Goal: Task Accomplishment & Management: Manage account settings

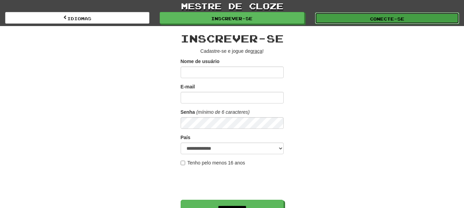
click at [385, 16] on font "Conecte-se" at bounding box center [387, 17] width 34 height 5
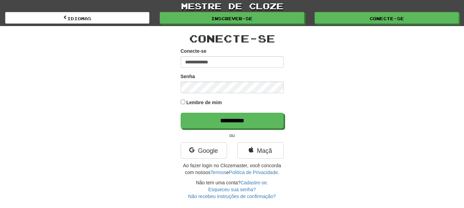
type input "**********"
click at [181, 113] on input "**********" at bounding box center [232, 121] width 103 height 16
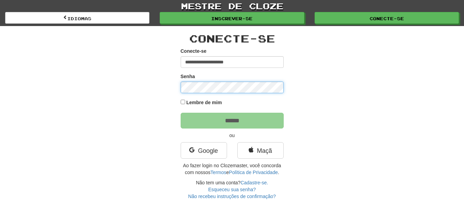
type input "******"
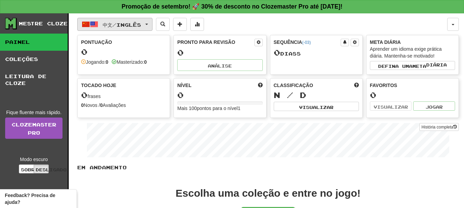
click at [148, 24] on span "button" at bounding box center [146, 24] width 3 height 1
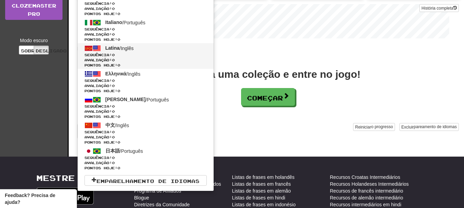
scroll to position [137, 0]
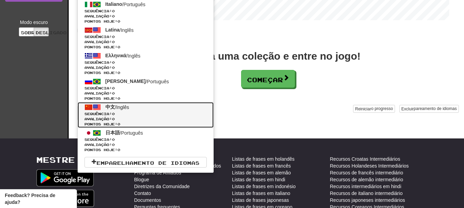
click at [146, 117] on span "Avaliação: 0" at bounding box center [145, 119] width 122 height 5
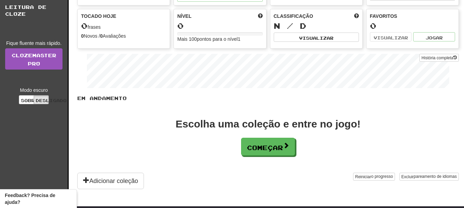
scroll to position [69, 0]
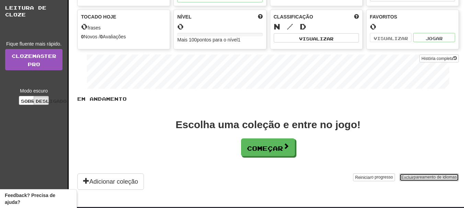
click at [427, 179] on font "pareamento de idiomas" at bounding box center [435, 177] width 43 height 5
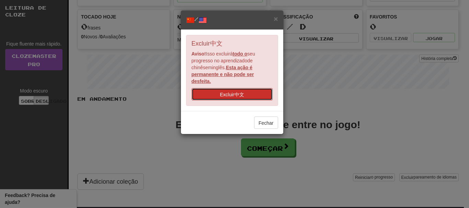
click at [247, 91] on button "Excluir 中文" at bounding box center [232, 94] width 81 height 12
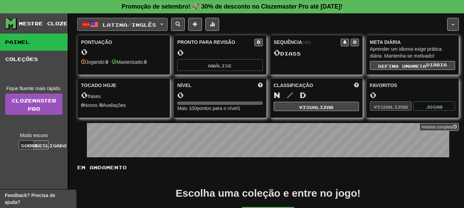
click at [167, 23] on button "Latina / Inglês" at bounding box center [122, 24] width 90 height 13
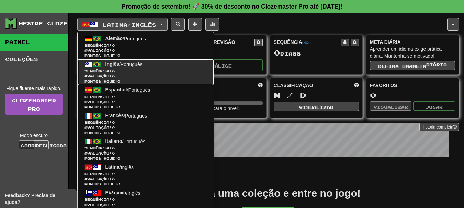
click at [128, 63] on font "Português" at bounding box center [131, 64] width 22 height 5
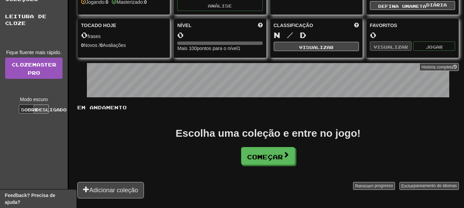
scroll to position [69, 0]
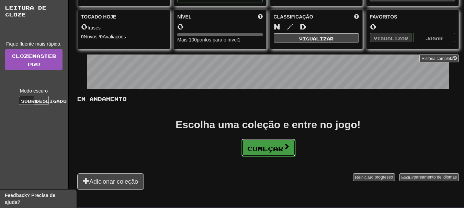
click at [271, 151] on font "Começar" at bounding box center [265, 149] width 36 height 8
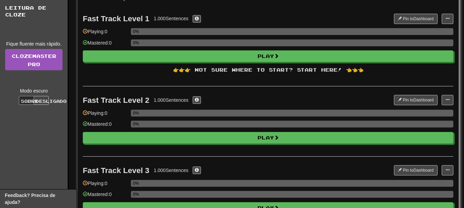
scroll to position [0, 0]
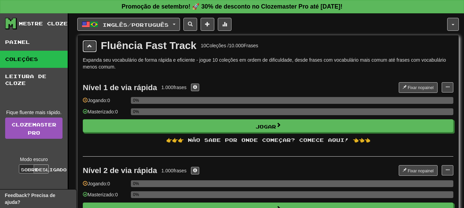
click at [92, 49] on button at bounding box center [90, 46] width 14 height 12
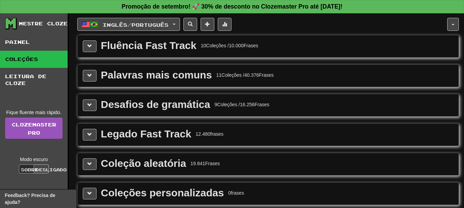
click at [97, 77] on div "Palavras mais comuns 11 Coleções / 40.376 Frases" at bounding box center [268, 76] width 370 height 12
click at [93, 78] on button at bounding box center [90, 76] width 14 height 12
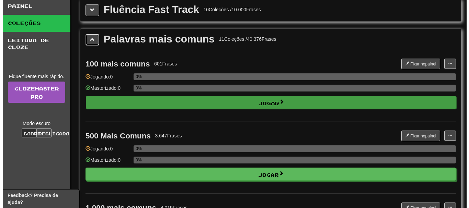
scroll to position [34, 0]
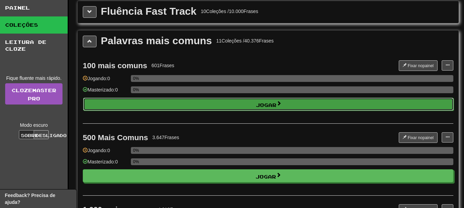
click at [259, 107] on font "Jogar" at bounding box center [266, 105] width 21 height 6
select select "**"
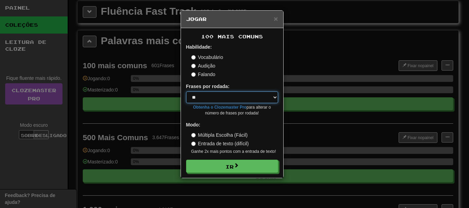
click at [217, 101] on select "* ** ** ** ** ** *** ********" at bounding box center [232, 98] width 92 height 12
click at [260, 76] on div "Falando" at bounding box center [234, 74] width 87 height 7
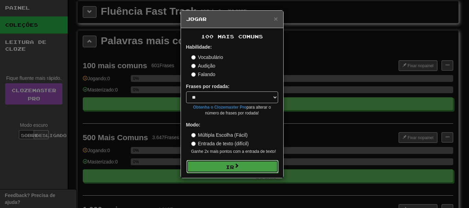
click at [229, 166] on font "Ir" at bounding box center [230, 167] width 8 height 6
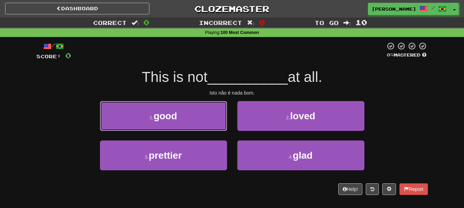
click at [195, 120] on button "1 . good" at bounding box center [163, 116] width 127 height 30
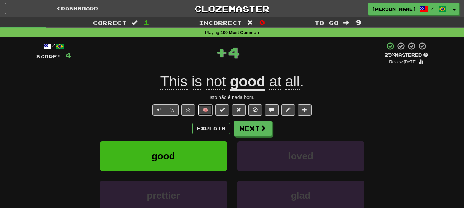
click at [206, 111] on button "🧠" at bounding box center [205, 110] width 15 height 12
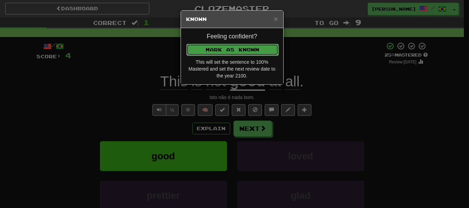
click at [247, 52] on button "Mark as Known" at bounding box center [232, 50] width 92 height 12
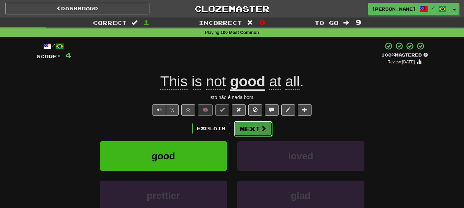
click at [247, 131] on button "Next" at bounding box center [253, 129] width 38 height 16
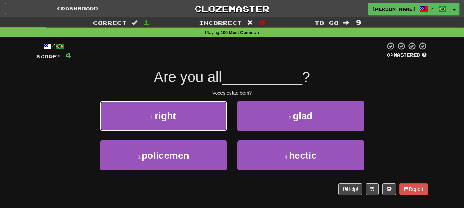
click at [199, 117] on button "1 . right" at bounding box center [163, 116] width 127 height 30
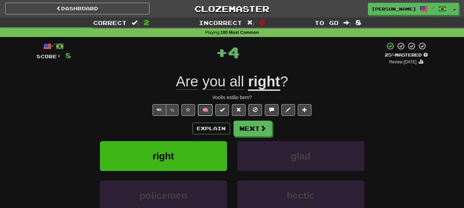
click at [209, 111] on button "🧠" at bounding box center [205, 110] width 15 height 12
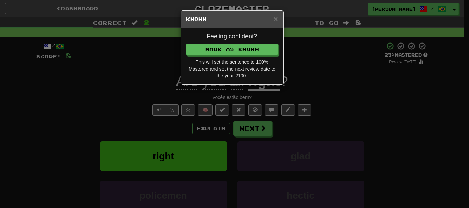
click at [232, 57] on div "Feeling confident? Mark as Known This will set the sentence to 100% Mastered an…" at bounding box center [232, 56] width 102 height 56
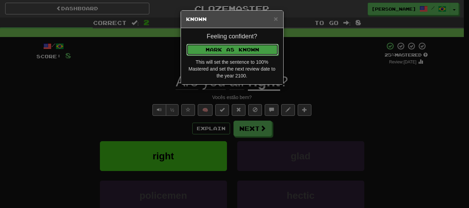
click at [231, 53] on button "Mark as Known" at bounding box center [232, 50] width 92 height 12
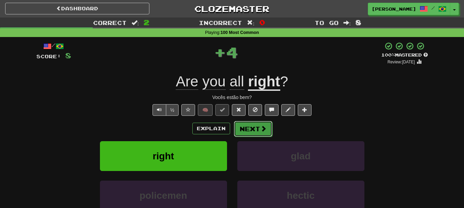
click at [251, 126] on button "Next" at bounding box center [253, 129] width 38 height 16
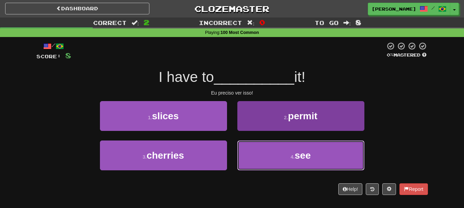
drag, startPoint x: 283, startPoint y: 152, endPoint x: 276, endPoint y: 148, distance: 8.4
click at [283, 152] on button "4 . see" at bounding box center [300, 156] width 127 height 30
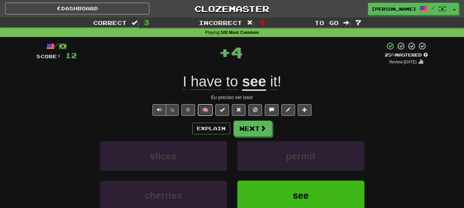
click at [209, 108] on button "🧠" at bounding box center [205, 110] width 15 height 12
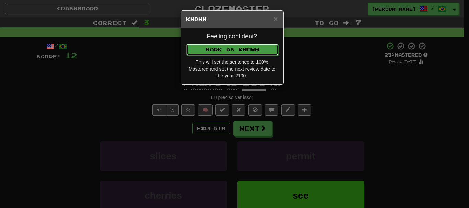
click at [239, 51] on button "Mark as Known" at bounding box center [232, 50] width 92 height 12
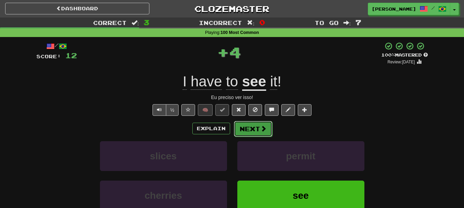
click at [246, 130] on button "Next" at bounding box center [253, 129] width 38 height 16
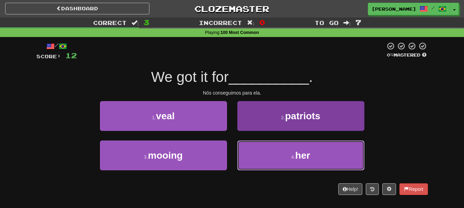
click at [264, 155] on button "4 . her" at bounding box center [300, 156] width 127 height 30
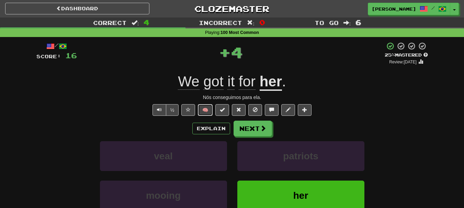
click at [209, 107] on button "🧠" at bounding box center [205, 110] width 15 height 12
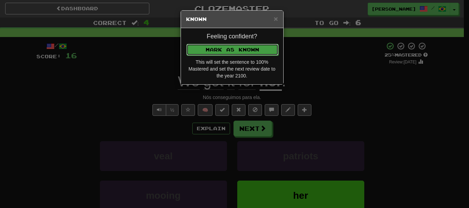
click at [241, 53] on button "Mark as Known" at bounding box center [232, 50] width 92 height 12
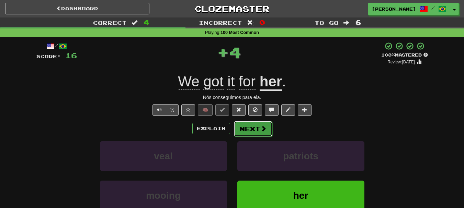
click at [253, 135] on button "Next" at bounding box center [253, 129] width 38 height 16
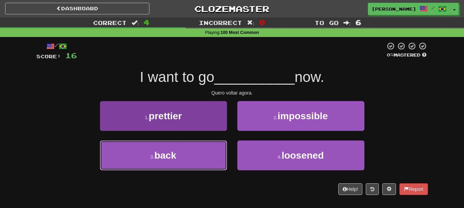
click at [205, 157] on button "3 . back" at bounding box center [163, 156] width 127 height 30
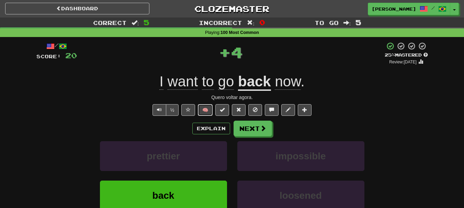
click at [206, 111] on button "🧠" at bounding box center [205, 110] width 15 height 12
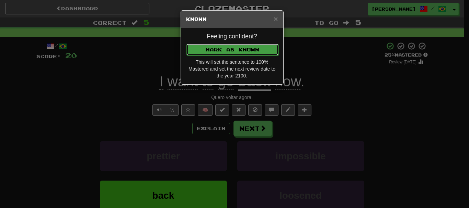
click at [231, 50] on button "Mark as Known" at bounding box center [232, 50] width 92 height 12
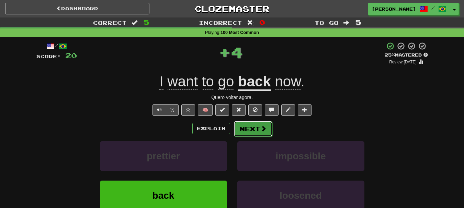
click at [245, 131] on button "Next" at bounding box center [253, 129] width 38 height 16
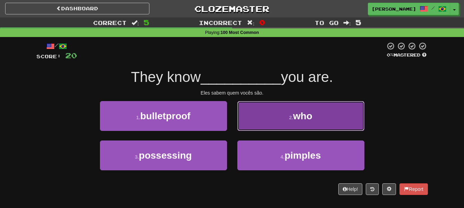
click at [273, 120] on button "2 . who" at bounding box center [300, 116] width 127 height 30
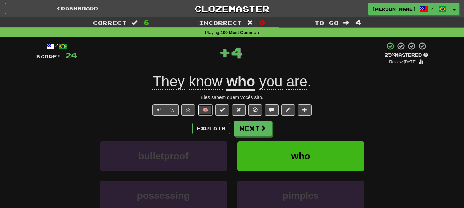
click at [205, 108] on button "🧠" at bounding box center [205, 110] width 15 height 12
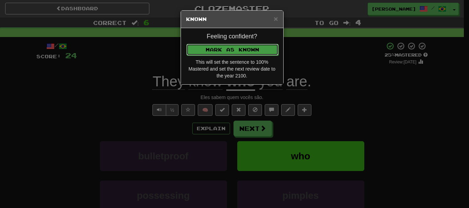
click at [234, 47] on button "Mark as Known" at bounding box center [232, 50] width 92 height 12
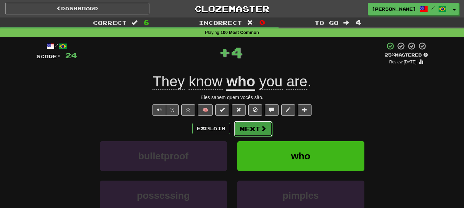
click at [250, 132] on button "Next" at bounding box center [253, 129] width 38 height 16
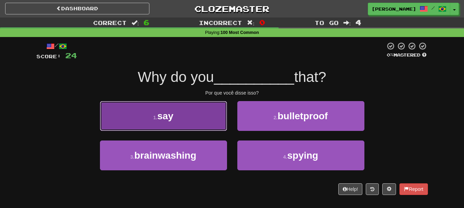
click at [182, 117] on button "1 . say" at bounding box center [163, 116] width 127 height 30
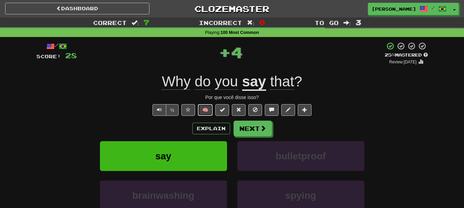
click at [206, 111] on button "🧠" at bounding box center [205, 110] width 15 height 12
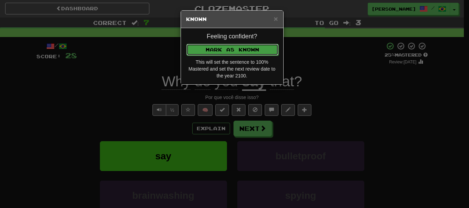
click at [228, 47] on button "Mark as Known" at bounding box center [232, 50] width 92 height 12
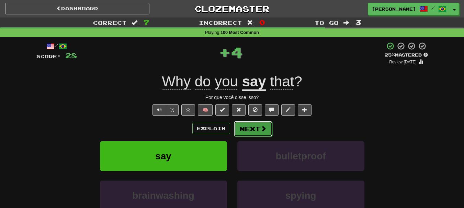
click at [254, 134] on button "Next" at bounding box center [253, 129] width 38 height 16
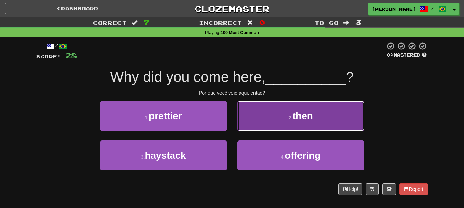
click at [261, 112] on button "2 . then" at bounding box center [300, 116] width 127 height 30
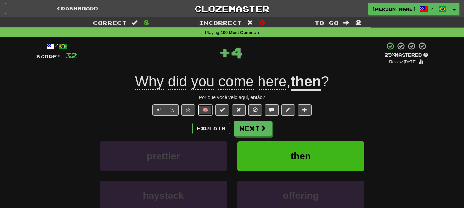
click at [205, 110] on button "🧠" at bounding box center [205, 110] width 15 height 12
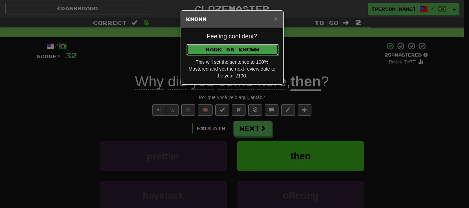
click at [226, 52] on button "Mark as Known" at bounding box center [232, 50] width 92 height 12
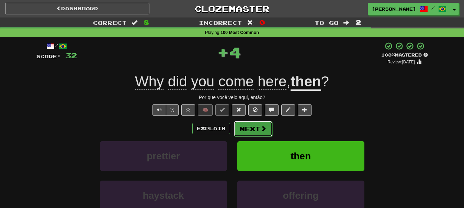
click at [248, 132] on button "Next" at bounding box center [253, 129] width 38 height 16
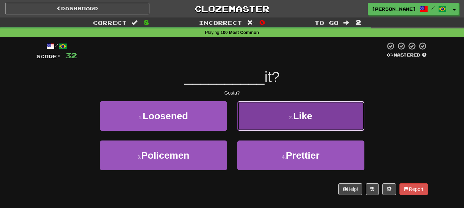
click at [277, 121] on button "2 . Like" at bounding box center [300, 116] width 127 height 30
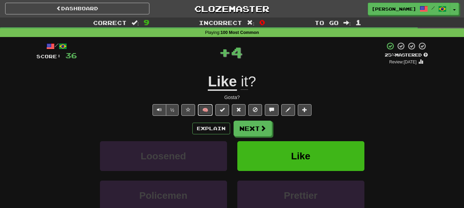
click at [208, 113] on button "🧠" at bounding box center [205, 110] width 15 height 12
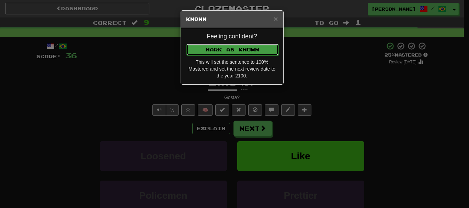
click at [237, 50] on button "Mark as Known" at bounding box center [232, 50] width 92 height 12
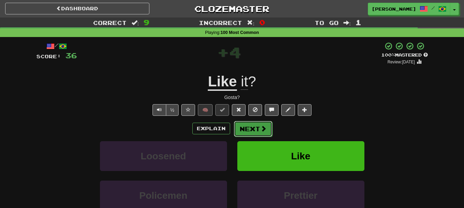
click at [250, 128] on button "Next" at bounding box center [253, 129] width 38 height 16
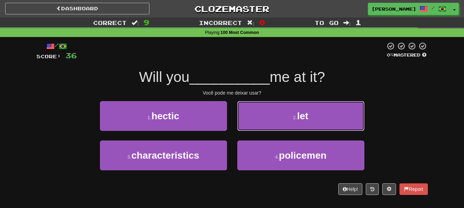
click at [274, 116] on button "2 . let" at bounding box center [300, 116] width 127 height 30
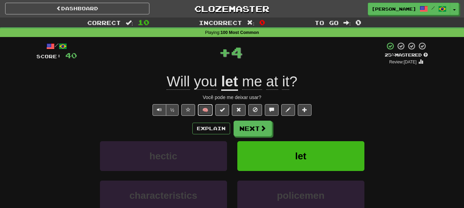
click at [207, 111] on button "🧠" at bounding box center [205, 110] width 15 height 12
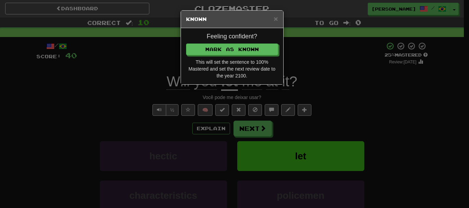
click at [232, 42] on div "Feeling confident? Mark as Known This will set the sentence to 100% Mastered an…" at bounding box center [232, 56] width 102 height 56
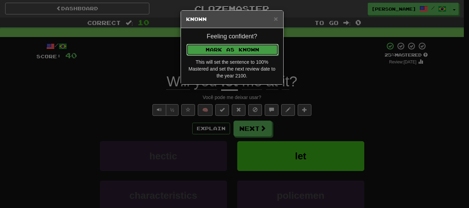
click at [236, 52] on button "Mark as Known" at bounding box center [232, 50] width 92 height 12
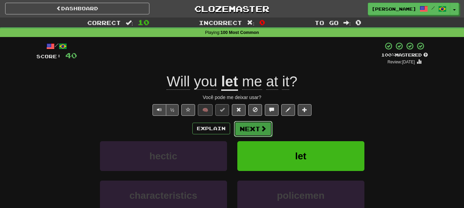
click at [251, 130] on button "Next" at bounding box center [253, 129] width 38 height 16
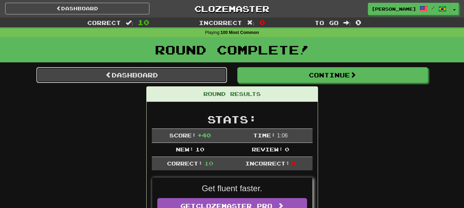
click at [194, 73] on link "Dashboard" at bounding box center [131, 75] width 190 height 16
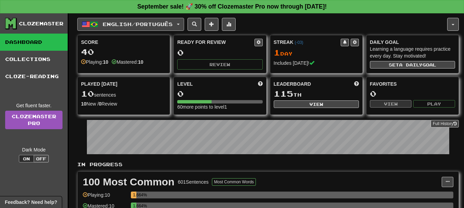
click at [181, 21] on button "English / Português" at bounding box center [130, 24] width 107 height 13
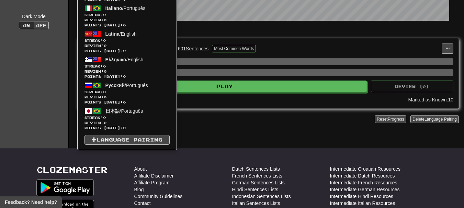
scroll to position [137, 0]
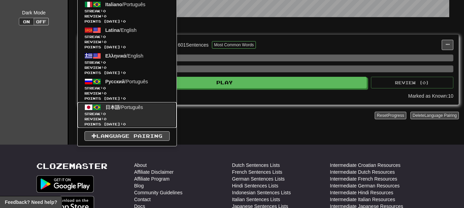
click at [125, 104] on link "日本語 / Português Streak: 0 Review: 0 Points today: 0" at bounding box center [127, 115] width 99 height 26
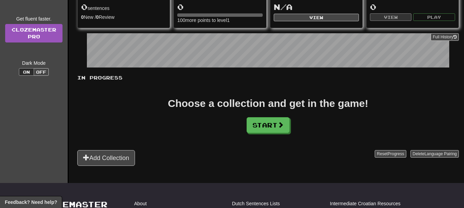
scroll to position [103, 0]
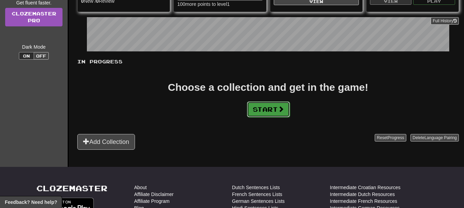
click at [265, 106] on button "Start" at bounding box center [268, 110] width 43 height 16
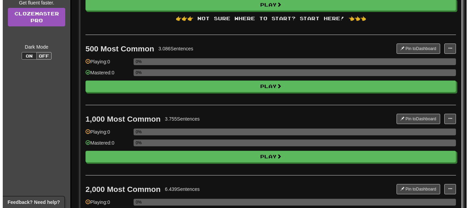
scroll to position [0, 0]
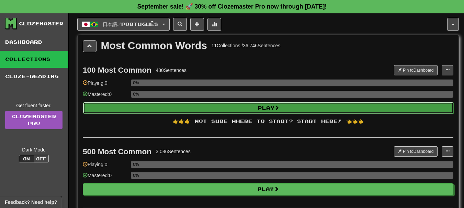
click at [255, 108] on button "Play" at bounding box center [268, 108] width 370 height 12
select select "**"
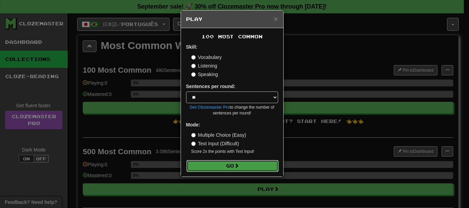
click at [229, 167] on button "Go" at bounding box center [232, 166] width 92 height 12
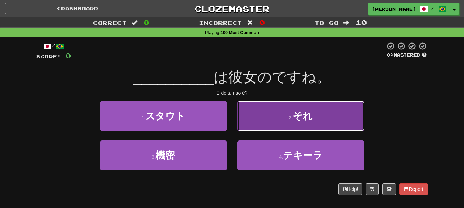
click at [265, 120] on button "2 . それ" at bounding box center [300, 116] width 127 height 30
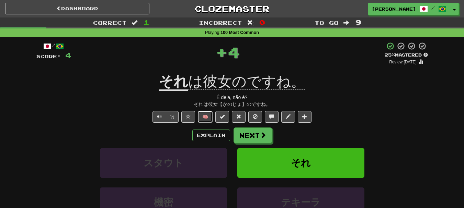
click at [203, 115] on button "🧠" at bounding box center [205, 117] width 15 height 12
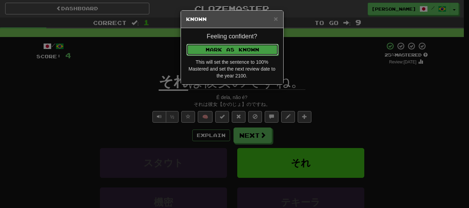
click at [219, 50] on button "Mark as Known" at bounding box center [232, 50] width 92 height 12
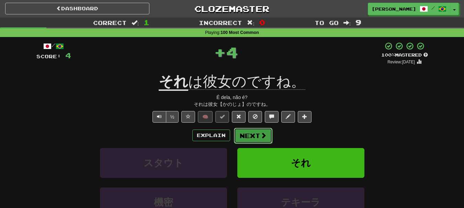
click at [243, 132] on button "Next" at bounding box center [253, 136] width 38 height 16
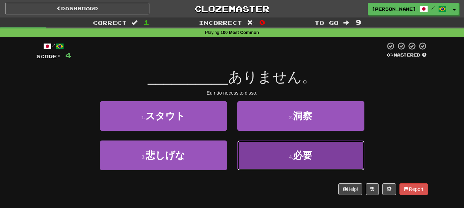
click at [258, 155] on button "4 . 必要" at bounding box center [300, 156] width 127 height 30
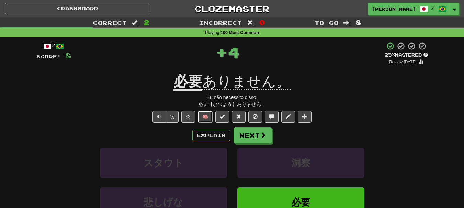
click at [203, 116] on button "🧠" at bounding box center [205, 117] width 15 height 12
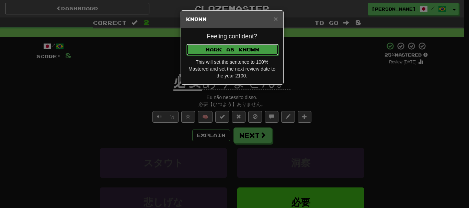
click at [230, 52] on button "Mark as Known" at bounding box center [232, 50] width 92 height 12
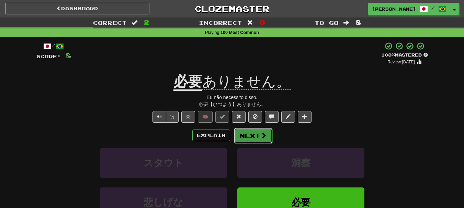
click at [247, 137] on button "Next" at bounding box center [253, 136] width 38 height 16
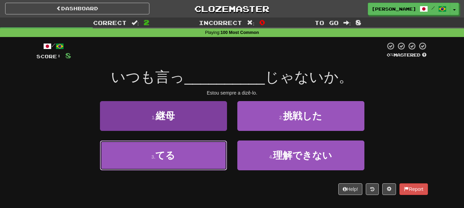
drag, startPoint x: 198, startPoint y: 161, endPoint x: 200, endPoint y: 156, distance: 5.4
click at [198, 161] on button "3 . てる" at bounding box center [163, 156] width 127 height 30
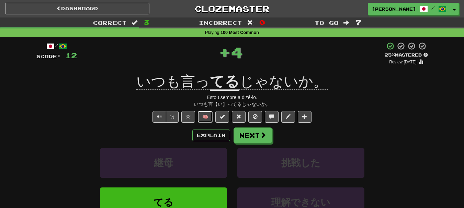
click at [204, 115] on button "🧠" at bounding box center [205, 117] width 15 height 12
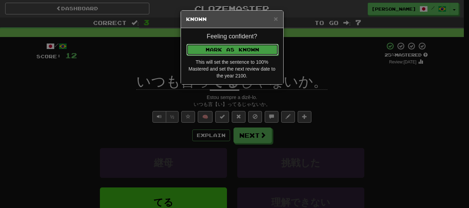
click at [218, 52] on button "Mark as Known" at bounding box center [232, 50] width 92 height 12
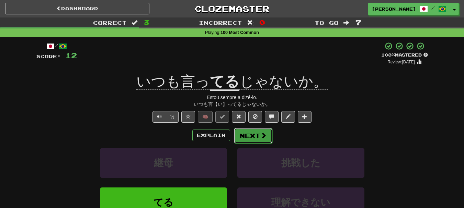
click at [245, 131] on button "Next" at bounding box center [253, 136] width 38 height 16
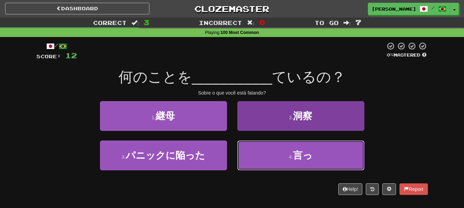
click at [261, 151] on button "4 . 言っ" at bounding box center [300, 156] width 127 height 30
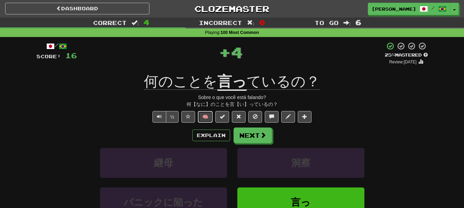
click at [206, 116] on button "🧠" at bounding box center [205, 117] width 15 height 12
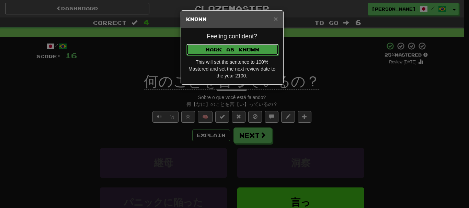
click at [223, 47] on button "Mark as Known" at bounding box center [232, 50] width 92 height 12
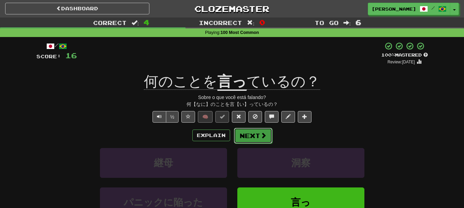
click at [237, 134] on button "Next" at bounding box center [253, 136] width 38 height 16
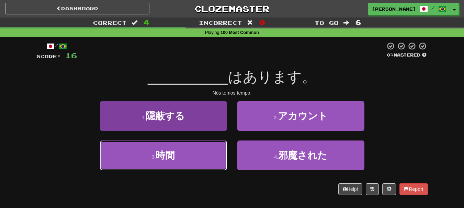
click at [202, 153] on button "3 . 時間" at bounding box center [163, 156] width 127 height 30
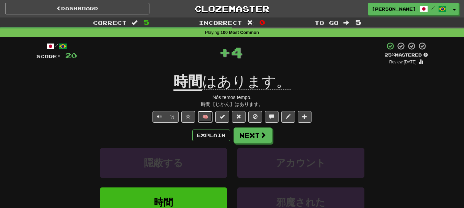
click at [208, 113] on button "🧠" at bounding box center [205, 117] width 15 height 12
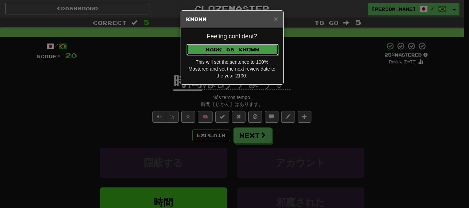
click at [232, 55] on button "Mark as Known" at bounding box center [232, 50] width 92 height 12
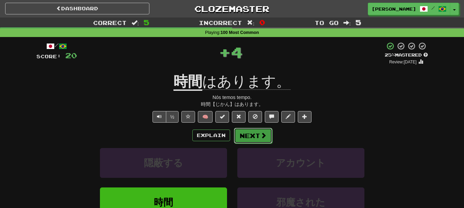
click at [244, 133] on button "Next" at bounding box center [253, 136] width 38 height 16
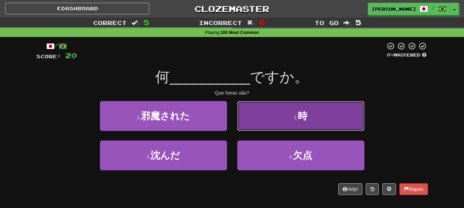
click at [255, 120] on button "2 . 時" at bounding box center [300, 116] width 127 height 30
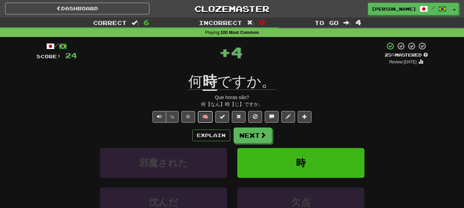
click at [210, 117] on button "🧠" at bounding box center [205, 117] width 15 height 12
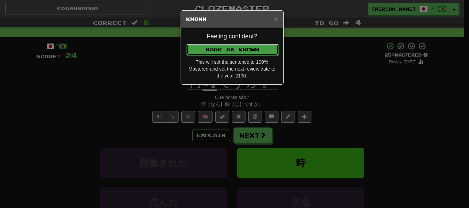
click at [222, 51] on button "Mark as Known" at bounding box center [232, 50] width 92 height 12
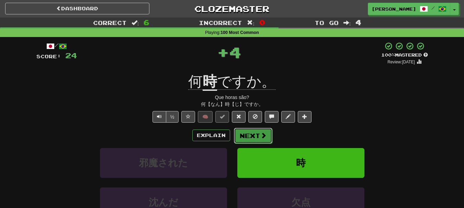
click at [248, 133] on button "Next" at bounding box center [253, 136] width 38 height 16
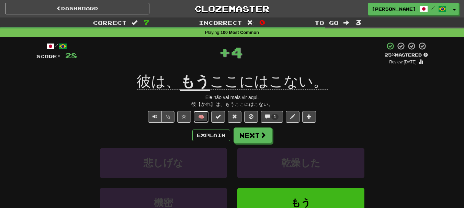
click at [203, 115] on button "🧠" at bounding box center [201, 117] width 15 height 12
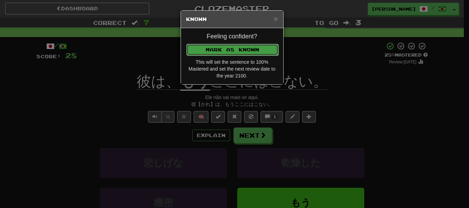
click at [218, 51] on button "Mark as Known" at bounding box center [232, 50] width 92 height 12
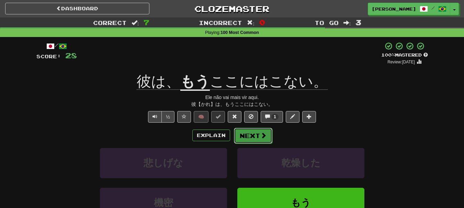
click at [247, 137] on button "Next" at bounding box center [253, 136] width 38 height 16
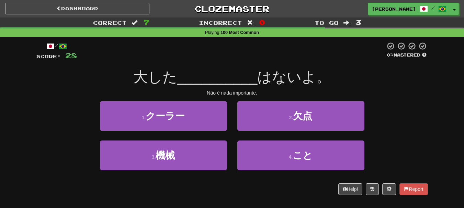
click at [254, 139] on div "2 . 欠点" at bounding box center [300, 120] width 137 height 39
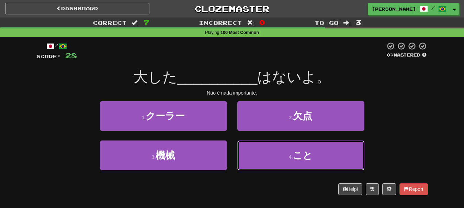
click at [244, 143] on button "4 . こと" at bounding box center [300, 156] width 127 height 30
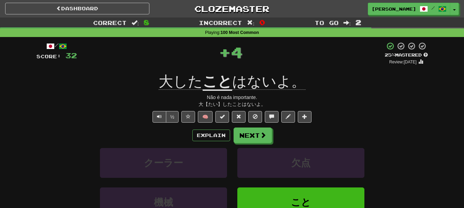
click at [212, 111] on div "/ Score: 32 + 4 25 % Mastered Review: 2025-09-17 大した こと はないよ。 Não é nada import…" at bounding box center [231, 153] width 391 height 222
click at [206, 115] on button "🧠" at bounding box center [205, 117] width 15 height 12
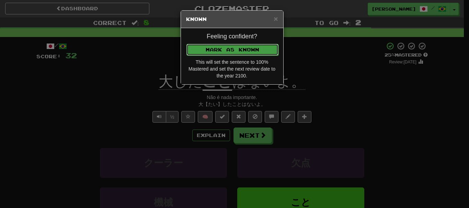
click at [223, 53] on button "Mark as Known" at bounding box center [232, 50] width 92 height 12
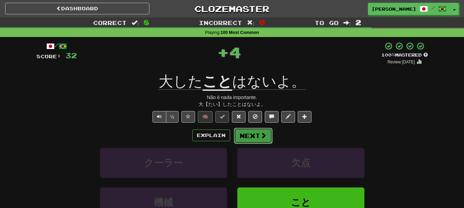
click at [248, 136] on button "Next" at bounding box center [253, 136] width 38 height 16
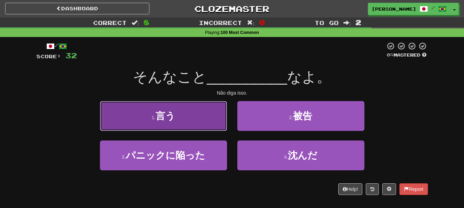
click at [186, 111] on button "1 . 言う" at bounding box center [163, 116] width 127 height 30
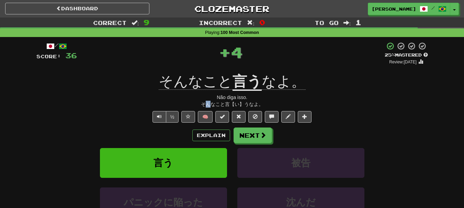
click at [208, 106] on div "そんなこと言【い】うなよ。" at bounding box center [231, 104] width 391 height 7
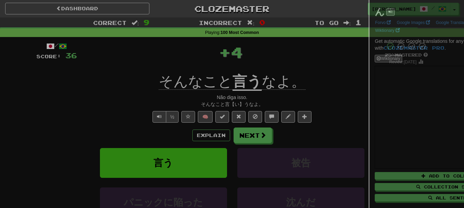
drag, startPoint x: 208, startPoint y: 106, endPoint x: 207, endPoint y: 114, distance: 8.0
click at [207, 114] on div at bounding box center [232, 104] width 464 height 208
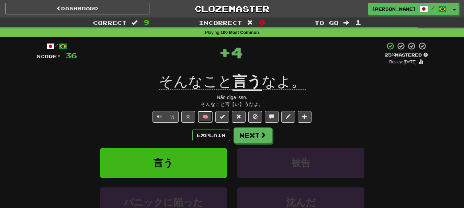
click at [205, 112] on button "🧠" at bounding box center [205, 117] width 15 height 12
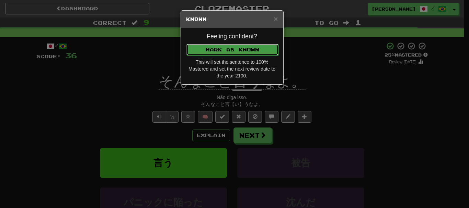
click at [229, 47] on button "Mark as Known" at bounding box center [232, 50] width 92 height 12
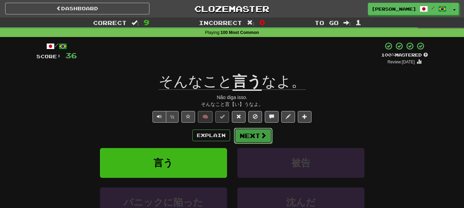
click at [250, 132] on button "Next" at bounding box center [253, 136] width 38 height 16
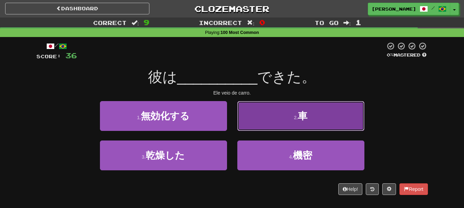
click at [269, 118] on button "2 . 車" at bounding box center [300, 116] width 127 height 30
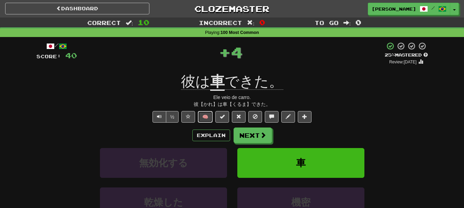
click at [209, 112] on button "🧠" at bounding box center [205, 117] width 15 height 12
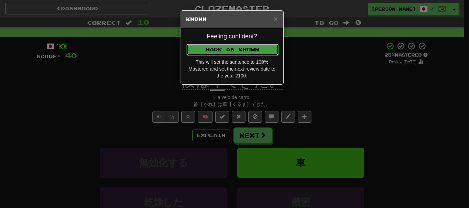
click at [217, 51] on button "Mark as Known" at bounding box center [232, 50] width 92 height 12
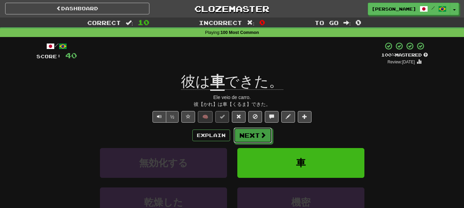
click at [250, 137] on button "Next" at bounding box center [252, 136] width 38 height 16
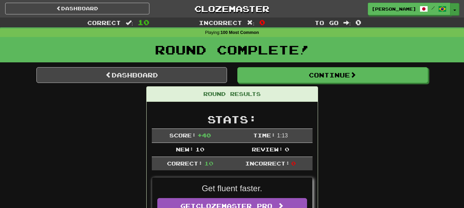
drag, startPoint x: 459, startPoint y: 9, endPoint x: 453, endPoint y: 8, distance: 5.7
click at [456, 9] on div "Fagner-Rosa / Toggle Dropdown Dashboard Leaderboard Activity Feed Notifications…" at bounding box center [386, 9] width 154 height 12
click at [452, 8] on button "Toggle Dropdown" at bounding box center [454, 9] width 9 height 12
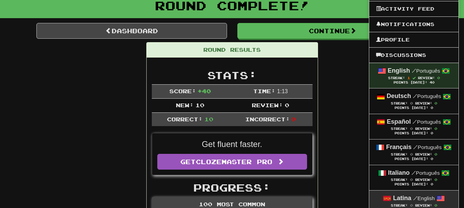
scroll to position [103, 0]
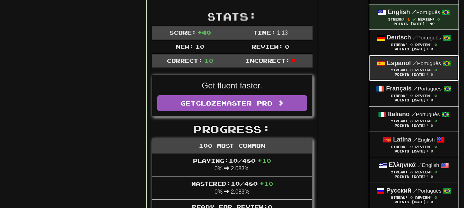
click at [404, 66] on strong "Español" at bounding box center [398, 63] width 24 height 7
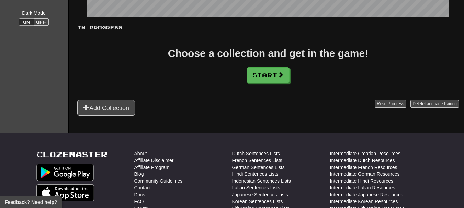
scroll to position [137, 0]
click at [265, 77] on button "Start" at bounding box center [268, 75] width 43 height 16
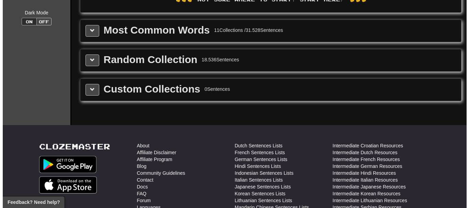
scroll to position [0, 0]
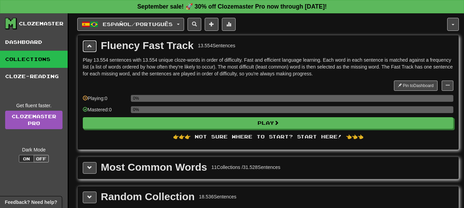
click at [90, 46] on span at bounding box center [89, 46] width 5 height 5
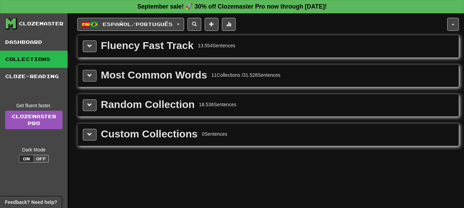
click at [118, 81] on div "Most Common Words 11 Collections / 31.528 Sentences" at bounding box center [268, 76] width 370 height 12
click at [86, 79] on button at bounding box center [90, 76] width 14 height 12
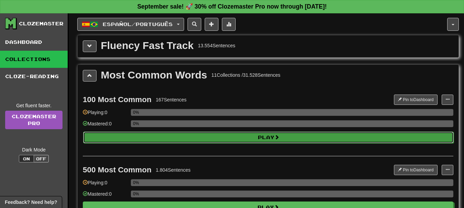
click at [205, 141] on button "Play" at bounding box center [268, 138] width 370 height 12
select select "**"
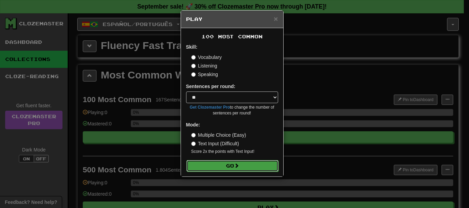
click at [237, 162] on button "Go" at bounding box center [232, 166] width 92 height 12
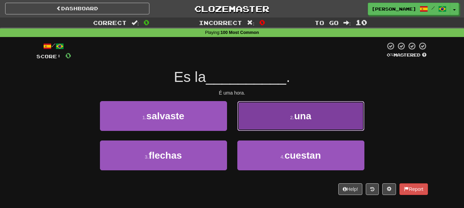
click at [259, 114] on button "2 . una" at bounding box center [300, 116] width 127 height 30
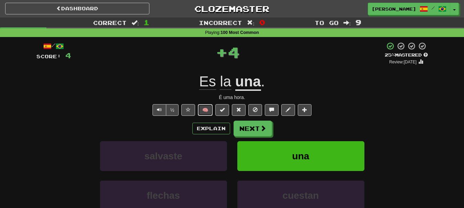
click at [201, 110] on button "🧠" at bounding box center [205, 110] width 15 height 12
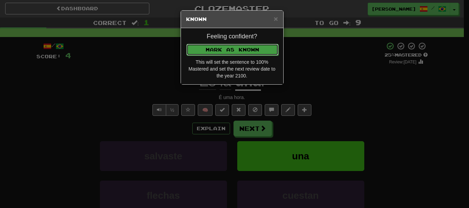
click at [224, 53] on button "Mark as Known" at bounding box center [232, 50] width 92 height 12
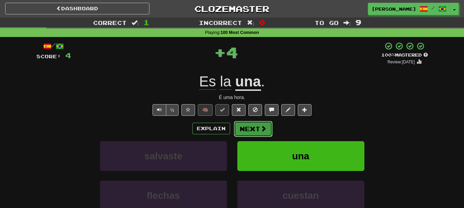
click at [241, 130] on button "Next" at bounding box center [253, 129] width 38 height 16
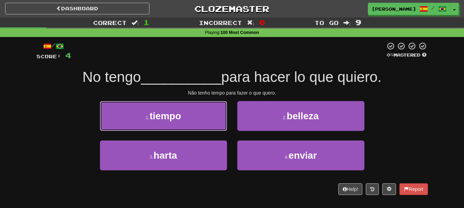
drag, startPoint x: 192, startPoint y: 122, endPoint x: 190, endPoint y: 118, distance: 4.3
click at [192, 121] on button "1 . tiempo" at bounding box center [163, 116] width 127 height 30
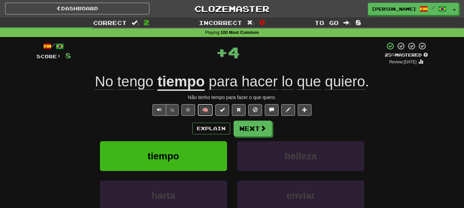
click at [205, 108] on button "🧠" at bounding box center [205, 110] width 15 height 12
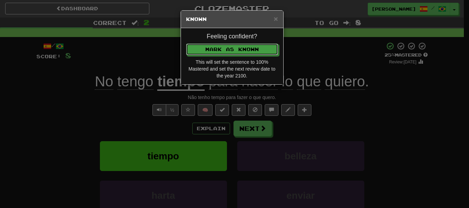
click at [220, 49] on button "Mark as Known" at bounding box center [232, 50] width 92 height 12
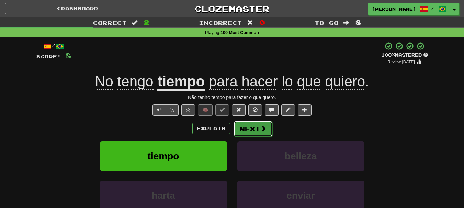
click at [248, 129] on button "Next" at bounding box center [253, 129] width 38 height 16
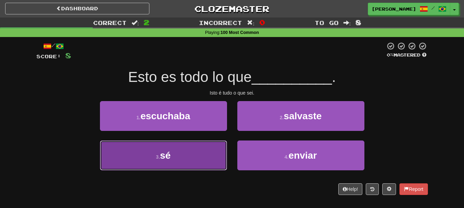
click at [193, 152] on button "3 . sé" at bounding box center [163, 156] width 127 height 30
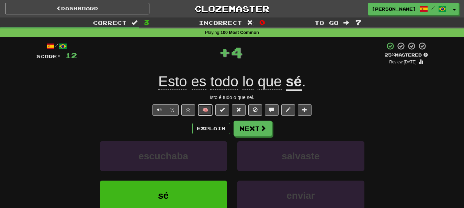
click at [208, 108] on button "🧠" at bounding box center [205, 110] width 15 height 12
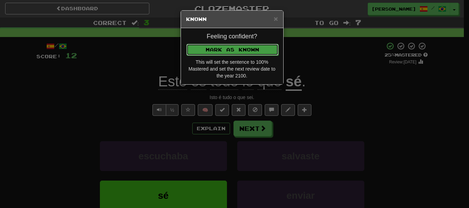
click at [225, 51] on button "Mark as Known" at bounding box center [232, 50] width 92 height 12
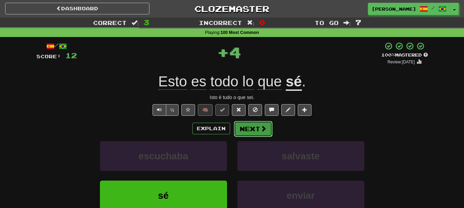
click at [250, 126] on button "Next" at bounding box center [253, 129] width 38 height 16
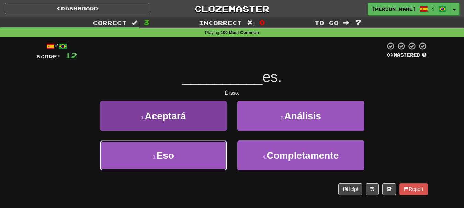
click at [195, 154] on button "3 . Eso" at bounding box center [163, 156] width 127 height 30
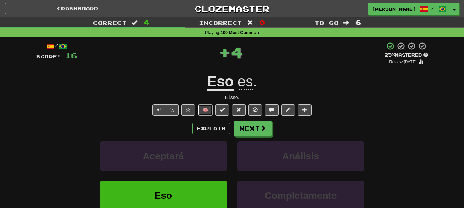
click at [206, 109] on button "🧠" at bounding box center [205, 110] width 15 height 12
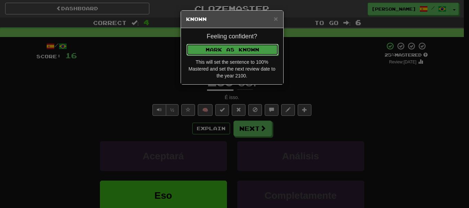
click at [225, 51] on button "Mark as Known" at bounding box center [232, 50] width 92 height 12
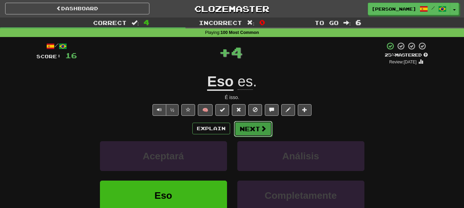
click at [244, 128] on button "Next" at bounding box center [253, 129] width 38 height 16
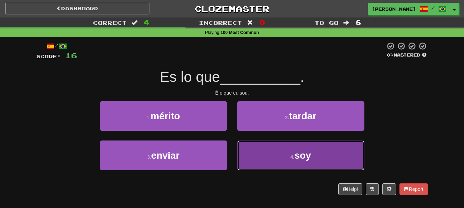
click at [274, 151] on button "4 . soy" at bounding box center [300, 156] width 127 height 30
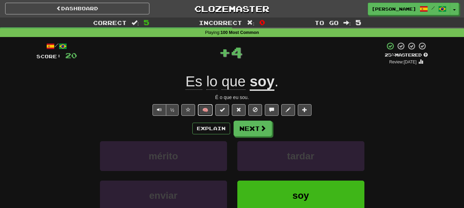
click at [203, 111] on button "🧠" at bounding box center [205, 110] width 15 height 12
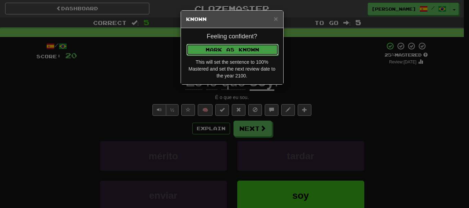
click at [231, 47] on button "Mark as Known" at bounding box center [232, 50] width 92 height 12
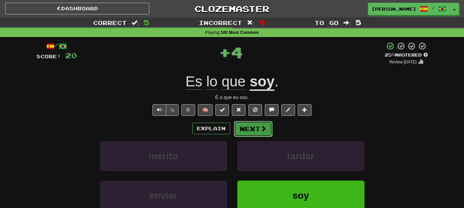
click at [253, 126] on button "Next" at bounding box center [253, 129] width 38 height 16
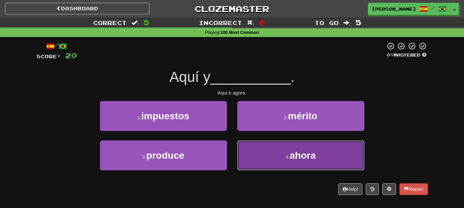
click at [275, 159] on button "4 . ahora" at bounding box center [300, 156] width 127 height 30
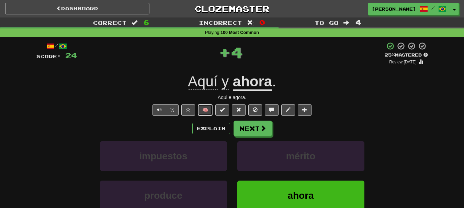
click at [206, 109] on button "🧠" at bounding box center [205, 110] width 15 height 12
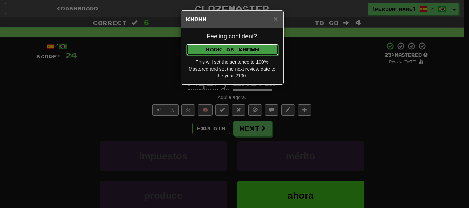
click at [242, 49] on button "Mark as Known" at bounding box center [232, 50] width 92 height 12
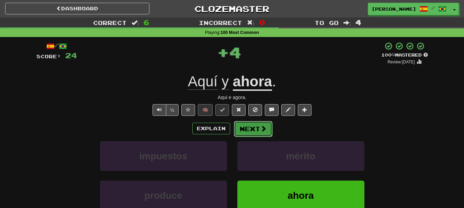
click at [253, 133] on button "Next" at bounding box center [253, 129] width 38 height 16
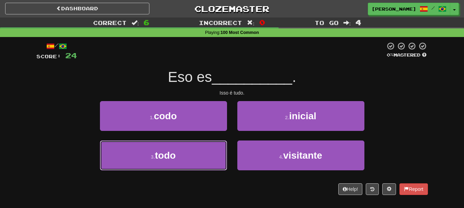
drag, startPoint x: 194, startPoint y: 152, endPoint x: 207, endPoint y: 139, distance: 18.5
click at [195, 151] on button "3 . todo" at bounding box center [163, 156] width 127 height 30
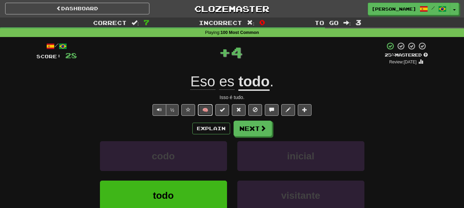
click at [205, 109] on button "🧠" at bounding box center [205, 110] width 15 height 12
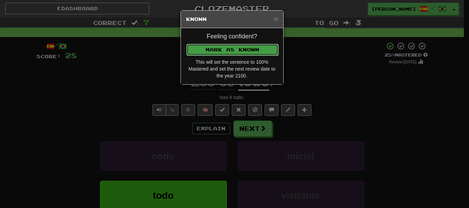
click at [231, 51] on button "Mark as Known" at bounding box center [232, 50] width 92 height 12
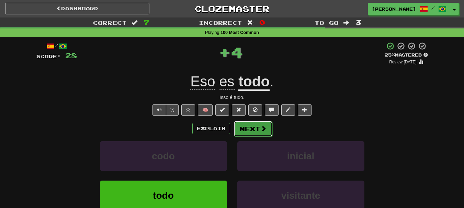
click at [247, 132] on button "Next" at bounding box center [253, 129] width 38 height 16
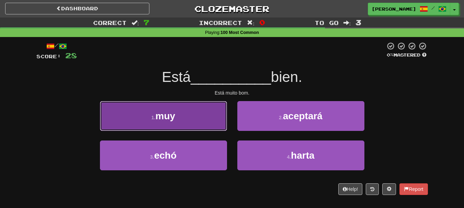
click at [210, 125] on button "1 . muy" at bounding box center [163, 116] width 127 height 30
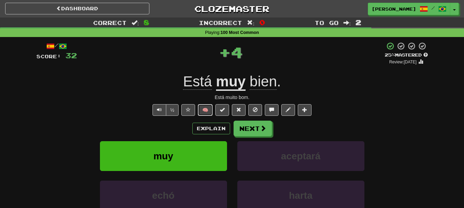
click at [205, 109] on button "🧠" at bounding box center [205, 110] width 15 height 12
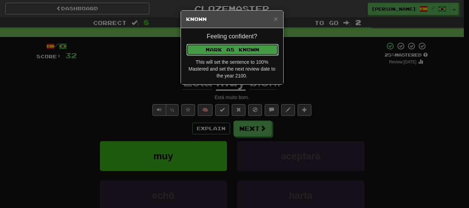
click at [243, 47] on button "Mark as Known" at bounding box center [232, 50] width 92 height 12
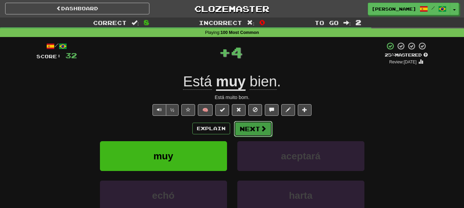
click at [253, 128] on button "Next" at bounding box center [253, 129] width 38 height 16
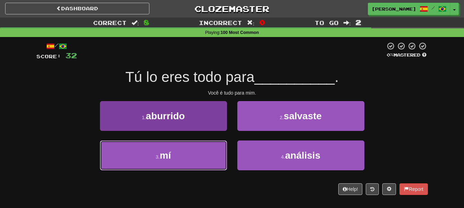
drag, startPoint x: 208, startPoint y: 158, endPoint x: 208, endPoint y: 149, distance: 9.3
click at [207, 157] on button "3 . mí" at bounding box center [163, 156] width 127 height 30
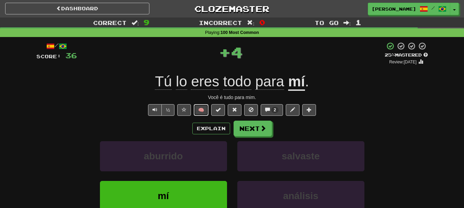
click at [204, 106] on button "🧠" at bounding box center [201, 110] width 15 height 12
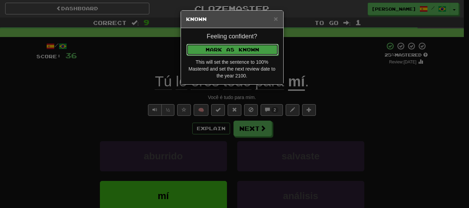
click at [226, 46] on button "Mark as Known" at bounding box center [232, 50] width 92 height 12
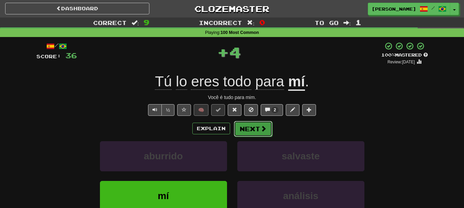
click at [250, 129] on button "Next" at bounding box center [253, 129] width 38 height 16
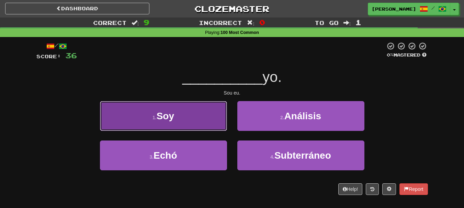
click at [195, 118] on button "1 . Soy" at bounding box center [163, 116] width 127 height 30
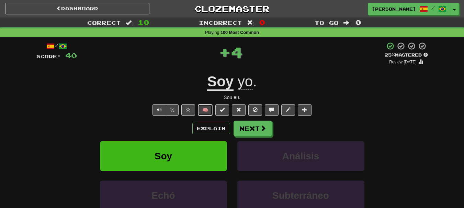
click at [206, 106] on button "🧠" at bounding box center [205, 110] width 15 height 12
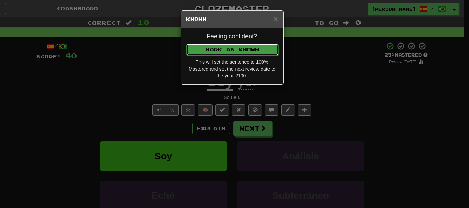
click at [216, 47] on button "Mark as Known" at bounding box center [232, 50] width 92 height 12
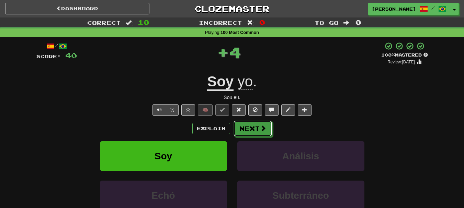
click at [255, 130] on button "Next" at bounding box center [252, 129] width 38 height 16
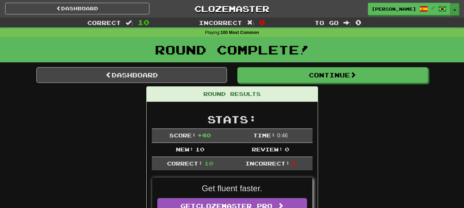
click at [452, 13] on button "Toggle Dropdown" at bounding box center [454, 9] width 9 height 12
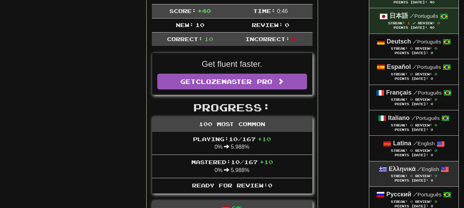
scroll to position [137, 0]
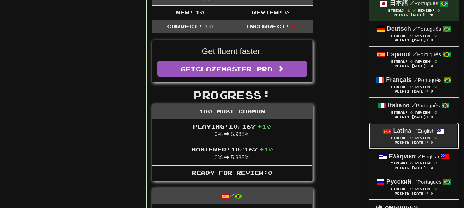
click at [410, 137] on span "0" at bounding box center [411, 138] width 3 height 4
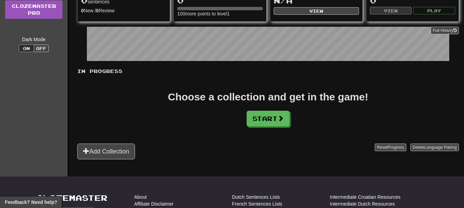
scroll to position [103, 0]
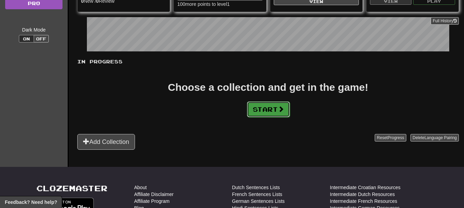
click at [269, 112] on button "Start" at bounding box center [268, 110] width 43 height 16
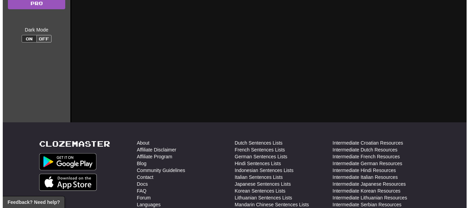
scroll to position [0, 0]
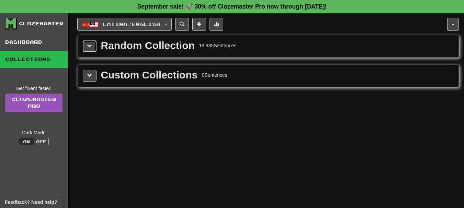
click at [95, 49] on button at bounding box center [90, 46] width 14 height 12
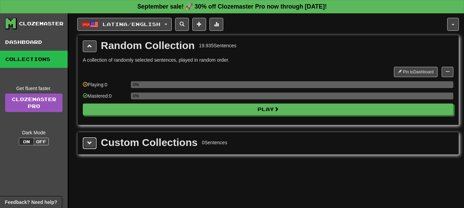
click at [90, 145] on span at bounding box center [89, 143] width 5 height 5
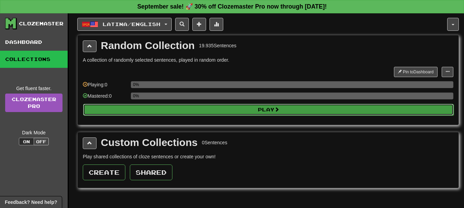
click at [261, 112] on button "Play" at bounding box center [268, 110] width 370 height 12
select select "**"
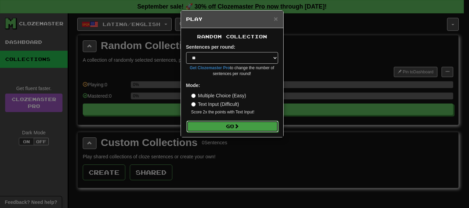
click at [239, 126] on span at bounding box center [236, 126] width 5 height 5
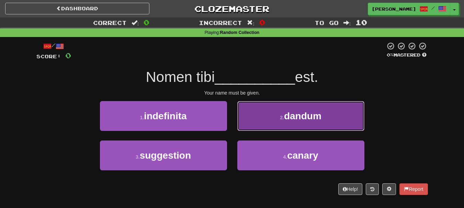
click at [276, 124] on button "2 . dandum" at bounding box center [300, 116] width 127 height 30
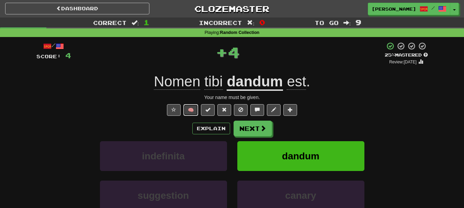
click at [188, 109] on button "🧠" at bounding box center [190, 110] width 15 height 12
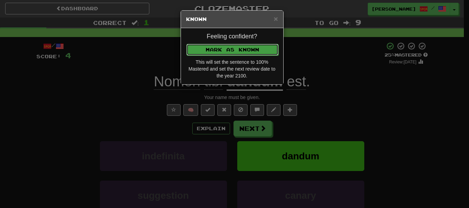
click at [217, 48] on button "Mark as Known" at bounding box center [232, 50] width 92 height 12
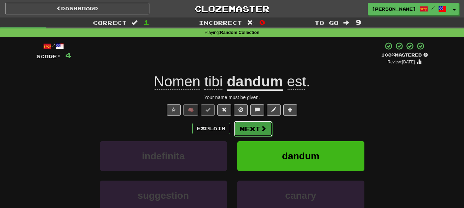
click at [248, 127] on button "Next" at bounding box center [253, 129] width 38 height 16
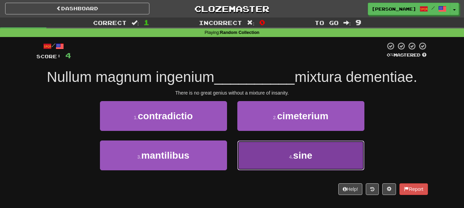
click at [267, 154] on button "4 . sine" at bounding box center [300, 156] width 127 height 30
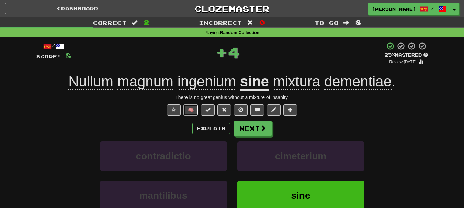
click at [191, 110] on button "🧠" at bounding box center [190, 110] width 15 height 12
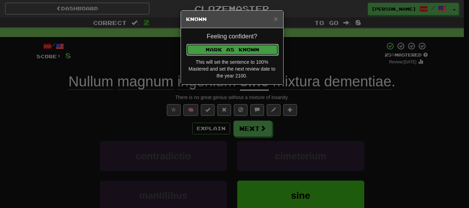
click at [219, 49] on button "Mark as Known" at bounding box center [232, 50] width 92 height 12
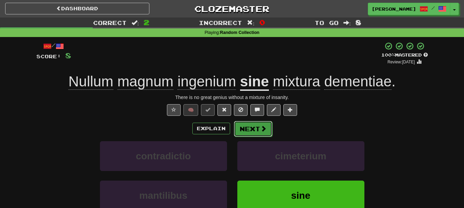
click at [252, 129] on button "Next" at bounding box center [253, 129] width 38 height 16
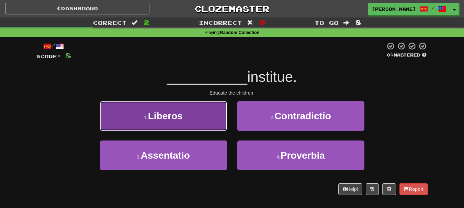
click at [213, 129] on button "1 . Liberos" at bounding box center [163, 116] width 127 height 30
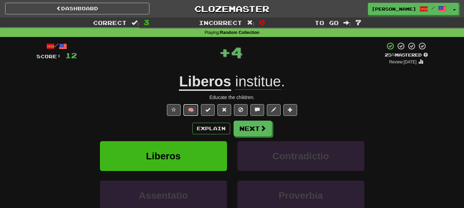
click at [193, 109] on button "🧠" at bounding box center [190, 110] width 15 height 12
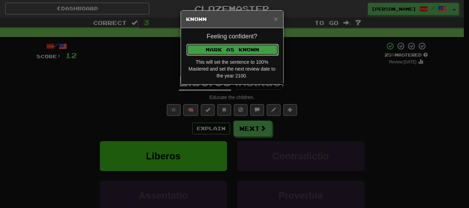
click at [222, 51] on button "Mark as Known" at bounding box center [232, 50] width 92 height 12
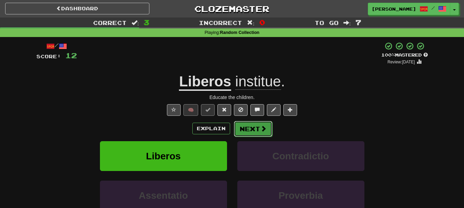
click at [255, 125] on button "Next" at bounding box center [253, 129] width 38 height 16
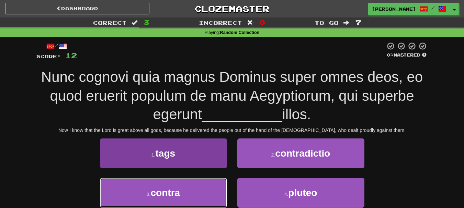
click at [210, 193] on button "3 . contra" at bounding box center [163, 193] width 127 height 30
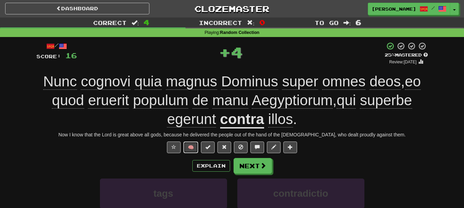
click at [190, 147] on button "🧠" at bounding box center [190, 148] width 15 height 12
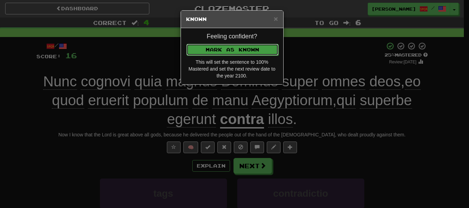
click at [226, 45] on button "Mark as Known" at bounding box center [232, 50] width 92 height 12
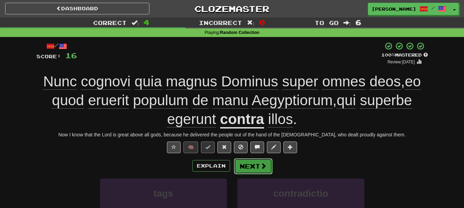
click at [253, 166] on button "Next" at bounding box center [253, 167] width 38 height 16
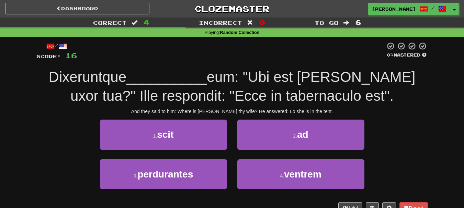
click at [227, 111] on div "And they said to him: Where is Sara thy wife? He answered: Lo she is in the ten…" at bounding box center [231, 111] width 391 height 7
copy div "thy"
click at [380, 102] on div "Dixeruntque __________ eum: "Ubi est Sara uxor tua?" Ille respondit: "Ecce in t…" at bounding box center [231, 86] width 391 height 37
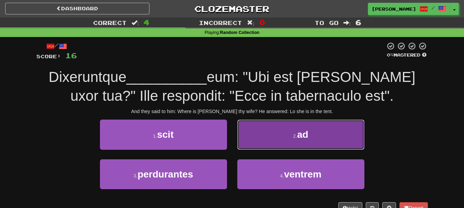
click at [270, 138] on button "2 . ad" at bounding box center [300, 135] width 127 height 30
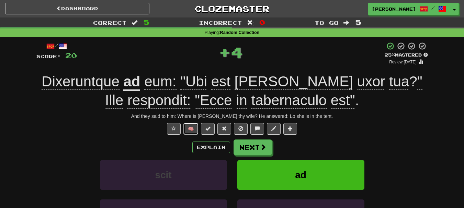
click at [190, 128] on button "🧠" at bounding box center [190, 129] width 15 height 12
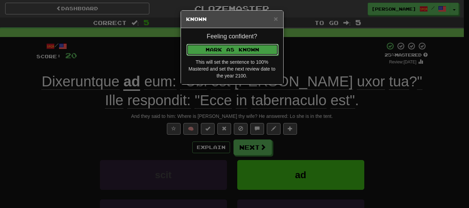
click at [223, 51] on button "Mark as Known" at bounding box center [232, 50] width 92 height 12
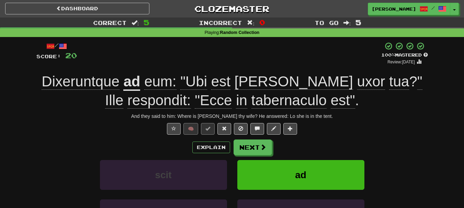
click at [278, 116] on div "And they said to him: Where is Sara thy wife? He answered: Lo she is in the ten…" at bounding box center [231, 116] width 391 height 7
copy div "Lo"
click at [253, 150] on button "Next" at bounding box center [253, 148] width 38 height 16
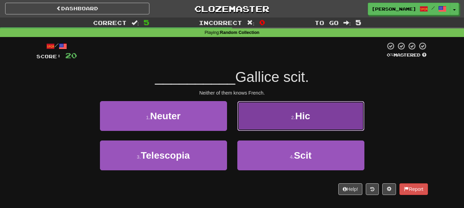
click at [269, 124] on button "2 . Hic" at bounding box center [300, 116] width 127 height 30
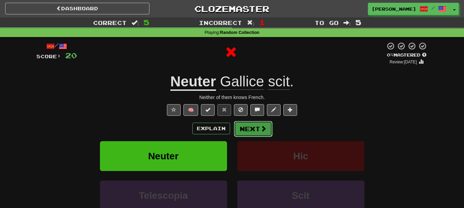
click at [251, 129] on button "Next" at bounding box center [253, 129] width 38 height 16
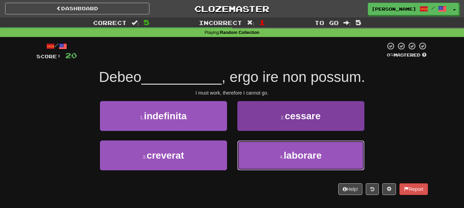
drag, startPoint x: 271, startPoint y: 158, endPoint x: 262, endPoint y: 151, distance: 11.8
click at [271, 157] on button "4 . laborare" at bounding box center [300, 156] width 127 height 30
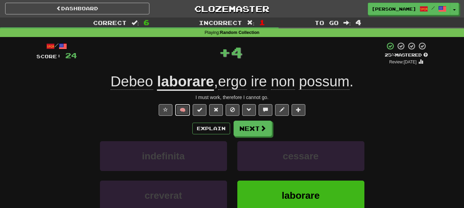
click at [187, 112] on button "🧠" at bounding box center [182, 110] width 15 height 12
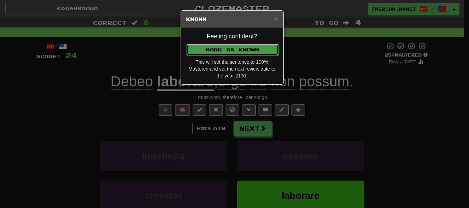
click at [217, 48] on button "Mark as Known" at bounding box center [232, 50] width 92 height 12
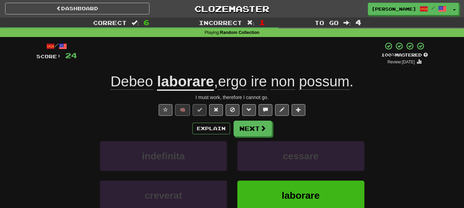
click at [228, 95] on div "I must work, therefore I cannot go." at bounding box center [231, 97] width 391 height 7
copy div "therefore"
click at [137, 100] on div "I must work, therefore I cannot go." at bounding box center [231, 97] width 391 height 7
click at [247, 127] on button "Next" at bounding box center [253, 129] width 38 height 16
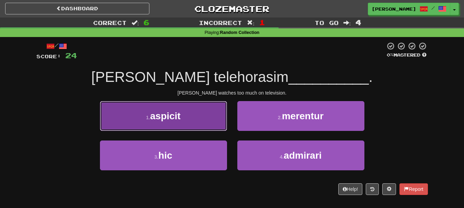
click at [194, 124] on button "1 . aspicit" at bounding box center [163, 116] width 127 height 30
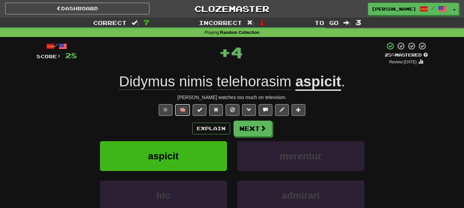
click at [188, 108] on button "🧠" at bounding box center [182, 110] width 15 height 12
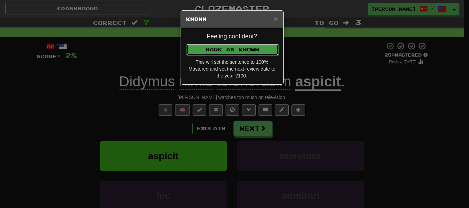
click at [219, 48] on button "Mark as Known" at bounding box center [232, 50] width 92 height 12
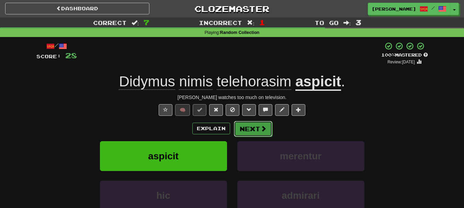
click at [248, 127] on button "Next" at bounding box center [253, 129] width 38 height 16
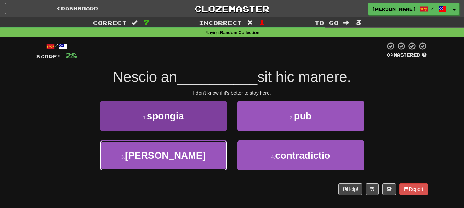
click at [205, 157] on button "3 . melius" at bounding box center [163, 156] width 127 height 30
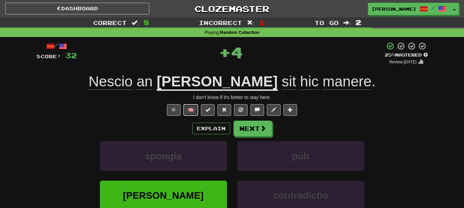
click at [192, 109] on button "🧠" at bounding box center [190, 110] width 15 height 12
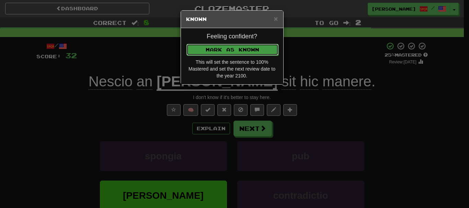
click at [224, 45] on button "Mark as Known" at bounding box center [232, 50] width 92 height 12
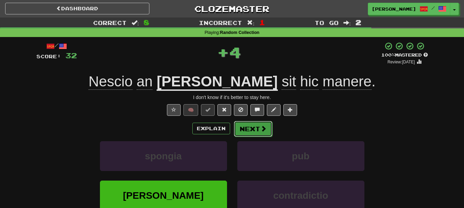
click at [245, 131] on button "Next" at bounding box center [253, 129] width 38 height 16
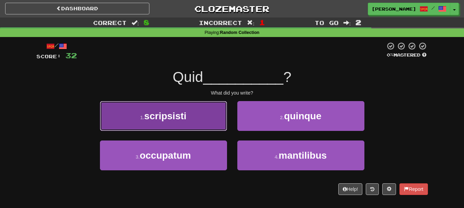
click at [203, 123] on button "1 . scripsisti" at bounding box center [163, 116] width 127 height 30
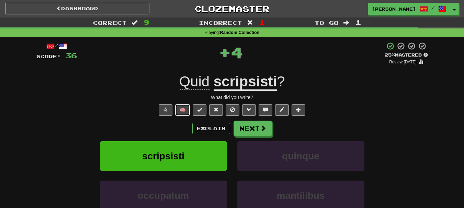
click at [185, 112] on button "🧠" at bounding box center [182, 110] width 15 height 12
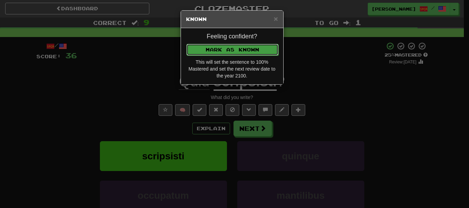
click at [215, 51] on button "Mark as Known" at bounding box center [232, 50] width 92 height 12
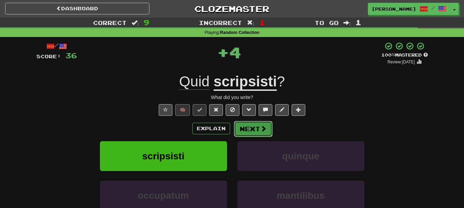
click at [242, 135] on button "Next" at bounding box center [253, 129] width 38 height 16
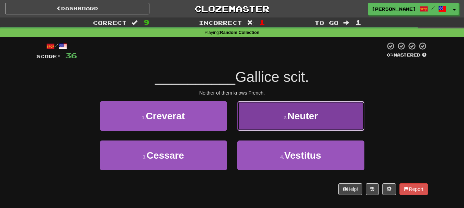
click at [276, 113] on button "2 . Neuter" at bounding box center [300, 116] width 127 height 30
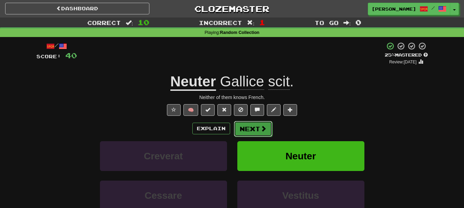
click at [251, 130] on button "Next" at bounding box center [253, 129] width 38 height 16
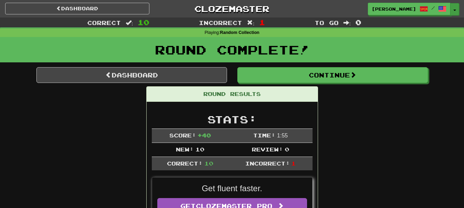
click at [453, 10] on span "button" at bounding box center [454, 10] width 3 height 1
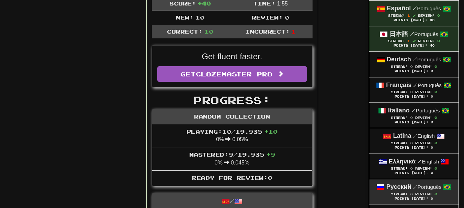
scroll to position [172, 0]
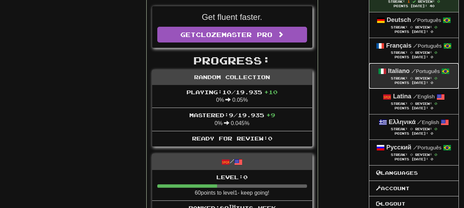
click at [404, 77] on span "Streak:" at bounding box center [399, 79] width 17 height 4
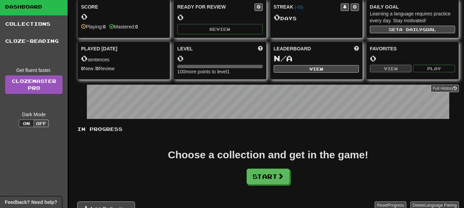
scroll to position [69, 0]
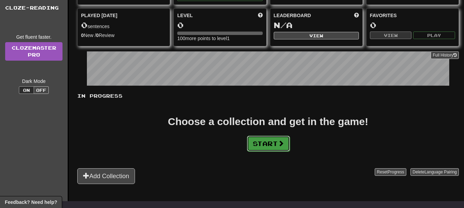
click at [265, 144] on button "Start" at bounding box center [268, 144] width 43 height 16
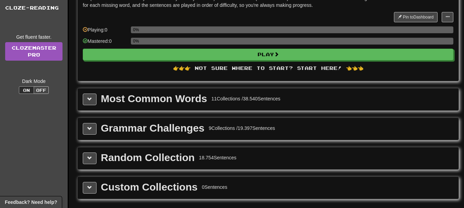
scroll to position [0, 0]
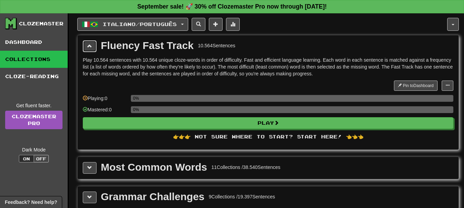
click at [87, 49] on button at bounding box center [90, 46] width 14 height 12
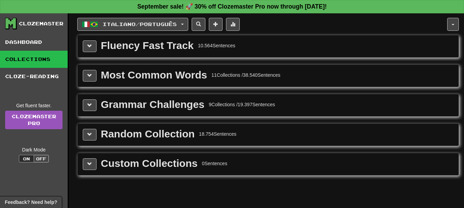
click at [144, 75] on div "Most Common Words" at bounding box center [154, 75] width 106 height 10
click at [86, 79] on button at bounding box center [90, 76] width 14 height 12
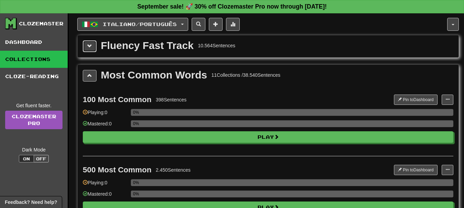
click at [86, 48] on button at bounding box center [90, 46] width 14 height 12
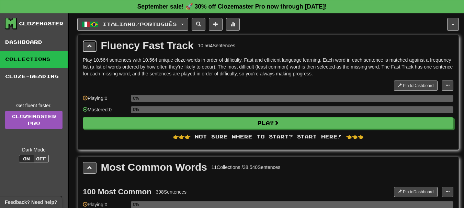
click at [90, 49] on button at bounding box center [90, 46] width 14 height 12
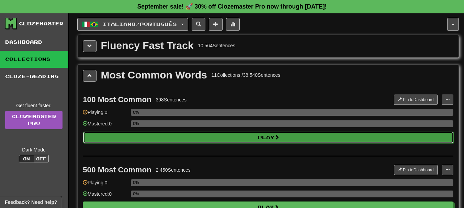
click at [267, 135] on button "Play" at bounding box center [268, 138] width 370 height 12
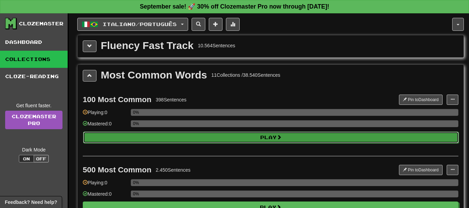
select select "**"
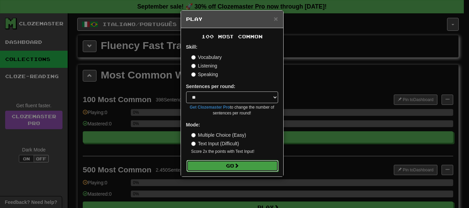
click at [231, 161] on button "Go" at bounding box center [232, 166] width 92 height 12
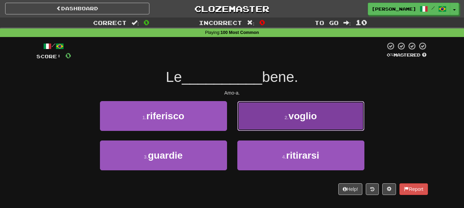
click at [251, 121] on button "2 . [GEOGRAPHIC_DATA]" at bounding box center [300, 116] width 127 height 30
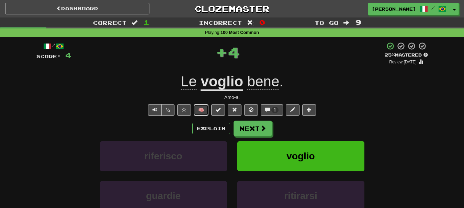
click at [200, 111] on button "🧠" at bounding box center [201, 110] width 15 height 12
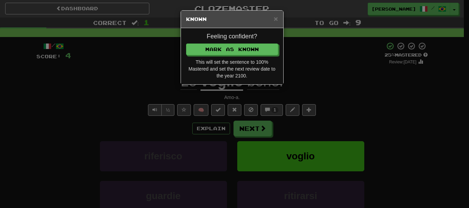
click at [218, 36] on h4 "Feeling confident?" at bounding box center [232, 36] width 92 height 7
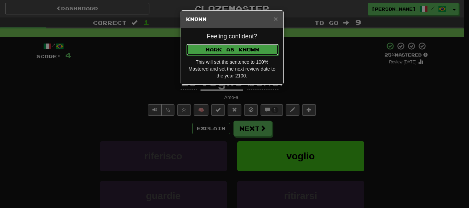
click at [216, 47] on button "Mark as Known" at bounding box center [232, 50] width 92 height 12
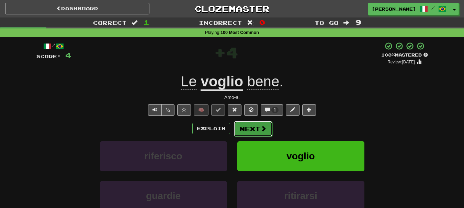
click at [246, 127] on button "Next" at bounding box center [253, 129] width 38 height 16
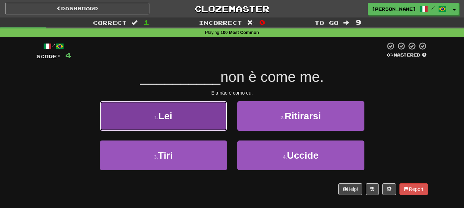
click at [207, 121] on button "1 . Lei" at bounding box center [163, 116] width 127 height 30
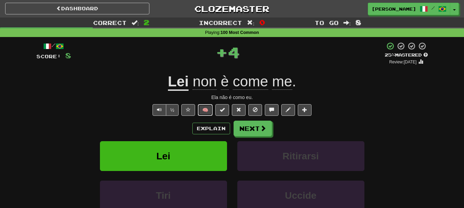
click at [201, 106] on button "🧠" at bounding box center [205, 110] width 15 height 12
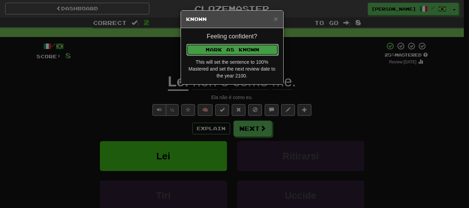
click at [219, 49] on button "Mark as Known" at bounding box center [232, 50] width 92 height 12
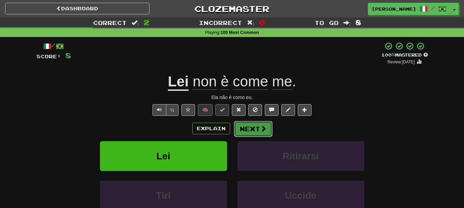
click at [252, 129] on button "Next" at bounding box center [253, 129] width 38 height 16
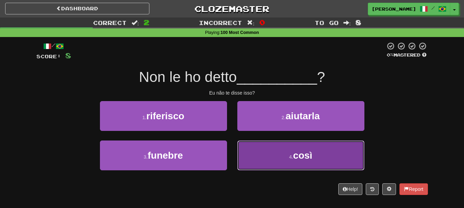
click at [252, 154] on button "4 . così" at bounding box center [300, 156] width 127 height 30
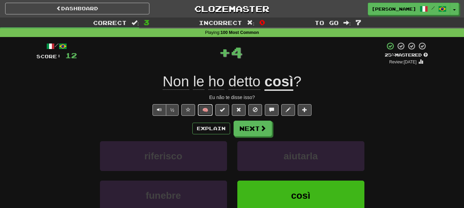
click at [206, 107] on button "🧠" at bounding box center [205, 110] width 15 height 12
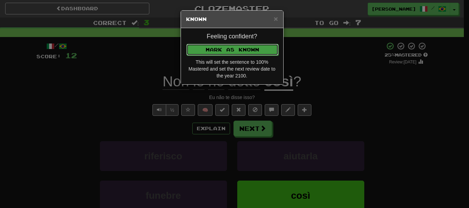
click at [235, 50] on button "Mark as Known" at bounding box center [232, 50] width 92 height 12
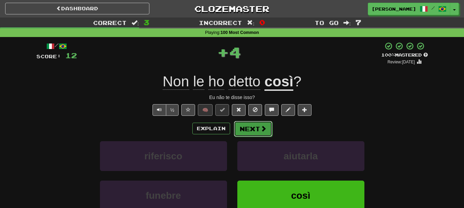
click at [246, 135] on button "Next" at bounding box center [253, 129] width 38 height 16
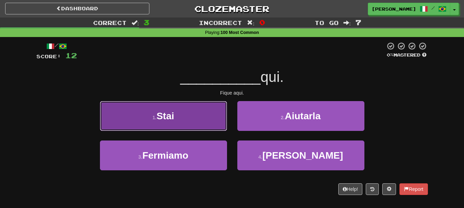
click at [191, 119] on button "1 . [GEOGRAPHIC_DATA]" at bounding box center [163, 116] width 127 height 30
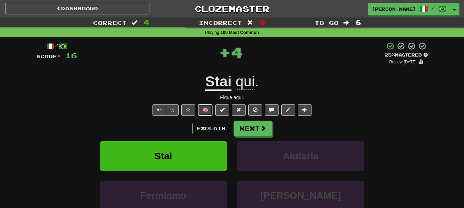
click at [206, 114] on button "🧠" at bounding box center [205, 110] width 15 height 12
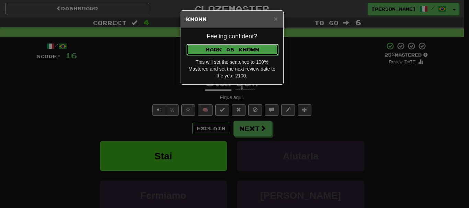
click at [220, 45] on button "Mark as Known" at bounding box center [232, 50] width 92 height 12
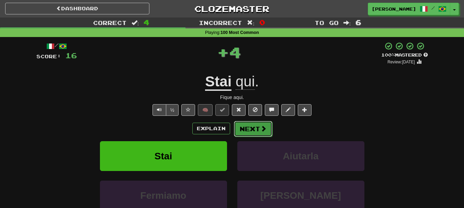
click at [243, 127] on button "Next" at bounding box center [253, 129] width 38 height 16
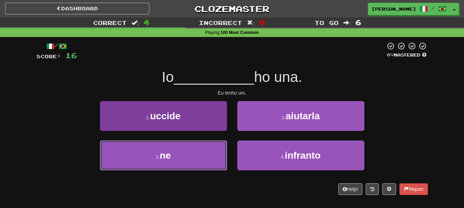
click at [208, 151] on button "3 . ne" at bounding box center [163, 156] width 127 height 30
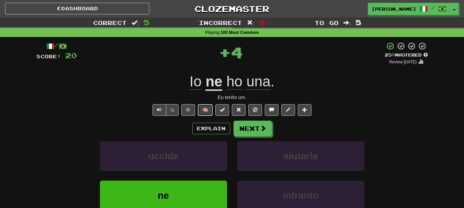
click at [206, 107] on button "🧠" at bounding box center [205, 110] width 15 height 12
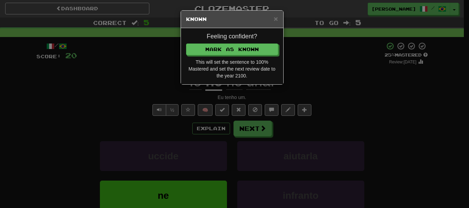
click at [247, 40] on div "Feeling confident? [PERSON_NAME] as Known This will set the sentence to 100% Ma…" at bounding box center [232, 56] width 102 height 56
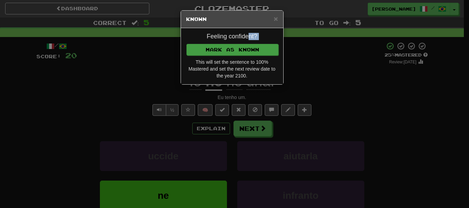
click at [245, 44] on button "Mark as Known" at bounding box center [232, 50] width 92 height 12
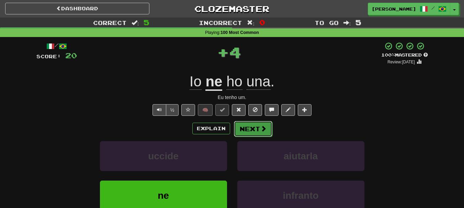
click at [247, 124] on button "Next" at bounding box center [253, 129] width 38 height 16
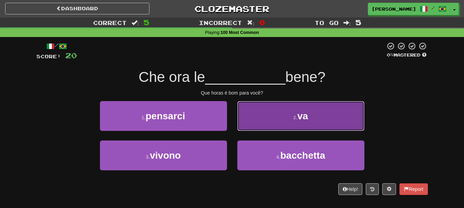
click at [260, 123] on button "2 . va" at bounding box center [300, 116] width 127 height 30
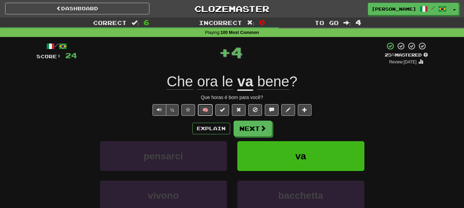
click at [204, 107] on button "🧠" at bounding box center [205, 110] width 15 height 12
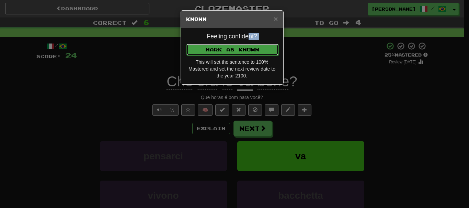
click at [233, 54] on button "Mark as Known" at bounding box center [232, 50] width 92 height 12
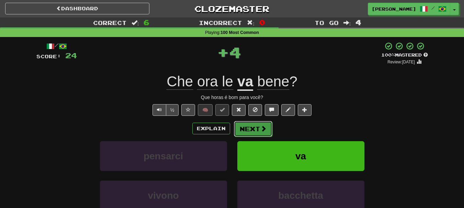
click at [251, 130] on button "Next" at bounding box center [253, 129] width 38 height 16
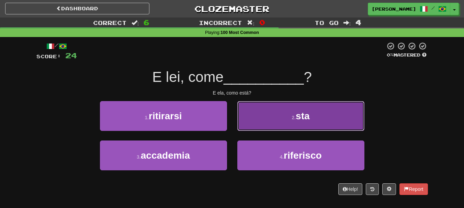
click at [270, 124] on button "2 . sta" at bounding box center [300, 116] width 127 height 30
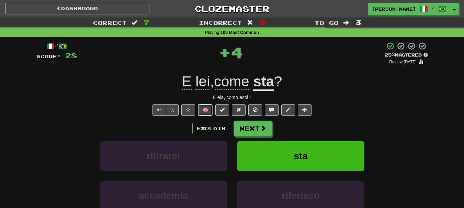
click at [205, 107] on button "🧠" at bounding box center [205, 110] width 15 height 12
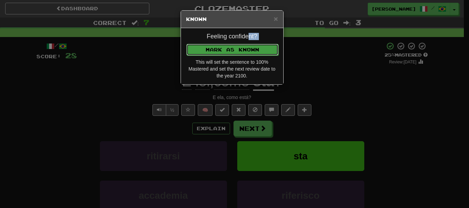
click at [240, 49] on button "Mark as Known" at bounding box center [232, 50] width 92 height 12
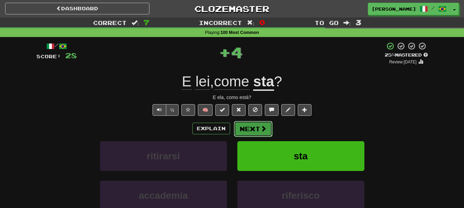
click at [253, 131] on button "Next" at bounding box center [253, 129] width 38 height 16
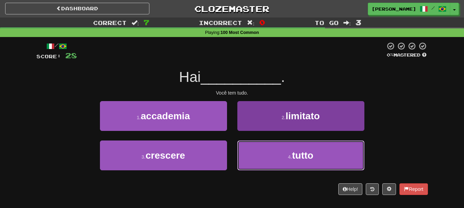
click at [263, 146] on button "4 . tutto" at bounding box center [300, 156] width 127 height 30
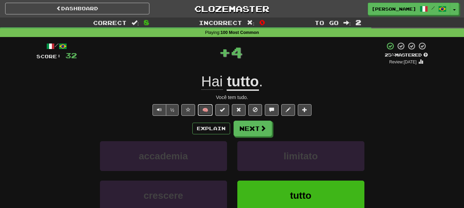
click at [205, 111] on button "🧠" at bounding box center [205, 110] width 15 height 12
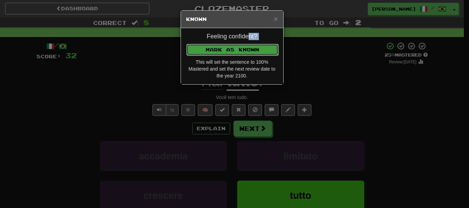
click at [226, 51] on button "Mark as Known" at bounding box center [232, 50] width 92 height 12
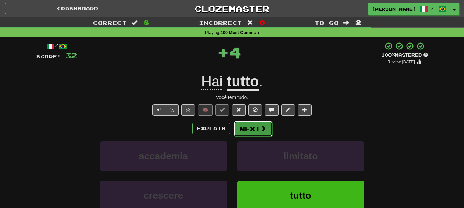
click at [245, 125] on button "Next" at bounding box center [253, 129] width 38 height 16
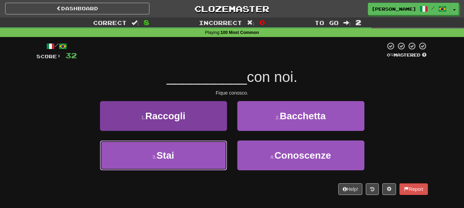
click at [210, 145] on button "3 . [GEOGRAPHIC_DATA]" at bounding box center [163, 156] width 127 height 30
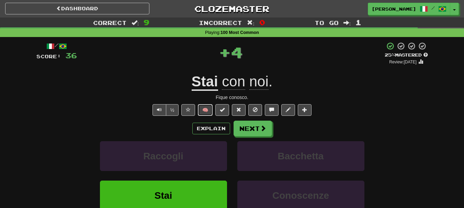
click at [208, 109] on button "🧠" at bounding box center [205, 110] width 15 height 12
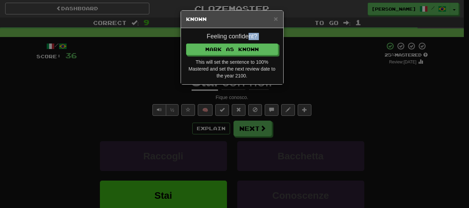
click at [254, 43] on div "Feeling confident? [PERSON_NAME] as Known This will set the sentence to 100% Ma…" at bounding box center [232, 56] width 102 height 56
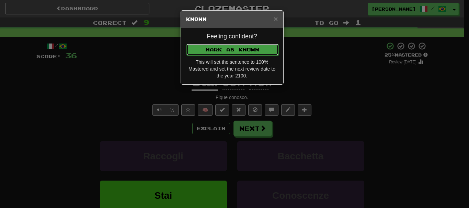
click at [240, 49] on button "Mark as Known" at bounding box center [232, 50] width 92 height 12
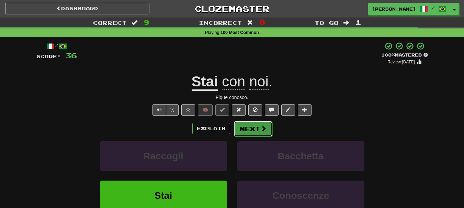
click at [245, 129] on button "Next" at bounding box center [253, 129] width 38 height 16
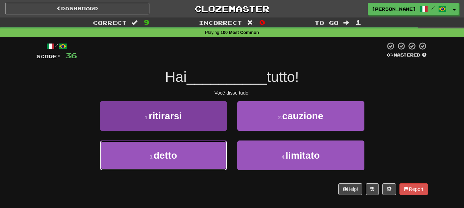
click at [205, 150] on button "3 . detto" at bounding box center [163, 156] width 127 height 30
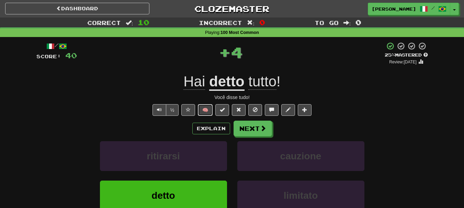
click at [204, 111] on button "🧠" at bounding box center [205, 110] width 15 height 12
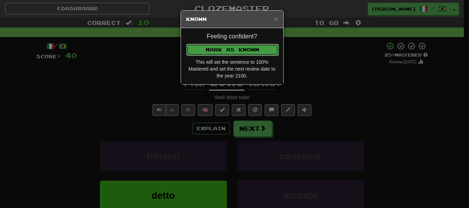
click at [233, 49] on button "Mark as Known" at bounding box center [232, 50] width 92 height 12
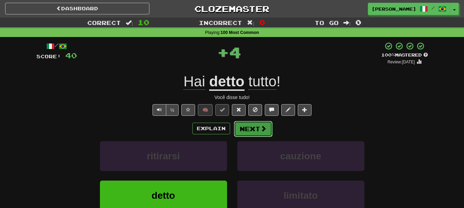
click at [245, 130] on button "Next" at bounding box center [253, 129] width 38 height 16
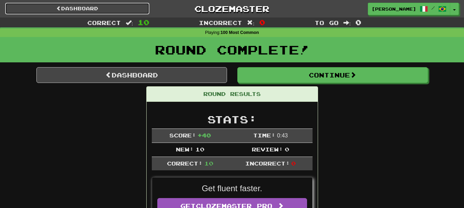
click at [70, 5] on link "Dashboard" at bounding box center [77, 9] width 144 height 12
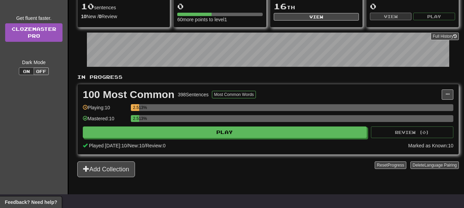
scroll to position [103, 0]
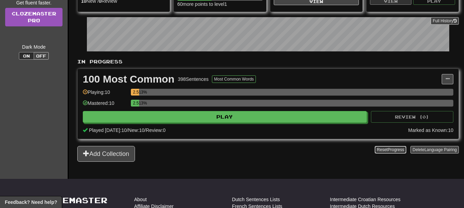
click at [389, 148] on span "Progress" at bounding box center [395, 150] width 16 height 5
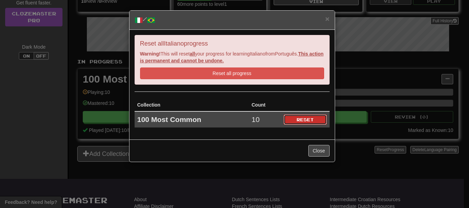
click at [303, 118] on button "Reset" at bounding box center [304, 120] width 43 height 10
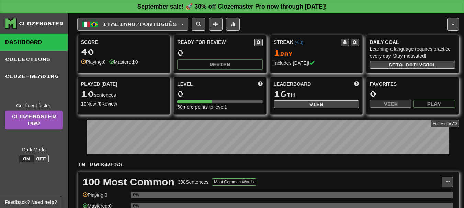
click at [184, 25] on span "button" at bounding box center [182, 24] width 3 height 1
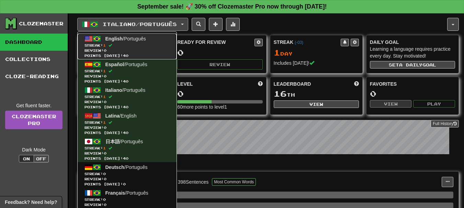
click at [137, 42] on link "English / Português Streak: 1 Review: 0 Points [DATE]: 40" at bounding box center [127, 47] width 99 height 26
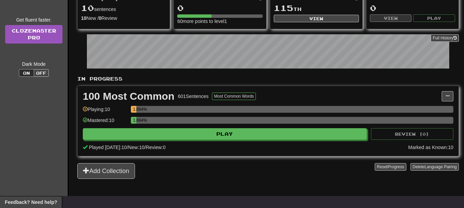
scroll to position [103, 0]
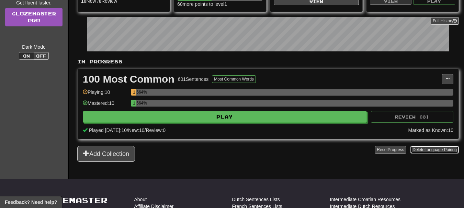
click at [413, 148] on button "Delete Language Pairing" at bounding box center [434, 150] width 48 height 8
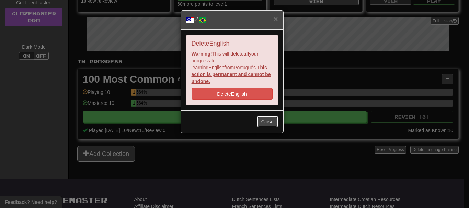
click at [267, 117] on button "Close" at bounding box center [267, 122] width 21 height 12
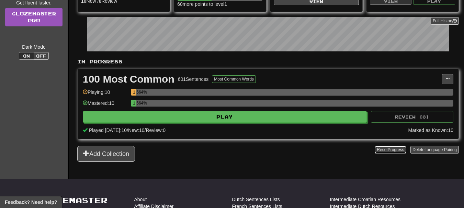
click at [380, 147] on button "Reset Progress" at bounding box center [389, 150] width 31 height 8
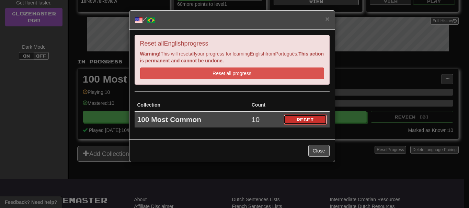
click at [298, 119] on button "Reset" at bounding box center [304, 120] width 43 height 10
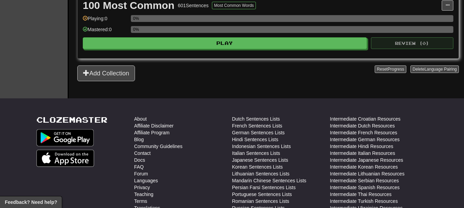
scroll to position [137, 0]
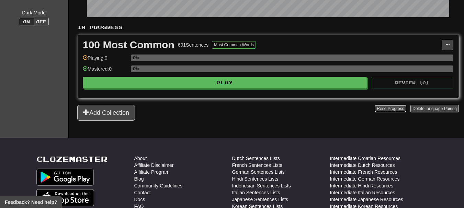
click at [380, 110] on button "Reset Progress" at bounding box center [389, 109] width 31 height 8
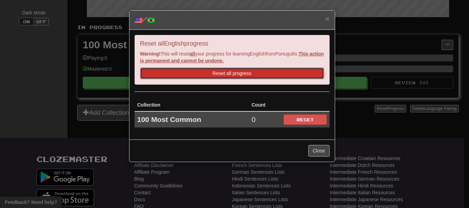
click at [223, 69] on button "Reset all progress" at bounding box center [232, 74] width 184 height 12
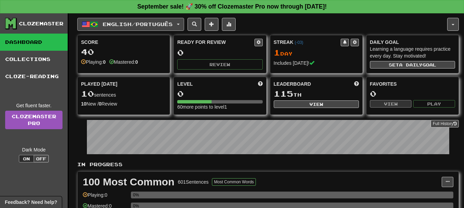
click at [183, 22] on button "English / Português" at bounding box center [130, 24] width 107 height 13
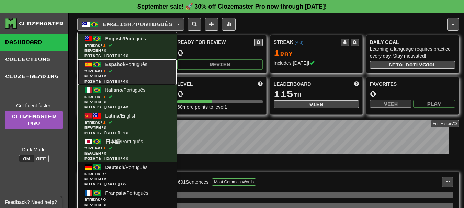
click at [117, 68] on link "Español / Português Streak: 1 Review: 0 Points [DATE]: 40" at bounding box center [127, 72] width 99 height 26
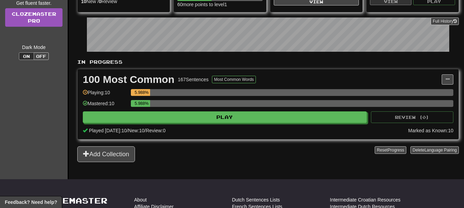
scroll to position [103, 0]
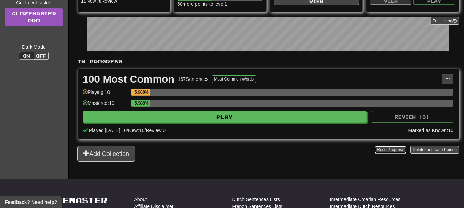
click at [387, 150] on span "Progress" at bounding box center [395, 150] width 16 height 5
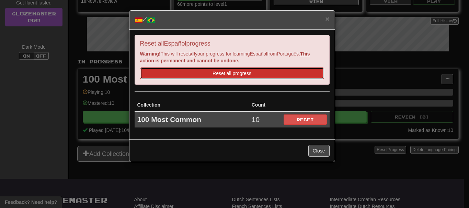
click at [228, 74] on button "Reset all progress" at bounding box center [232, 74] width 184 height 12
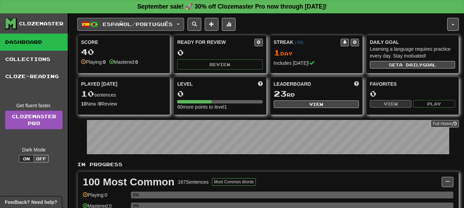
click at [184, 27] on button "Español / Português" at bounding box center [130, 24] width 107 height 13
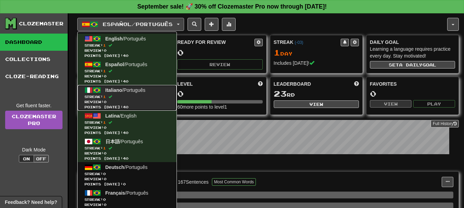
click at [117, 89] on span "Italiano" at bounding box center [113, 90] width 17 height 5
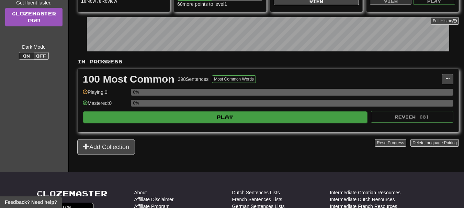
scroll to position [103, 0]
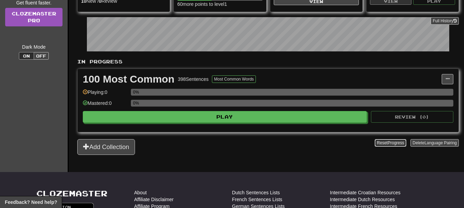
click at [384, 146] on button "Reset Progress" at bounding box center [389, 143] width 31 height 8
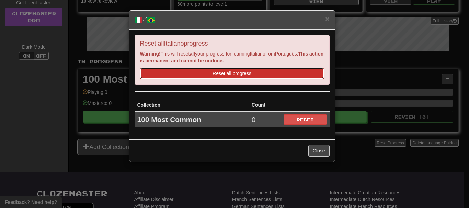
click at [230, 70] on button "Reset all progress" at bounding box center [232, 74] width 184 height 12
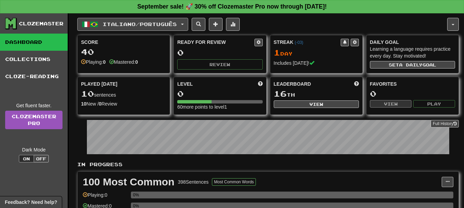
click at [188, 21] on button "Italiano / Português" at bounding box center [132, 24] width 111 height 13
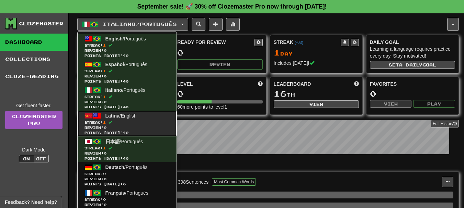
click at [134, 115] on span "Latina / English" at bounding box center [120, 115] width 31 height 5
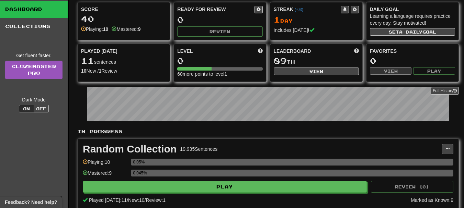
scroll to position [69, 0]
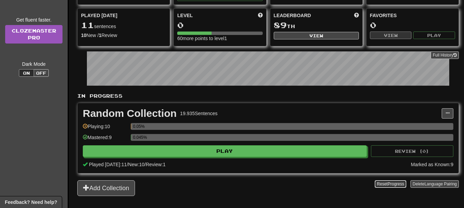
click at [390, 185] on span "Progress" at bounding box center [395, 184] width 16 height 5
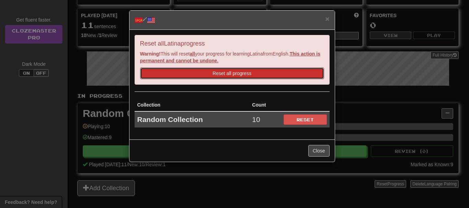
click at [232, 76] on button "Reset all progress" at bounding box center [232, 74] width 184 height 12
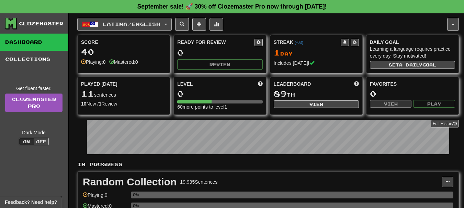
click at [172, 22] on button "Latina / English" at bounding box center [124, 24] width 94 height 13
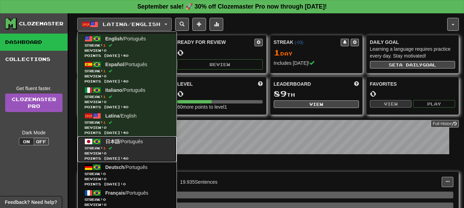
click at [111, 150] on span "Streak: 1" at bounding box center [126, 148] width 85 height 5
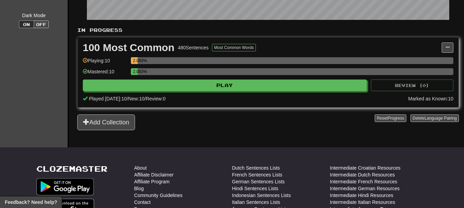
scroll to position [137, 0]
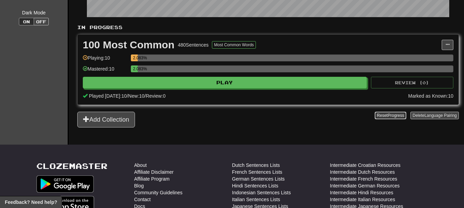
click at [382, 113] on button "Reset Progress" at bounding box center [389, 116] width 31 height 8
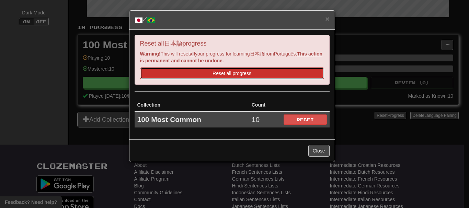
click at [220, 72] on button "Reset all progress" at bounding box center [232, 74] width 184 height 12
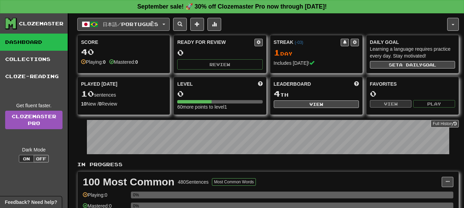
click at [169, 23] on button "日本語 / Português" at bounding box center [123, 24] width 92 height 13
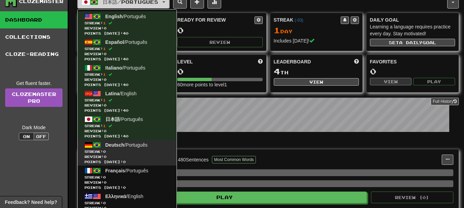
scroll to position [34, 0]
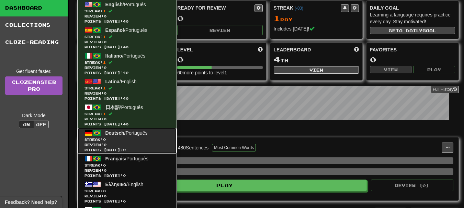
click at [118, 140] on span "Streak: 0" at bounding box center [126, 139] width 85 height 5
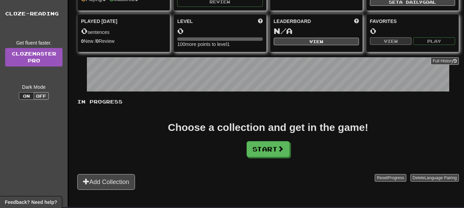
scroll to position [69, 0]
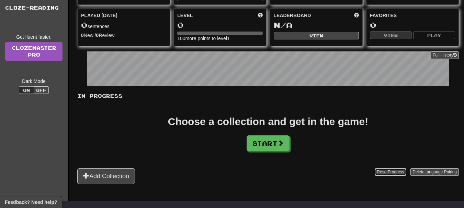
click at [381, 174] on button "Reset Progress" at bounding box center [389, 173] width 31 height 8
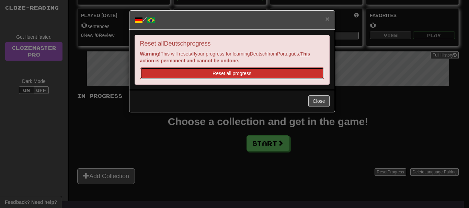
click at [213, 71] on button "Reset all progress" at bounding box center [232, 74] width 184 height 12
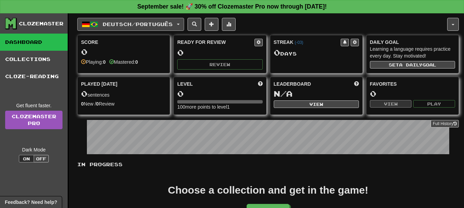
click at [184, 23] on button "Deutsch / Português" at bounding box center [130, 24] width 107 height 13
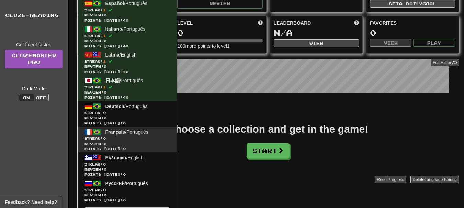
scroll to position [69, 0]
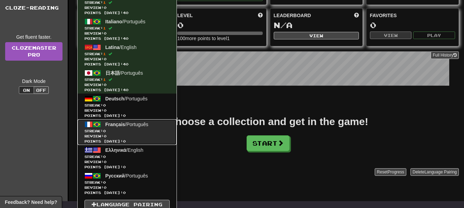
click at [112, 134] on span "Review: 0" at bounding box center [126, 136] width 85 height 5
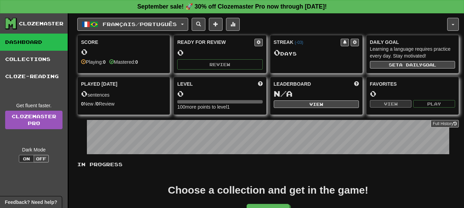
scroll to position [137, 0]
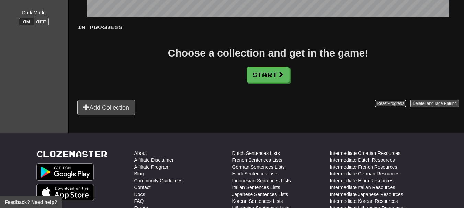
click at [394, 102] on span "Progress" at bounding box center [395, 103] width 16 height 5
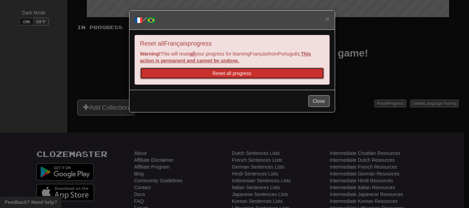
click at [211, 71] on button "Reset all progress" at bounding box center [232, 74] width 184 height 12
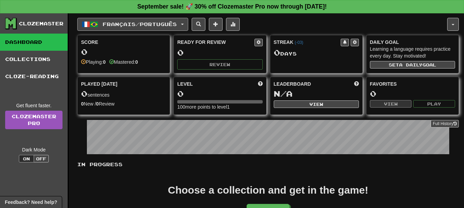
click at [184, 25] on span "button" at bounding box center [182, 24] width 3 height 1
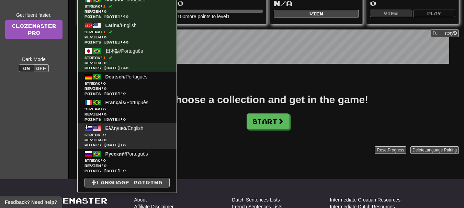
scroll to position [103, 0]
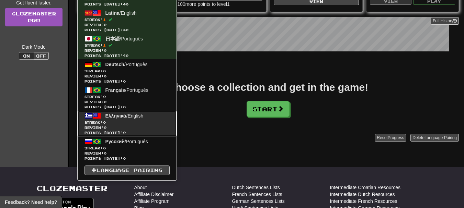
click at [129, 112] on link "Ελληνικά / English Streak: 0 Review: 0 Points today: 0" at bounding box center [127, 124] width 99 height 26
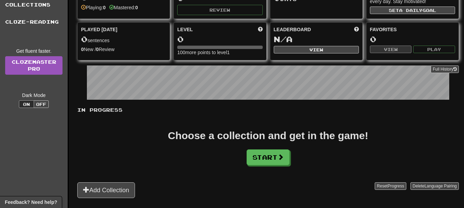
scroll to position [137, 0]
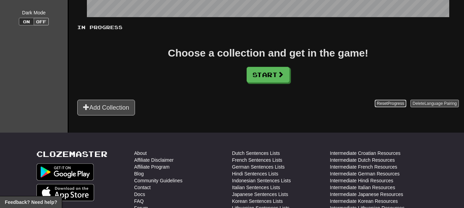
click at [379, 101] on button "Reset Progress" at bounding box center [389, 104] width 31 height 8
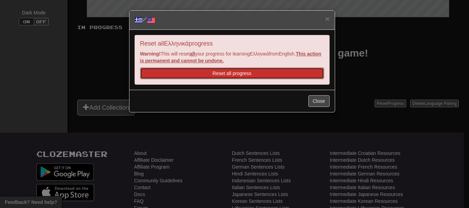
click at [242, 74] on button "Reset all progress" at bounding box center [232, 74] width 184 height 12
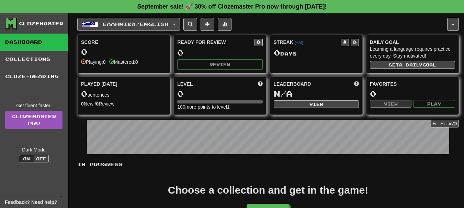
click at [180, 23] on button "Ελληνικά / English" at bounding box center [128, 24] width 103 height 13
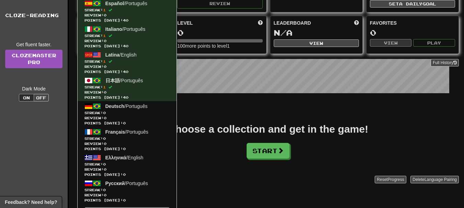
scroll to position [137, 0]
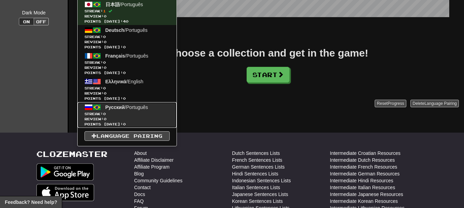
click at [130, 111] on link "Русский / Português Streak: 0 Review: 0 Points today: 0" at bounding box center [127, 115] width 99 height 26
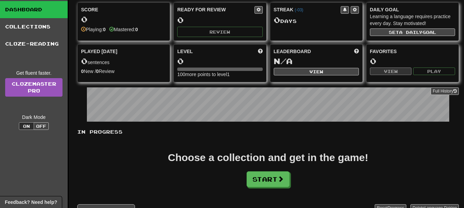
scroll to position [137, 0]
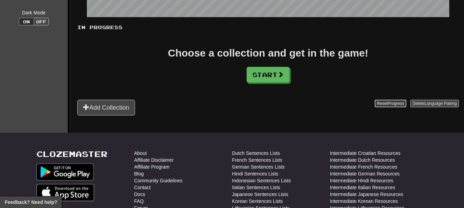
click at [387, 104] on span "Progress" at bounding box center [395, 103] width 16 height 5
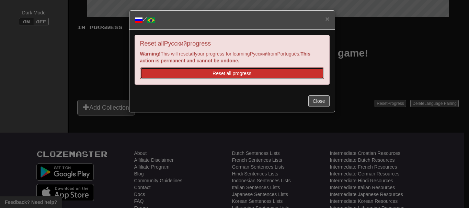
click at [223, 72] on button "Reset all progress" at bounding box center [232, 74] width 184 height 12
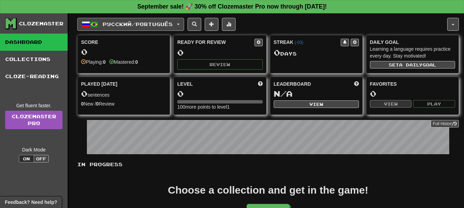
click at [179, 24] on span "button" at bounding box center [178, 24] width 3 height 1
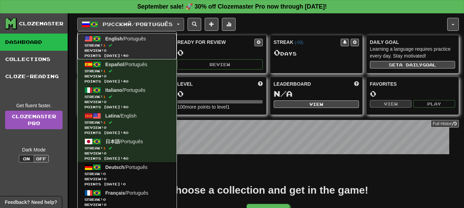
click at [134, 36] on link "English / Português Streak: 1 Review: 0 Points today: 40" at bounding box center [127, 47] width 99 height 26
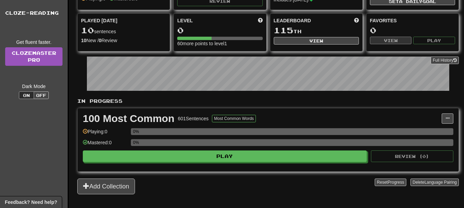
scroll to position [69, 0]
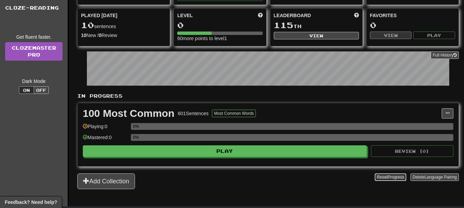
click at [387, 179] on span "Progress" at bounding box center [395, 177] width 16 height 5
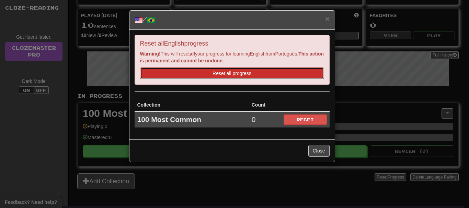
click at [217, 73] on button "Reset all progress" at bounding box center [232, 74] width 184 height 12
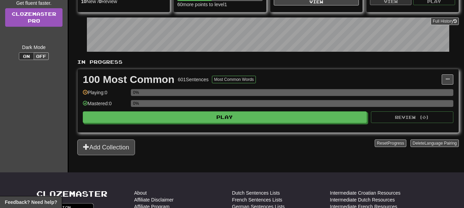
scroll to position [103, 0]
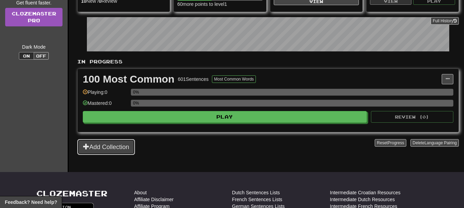
click at [85, 144] on span at bounding box center [86, 146] width 6 height 6
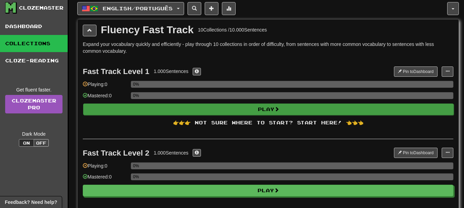
scroll to position [0, 0]
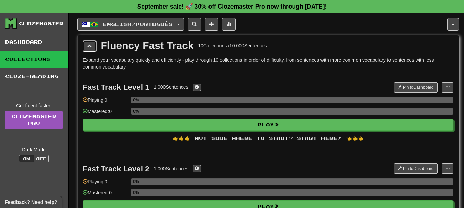
drag, startPoint x: 83, startPoint y: 48, endPoint x: 86, endPoint y: 45, distance: 4.6
click at [84, 47] on button at bounding box center [90, 46] width 14 height 12
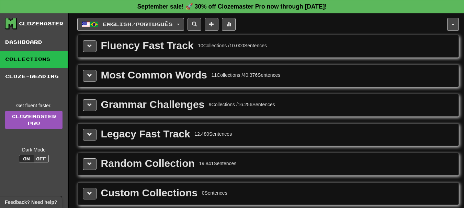
click at [100, 51] on div "Fluency Fast Track 10 Collections / 10.000 Sentences" at bounding box center [268, 46] width 370 height 12
click at [90, 49] on button at bounding box center [90, 46] width 14 height 12
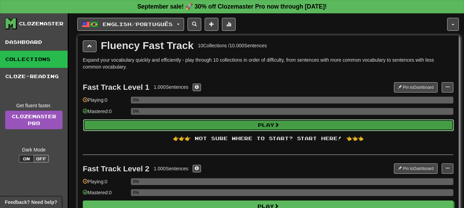
click at [248, 124] on button "Play" at bounding box center [268, 125] width 370 height 12
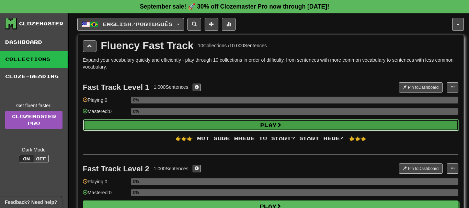
select select "**"
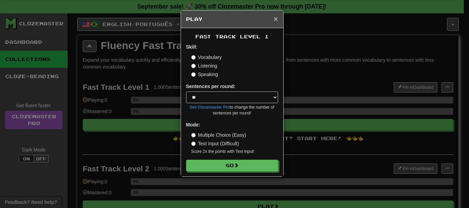
click at [276, 18] on span "×" at bounding box center [276, 19] width 4 height 8
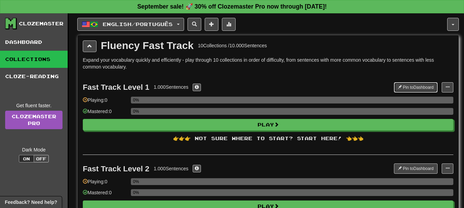
click at [405, 89] on button "Pin to Dashboard" at bounding box center [416, 87] width 44 height 10
click at [390, 87] on span at bounding box center [390, 87] width 4 height 4
click at [90, 46] on span at bounding box center [89, 46] width 5 height 5
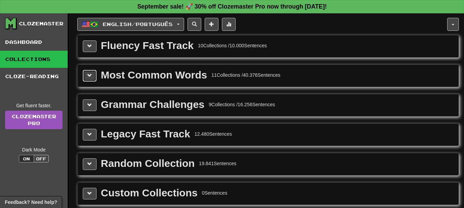
click at [92, 71] on button at bounding box center [90, 76] width 14 height 12
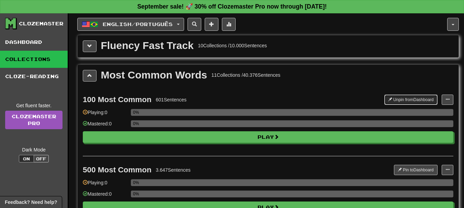
click at [407, 102] on button "Unpin from Dashboard" at bounding box center [410, 100] width 53 height 10
click at [92, 77] on span at bounding box center [89, 75] width 5 height 5
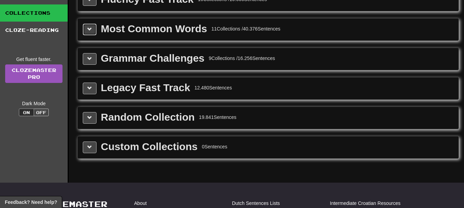
scroll to position [34, 0]
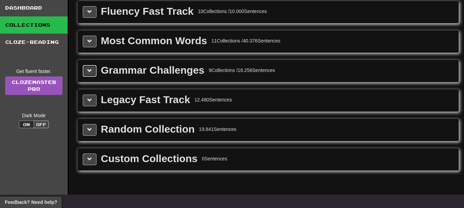
click at [90, 71] on span at bounding box center [89, 70] width 5 height 5
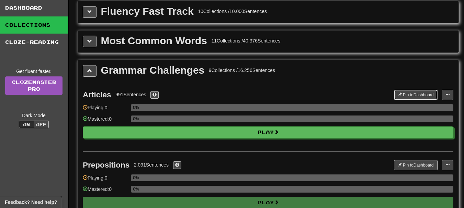
click at [404, 93] on button "Pin to Dashboard" at bounding box center [416, 95] width 44 height 10
click at [285, 84] on div "Articles 991 Sentences Unpin from Dashboard Unpin from Dashboard Manage Sentenc…" at bounding box center [268, 116] width 370 height 70
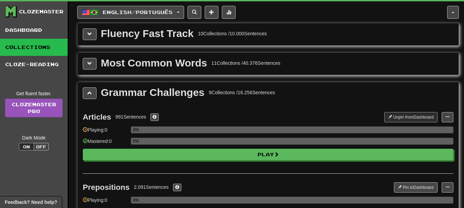
scroll to position [0, 0]
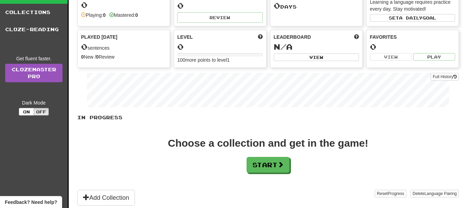
scroll to position [69, 0]
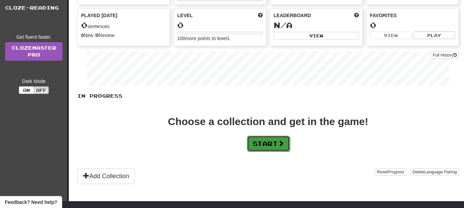
click at [260, 140] on button "Start" at bounding box center [268, 144] width 43 height 16
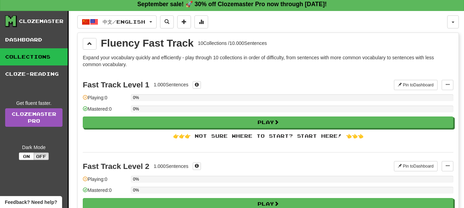
scroll to position [0, 0]
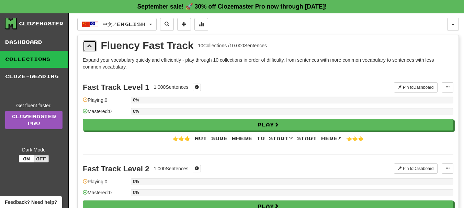
click at [92, 50] on button at bounding box center [90, 46] width 14 height 12
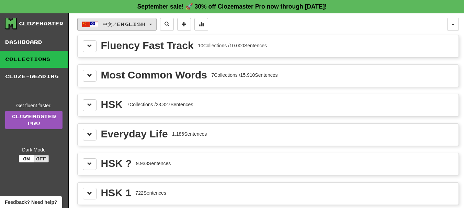
click at [152, 24] on span "button" at bounding box center [150, 24] width 3 height 1
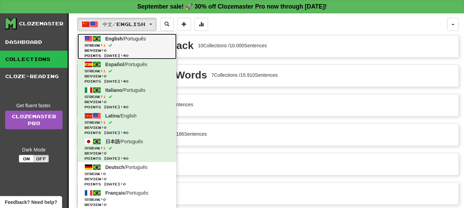
click at [140, 47] on span "Streak: 1" at bounding box center [126, 45] width 85 height 5
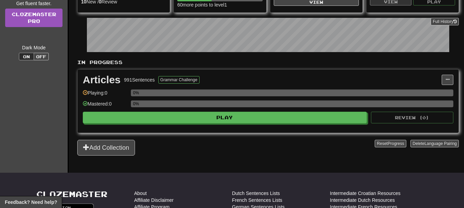
scroll to position [103, 0]
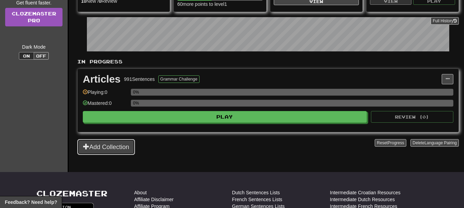
click at [83, 144] on span at bounding box center [86, 146] width 6 height 6
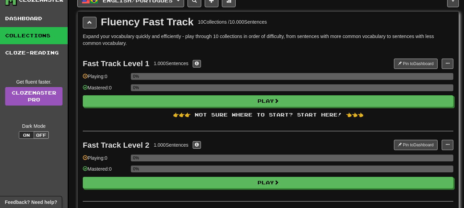
scroll to position [0, 0]
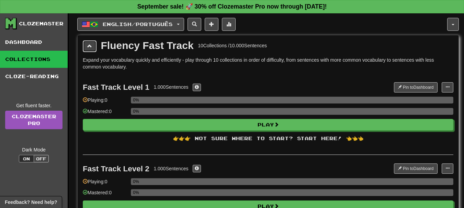
click at [95, 49] on button at bounding box center [90, 46] width 14 height 12
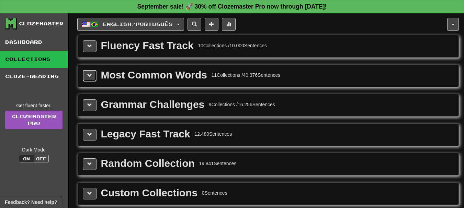
click at [93, 78] on button at bounding box center [90, 76] width 14 height 12
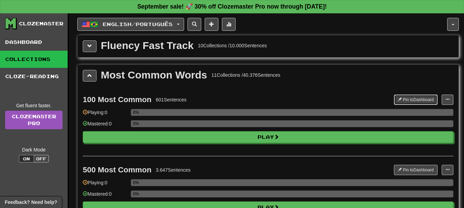
click at [413, 98] on button "Pin to Dashboard" at bounding box center [416, 100] width 44 height 10
click at [92, 73] on button at bounding box center [90, 76] width 14 height 12
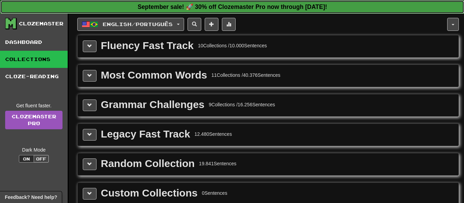
click at [229, 8] on strong "September sale! 🚀 30% off Clozemaster Pro now through [DATE]!" at bounding box center [232, 6] width 189 height 7
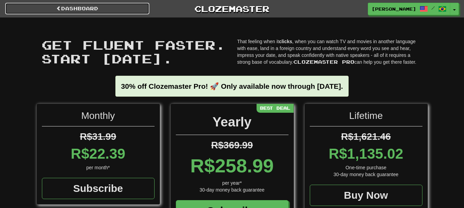
click at [94, 7] on link "Dashboard" at bounding box center [77, 9] width 144 height 12
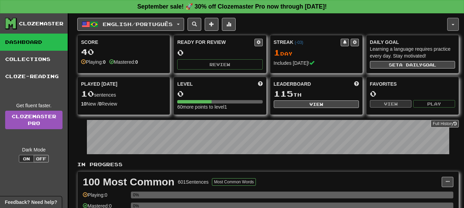
click at [450, 27] on button "button" at bounding box center [453, 24] width 12 height 13
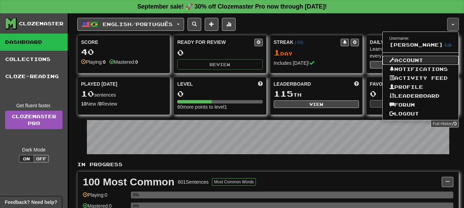
click at [415, 59] on link "Account" at bounding box center [420, 60] width 76 height 9
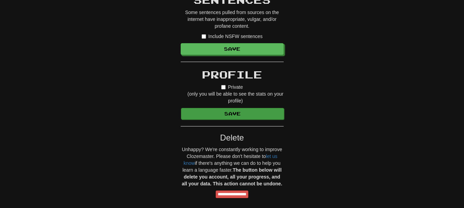
scroll to position [618, 0]
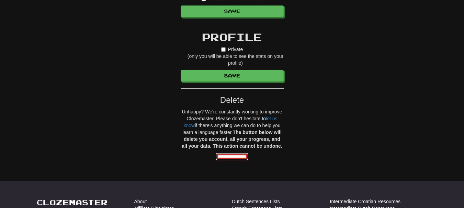
click at [241, 155] on input "**********" at bounding box center [232, 157] width 33 height 8
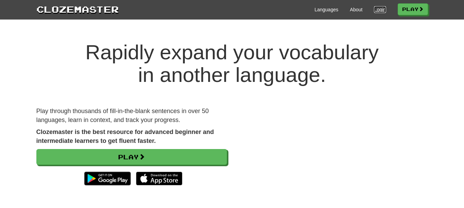
click at [378, 8] on link "Login" at bounding box center [380, 9] width 12 height 7
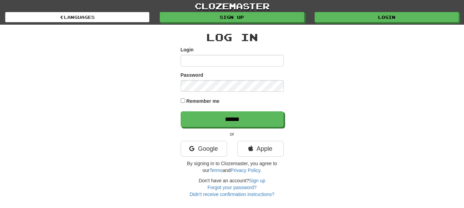
click at [251, 55] on input "Login" at bounding box center [232, 61] width 103 height 12
click at [243, 61] on input "Login" at bounding box center [232, 61] width 103 height 12
type input "**********"
click at [188, 103] on label "Remember me" at bounding box center [202, 101] width 33 height 7
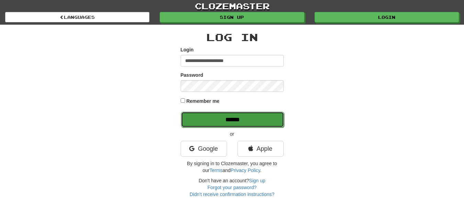
click at [226, 125] on input "******" at bounding box center [232, 120] width 103 height 16
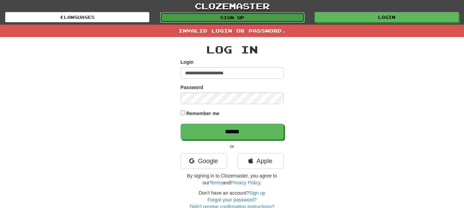
click at [215, 21] on link "Sign up" at bounding box center [232, 17] width 144 height 10
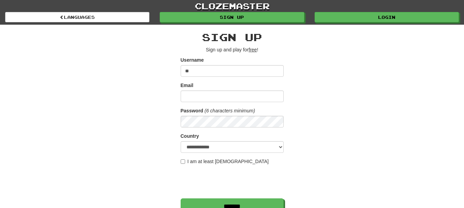
type input "*"
type input "**********"
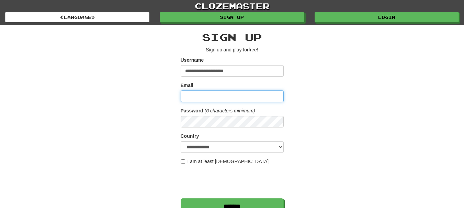
click at [209, 97] on input "Email" at bounding box center [232, 97] width 103 height 12
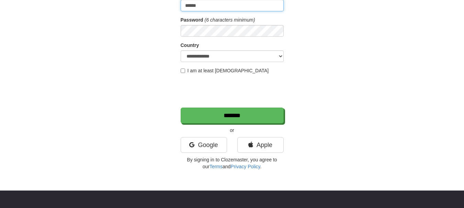
scroll to position [103, 0]
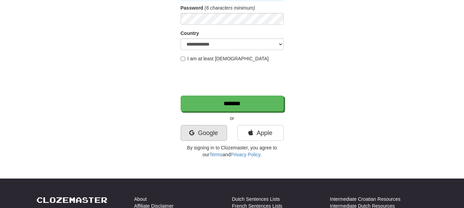
type input "******"
click at [207, 135] on link "Google" at bounding box center [204, 133] width 46 height 16
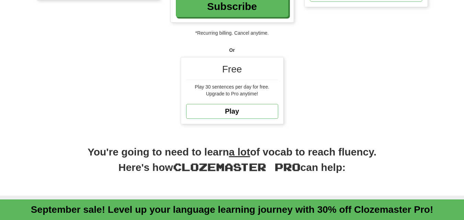
scroll to position [206, 0]
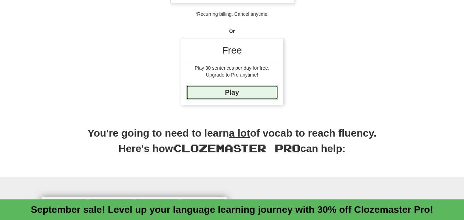
click at [232, 93] on link "Play" at bounding box center [232, 92] width 92 height 15
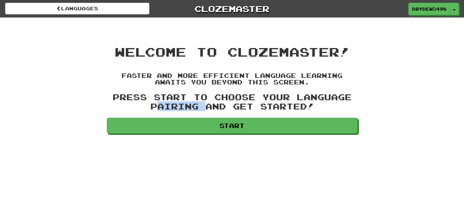
drag, startPoint x: 151, startPoint y: 104, endPoint x: 198, endPoint y: 104, distance: 47.4
click at [198, 104] on h3 "Press Start to choose your language pairing and get started!" at bounding box center [232, 102] width 251 height 18
copy h3 "pairing"
click at [298, 98] on h3 "Press Start to choose your language pairing and get started!" at bounding box center [232, 102] width 251 height 18
drag, startPoint x: 116, startPoint y: 98, endPoint x: 328, endPoint y: 103, distance: 212.1
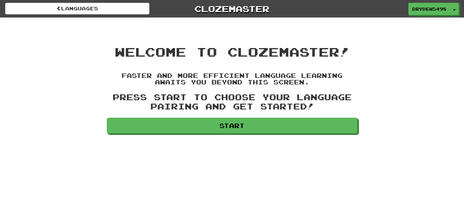
click at [328, 103] on h3 "Press Start to choose your language pairing and get started!" at bounding box center [232, 102] width 251 height 18
copy h3 "Press Start to choose your language pairing and get started!"
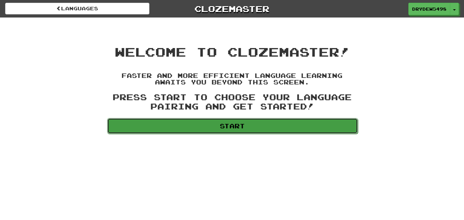
click at [225, 126] on link "Start" at bounding box center [232, 126] width 251 height 16
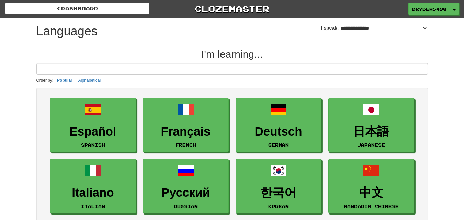
select select "*******"
click at [455, 8] on button "Toggle Dropdown" at bounding box center [454, 9] width 9 height 12
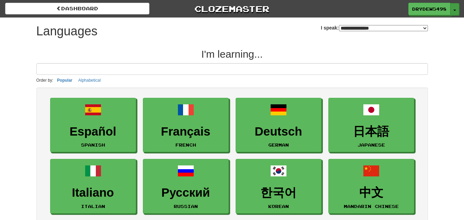
click at [454, 11] on button "Toggle Dropdown" at bounding box center [454, 9] width 9 height 12
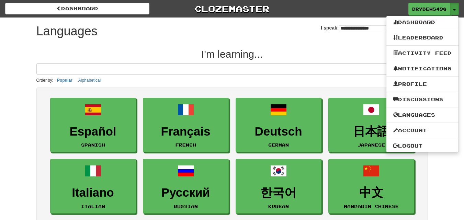
click at [416, 135] on ul "Dashboard Leaderboard Activity Feed Notifications Profile Discussions Languages…" at bounding box center [422, 84] width 73 height 137
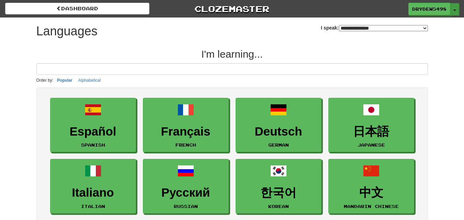
click at [454, 9] on button "Toggle Dropdown" at bounding box center [454, 9] width 9 height 12
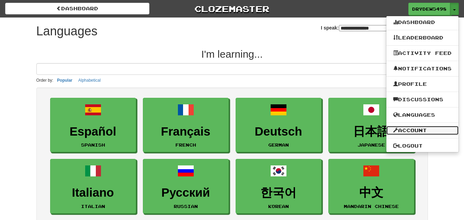
click at [412, 128] on link "Account" at bounding box center [422, 130] width 72 height 9
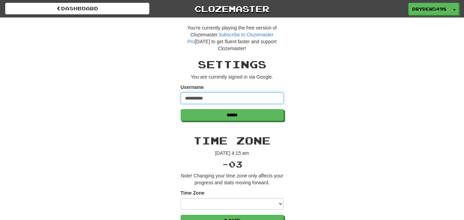
click at [258, 96] on input "**********" at bounding box center [232, 98] width 103 height 12
type input "*"
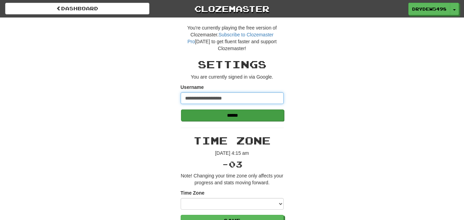
type input "**********"
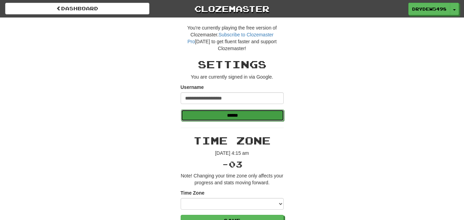
click at [235, 117] on input "******" at bounding box center [232, 115] width 103 height 12
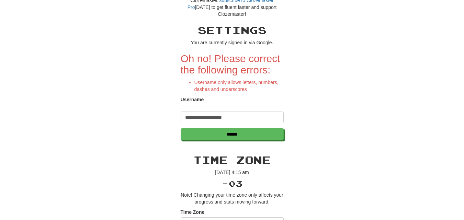
scroll to position [69, 0]
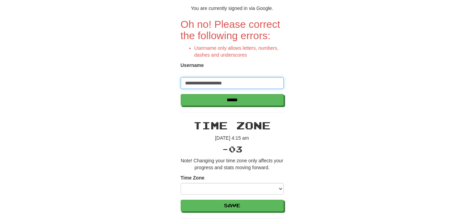
click at [209, 83] on input "**********" at bounding box center [232, 83] width 103 height 12
click at [230, 82] on input "**********" at bounding box center [232, 83] width 103 height 12
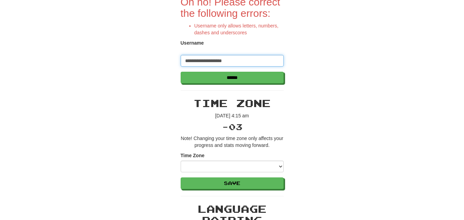
scroll to position [103, 0]
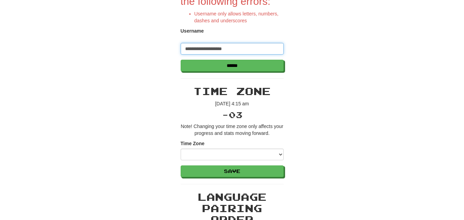
type input "**********"
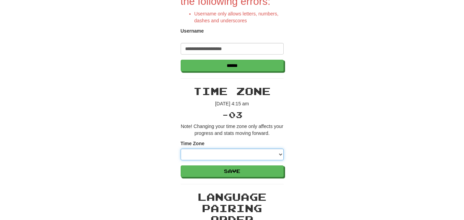
click at [272, 156] on select "**********" at bounding box center [232, 155] width 103 height 12
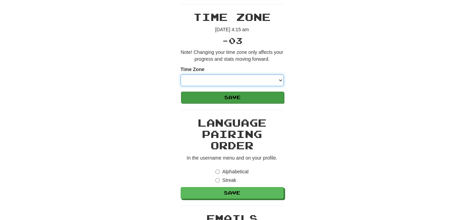
scroll to position [172, 0]
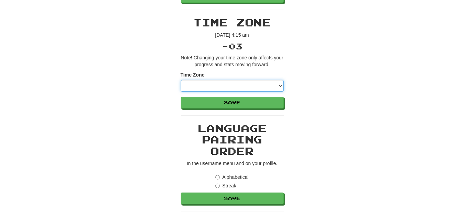
click at [282, 84] on select "**********" at bounding box center [232, 86] width 103 height 12
click at [206, 86] on select "**********" at bounding box center [232, 86] width 103 height 12
click at [205, 86] on select "**********" at bounding box center [232, 86] width 103 height 12
select select "********"
click at [181, 80] on select "**********" at bounding box center [232, 86] width 103 height 12
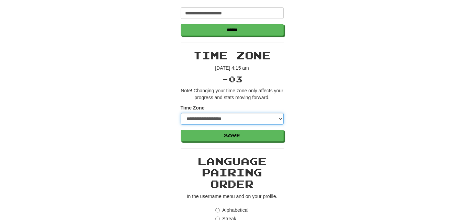
scroll to position [206, 0]
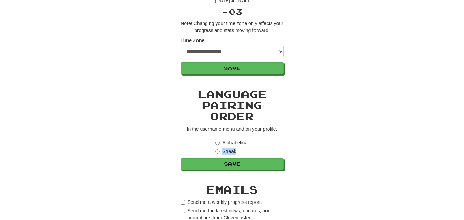
drag, startPoint x: 243, startPoint y: 152, endPoint x: 223, endPoint y: 150, distance: 19.6
click at [223, 150] on div "Streak" at bounding box center [231, 151] width 33 height 7
copy label "Streak"
click at [219, 149] on label "Streak" at bounding box center [225, 151] width 21 height 7
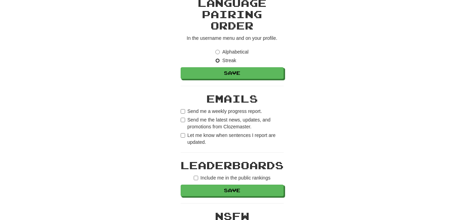
scroll to position [309, 0]
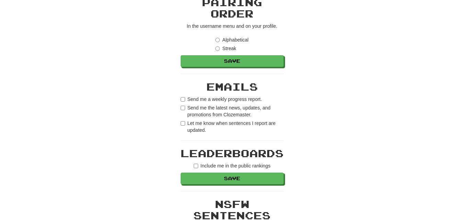
click at [182, 96] on label "Send me a weekly progress report." at bounding box center [221, 99] width 81 height 7
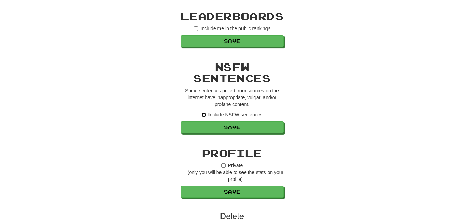
scroll to position [412, 0]
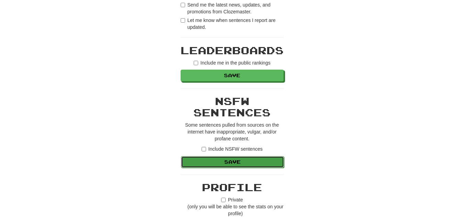
click at [232, 160] on button "Save" at bounding box center [232, 162] width 103 height 12
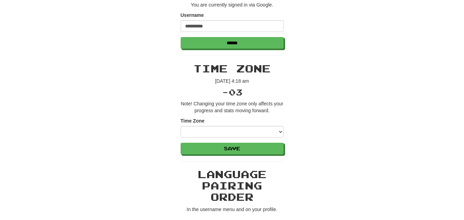
scroll to position [69, 0]
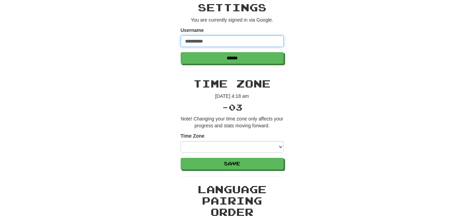
click at [223, 38] on input "**********" at bounding box center [232, 41] width 103 height 12
type input "*"
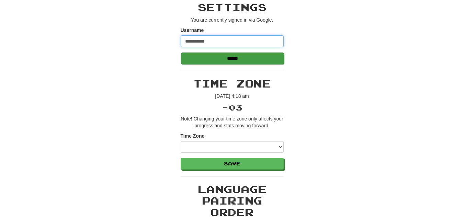
type input "**********"
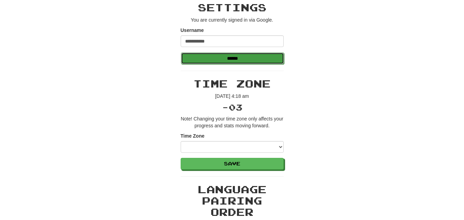
click at [230, 58] on input "******" at bounding box center [232, 59] width 103 height 12
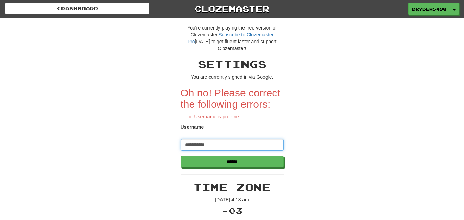
click at [221, 146] on input "**********" at bounding box center [232, 145] width 103 height 12
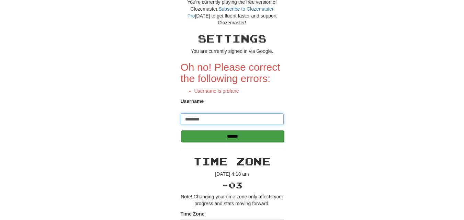
scroll to position [69, 0]
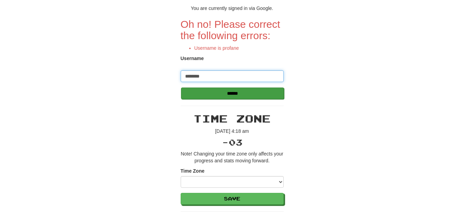
type input "********"
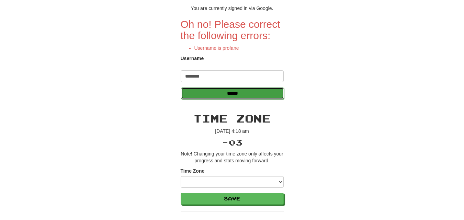
click at [238, 96] on input "******" at bounding box center [232, 94] width 103 height 12
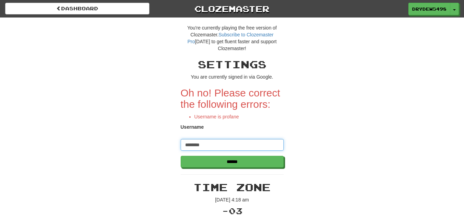
click at [220, 145] on input "********" at bounding box center [232, 145] width 103 height 12
click at [186, 146] on input "********" at bounding box center [232, 145] width 103 height 12
click at [188, 146] on input "********" at bounding box center [232, 145] width 103 height 12
click at [222, 147] on input "********" at bounding box center [232, 145] width 103 height 12
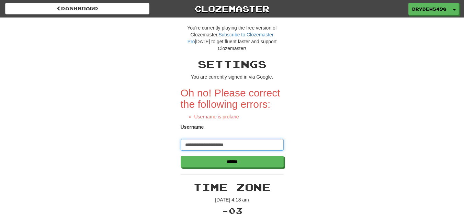
click at [208, 144] on input "**********" at bounding box center [232, 145] width 103 height 12
click at [230, 146] on input "**********" at bounding box center [232, 145] width 103 height 12
type input "**********"
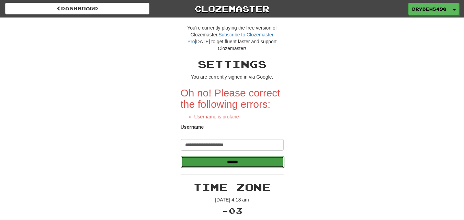
click at [237, 163] on input "******" at bounding box center [232, 162] width 103 height 12
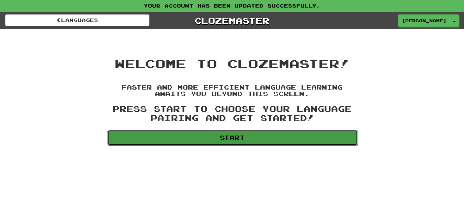
click at [244, 133] on link "Start" at bounding box center [232, 138] width 251 height 16
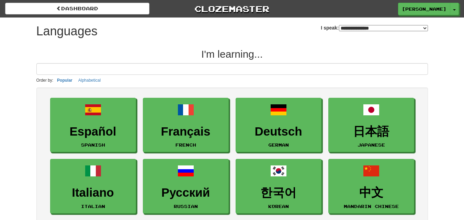
select select "*******"
click at [453, 9] on button "Toggle Dropdown" at bounding box center [454, 9] width 9 height 12
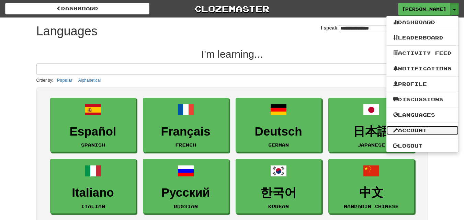
click at [410, 127] on link "Account" at bounding box center [422, 130] width 72 height 9
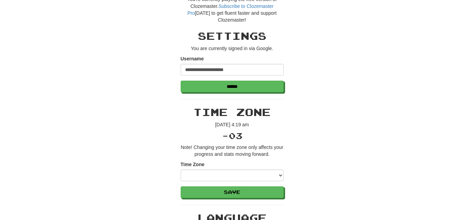
scroll to position [69, 0]
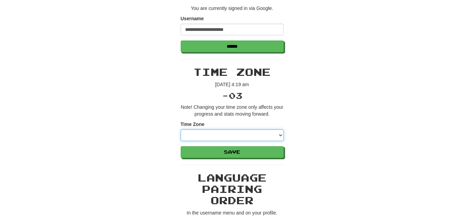
click at [274, 136] on select "**********" at bounding box center [232, 135] width 103 height 12
select select "********"
click at [181, 129] on select "**********" at bounding box center [232, 135] width 103 height 12
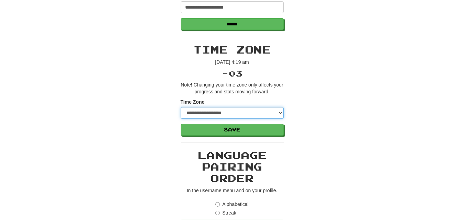
scroll to position [103, 0]
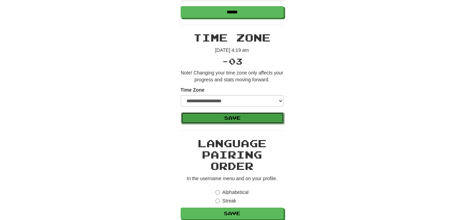
click at [235, 119] on button "Save" at bounding box center [232, 118] width 103 height 12
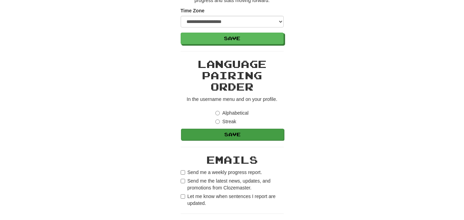
scroll to position [206, 0]
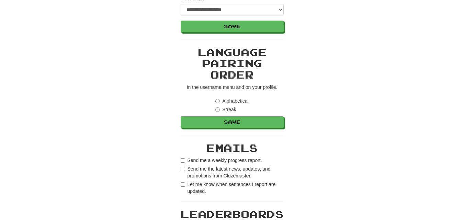
click at [220, 106] on label "Streak" at bounding box center [225, 109] width 21 height 7
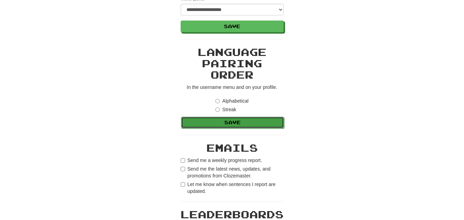
click at [228, 120] on button "Save" at bounding box center [232, 123] width 103 height 12
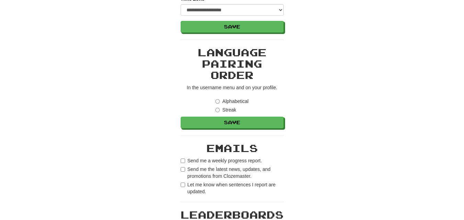
scroll to position [206, 0]
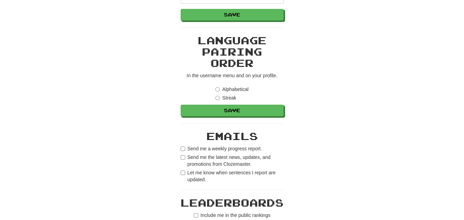
click at [181, 171] on div "**********" at bounding box center [232, 139] width 402 height 655
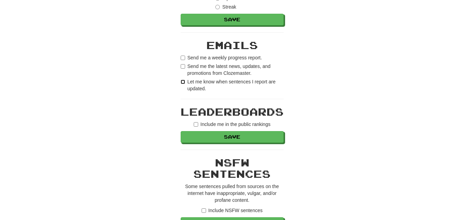
scroll to position [309, 0]
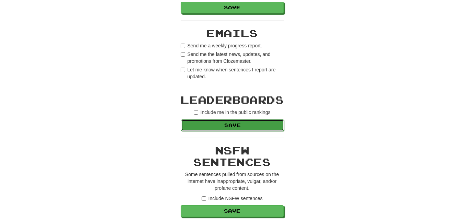
click at [227, 126] on button "Save" at bounding box center [232, 125] width 103 height 12
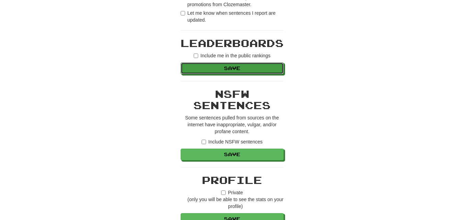
scroll to position [378, 0]
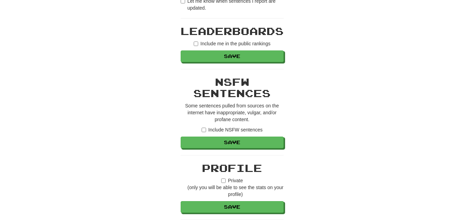
click at [205, 127] on label "Include NSFW sentences" at bounding box center [231, 129] width 61 height 7
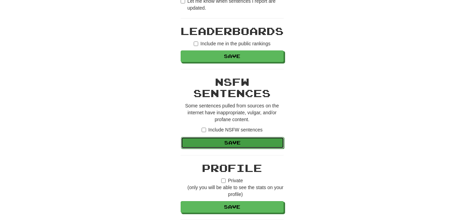
click at [232, 142] on button "Save" at bounding box center [232, 143] width 103 height 12
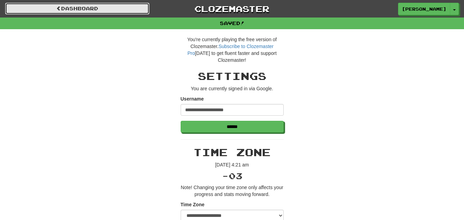
click at [120, 7] on link "Dashboard" at bounding box center [77, 9] width 144 height 12
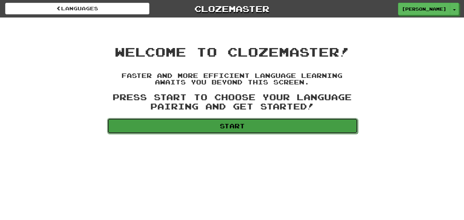
click at [242, 123] on link "Start" at bounding box center [232, 126] width 251 height 16
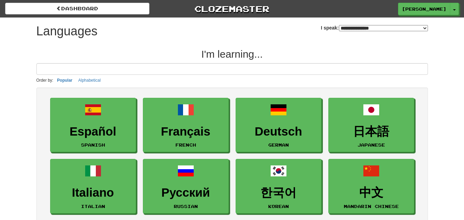
drag, startPoint x: 422, startPoint y: 26, endPoint x: 418, endPoint y: 30, distance: 5.4
click at [422, 26] on select "**********" at bounding box center [383, 28] width 89 height 6
select select "*********"
click at [339, 25] on select "**********" at bounding box center [383, 28] width 89 height 6
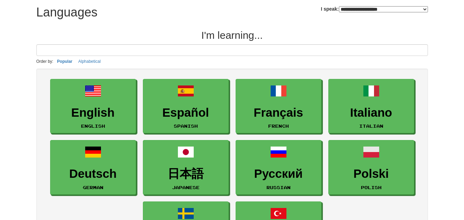
scroll to position [34, 0]
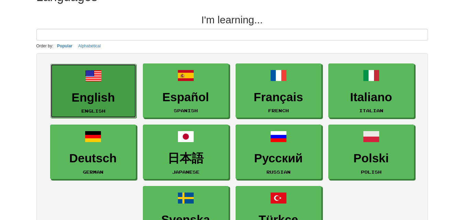
click at [88, 96] on h3 "English" at bounding box center [93, 97] width 78 height 13
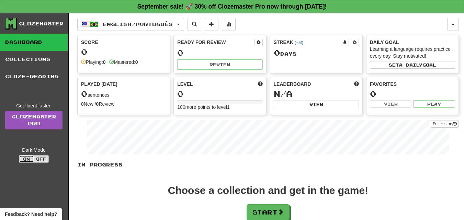
click at [30, 159] on button "On" at bounding box center [26, 159] width 15 height 8
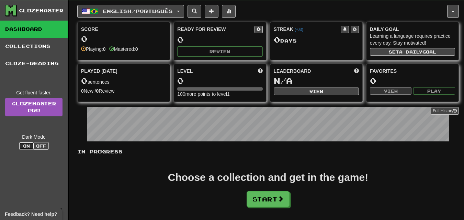
scroll to position [34, 0]
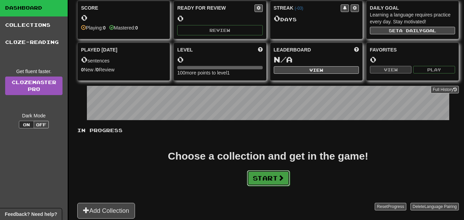
click at [272, 179] on button "Start" at bounding box center [268, 178] width 43 height 16
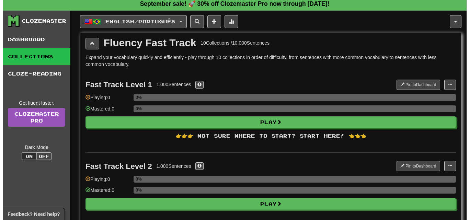
scroll to position [0, 0]
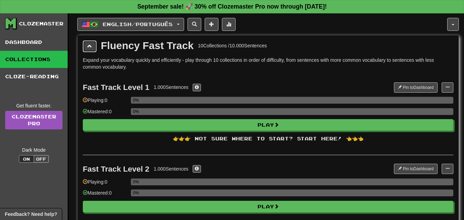
click at [88, 45] on span at bounding box center [89, 46] width 5 height 5
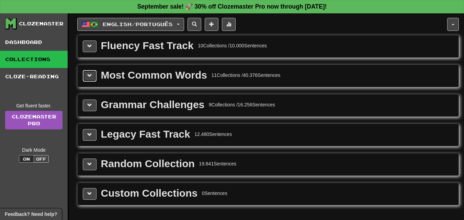
click at [93, 77] on button at bounding box center [90, 76] width 14 height 12
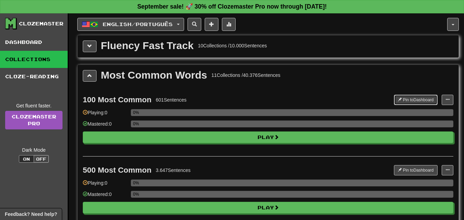
click at [411, 99] on button "Pin to Dashboard" at bounding box center [416, 100] width 44 height 10
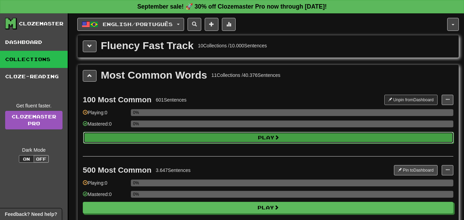
click at [261, 140] on button "Play" at bounding box center [268, 138] width 370 height 12
select select "**"
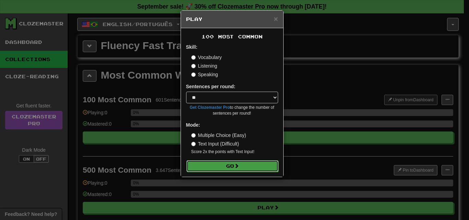
click at [233, 166] on button "Go" at bounding box center [232, 166] width 92 height 12
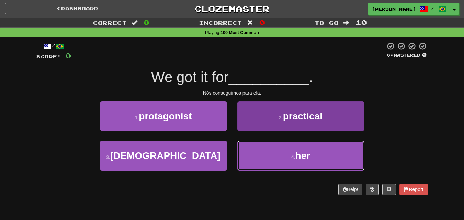
click at [268, 149] on button "4 . her" at bounding box center [300, 156] width 127 height 30
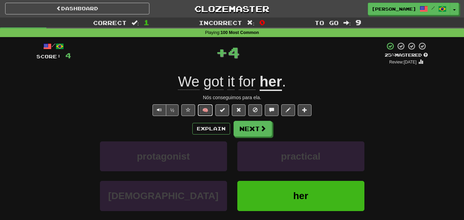
click at [211, 112] on button "🧠" at bounding box center [205, 110] width 15 height 12
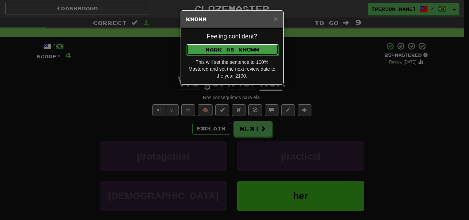
click at [222, 50] on button "Mark as Known" at bounding box center [232, 50] width 92 height 12
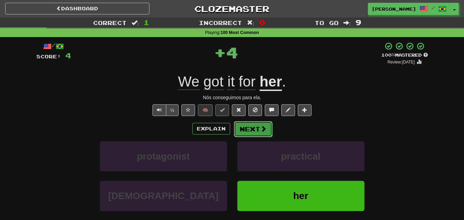
click at [244, 126] on button "Next" at bounding box center [253, 129] width 38 height 16
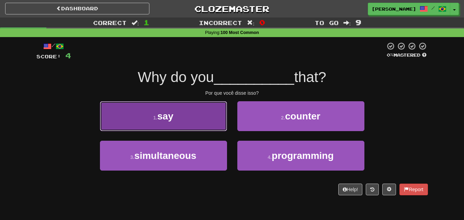
click at [213, 123] on button "1 . say" at bounding box center [163, 116] width 127 height 30
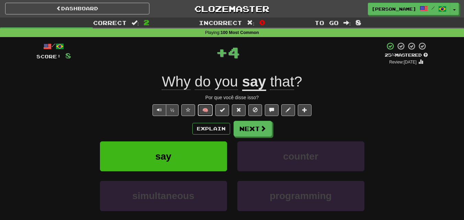
click at [211, 106] on button "🧠" at bounding box center [205, 110] width 15 height 12
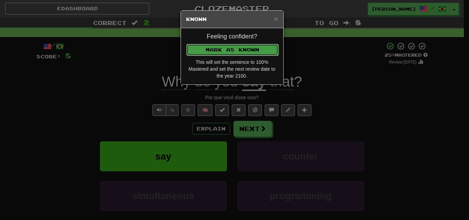
click at [237, 47] on button "Mark as Known" at bounding box center [232, 50] width 92 height 12
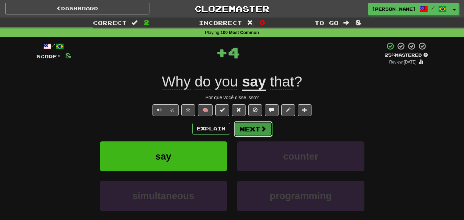
click at [252, 133] on button "Next" at bounding box center [253, 129] width 38 height 16
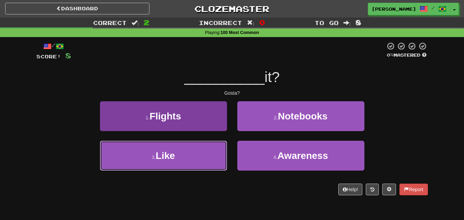
click at [205, 152] on button "3 . Like" at bounding box center [163, 156] width 127 height 30
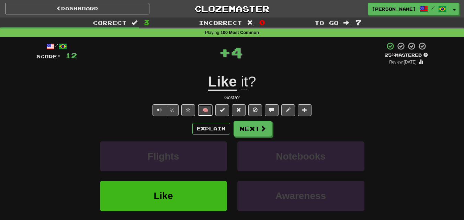
click at [205, 108] on button "🧠" at bounding box center [205, 110] width 15 height 12
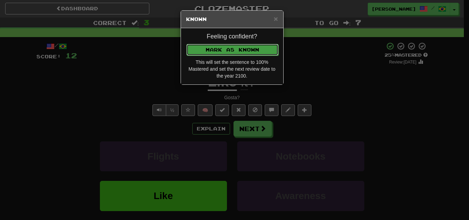
click at [242, 50] on button "Mark as Known" at bounding box center [232, 50] width 92 height 12
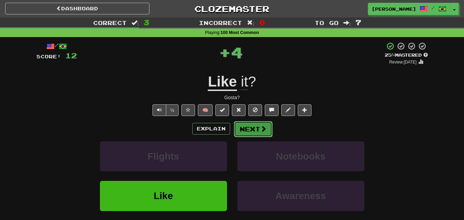
click at [253, 129] on button "Next" at bounding box center [253, 129] width 38 height 16
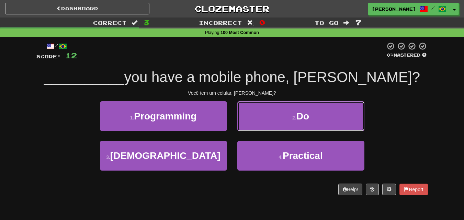
click at [292, 118] on small "2 ." at bounding box center [294, 117] width 4 height 5
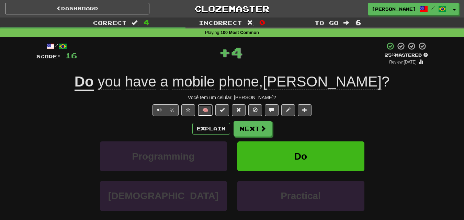
click at [208, 109] on button "🧠" at bounding box center [205, 110] width 15 height 12
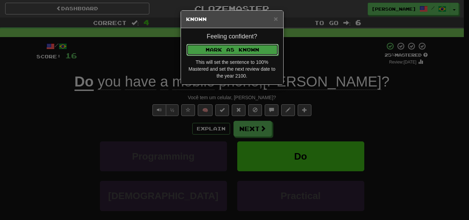
click at [236, 49] on button "Mark as Known" at bounding box center [232, 50] width 92 height 12
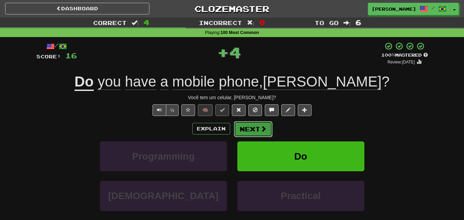
click at [254, 129] on button "Next" at bounding box center [253, 129] width 38 height 16
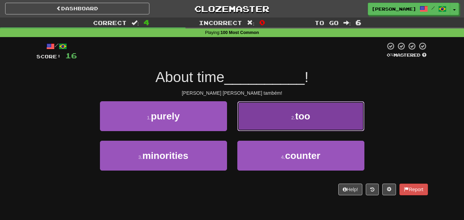
click at [290, 122] on button "2 . too" at bounding box center [300, 116] width 127 height 30
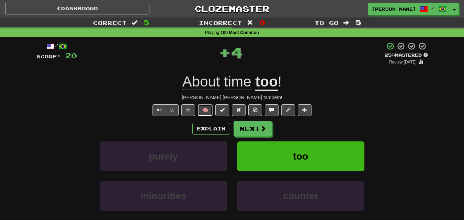
click at [205, 111] on button "🧠" at bounding box center [205, 110] width 15 height 12
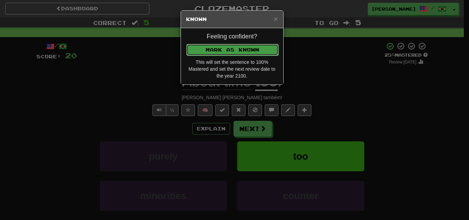
click at [235, 48] on button "Mark as Known" at bounding box center [232, 50] width 92 height 12
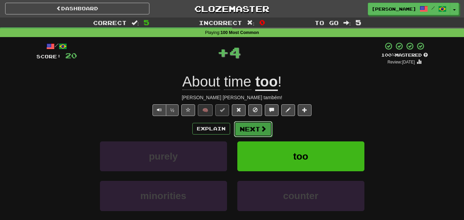
click at [254, 128] on button "Next" at bounding box center [253, 129] width 38 height 16
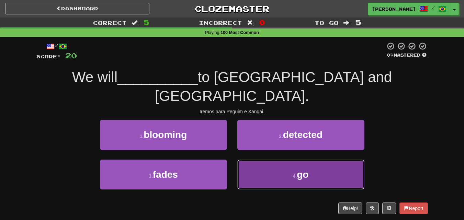
click at [271, 160] on button "4 . go" at bounding box center [300, 175] width 127 height 30
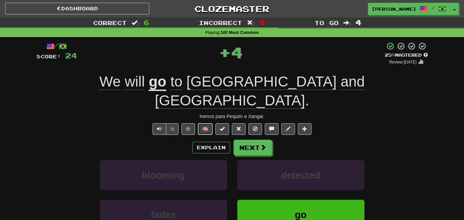
click at [207, 123] on button "🧠" at bounding box center [205, 129] width 15 height 12
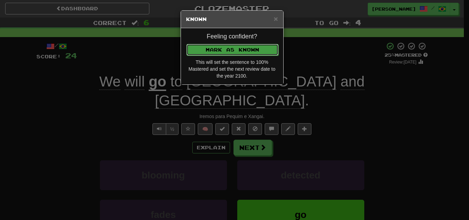
click at [225, 44] on button "Mark as Known" at bounding box center [232, 50] width 92 height 12
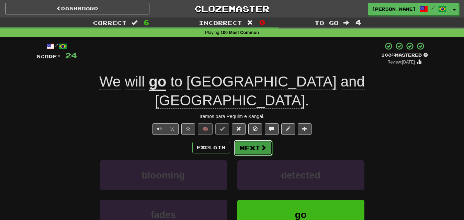
click at [258, 140] on button "Next" at bounding box center [253, 148] width 38 height 16
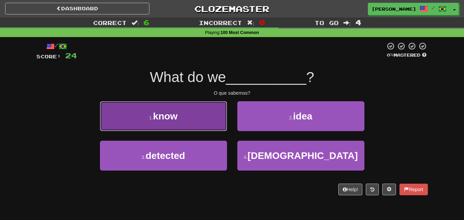
click at [195, 124] on button "1 . know" at bounding box center [163, 116] width 127 height 30
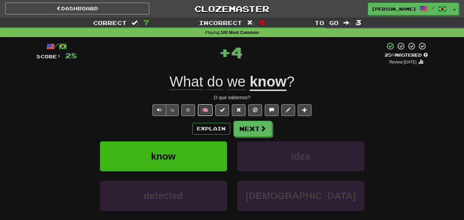
click at [208, 106] on button "🧠" at bounding box center [205, 110] width 15 height 12
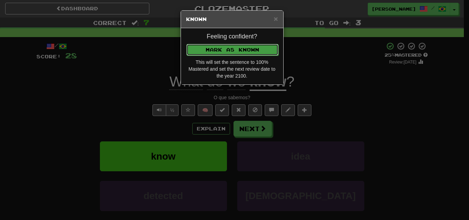
click at [233, 52] on button "Mark as Known" at bounding box center [232, 50] width 92 height 12
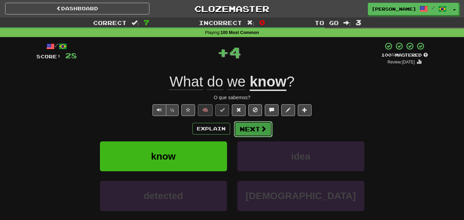
click at [249, 130] on button "Next" at bounding box center [253, 129] width 38 height 16
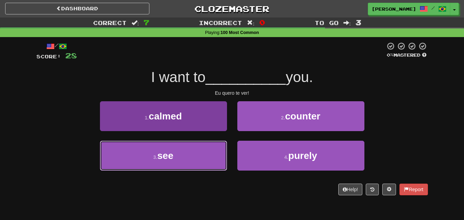
click at [200, 147] on button "3 . see" at bounding box center [163, 156] width 127 height 30
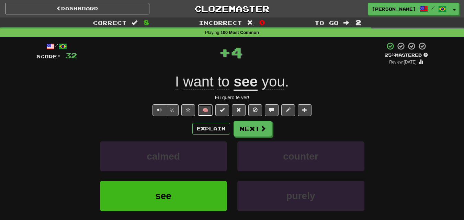
click at [209, 111] on button "🧠" at bounding box center [205, 110] width 15 height 12
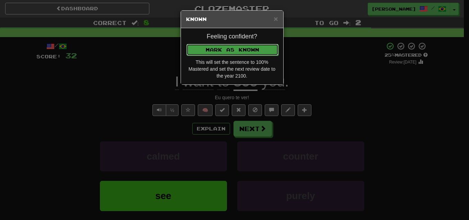
click at [232, 53] on button "Mark as Known" at bounding box center [232, 50] width 92 height 12
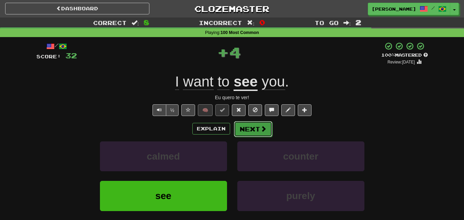
click at [254, 128] on button "Next" at bounding box center [253, 129] width 38 height 16
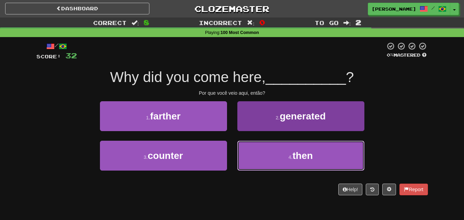
drag, startPoint x: 273, startPoint y: 147, endPoint x: 267, endPoint y: 147, distance: 5.5
click at [271, 148] on button "4 . then" at bounding box center [300, 156] width 127 height 30
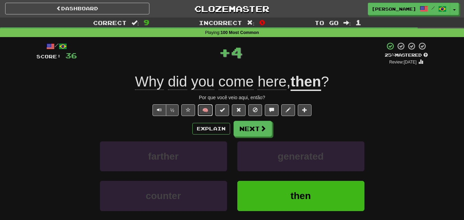
click at [209, 108] on button "🧠" at bounding box center [205, 110] width 15 height 12
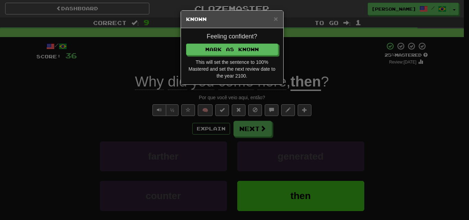
click at [247, 43] on div "Feeling confident? Mark as Known This will set the sentence to 100% Mastered an…" at bounding box center [232, 56] width 102 height 56
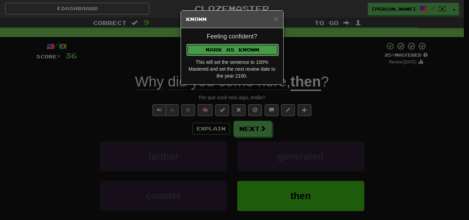
click at [250, 52] on button "Mark as Known" at bounding box center [232, 50] width 92 height 12
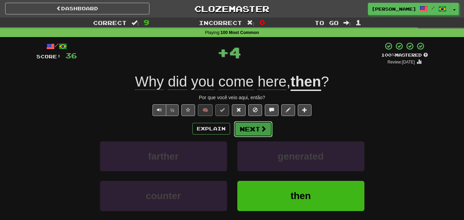
click at [260, 129] on span at bounding box center [263, 129] width 6 height 6
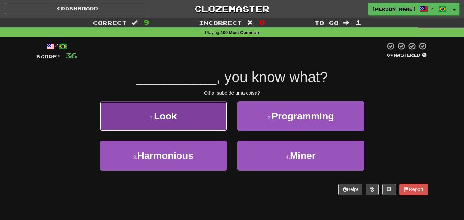
click at [210, 123] on button "1 . Look" at bounding box center [163, 116] width 127 height 30
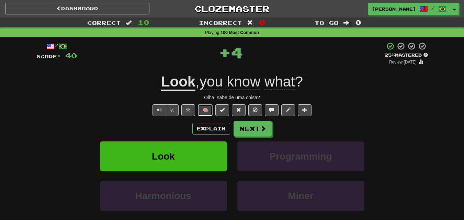
click at [211, 109] on button "🧠" at bounding box center [205, 110] width 15 height 12
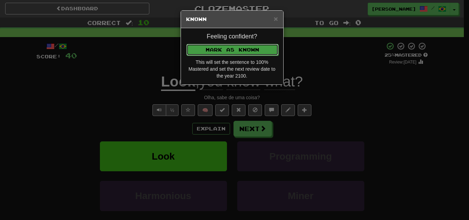
click at [243, 50] on button "Mark as Known" at bounding box center [232, 50] width 92 height 12
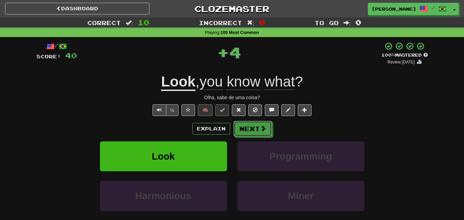
click at [262, 134] on button "Next" at bounding box center [252, 129] width 38 height 16
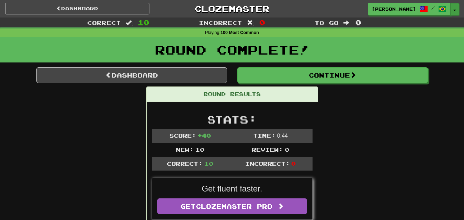
click at [455, 12] on button "Toggle Dropdown" at bounding box center [454, 9] width 9 height 12
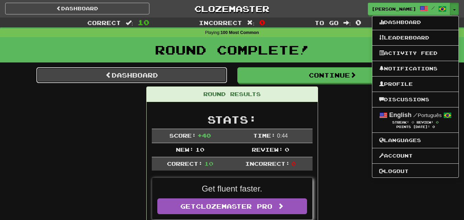
click at [145, 73] on link "Dashboard" at bounding box center [131, 75] width 190 height 16
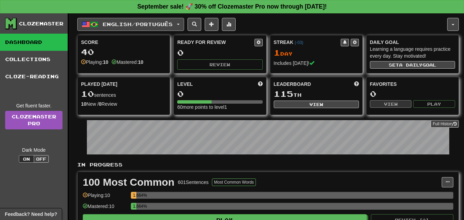
click at [165, 18] on button "English / Português" at bounding box center [130, 24] width 107 height 13
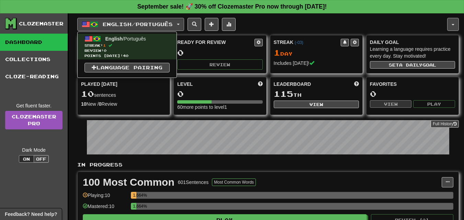
click at [450, 27] on button "button" at bounding box center [453, 24] width 12 height 13
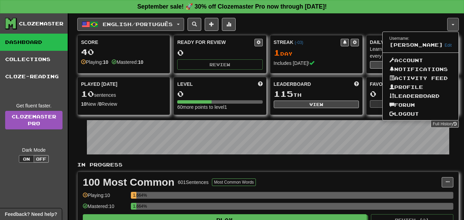
click at [179, 25] on button "English / Português" at bounding box center [130, 24] width 107 height 13
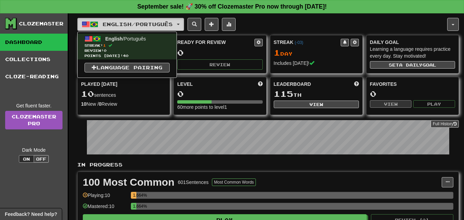
click at [184, 23] on button "English / Português" at bounding box center [130, 24] width 107 height 13
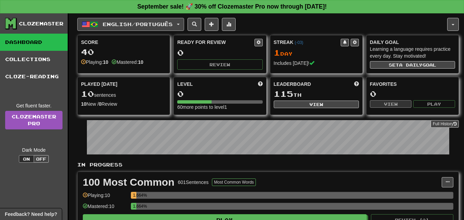
click at [179, 25] on span "button" at bounding box center [178, 24] width 3 height 1
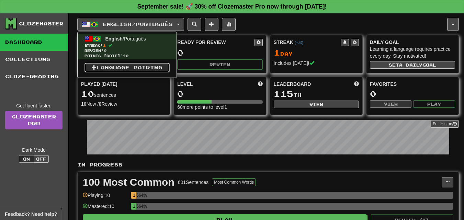
click at [146, 68] on link "Language Pairing" at bounding box center [126, 68] width 85 height 10
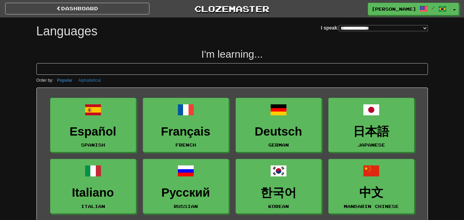
select select "*******"
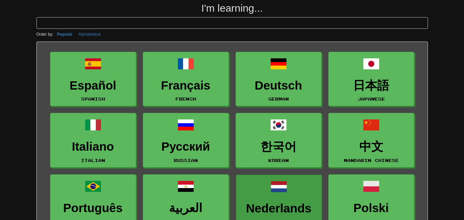
scroll to position [103, 0]
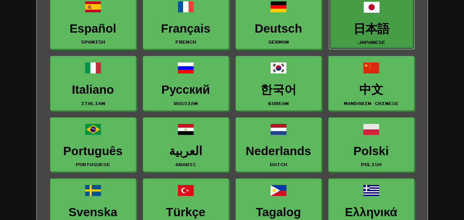
click at [358, 26] on h3 "日本語" at bounding box center [371, 28] width 78 height 13
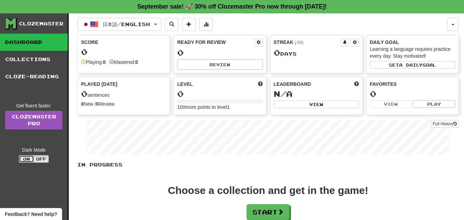
click at [32, 160] on button "On" at bounding box center [26, 159] width 15 height 8
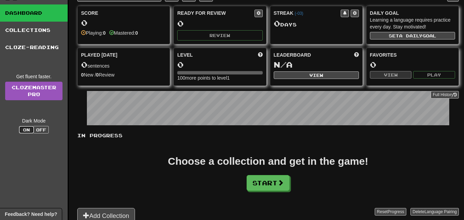
scroll to position [69, 0]
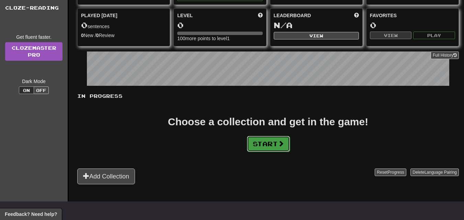
click at [269, 144] on button "Start" at bounding box center [268, 144] width 43 height 16
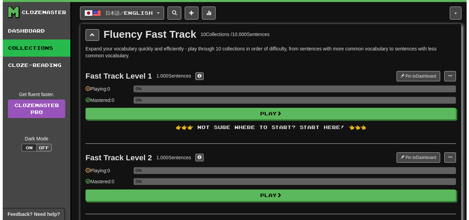
scroll to position [0, 0]
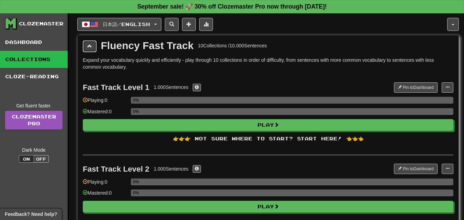
click at [92, 48] on span at bounding box center [89, 46] width 5 height 5
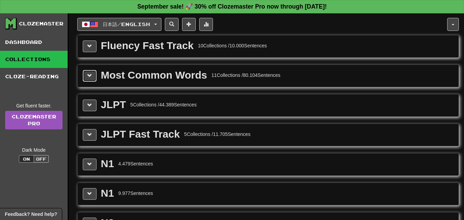
click at [92, 79] on button at bounding box center [90, 76] width 14 height 12
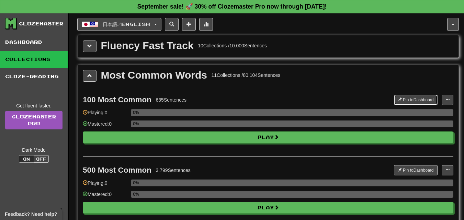
click at [411, 97] on button "Pin to Dashboard" at bounding box center [416, 100] width 44 height 10
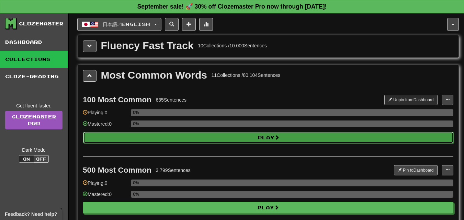
click at [254, 139] on button "Play" at bounding box center [268, 138] width 370 height 12
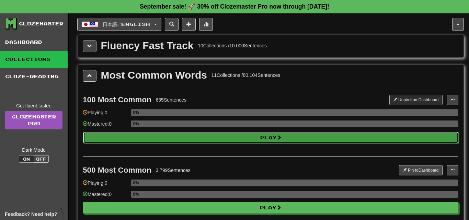
select select "**"
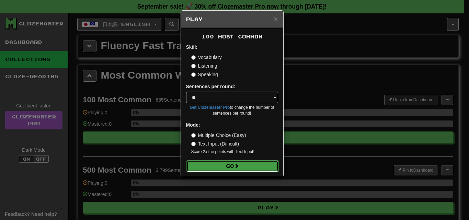
click at [233, 164] on button "Go" at bounding box center [232, 166] width 92 height 12
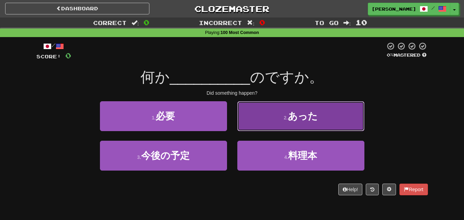
click at [299, 118] on span "あった" at bounding box center [303, 116] width 30 height 11
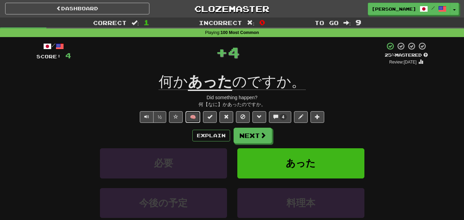
click at [193, 115] on button "🧠" at bounding box center [192, 117] width 15 height 12
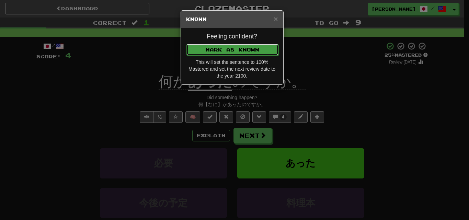
click at [225, 49] on button "Mark as Known" at bounding box center [232, 50] width 92 height 12
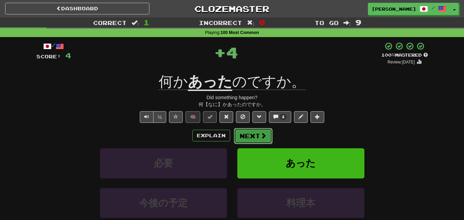
click at [251, 137] on button "Next" at bounding box center [253, 136] width 38 height 16
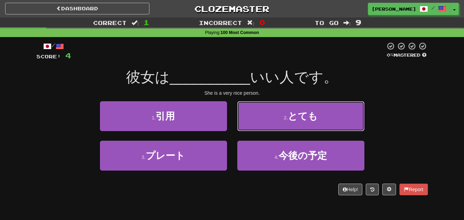
click at [274, 121] on button "2 . とても" at bounding box center [300, 116] width 127 height 30
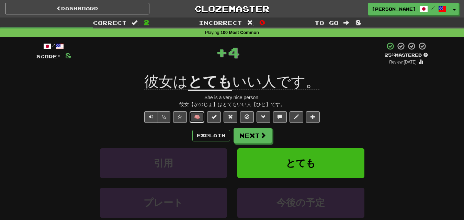
click at [199, 111] on button "🧠" at bounding box center [196, 117] width 15 height 12
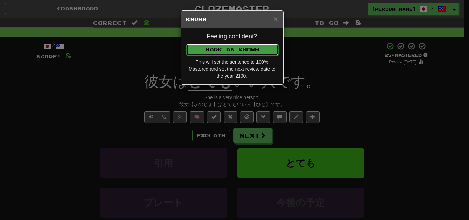
click at [229, 48] on button "Mark as Known" at bounding box center [232, 50] width 92 height 12
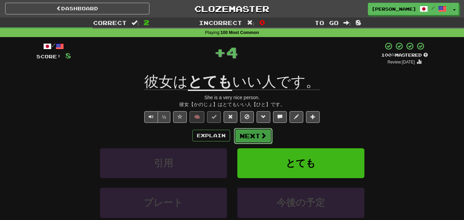
click at [256, 134] on button "Next" at bounding box center [253, 136] width 38 height 16
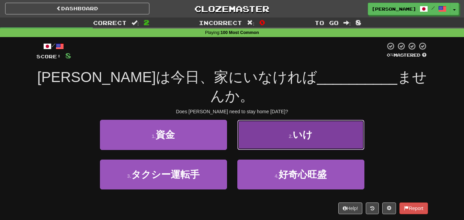
click at [285, 120] on button "2 . いけ" at bounding box center [300, 135] width 127 height 30
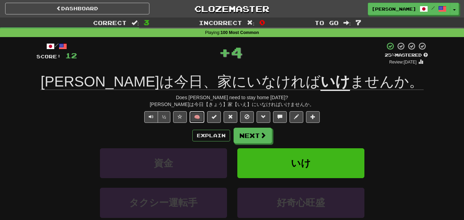
click at [196, 114] on button "🧠" at bounding box center [196, 117] width 15 height 12
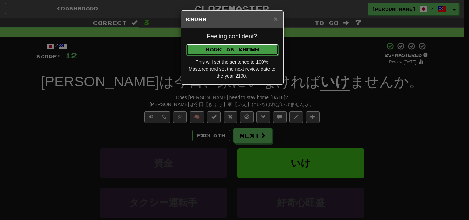
click at [227, 46] on button "Mark as Known" at bounding box center [232, 50] width 92 height 12
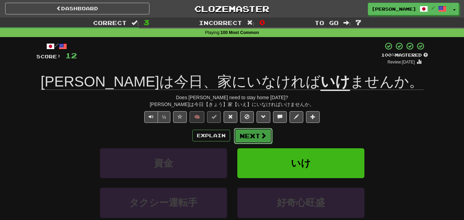
click at [251, 137] on button "Next" at bounding box center [253, 136] width 38 height 16
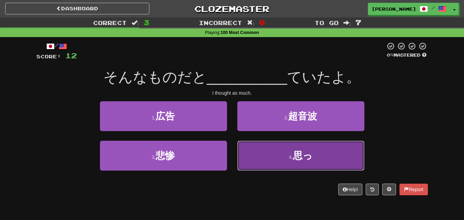
click at [267, 161] on button "4 . 思っ" at bounding box center [300, 156] width 127 height 30
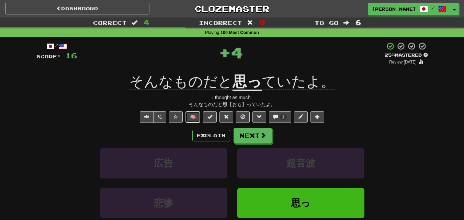
click at [195, 116] on button "🧠" at bounding box center [192, 117] width 15 height 12
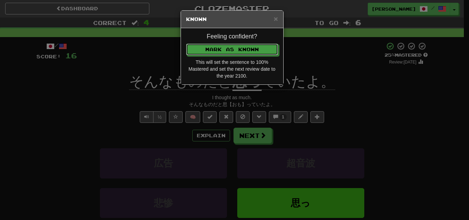
click at [220, 43] on div "Feeling confident? Mark as Known This will set the sentence to 100% Mastered an…" at bounding box center [232, 56] width 102 height 56
click at [222, 49] on button "Mark as Known" at bounding box center [232, 50] width 92 height 12
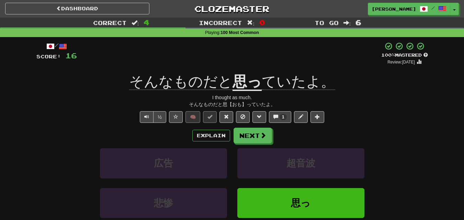
click at [225, 97] on div "I thought as much." at bounding box center [231, 97] width 391 height 7
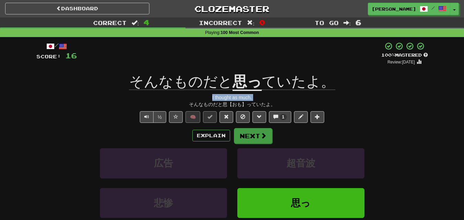
copy div "I thought as much."
click at [343, 96] on div "I thought as much." at bounding box center [231, 97] width 391 height 7
click at [245, 134] on button "Next" at bounding box center [253, 136] width 38 height 16
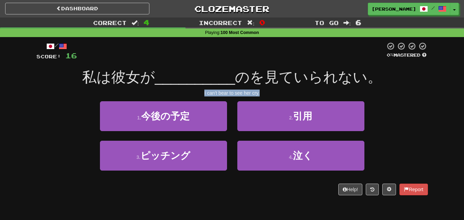
click at [416, 91] on div "I can't bear to see her cry." at bounding box center [231, 93] width 391 height 7
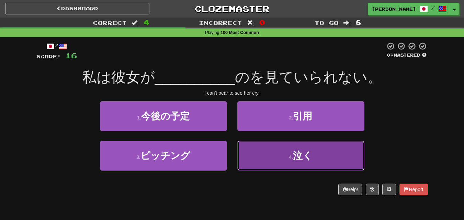
click at [275, 159] on button "4 . 泣く" at bounding box center [300, 156] width 127 height 30
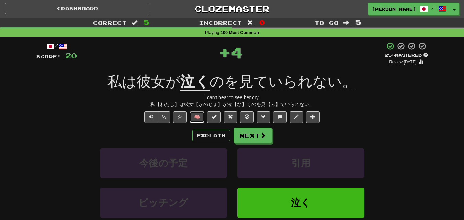
click at [198, 113] on button "🧠" at bounding box center [196, 117] width 15 height 12
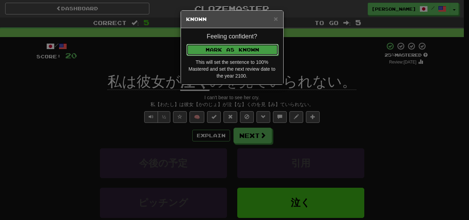
click at [219, 50] on button "Mark as Known" at bounding box center [232, 50] width 92 height 12
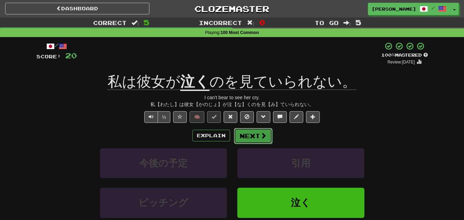
click at [248, 133] on button "Next" at bounding box center [253, 136] width 38 height 16
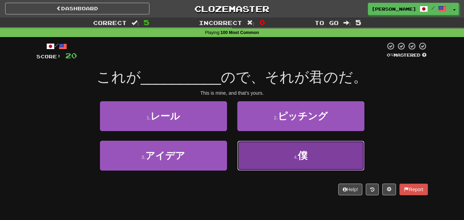
click at [276, 162] on button "4 . 僕" at bounding box center [300, 156] width 127 height 30
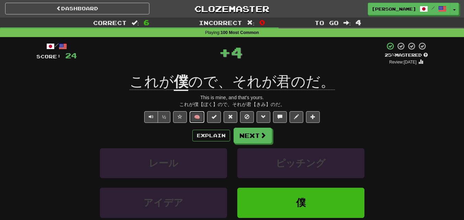
click at [199, 118] on button "🧠" at bounding box center [196, 117] width 15 height 12
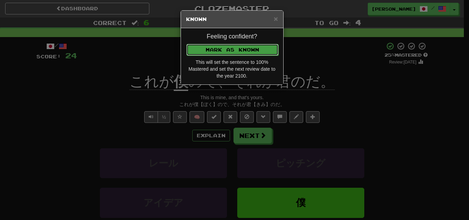
click at [225, 55] on button "Mark as Known" at bounding box center [232, 50] width 92 height 12
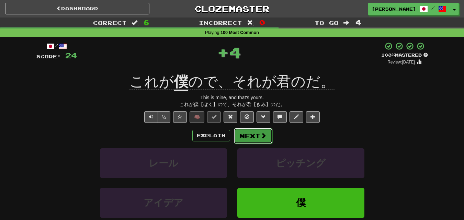
click at [249, 137] on button "Next" at bounding box center [253, 136] width 38 height 16
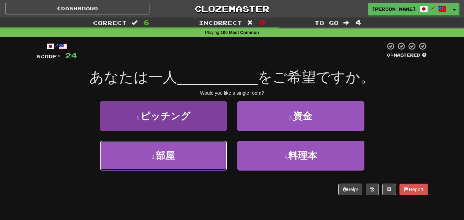
drag, startPoint x: 192, startPoint y: 162, endPoint x: 192, endPoint y: 153, distance: 8.9
click at [192, 159] on button "3 . 部屋" at bounding box center [163, 156] width 127 height 30
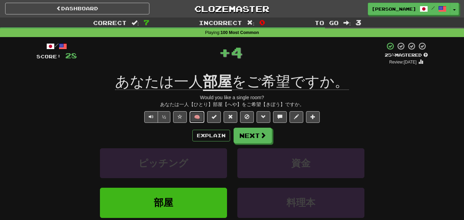
click at [201, 116] on button "🧠" at bounding box center [196, 117] width 15 height 12
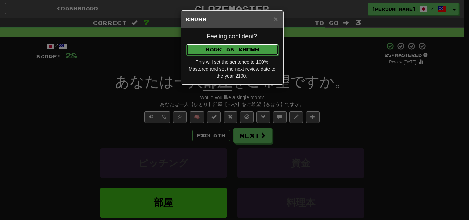
click at [224, 46] on button "Mark as Known" at bounding box center [232, 50] width 92 height 12
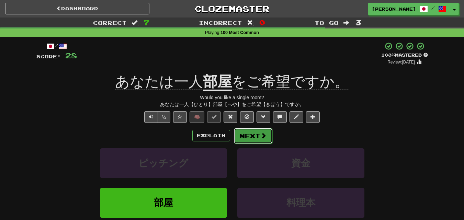
click at [255, 138] on button "Next" at bounding box center [253, 136] width 38 height 16
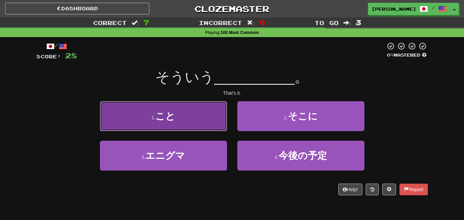
click at [205, 124] on button "1 . こと" at bounding box center [163, 116] width 127 height 30
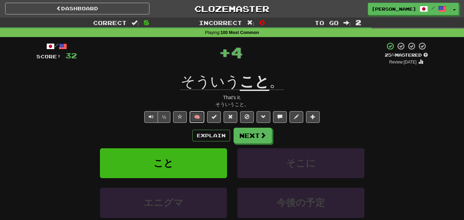
click at [202, 115] on button "🧠" at bounding box center [196, 117] width 15 height 12
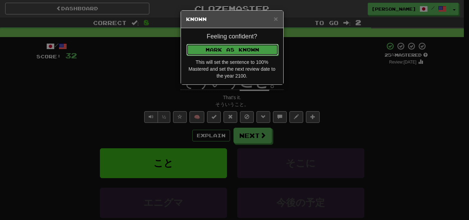
click at [231, 49] on button "Mark as Known" at bounding box center [232, 50] width 92 height 12
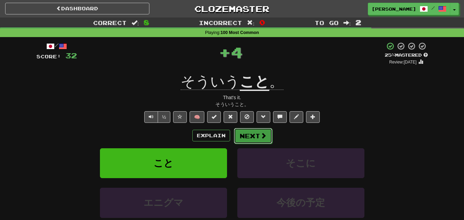
click at [256, 140] on button "Next" at bounding box center [253, 136] width 38 height 16
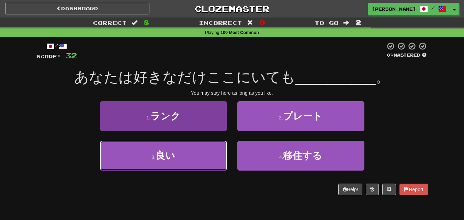
click at [190, 157] on button "3 . 良い" at bounding box center [163, 156] width 127 height 30
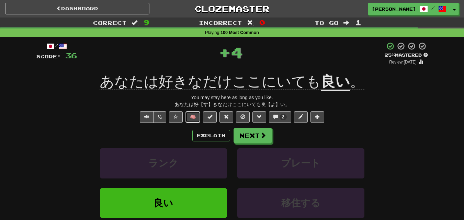
click at [195, 114] on button "🧠" at bounding box center [192, 117] width 15 height 12
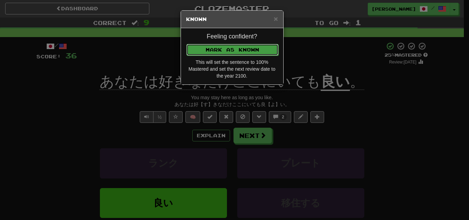
click at [211, 49] on button "Mark as Known" at bounding box center [232, 50] width 92 height 12
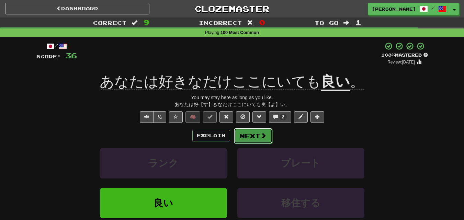
click at [242, 135] on button "Next" at bounding box center [253, 136] width 38 height 16
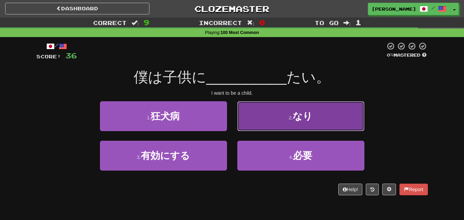
click at [287, 124] on button "2 . なり" at bounding box center [300, 116] width 127 height 30
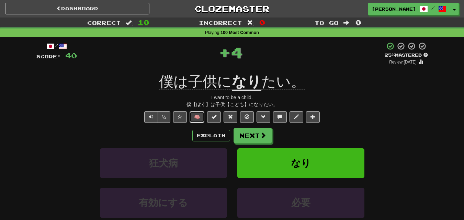
click at [199, 114] on button "🧠" at bounding box center [196, 117] width 15 height 12
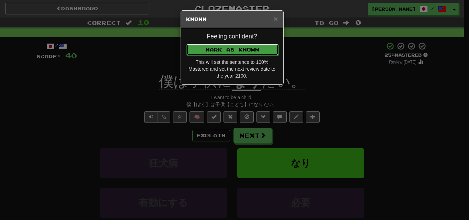
click at [226, 50] on button "Mark as Known" at bounding box center [232, 50] width 92 height 12
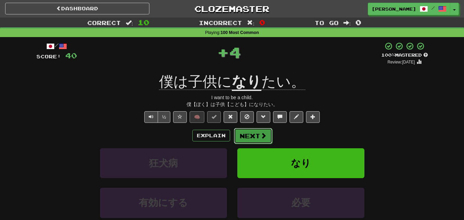
click at [256, 136] on button "Next" at bounding box center [253, 136] width 38 height 16
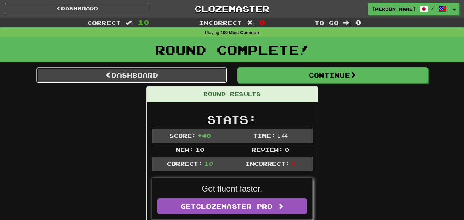
click at [172, 78] on link "Dashboard" at bounding box center [131, 75] width 190 height 16
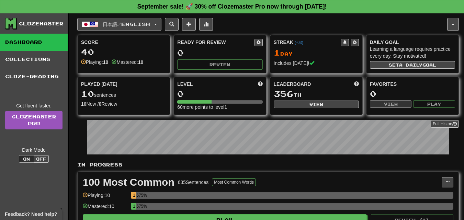
click at [161, 26] on button "日本語 / English" at bounding box center [119, 24] width 84 height 13
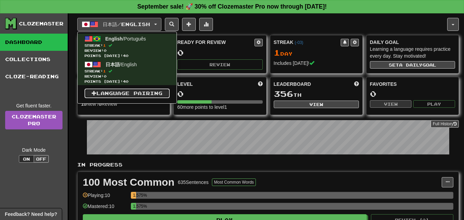
click at [116, 96] on link "Language Pairing" at bounding box center [126, 94] width 85 height 10
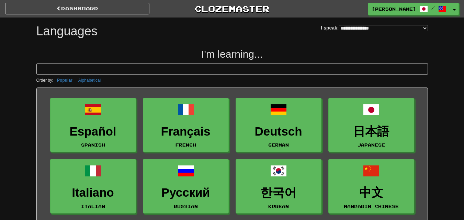
click at [414, 25] on select "**********" at bounding box center [383, 28] width 89 height 6
select select "*********"
click at [339, 25] on select "**********" at bounding box center [383, 28] width 89 height 6
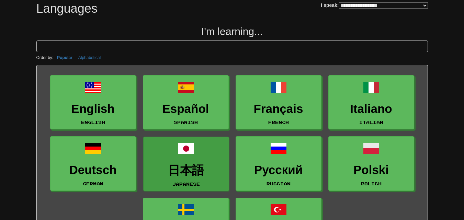
scroll to position [34, 0]
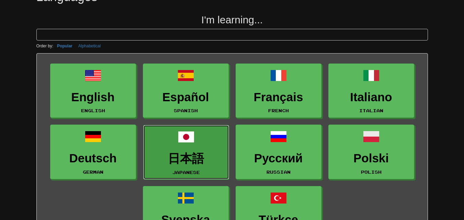
click at [202, 139] on link "日本語 Japanese" at bounding box center [186, 152] width 86 height 55
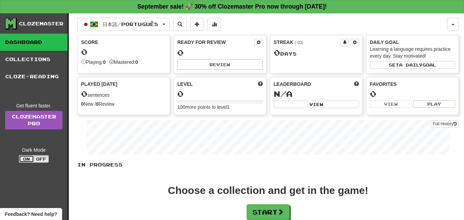
click at [28, 159] on button "On" at bounding box center [26, 159] width 15 height 8
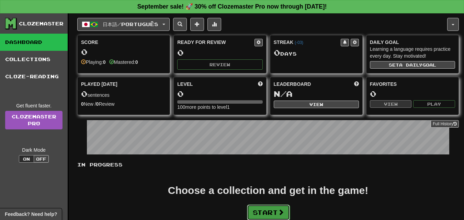
click at [256, 210] on button "Start" at bounding box center [268, 213] width 43 height 16
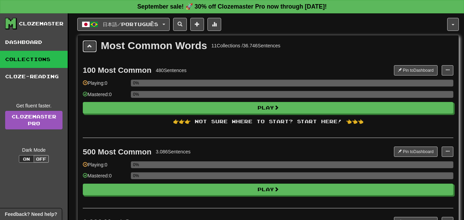
click at [90, 45] on span at bounding box center [89, 46] width 5 height 5
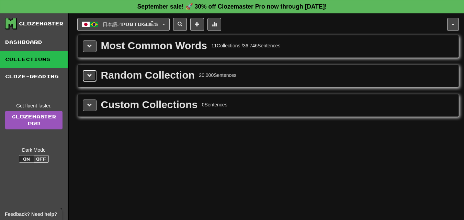
click at [92, 77] on span at bounding box center [89, 75] width 5 height 5
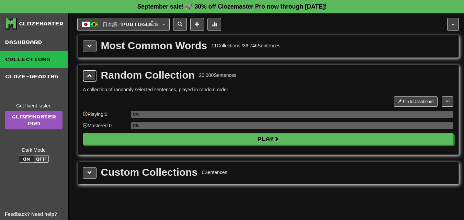
click at [90, 77] on span at bounding box center [89, 75] width 5 height 5
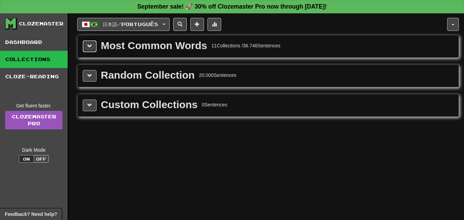
click at [95, 43] on button at bounding box center [90, 46] width 14 height 12
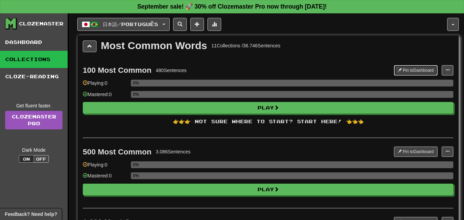
click at [414, 69] on button "Pin to Dashboard" at bounding box center [416, 70] width 44 height 10
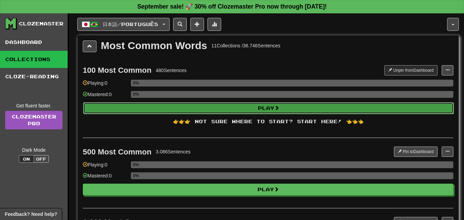
click at [263, 108] on button "Play" at bounding box center [268, 108] width 370 height 12
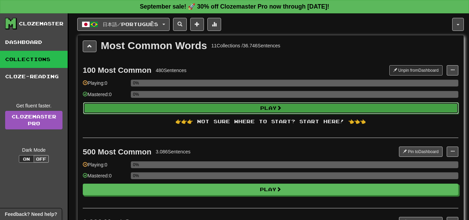
select select "**"
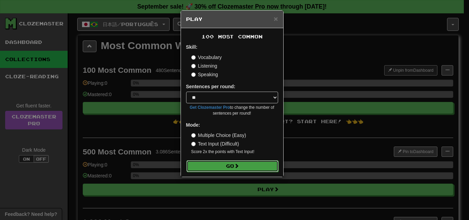
click at [238, 167] on span at bounding box center [236, 165] width 5 height 5
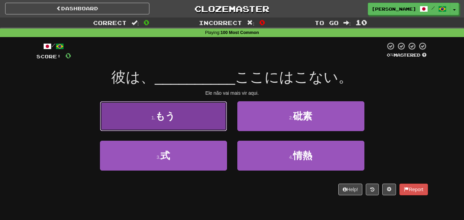
click at [200, 114] on button "1 . もう" at bounding box center [163, 116] width 127 height 30
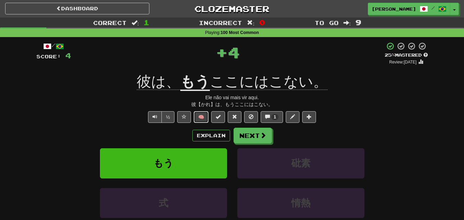
click at [201, 115] on button "🧠" at bounding box center [201, 117] width 15 height 12
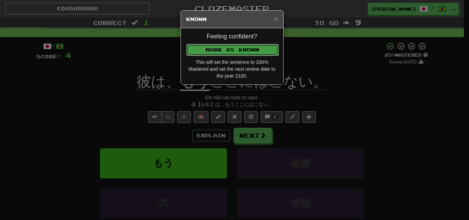
click at [225, 49] on button "Mark as Known" at bounding box center [232, 50] width 92 height 12
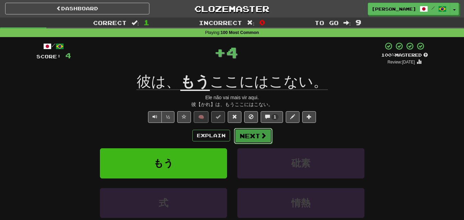
click at [250, 138] on button "Next" at bounding box center [253, 136] width 38 height 16
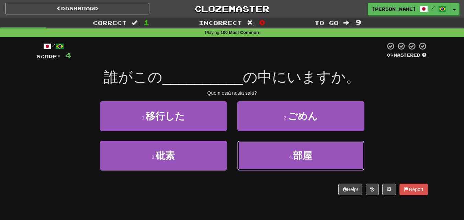
drag, startPoint x: 250, startPoint y: 153, endPoint x: 241, endPoint y: 145, distance: 12.6
click at [249, 153] on button "4 . 部屋" at bounding box center [300, 156] width 127 height 30
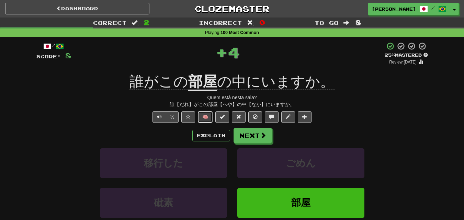
click at [205, 115] on button "🧠" at bounding box center [205, 117] width 15 height 12
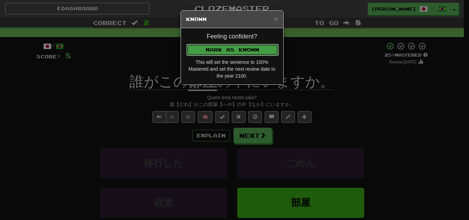
click at [234, 48] on button "Mark as Known" at bounding box center [232, 50] width 92 height 12
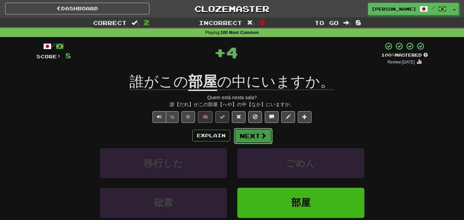
click at [249, 141] on button "Next" at bounding box center [253, 136] width 38 height 16
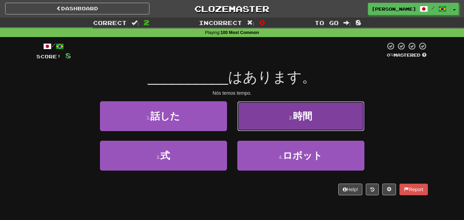
click at [274, 121] on button "2 . 時間" at bounding box center [300, 116] width 127 height 30
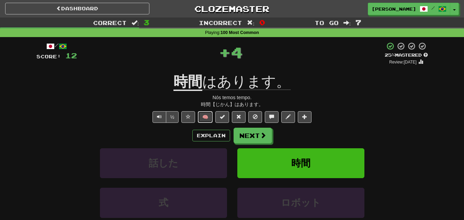
click at [207, 115] on button "🧠" at bounding box center [205, 117] width 15 height 12
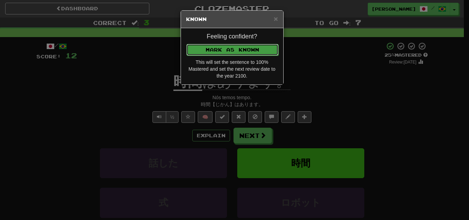
click at [225, 49] on button "Mark as Known" at bounding box center [232, 50] width 92 height 12
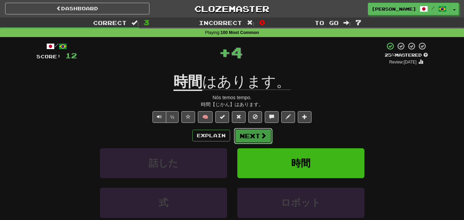
click at [245, 138] on button "Next" at bounding box center [253, 136] width 38 height 16
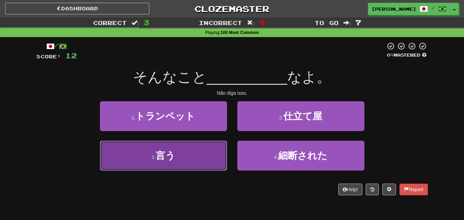
click at [197, 150] on button "3 . 言う" at bounding box center [163, 156] width 127 height 30
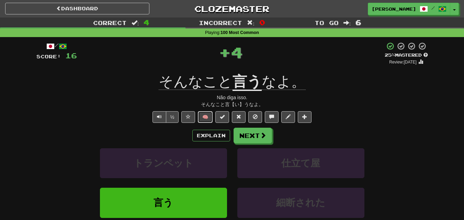
click at [205, 115] on button "🧠" at bounding box center [205, 117] width 15 height 12
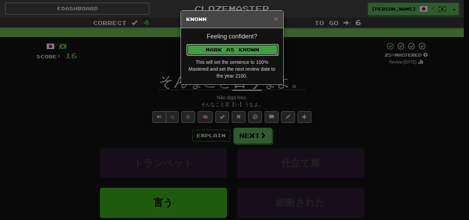
click at [230, 49] on button "Mark as Known" at bounding box center [232, 50] width 92 height 12
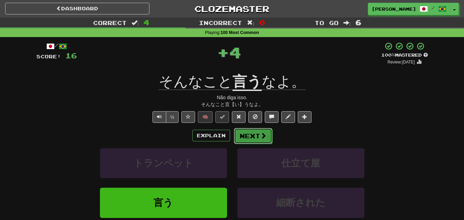
click at [247, 139] on button "Next" at bounding box center [253, 136] width 38 height 16
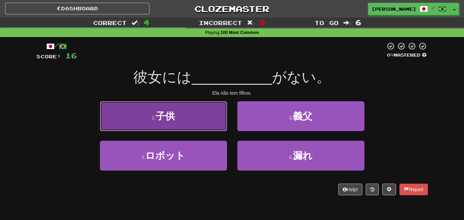
click at [183, 120] on button "1 . 子供" at bounding box center [163, 116] width 127 height 30
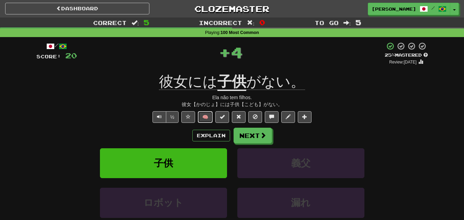
click at [207, 115] on button "🧠" at bounding box center [205, 117] width 15 height 12
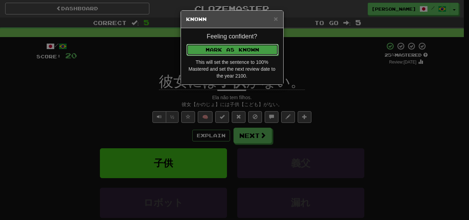
click at [223, 50] on button "Mark as Known" at bounding box center [232, 50] width 92 height 12
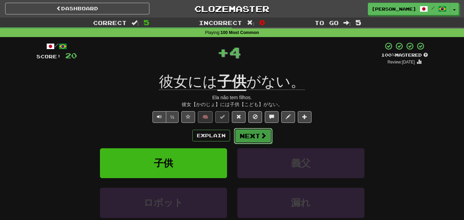
click at [252, 136] on button "Next" at bounding box center [253, 136] width 38 height 16
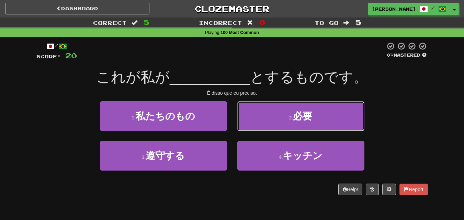
click at [266, 112] on button "2 . 必要" at bounding box center [300, 116] width 127 height 30
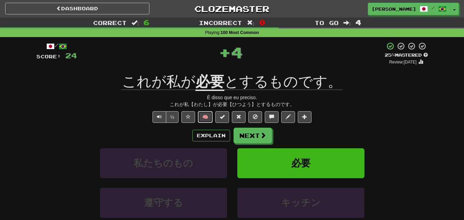
click at [202, 117] on button "🧠" at bounding box center [205, 117] width 15 height 12
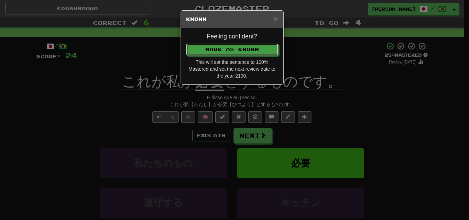
click at [228, 44] on p "Mark as Known" at bounding box center [232, 50] width 92 height 12
click at [229, 54] on button "Mark as Known" at bounding box center [232, 50] width 92 height 12
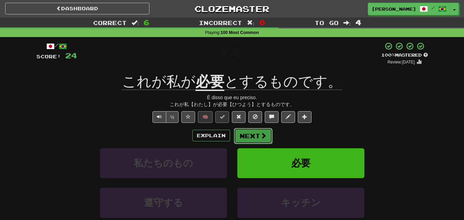
click at [242, 132] on button "Next" at bounding box center [253, 136] width 38 height 16
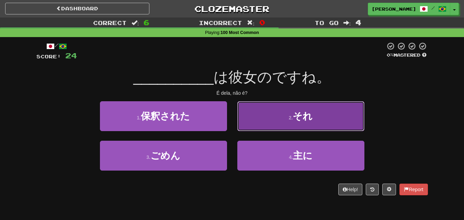
click at [265, 124] on button "2 . それ" at bounding box center [300, 116] width 127 height 30
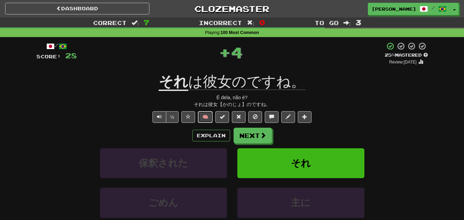
click at [201, 116] on button "🧠" at bounding box center [205, 117] width 15 height 12
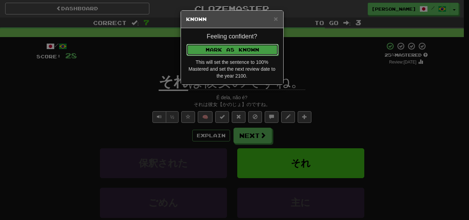
click at [221, 51] on button "Mark as Known" at bounding box center [232, 50] width 92 height 12
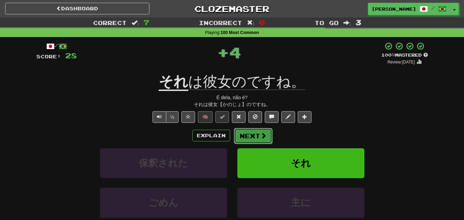
click at [247, 141] on button "Next" at bounding box center [253, 136] width 38 height 16
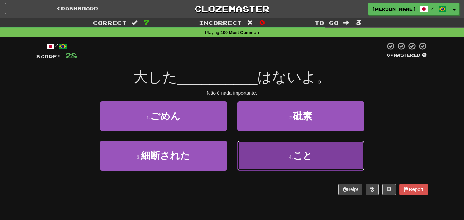
click at [262, 156] on button "4 . こと" at bounding box center [300, 156] width 127 height 30
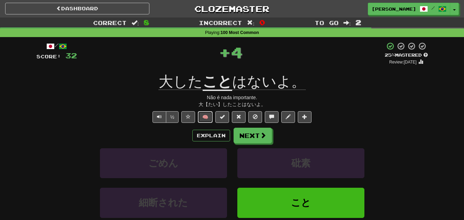
click at [208, 116] on button "🧠" at bounding box center [205, 117] width 15 height 12
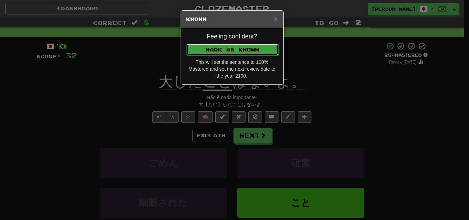
click at [224, 50] on button "Mark as Known" at bounding box center [232, 50] width 92 height 12
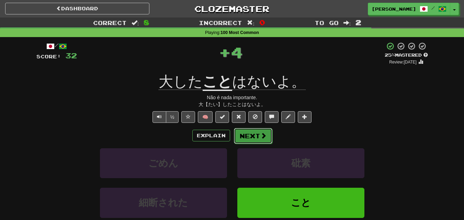
click at [249, 135] on button "Next" at bounding box center [253, 136] width 38 height 16
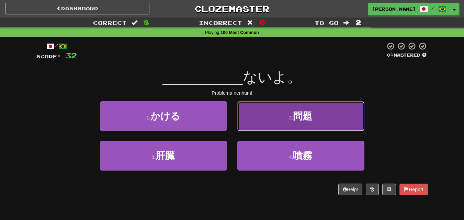
click at [275, 122] on button "2 . 問題" at bounding box center [300, 116] width 127 height 30
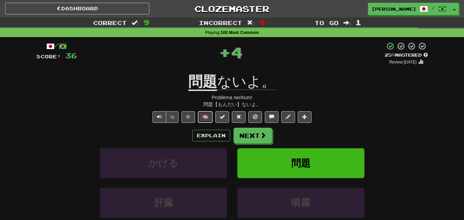
click at [203, 113] on button "🧠" at bounding box center [205, 117] width 15 height 12
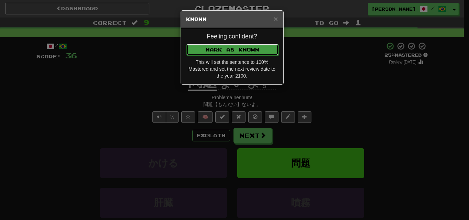
click at [224, 47] on button "Mark as Known" at bounding box center [232, 50] width 92 height 12
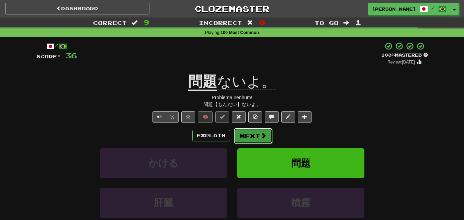
click at [248, 138] on button "Next" at bounding box center [253, 136] width 38 height 16
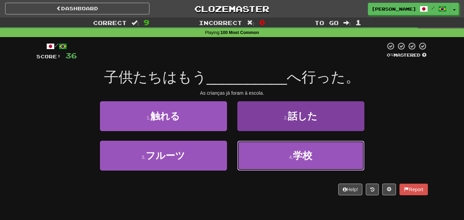
click at [252, 151] on button "4 . 学校" at bounding box center [300, 156] width 127 height 30
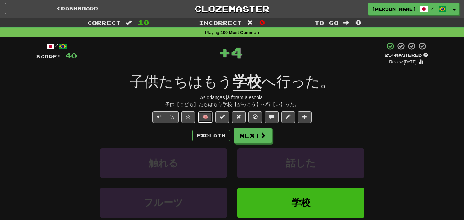
click at [208, 113] on button "🧠" at bounding box center [205, 117] width 15 height 12
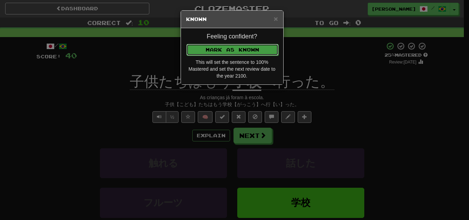
click at [233, 47] on button "Mark as Known" at bounding box center [232, 50] width 92 height 12
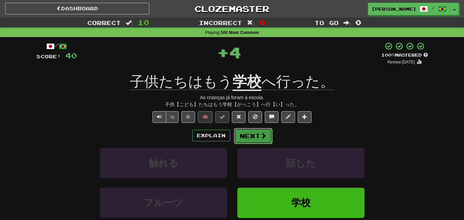
click at [251, 136] on button "Next" at bounding box center [253, 136] width 38 height 16
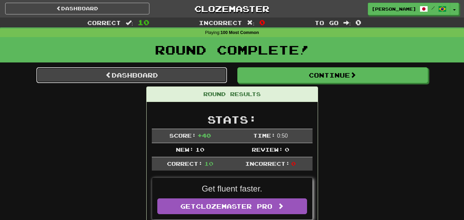
click at [153, 75] on link "Dashboard" at bounding box center [131, 75] width 190 height 16
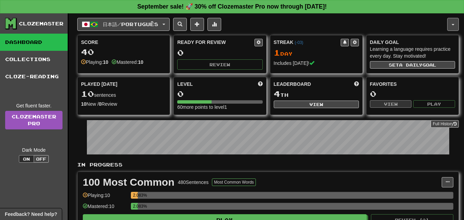
click at [450, 23] on button "button" at bounding box center [453, 24] width 12 height 13
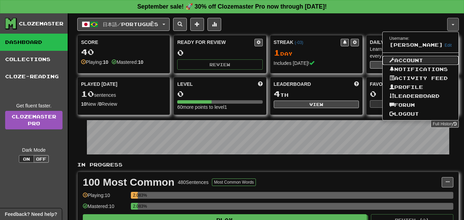
click at [408, 65] on link "Account" at bounding box center [420, 60] width 76 height 9
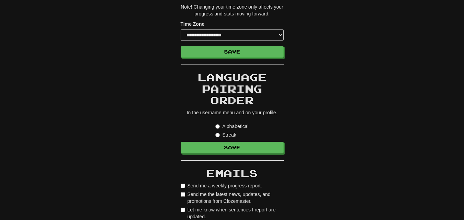
scroll to position [172, 0]
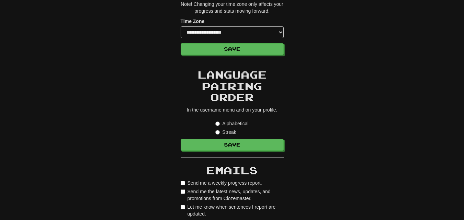
click at [218, 121] on label "Alphabetical" at bounding box center [231, 123] width 33 height 7
click at [233, 155] on div "**********" at bounding box center [232, 175] width 103 height 645
drag, startPoint x: 230, startPoint y: 151, endPoint x: 228, endPoint y: 147, distance: 4.5
click at [230, 151] on div "**********" at bounding box center [232, 175] width 103 height 645
click at [227, 146] on button "Save" at bounding box center [232, 145] width 103 height 12
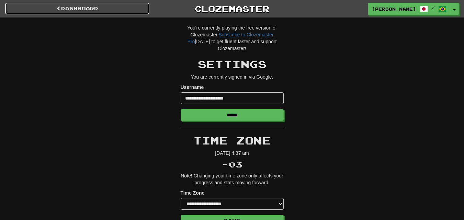
click at [117, 7] on link "Dashboard" at bounding box center [77, 9] width 144 height 12
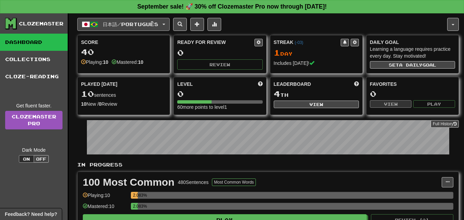
click at [167, 22] on button "日本語 / Português" at bounding box center [123, 24] width 92 height 13
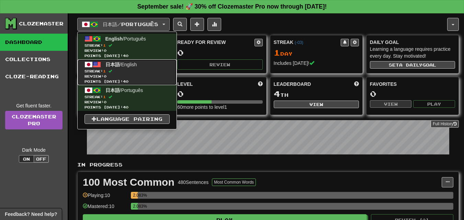
click at [137, 68] on link "日本語 / English Streak: 1 Review: 0 Points today: 40" at bounding box center [127, 72] width 99 height 26
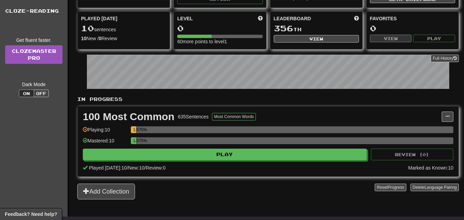
scroll to position [103, 0]
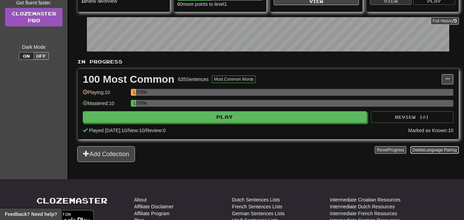
click at [428, 152] on span "Language Pairing" at bounding box center [440, 150] width 32 height 5
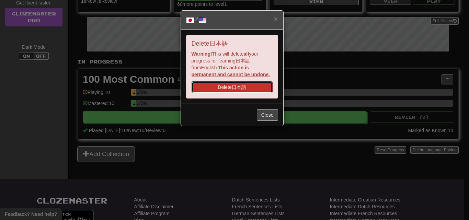
drag, startPoint x: 228, startPoint y: 89, endPoint x: 256, endPoint y: 37, distance: 58.4
click at [225, 89] on button "Delete 日本語" at bounding box center [232, 87] width 81 height 12
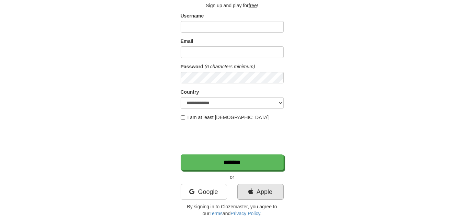
scroll to position [103, 0]
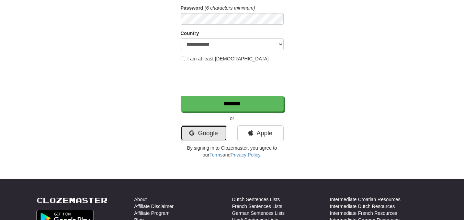
click at [205, 131] on link "Google" at bounding box center [204, 133] width 46 height 16
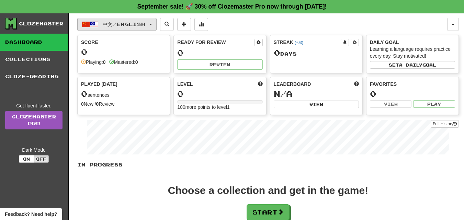
click at [155, 21] on button "中文 / English" at bounding box center [116, 24] width 79 height 13
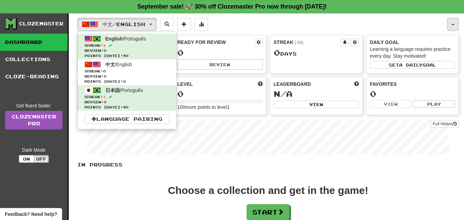
click at [449, 25] on button "button" at bounding box center [453, 24] width 12 height 13
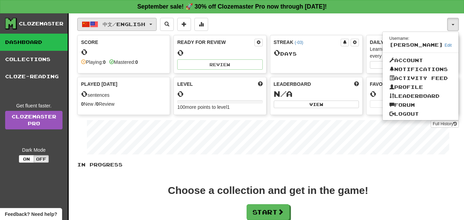
click at [155, 28] on button "中文 / English" at bounding box center [116, 24] width 79 height 13
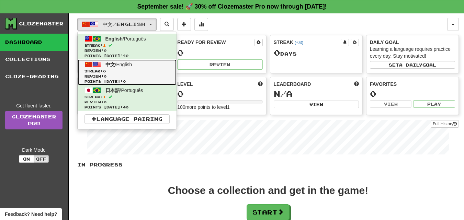
click at [127, 70] on span "Streak: 0" at bounding box center [126, 71] width 85 height 5
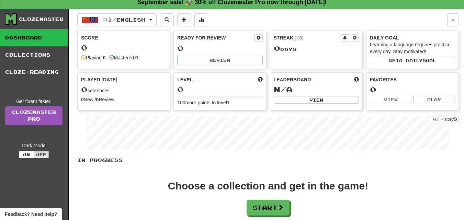
scroll to position [34, 0]
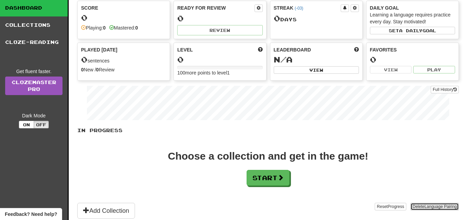
click at [418, 205] on button "Delete Language Pairing" at bounding box center [434, 207] width 48 height 8
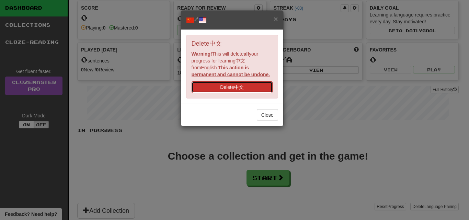
click at [224, 82] on button "Delete 中文" at bounding box center [232, 87] width 81 height 12
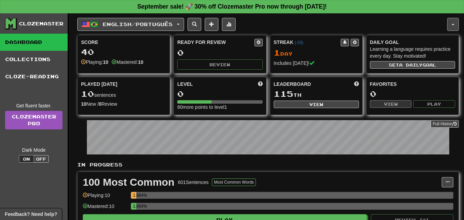
click at [448, 27] on button "button" at bounding box center [453, 24] width 12 height 13
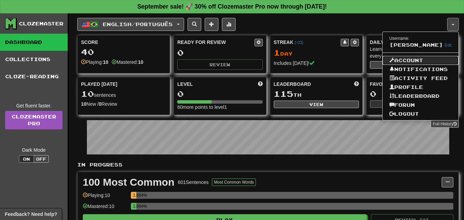
click at [408, 65] on link "Account" at bounding box center [420, 60] width 76 height 9
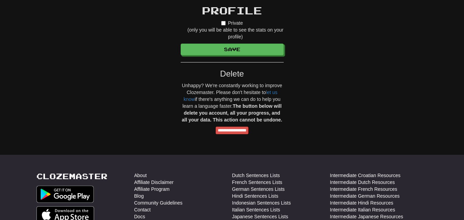
scroll to position [618, 0]
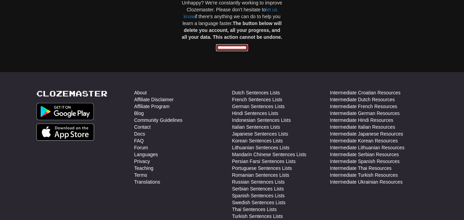
drag, startPoint x: 227, startPoint y: 45, endPoint x: 264, endPoint y: 43, distance: 37.1
click at [227, 45] on input "**********" at bounding box center [232, 48] width 33 height 8
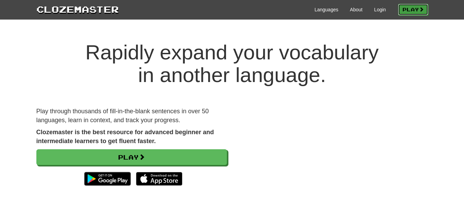
click at [412, 10] on link "Play" at bounding box center [413, 10] width 30 height 12
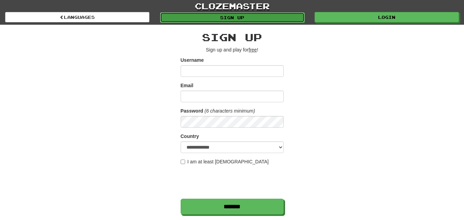
click at [228, 17] on link "Sign up" at bounding box center [232, 17] width 144 height 10
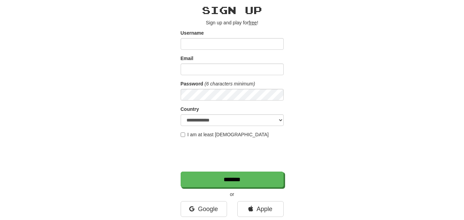
scroll to position [69, 0]
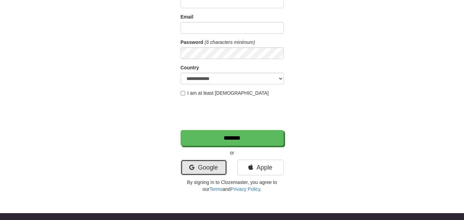
click at [207, 170] on link "Google" at bounding box center [204, 168] width 46 height 16
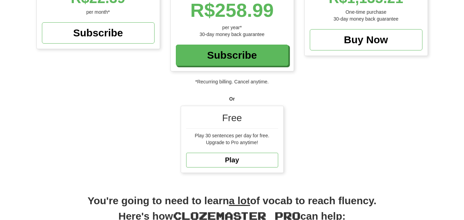
scroll to position [172, 0]
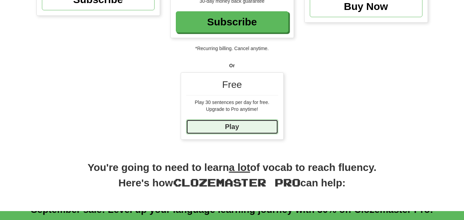
click at [242, 128] on link "Play" at bounding box center [232, 126] width 92 height 15
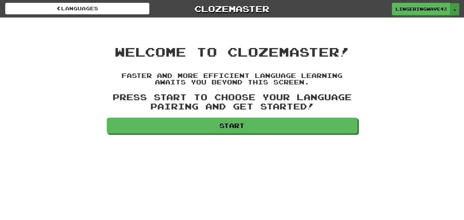
click at [452, 11] on button "Toggle Dropdown" at bounding box center [454, 9] width 9 height 12
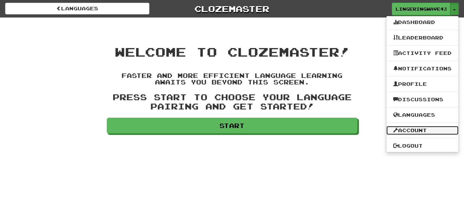
click at [416, 131] on link "Account" at bounding box center [422, 130] width 72 height 9
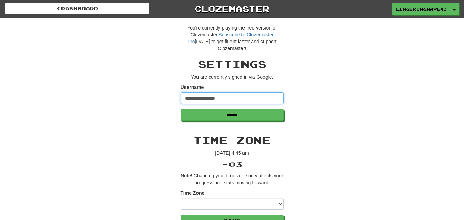
click at [243, 98] on input "**********" at bounding box center [232, 98] width 103 height 12
type input "*"
type input "**********"
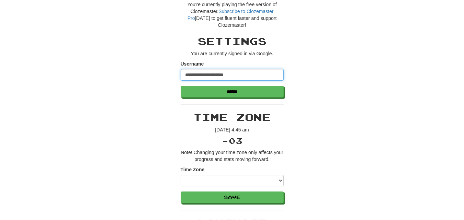
scroll to position [34, 0]
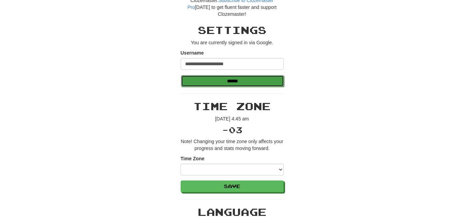
click at [226, 81] on input "******" at bounding box center [232, 81] width 103 height 12
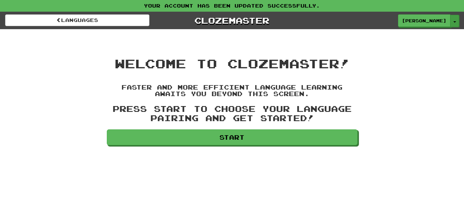
click at [450, 24] on button "Toggle Dropdown" at bounding box center [454, 21] width 9 height 12
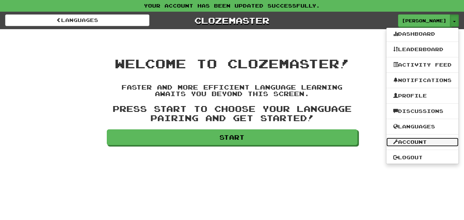
click at [419, 144] on link "Account" at bounding box center [422, 142] width 72 height 9
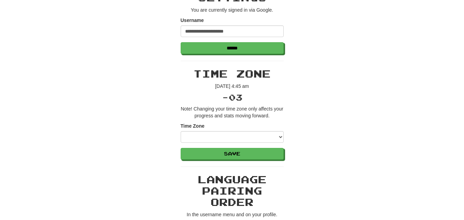
scroll to position [69, 0]
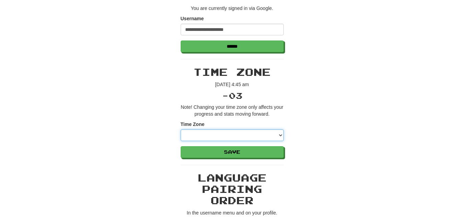
click at [283, 134] on select "**********" at bounding box center [232, 135] width 103 height 12
select select "********"
click at [181, 129] on select "**********" at bounding box center [232, 135] width 103 height 12
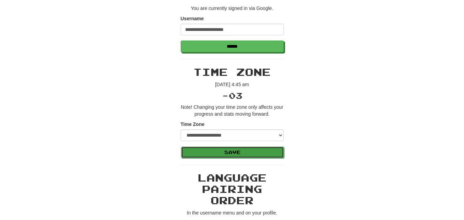
click at [243, 152] on button "Save" at bounding box center [232, 153] width 103 height 12
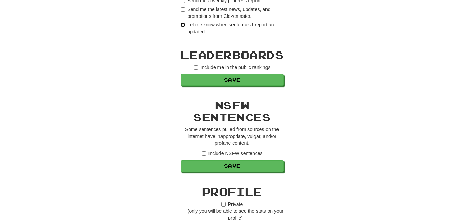
scroll to position [378, 0]
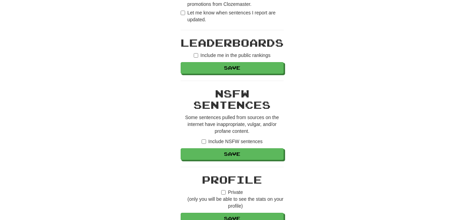
click at [203, 138] on label "Include NSFW sentences" at bounding box center [231, 141] width 61 height 7
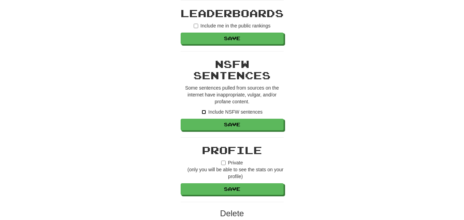
scroll to position [446, 0]
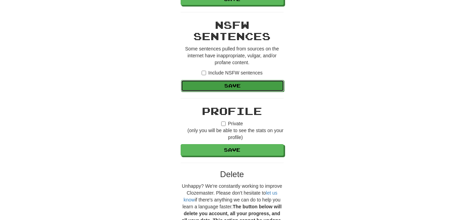
click at [238, 85] on button "Save" at bounding box center [232, 86] width 103 height 12
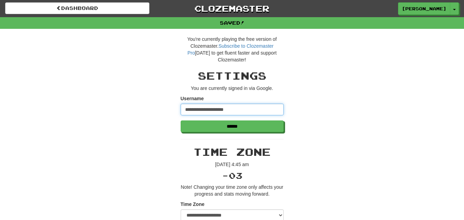
drag, startPoint x: 240, startPoint y: 104, endPoint x: 247, endPoint y: 101, distance: 8.0
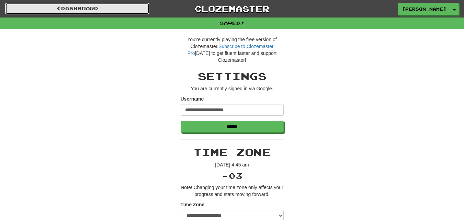
click at [130, 6] on link "Dashboard" at bounding box center [77, 9] width 144 height 12
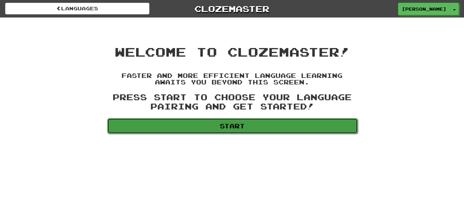
click at [234, 120] on link "Start" at bounding box center [232, 126] width 251 height 16
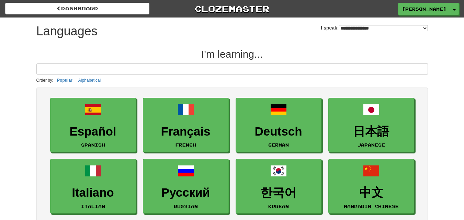
click at [418, 25] on select "**********" at bounding box center [383, 28] width 89 height 6
select select "*********"
click at [339, 25] on select "**********" at bounding box center [383, 28] width 89 height 6
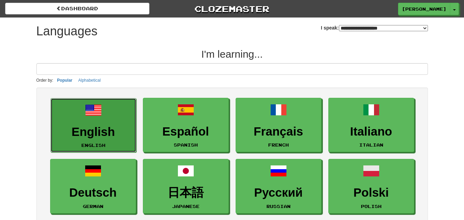
click at [103, 117] on link "English English" at bounding box center [93, 125] width 86 height 55
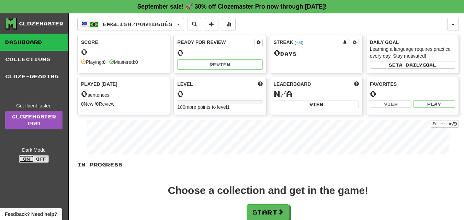
click at [27, 157] on button "On" at bounding box center [26, 159] width 15 height 8
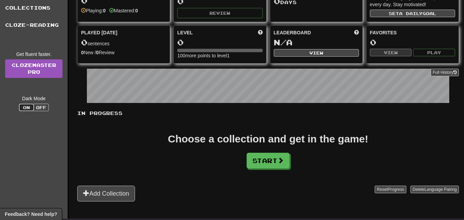
scroll to position [103, 0]
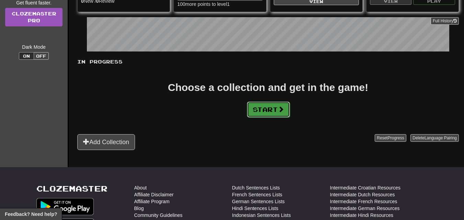
click at [267, 104] on button "Start" at bounding box center [268, 110] width 43 height 16
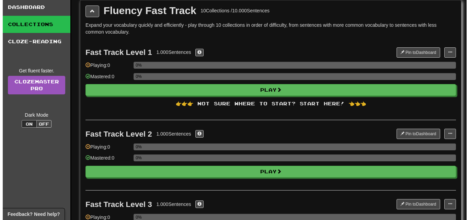
scroll to position [34, 0]
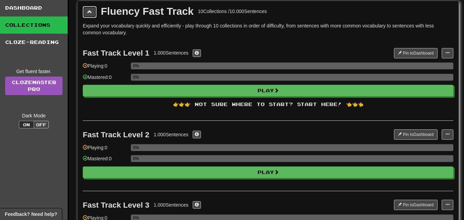
click at [89, 9] on button at bounding box center [90, 12] width 14 height 12
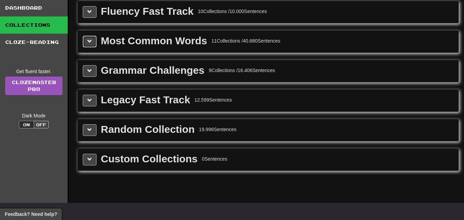
click at [86, 43] on button at bounding box center [90, 42] width 14 height 12
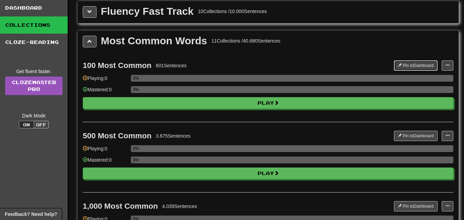
click at [414, 62] on button "Pin to Dashboard" at bounding box center [416, 65] width 44 height 10
click at [247, 95] on div "0%" at bounding box center [292, 91] width 322 height 11
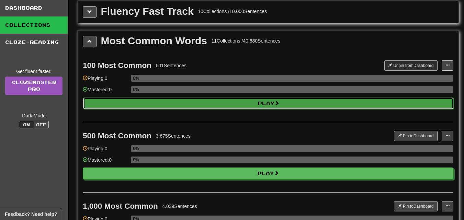
click at [250, 102] on button "Play" at bounding box center [268, 103] width 370 height 12
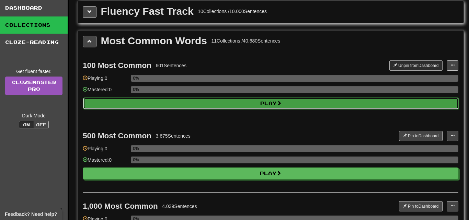
select select "**"
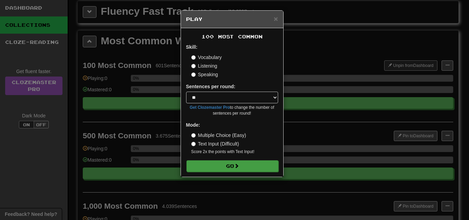
click at [227, 171] on div "100 Most Common Skill: Vocabulary Listening Speaking Sentences per round: * ** …" at bounding box center [232, 102] width 102 height 149
click at [225, 166] on button "Go" at bounding box center [232, 166] width 92 height 12
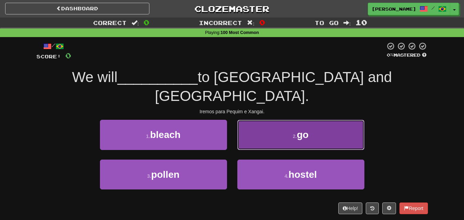
click at [278, 120] on button "2 . go" at bounding box center [300, 135] width 127 height 30
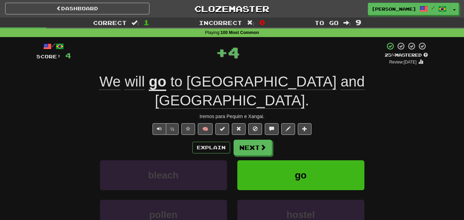
click at [197, 126] on span "🧠" at bounding box center [246, 128] width 133 height 5
click at [204, 123] on button "🧠" at bounding box center [205, 129] width 15 height 12
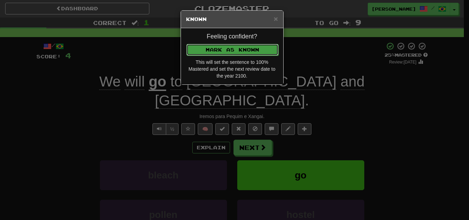
click at [217, 54] on button "Mark as Known" at bounding box center [232, 50] width 92 height 12
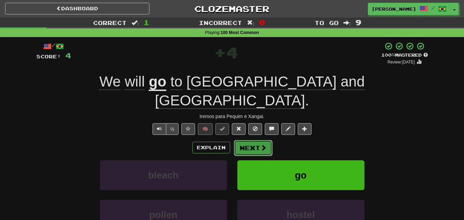
click at [257, 140] on button "Next" at bounding box center [253, 148] width 38 height 16
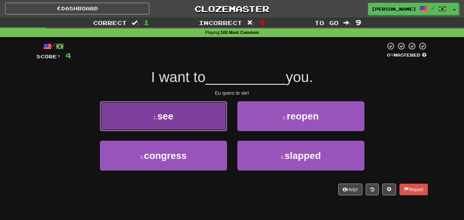
click at [194, 123] on button "1 . see" at bounding box center [163, 116] width 127 height 30
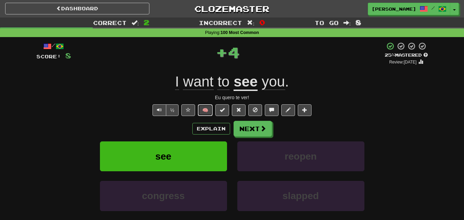
click at [205, 108] on button "🧠" at bounding box center [205, 110] width 15 height 12
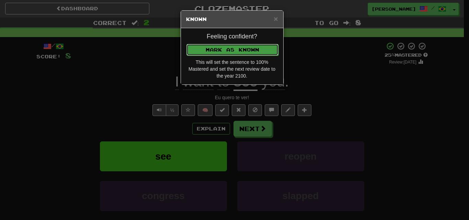
click at [233, 48] on button "Mark as Known" at bounding box center [232, 50] width 92 height 12
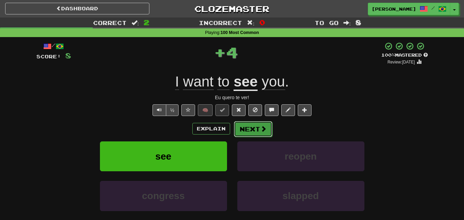
click at [260, 130] on span at bounding box center [263, 129] width 6 height 6
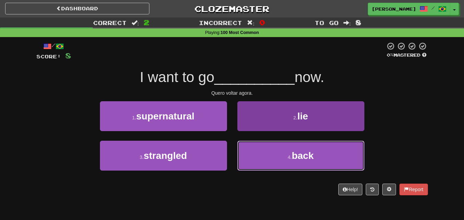
drag, startPoint x: 257, startPoint y: 158, endPoint x: 258, endPoint y: 153, distance: 4.2
click at [257, 158] on button "4 . back" at bounding box center [300, 156] width 127 height 30
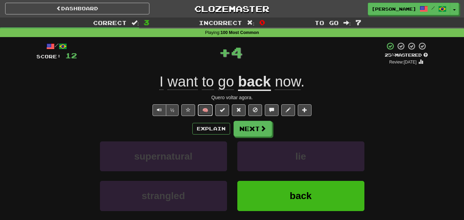
click at [210, 107] on button "🧠" at bounding box center [205, 110] width 15 height 12
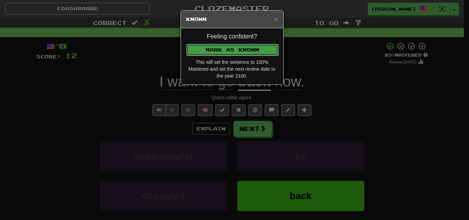
click at [230, 47] on button "Mark as Known" at bounding box center [232, 50] width 92 height 12
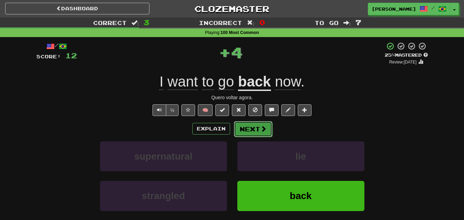
click at [256, 130] on button "Next" at bounding box center [253, 129] width 38 height 16
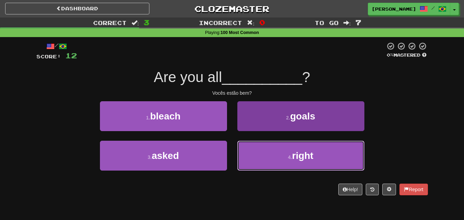
click at [253, 151] on button "4 . right" at bounding box center [300, 156] width 127 height 30
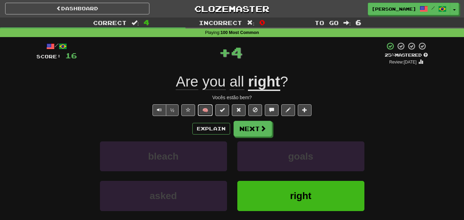
click at [205, 110] on button "🧠" at bounding box center [205, 110] width 15 height 12
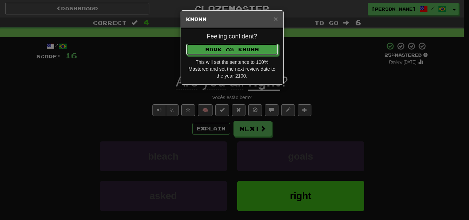
click at [232, 51] on button "Mark as Known" at bounding box center [232, 50] width 92 height 12
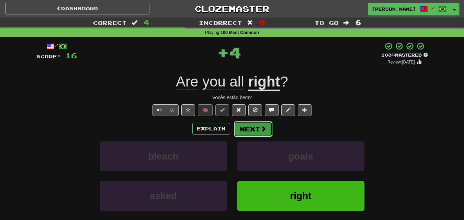
click at [260, 128] on span at bounding box center [263, 129] width 6 height 6
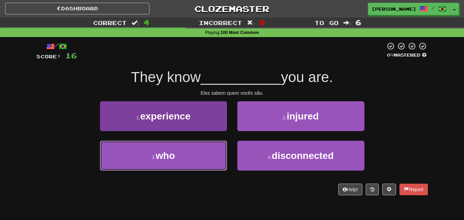
click at [220, 152] on button "3 . who" at bounding box center [163, 156] width 127 height 30
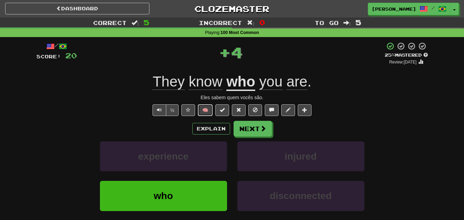
click at [208, 108] on button "🧠" at bounding box center [205, 110] width 15 height 12
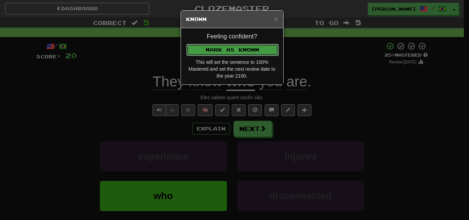
click at [240, 49] on button "Mark as Known" at bounding box center [232, 50] width 92 height 12
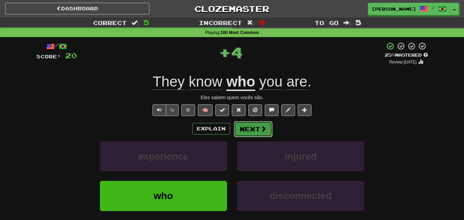
drag, startPoint x: 251, startPoint y: 121, endPoint x: 253, endPoint y: 127, distance: 6.5
click at [253, 127] on button "Next" at bounding box center [253, 129] width 38 height 16
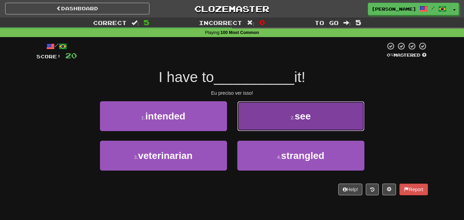
click at [267, 110] on button "2 . see" at bounding box center [300, 116] width 127 height 30
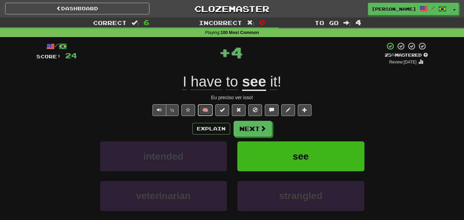
click at [209, 107] on button "🧠" at bounding box center [205, 110] width 15 height 12
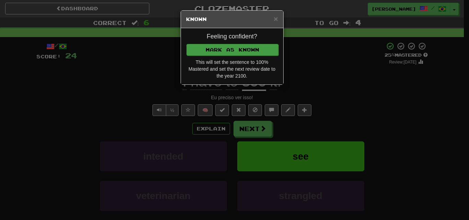
click at [232, 43] on div "Feeling confident? [PERSON_NAME] as Known This will set the sentence to 100% Ma…" at bounding box center [232, 56] width 102 height 56
click at [233, 46] on button "Mark as Known" at bounding box center [232, 50] width 92 height 12
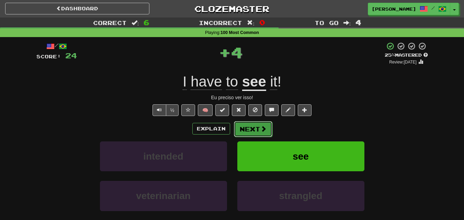
click at [256, 130] on button "Next" at bounding box center [253, 129] width 38 height 16
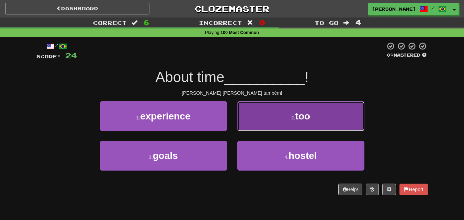
click at [263, 128] on button "2 . too" at bounding box center [300, 116] width 127 height 30
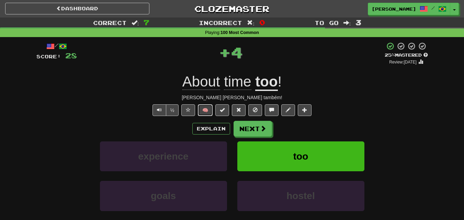
click at [210, 111] on button "🧠" at bounding box center [205, 110] width 15 height 12
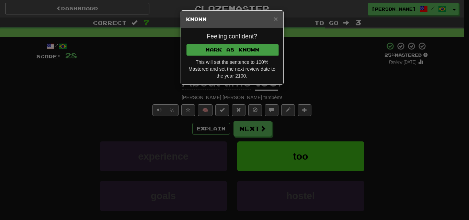
click at [224, 41] on div "Feeling confident? [PERSON_NAME] as Known This will set the sentence to 100% Ma…" at bounding box center [232, 56] width 102 height 56
click at [225, 47] on button "Mark as Known" at bounding box center [232, 50] width 92 height 12
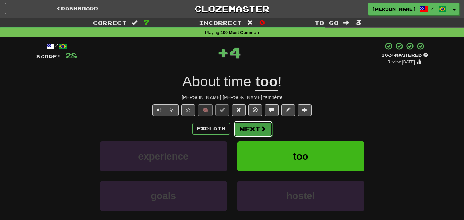
click at [252, 127] on button "Next" at bounding box center [253, 129] width 38 height 16
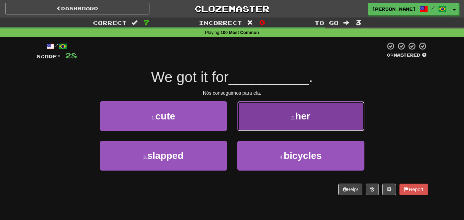
click at [260, 120] on button "2 . her" at bounding box center [300, 116] width 127 height 30
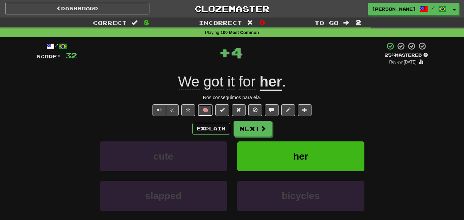
click at [207, 109] on button "🧠" at bounding box center [205, 110] width 15 height 12
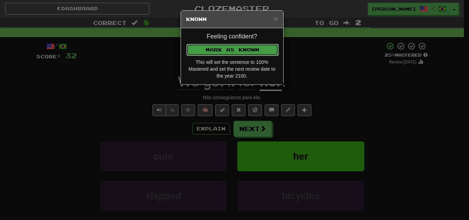
drag, startPoint x: 235, startPoint y: 47, endPoint x: 237, endPoint y: 50, distance: 3.5
click at [235, 48] on button "Mark as Known" at bounding box center [232, 50] width 92 height 12
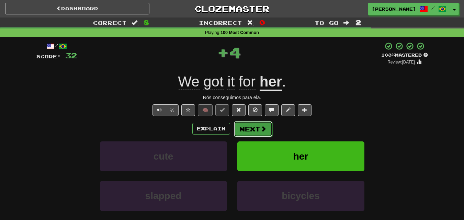
click at [253, 135] on button "Next" at bounding box center [253, 129] width 38 height 16
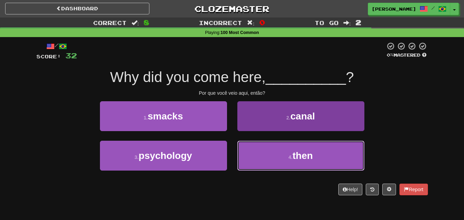
click at [262, 147] on button "4 . then" at bounding box center [300, 156] width 127 height 30
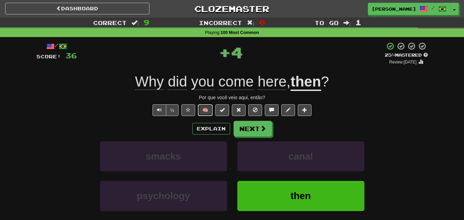
click at [209, 106] on button "🧠" at bounding box center [205, 110] width 15 height 12
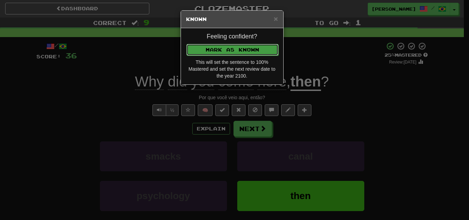
click at [227, 48] on button "Mark as Known" at bounding box center [232, 50] width 92 height 12
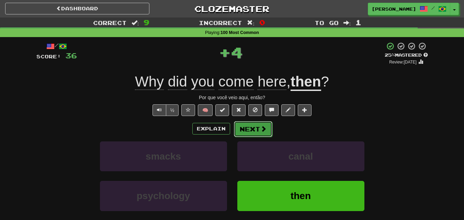
click at [253, 129] on button "Next" at bounding box center [253, 129] width 38 height 16
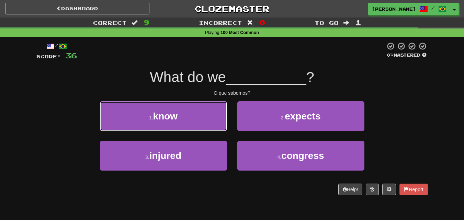
drag, startPoint x: 223, startPoint y: 123, endPoint x: 221, endPoint y: 120, distance: 3.7
click at [222, 122] on button "1 . know" at bounding box center [163, 116] width 127 height 30
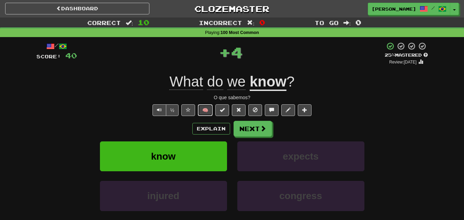
click at [209, 106] on button "🧠" at bounding box center [205, 110] width 15 height 12
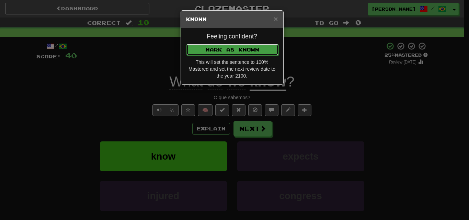
click at [229, 47] on button "Mark as Known" at bounding box center [232, 50] width 92 height 12
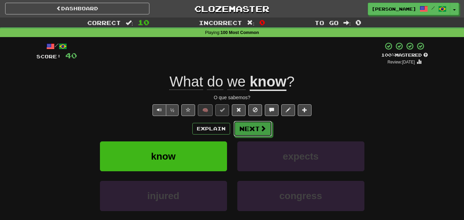
click at [251, 130] on button "Next" at bounding box center [252, 129] width 38 height 16
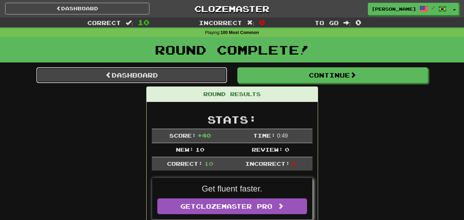
click at [197, 78] on link "Dashboard" at bounding box center [131, 75] width 190 height 16
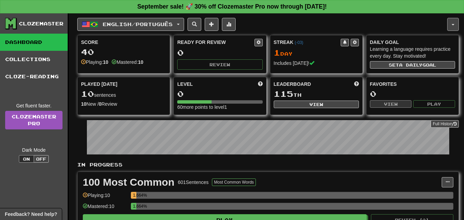
click at [453, 26] on button "button" at bounding box center [453, 24] width 12 height 13
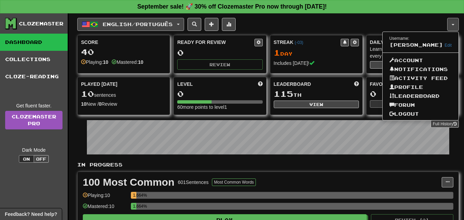
click at [184, 20] on button "English / Português" at bounding box center [130, 24] width 107 height 13
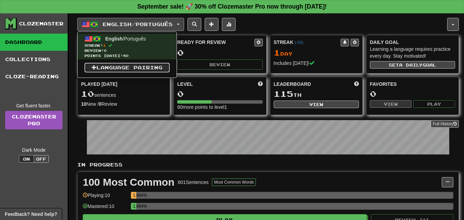
click at [161, 67] on link "Language Pairing" at bounding box center [126, 68] width 85 height 10
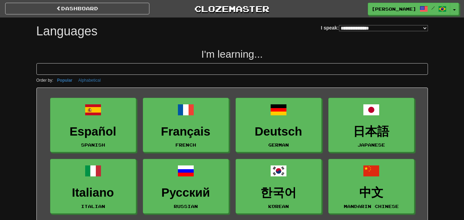
click at [385, 30] on select "**********" at bounding box center [383, 28] width 89 height 6
select select "*********"
click at [339, 25] on select "**********" at bounding box center [383, 28] width 89 height 6
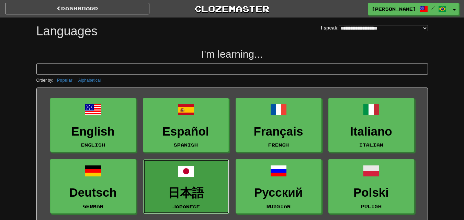
click at [202, 174] on link "日本語 Japanese" at bounding box center [186, 186] width 86 height 55
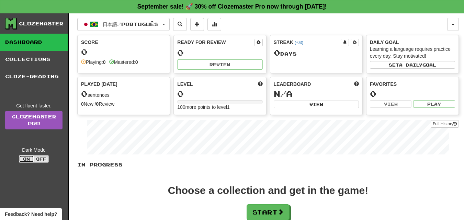
click at [21, 158] on button "On" at bounding box center [26, 159] width 15 height 8
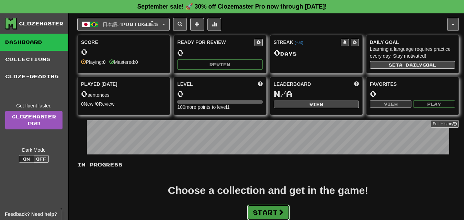
click at [273, 214] on button "Start" at bounding box center [268, 213] width 43 height 16
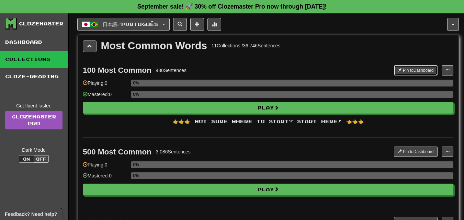
click at [409, 65] on button "Pin to Dashboard" at bounding box center [416, 70] width 44 height 10
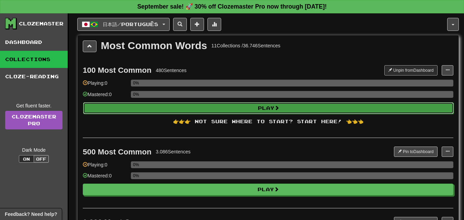
click at [248, 106] on button "Play" at bounding box center [268, 108] width 370 height 12
select select "**"
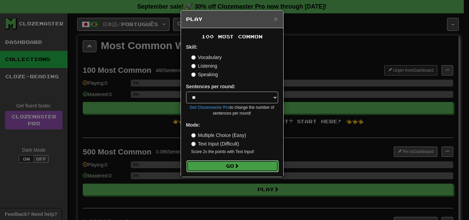
click at [243, 161] on button "Go" at bounding box center [232, 166] width 92 height 12
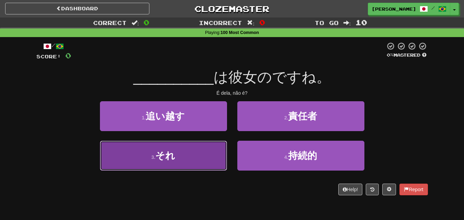
click at [194, 158] on button "3 . それ" at bounding box center [163, 156] width 127 height 30
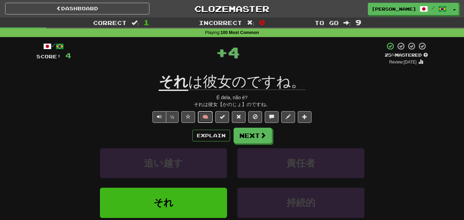
click at [203, 116] on button "🧠" at bounding box center [205, 117] width 15 height 12
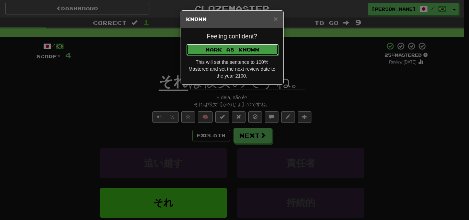
click at [225, 46] on button "Mark as Known" at bounding box center [232, 50] width 92 height 12
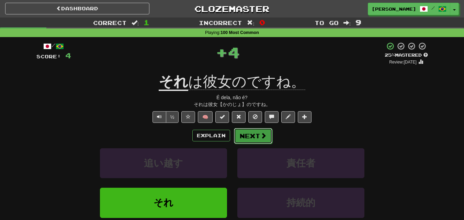
click at [250, 135] on button "Next" at bounding box center [253, 136] width 38 height 16
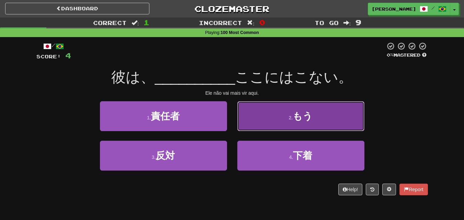
click at [276, 120] on button "2 . もう" at bounding box center [300, 116] width 127 height 30
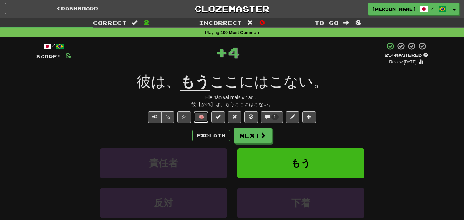
click at [202, 117] on button "🧠" at bounding box center [201, 117] width 15 height 12
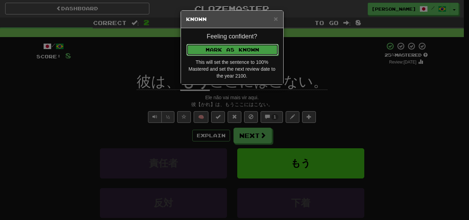
click at [221, 48] on button "Mark as Known" at bounding box center [232, 50] width 92 height 12
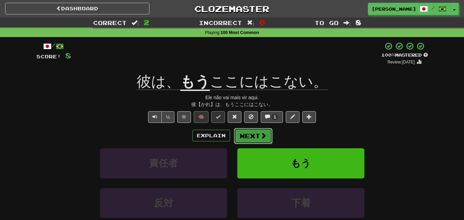
click at [252, 133] on button "Next" at bounding box center [253, 136] width 38 height 16
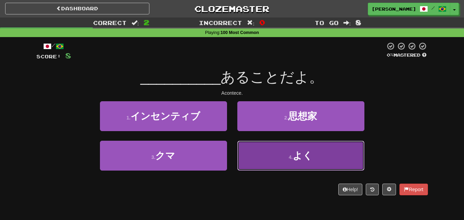
click at [265, 159] on button "4 . よく" at bounding box center [300, 156] width 127 height 30
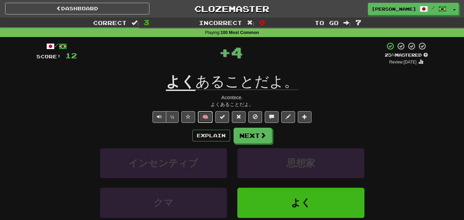
click at [202, 114] on button "🧠" at bounding box center [205, 117] width 15 height 12
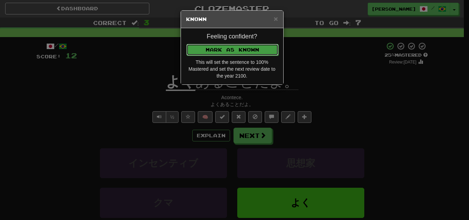
click at [241, 54] on button "Mark as Known" at bounding box center [232, 50] width 92 height 12
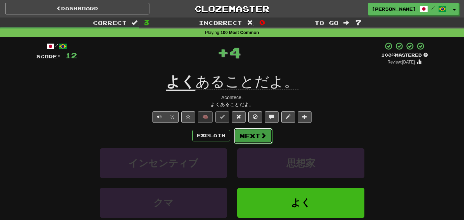
click at [254, 130] on button "Next" at bounding box center [253, 136] width 38 height 16
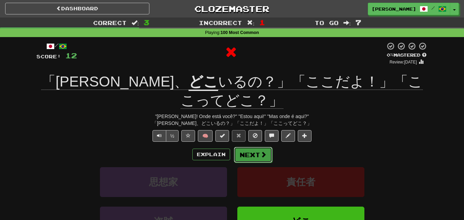
click at [261, 147] on button "Next" at bounding box center [253, 155] width 38 height 16
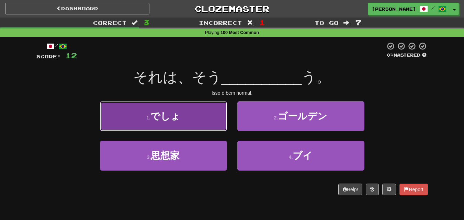
click at [202, 119] on button "1 . でしょ" at bounding box center [163, 116] width 127 height 30
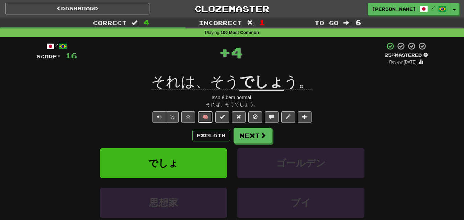
click at [202, 120] on button "🧠" at bounding box center [205, 117] width 15 height 12
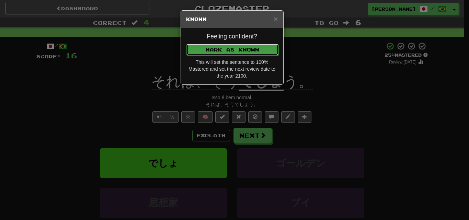
click at [232, 46] on button "Mark as Known" at bounding box center [232, 50] width 92 height 12
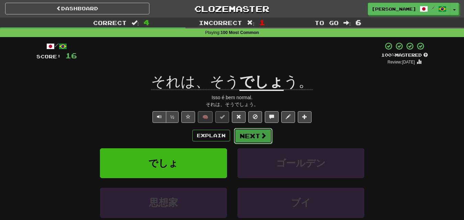
click at [253, 136] on button "Next" at bounding box center [253, 136] width 38 height 16
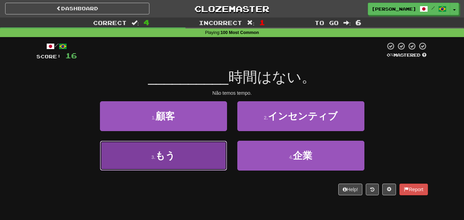
click at [207, 153] on button "3 . もう" at bounding box center [163, 156] width 127 height 30
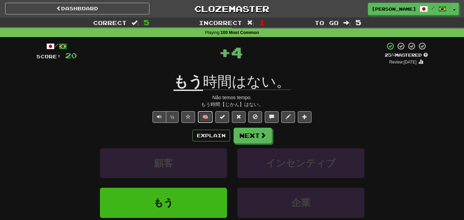
click at [210, 114] on button "🧠" at bounding box center [205, 117] width 15 height 12
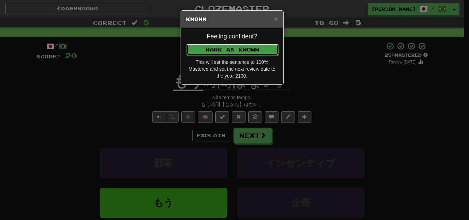
click at [237, 52] on button "Mark as Known" at bounding box center [232, 50] width 92 height 12
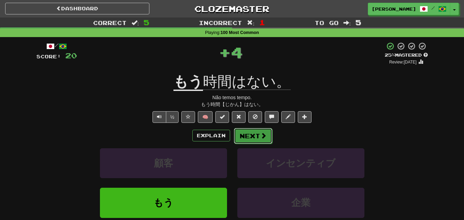
click at [255, 134] on button "Next" at bounding box center [253, 136] width 38 height 16
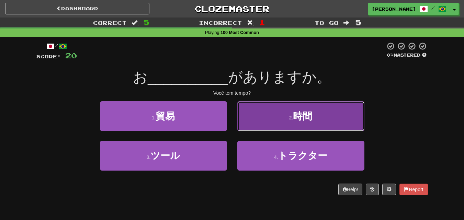
click at [259, 120] on button "2 . 時間" at bounding box center [300, 116] width 127 height 30
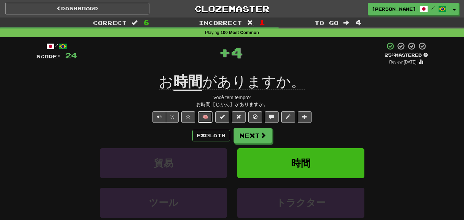
click at [203, 113] on button "🧠" at bounding box center [205, 117] width 15 height 12
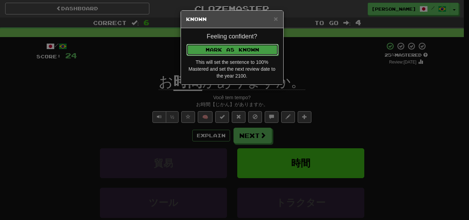
click at [225, 48] on button "Mark as Known" at bounding box center [232, 50] width 92 height 12
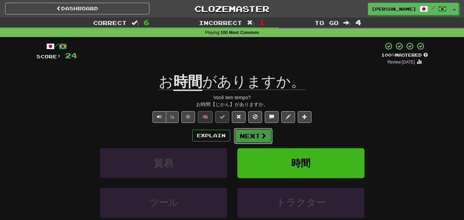
click at [248, 136] on button "Next" at bounding box center [253, 136] width 38 height 16
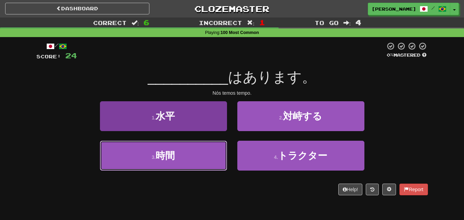
click at [208, 157] on button "3 . 時間" at bounding box center [163, 156] width 127 height 30
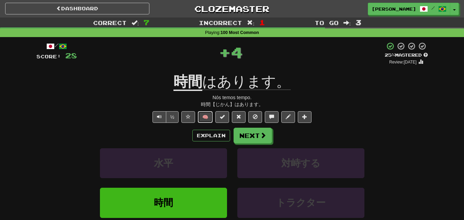
click at [205, 114] on button "🧠" at bounding box center [205, 117] width 15 height 12
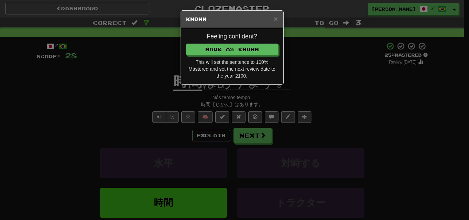
click at [227, 42] on div "Feeling confident? Mark as Known This will set the sentence to 100% Mastered an…" at bounding box center [232, 56] width 102 height 56
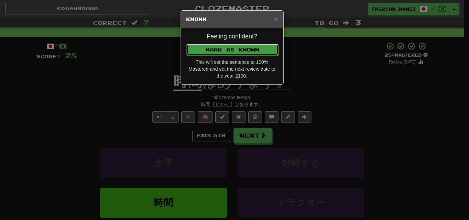
click at [228, 51] on button "Mark as Known" at bounding box center [232, 50] width 92 height 12
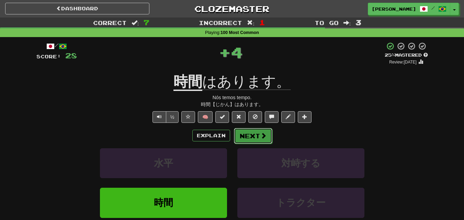
click at [255, 136] on button "Next" at bounding box center [253, 136] width 38 height 16
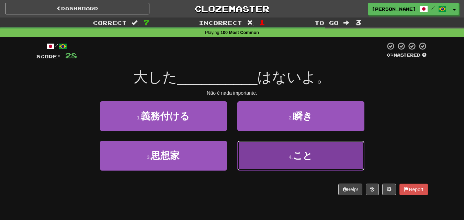
click at [269, 151] on button "4 . こと" at bounding box center [300, 156] width 127 height 30
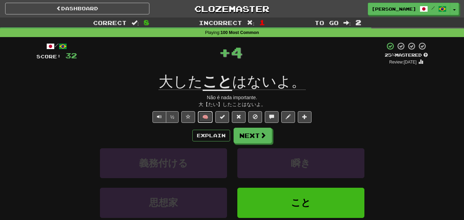
click at [208, 115] on button "🧠" at bounding box center [205, 117] width 15 height 12
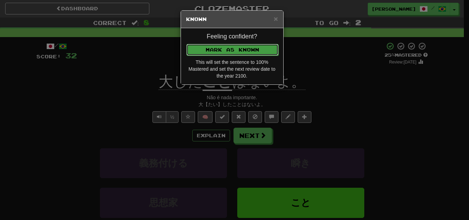
click at [237, 52] on button "Mark as Known" at bounding box center [232, 50] width 92 height 12
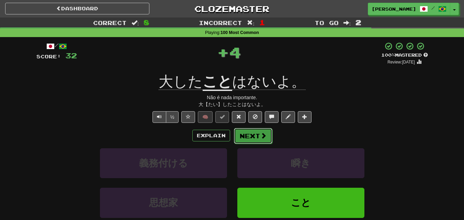
click at [253, 141] on button "Next" at bounding box center [253, 136] width 38 height 16
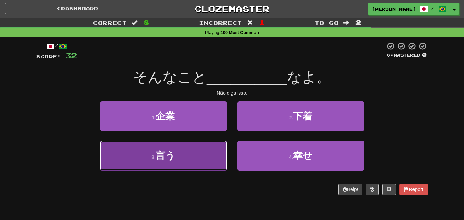
click at [199, 151] on button "3 . 言う" at bounding box center [163, 156] width 127 height 30
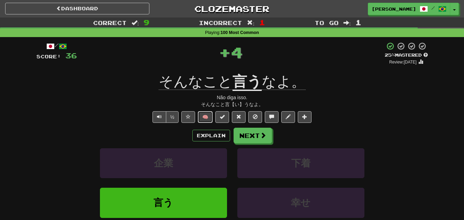
click at [209, 113] on button "🧠" at bounding box center [205, 117] width 15 height 12
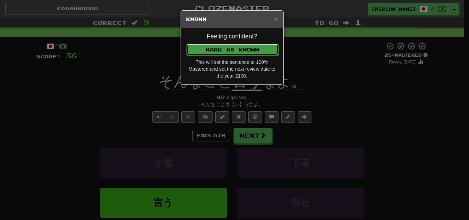
click at [231, 53] on button "Mark as Known" at bounding box center [232, 50] width 92 height 12
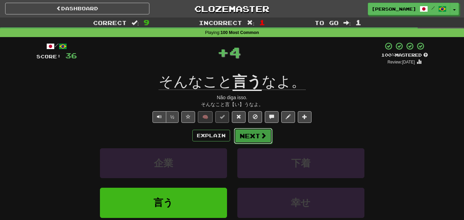
click at [255, 138] on button "Next" at bounding box center [253, 136] width 38 height 16
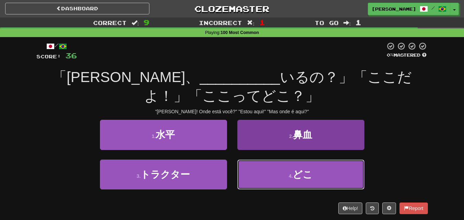
drag, startPoint x: 265, startPoint y: 166, endPoint x: 261, endPoint y: 164, distance: 4.1
click at [261, 164] on button "4 . どこ" at bounding box center [300, 175] width 127 height 30
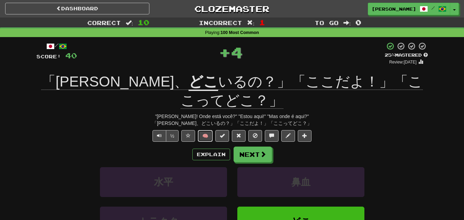
click at [208, 130] on button "🧠" at bounding box center [205, 136] width 15 height 12
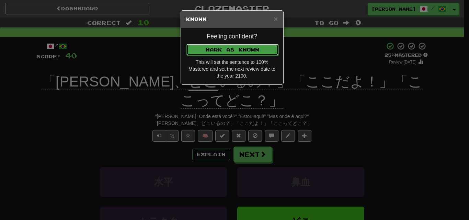
click at [255, 46] on button "Mark as Known" at bounding box center [232, 50] width 92 height 12
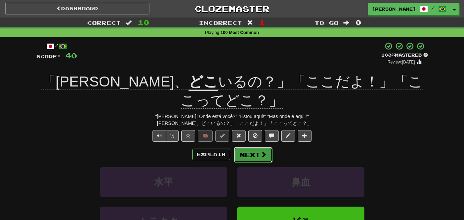
click at [257, 147] on button "Next" at bounding box center [253, 155] width 38 height 16
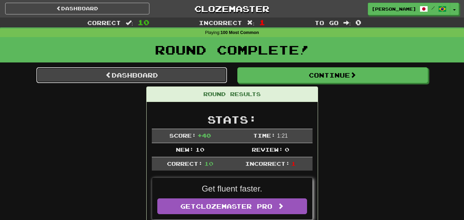
click at [188, 78] on link "Dashboard" at bounding box center [131, 75] width 190 height 16
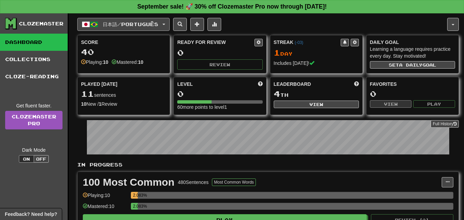
click at [170, 21] on button "日本語 / Português" at bounding box center [123, 24] width 92 height 13
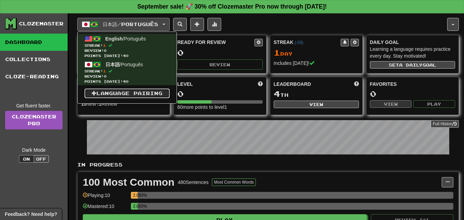
click at [126, 92] on link "Language Pairing" at bounding box center [126, 94] width 85 height 10
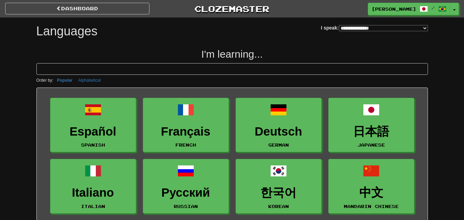
select select "*******"
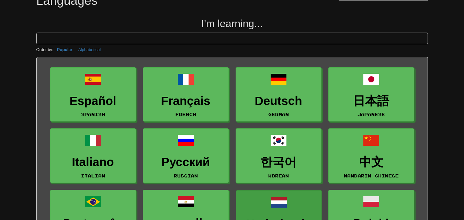
scroll to position [69, 0]
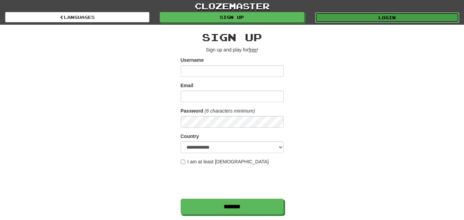
click at [332, 16] on link "Login" at bounding box center [387, 17] width 144 height 10
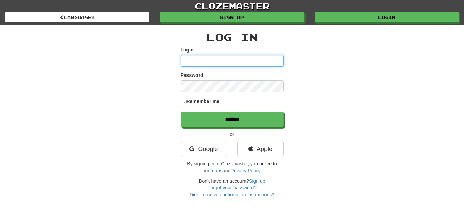
click at [201, 59] on input "Login" at bounding box center [232, 61] width 103 height 12
type input "**********"
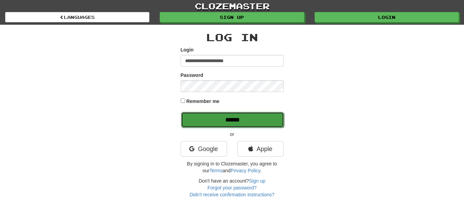
click at [246, 123] on input "******" at bounding box center [232, 120] width 103 height 16
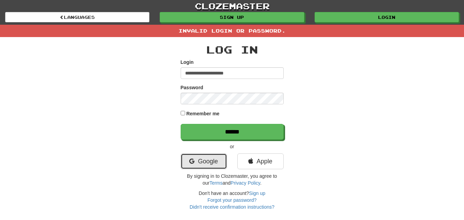
click at [201, 162] on link "Google" at bounding box center [204, 161] width 46 height 16
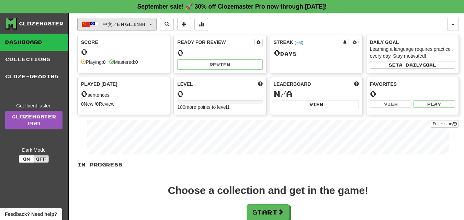
click at [157, 23] on button "中文 / English" at bounding box center [116, 24] width 79 height 13
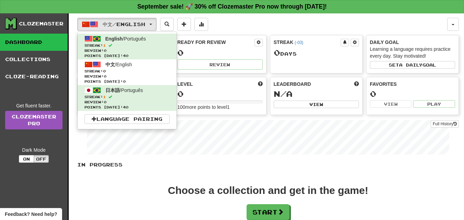
click at [276, 21] on div "中文 / English English / Português Streak: 1 Review: 0 Points [DATE]: 40 中文 / Eng…" at bounding box center [262, 24] width 370 height 13
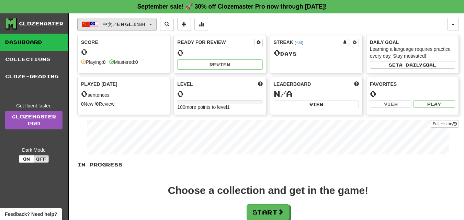
click at [157, 23] on button "中文 / English" at bounding box center [116, 24] width 79 height 13
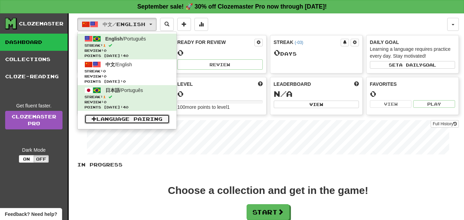
click at [140, 119] on link "Language Pairing" at bounding box center [126, 119] width 85 height 10
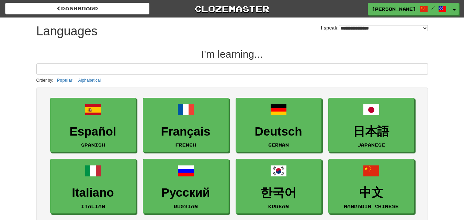
drag, startPoint x: 424, startPoint y: 26, endPoint x: 422, endPoint y: 30, distance: 3.7
click at [424, 26] on select "**********" at bounding box center [383, 28] width 89 height 6
click at [339, 25] on select "**********" at bounding box center [383, 28] width 89 height 6
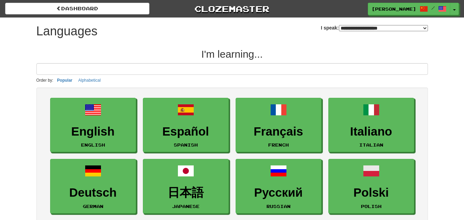
click at [426, 26] on select "**********" at bounding box center [383, 28] width 89 height 6
click at [172, 39] on div "**********" at bounding box center [231, 30] width 391 height 24
click at [424, 28] on select "**********" at bounding box center [383, 28] width 89 height 6
click at [339, 25] on select "**********" at bounding box center [383, 28] width 89 height 6
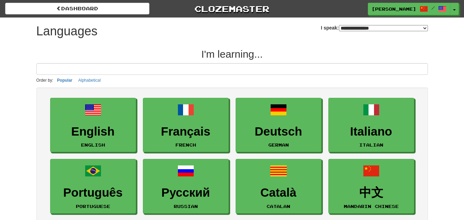
click at [419, 27] on select "**********" at bounding box center [383, 28] width 89 height 6
select select "*********"
click at [339, 25] on select "**********" at bounding box center [383, 28] width 89 height 6
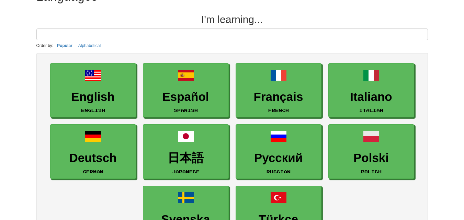
scroll to position [34, 0]
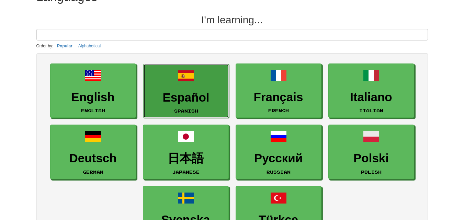
click at [181, 94] on h3 "Español" at bounding box center [186, 97] width 78 height 13
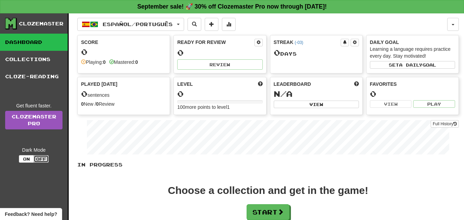
click at [34, 161] on button "Off" at bounding box center [41, 159] width 15 height 8
click at [28, 161] on button "On" at bounding box center [26, 159] width 15 height 8
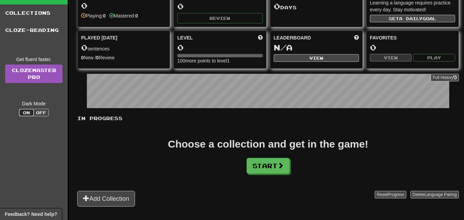
scroll to position [34, 0]
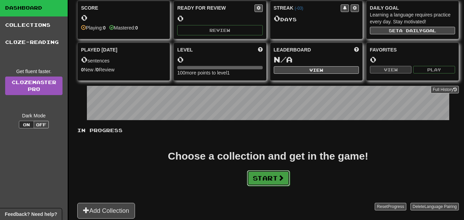
click at [255, 178] on button "Start" at bounding box center [268, 178] width 43 height 16
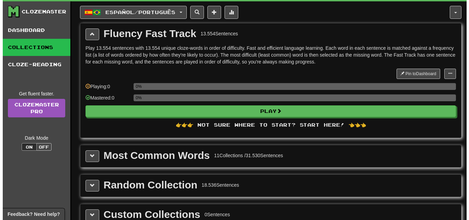
scroll to position [0, 0]
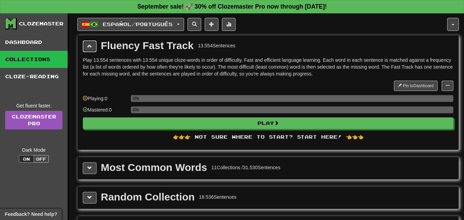
drag, startPoint x: 93, startPoint y: 42, endPoint x: 94, endPoint y: 47, distance: 5.2
click at [93, 42] on button at bounding box center [90, 46] width 14 height 12
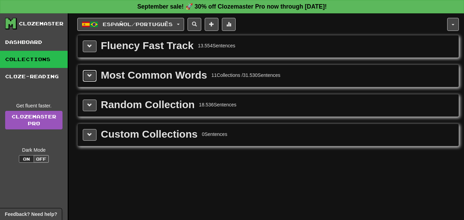
click at [90, 76] on span at bounding box center [89, 75] width 5 height 5
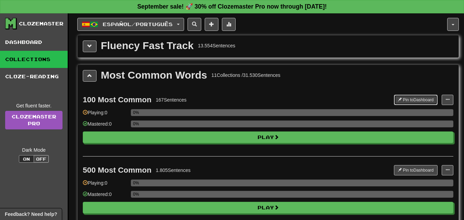
click at [405, 98] on button "Pin to Dashboard" at bounding box center [416, 100] width 44 height 10
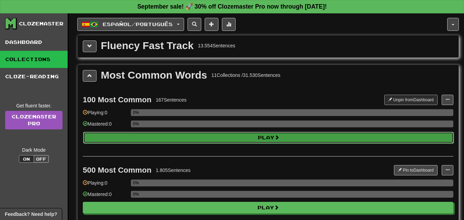
click at [259, 137] on button "Play" at bounding box center [268, 138] width 370 height 12
select select "**"
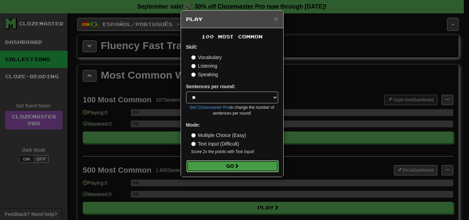
click at [236, 165] on span at bounding box center [236, 165] width 5 height 5
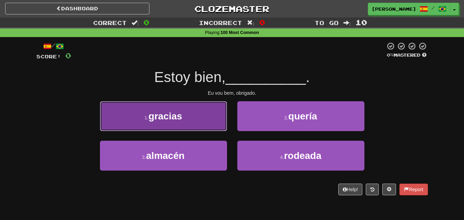
click at [186, 117] on button "1 . gracias" at bounding box center [163, 116] width 127 height 30
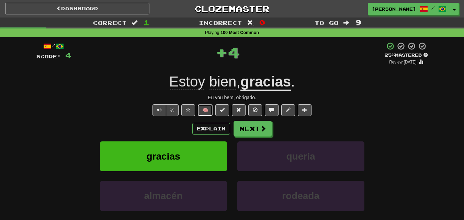
click at [209, 108] on button "🧠" at bounding box center [205, 110] width 15 height 12
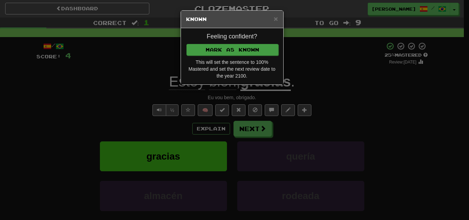
click at [214, 55] on div "Feeling confident? [PERSON_NAME] as Known This will set the sentence to 100% Ma…" at bounding box center [232, 56] width 102 height 56
click at [210, 53] on button "Mark as Known" at bounding box center [232, 50] width 92 height 12
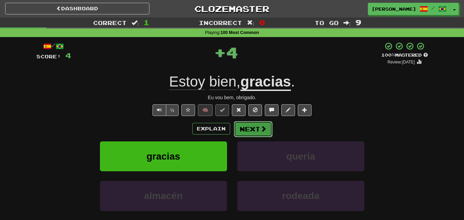
click at [259, 124] on button "Next" at bounding box center [253, 129] width 38 height 16
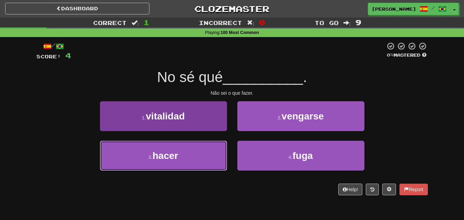
click at [194, 159] on button "3 . hacer" at bounding box center [163, 156] width 127 height 30
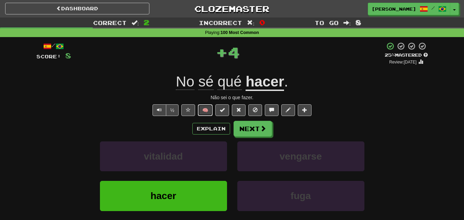
click at [208, 111] on button "🧠" at bounding box center [205, 110] width 15 height 12
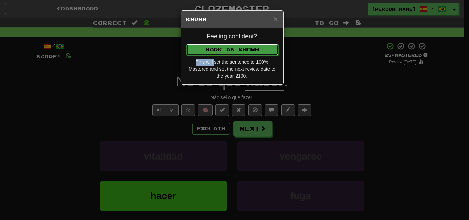
click at [224, 46] on button "Mark as Known" at bounding box center [232, 50] width 92 height 12
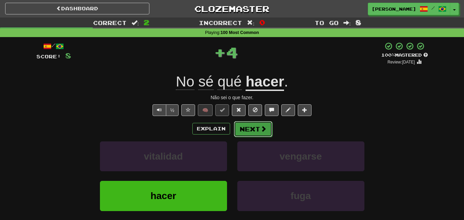
click at [248, 124] on button "Next" at bounding box center [253, 129] width 38 height 16
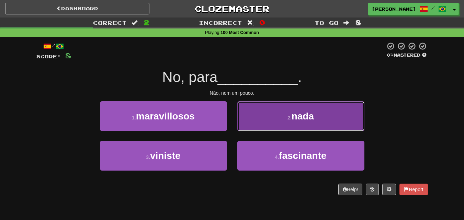
click at [286, 122] on button "2 . nada" at bounding box center [300, 116] width 127 height 30
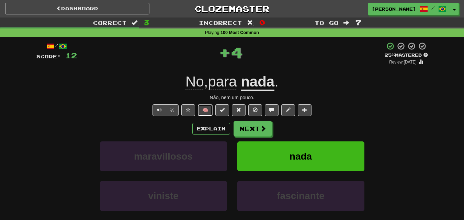
click at [201, 109] on button "🧠" at bounding box center [205, 110] width 15 height 12
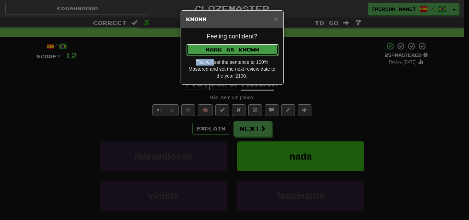
click at [224, 48] on button "Mark as Known" at bounding box center [232, 50] width 92 height 12
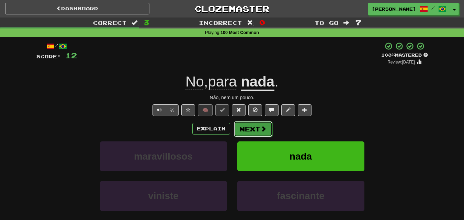
click at [253, 129] on button "Next" at bounding box center [253, 129] width 38 height 16
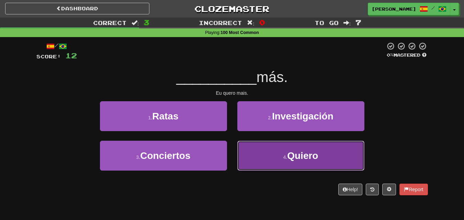
click at [258, 145] on button "4 . Quiero" at bounding box center [300, 156] width 127 height 30
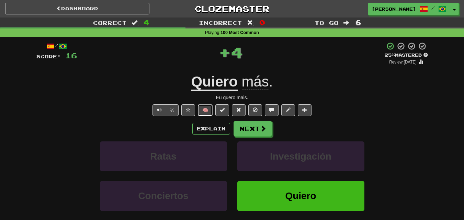
click at [209, 108] on button "🧠" at bounding box center [205, 110] width 15 height 12
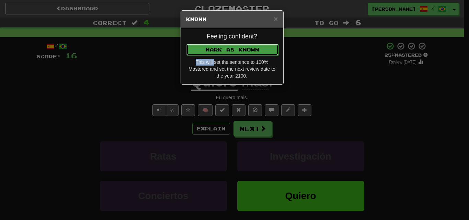
click at [226, 47] on button "Mark as Known" at bounding box center [232, 50] width 92 height 12
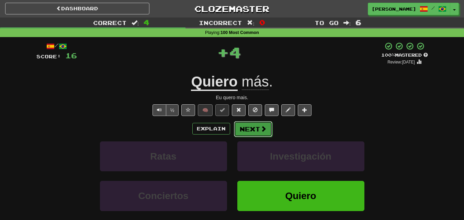
click at [252, 130] on button "Next" at bounding box center [253, 129] width 38 height 16
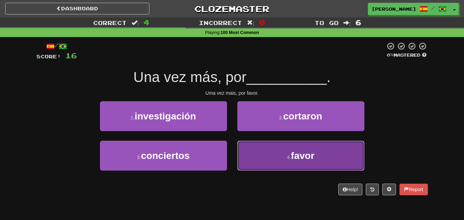
click at [267, 150] on button "4 . favor" at bounding box center [300, 156] width 127 height 30
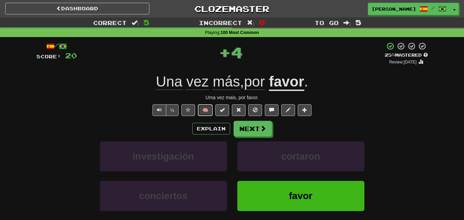
click at [202, 112] on button "🧠" at bounding box center [205, 110] width 15 height 12
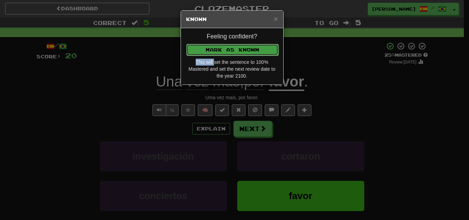
click at [231, 45] on button "Mark as Known" at bounding box center [232, 50] width 92 height 12
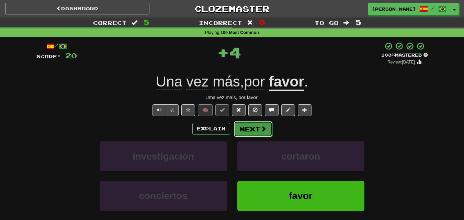
click at [254, 128] on button "Next" at bounding box center [253, 129] width 38 height 16
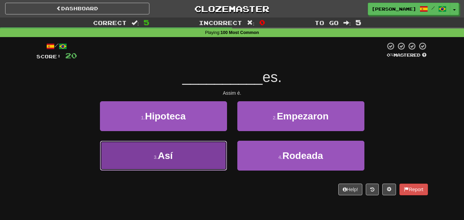
click at [186, 155] on button "3 . Así" at bounding box center [163, 156] width 127 height 30
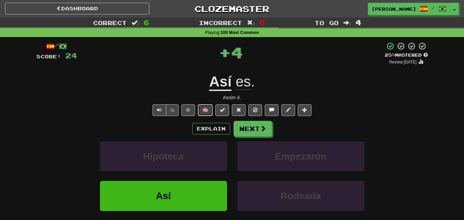
click at [204, 111] on button "🧠" at bounding box center [205, 110] width 15 height 12
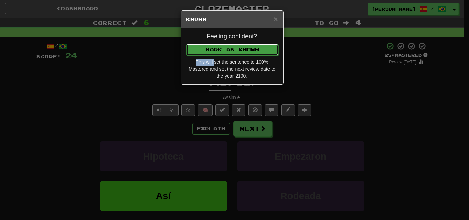
click at [235, 52] on button "Mark as Known" at bounding box center [232, 50] width 92 height 12
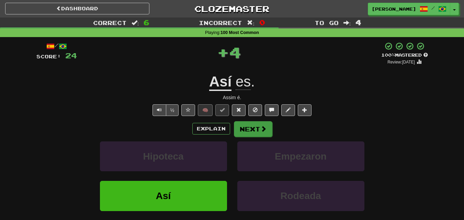
click at [244, 123] on div "/ Score: 24 + 4 100 % Mastered Review: [DATE] Así es . Assim é. ½ 🧠 Explain Nex…" at bounding box center [231, 149] width 391 height 215
click at [249, 129] on button "Next" at bounding box center [253, 129] width 38 height 16
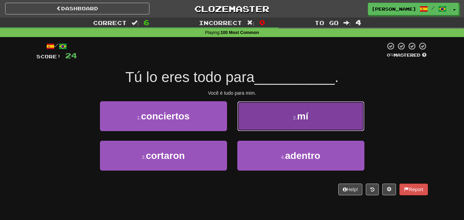
click at [257, 126] on button "2 . mí" at bounding box center [300, 116] width 127 height 30
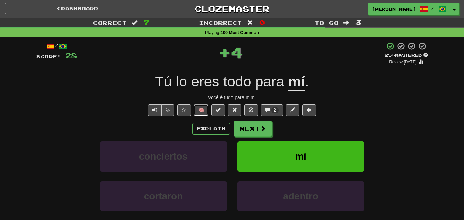
click at [202, 110] on button "🧠" at bounding box center [201, 110] width 15 height 12
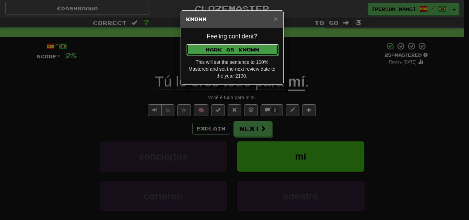
click at [225, 48] on button "Mark as Known" at bounding box center [232, 50] width 92 height 12
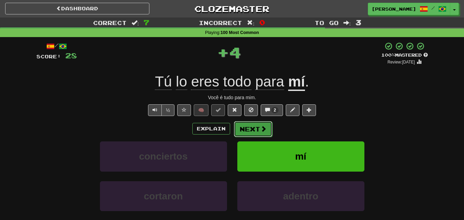
click at [249, 126] on button "Next" at bounding box center [253, 129] width 38 height 16
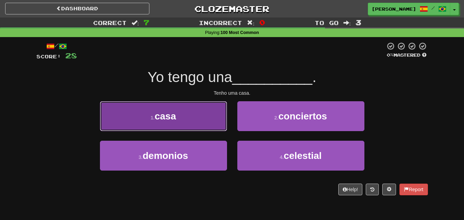
click at [193, 115] on button "1 . casa" at bounding box center [163, 116] width 127 height 30
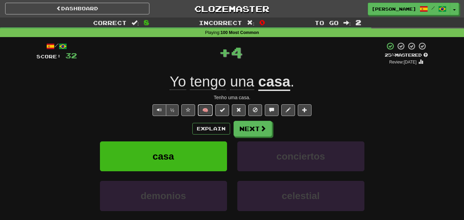
click at [210, 106] on button "🧠" at bounding box center [205, 110] width 15 height 12
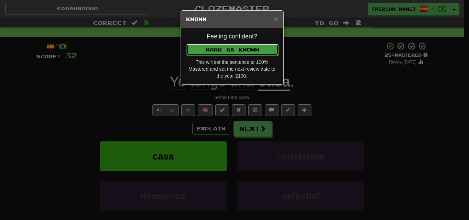
click at [233, 44] on button "Mark as Known" at bounding box center [232, 50] width 92 height 12
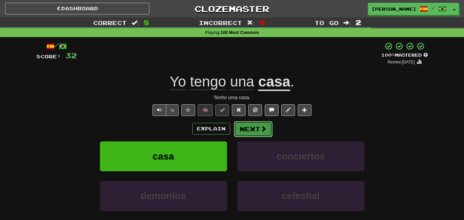
click at [257, 129] on button "Next" at bounding box center [253, 129] width 38 height 16
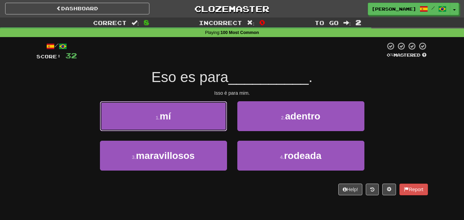
click at [197, 116] on button "1 . mí" at bounding box center [163, 116] width 127 height 30
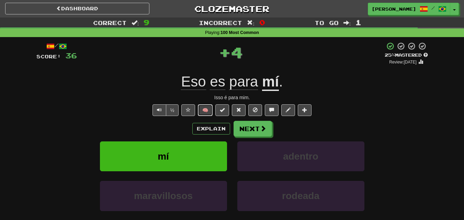
click at [206, 111] on button "🧠" at bounding box center [205, 110] width 15 height 12
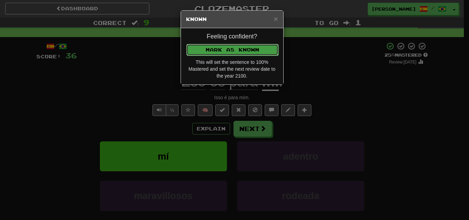
click at [228, 54] on button "Mark as Known" at bounding box center [232, 50] width 92 height 12
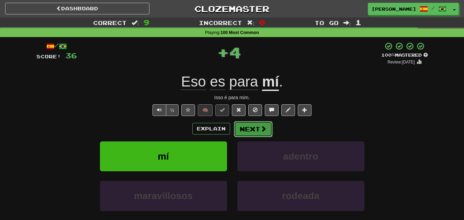
click at [252, 128] on button "Next" at bounding box center [253, 129] width 38 height 16
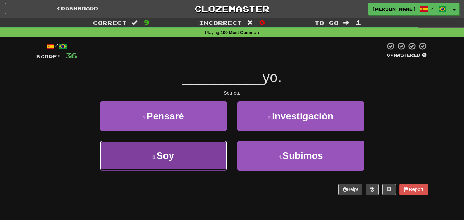
click at [191, 149] on button "3 . Soy" at bounding box center [163, 156] width 127 height 30
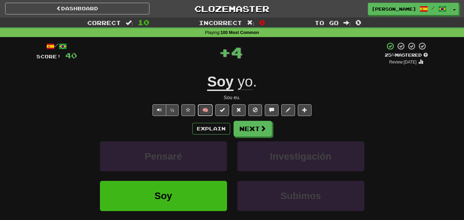
click at [201, 105] on button "🧠" at bounding box center [205, 110] width 15 height 12
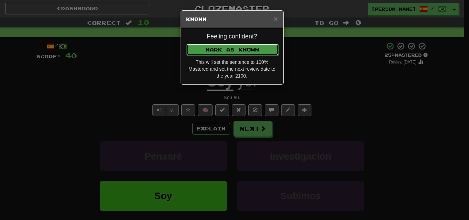
click at [244, 46] on button "Mark as Known" at bounding box center [232, 50] width 92 height 12
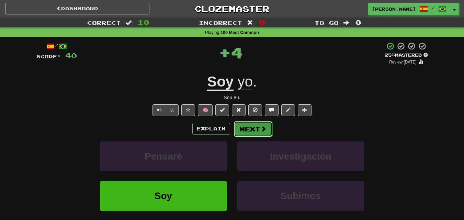
click at [248, 128] on button "Next" at bounding box center [253, 129] width 38 height 16
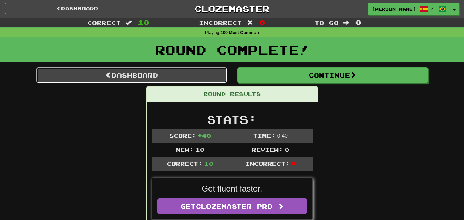
click at [169, 79] on link "Dashboard" at bounding box center [131, 75] width 190 height 16
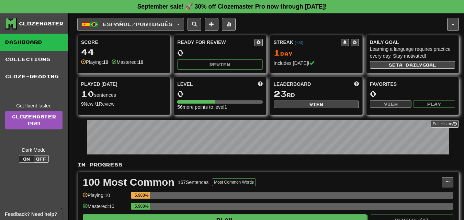
click at [184, 22] on button "Español / Português" at bounding box center [130, 24] width 107 height 13
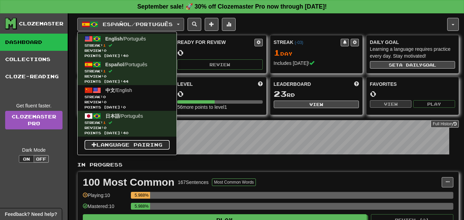
click at [142, 145] on link "Language Pairing" at bounding box center [126, 145] width 85 height 10
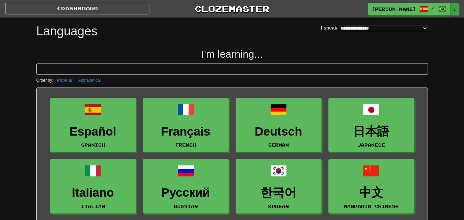
click at [453, 11] on button "Toggle Dropdown" at bounding box center [454, 9] width 9 height 12
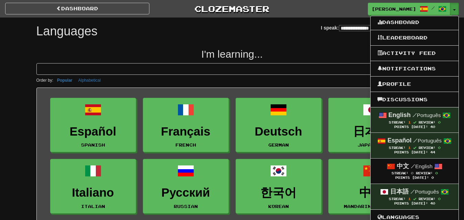
drag, startPoint x: 338, startPoint y: 54, endPoint x: 371, endPoint y: 40, distance: 35.5
click at [339, 54] on h2 "I'm learning..." at bounding box center [231, 53] width 391 height 11
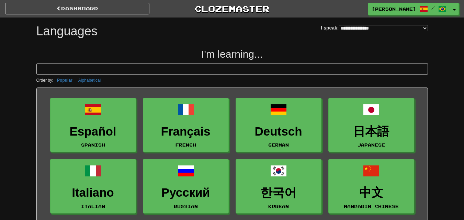
click at [423, 26] on select "**********" at bounding box center [383, 28] width 89 height 6
select select "*********"
click at [339, 25] on select "**********" at bounding box center [383, 28] width 89 height 6
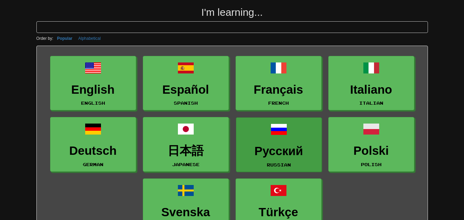
scroll to position [34, 0]
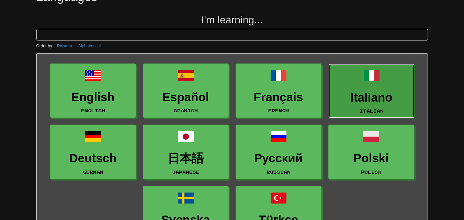
click at [360, 82] on link "Italiano Italian" at bounding box center [371, 91] width 86 height 55
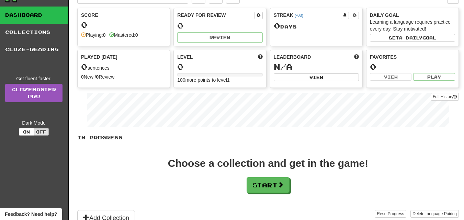
scroll to position [69, 0]
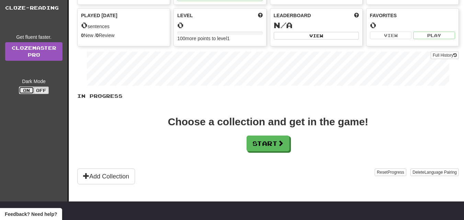
click at [30, 90] on button "On" at bounding box center [26, 90] width 15 height 8
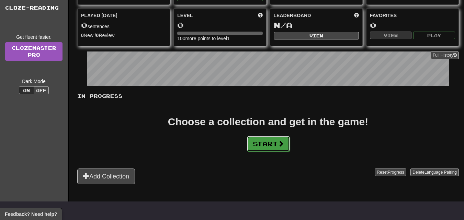
click at [265, 144] on button "Start" at bounding box center [268, 144] width 43 height 16
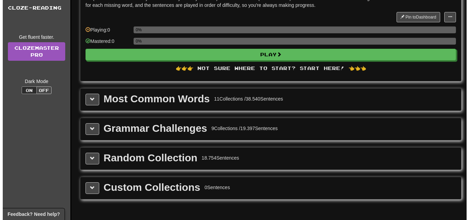
scroll to position [34, 0]
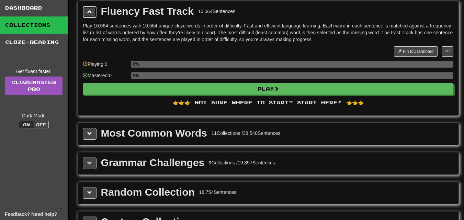
click at [92, 10] on button at bounding box center [90, 12] width 14 height 12
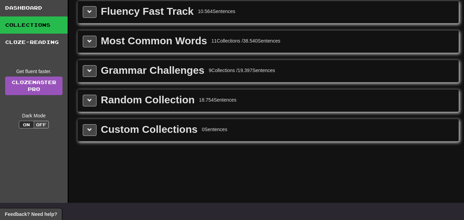
click at [98, 40] on div "Most Common Words 11 Collections / 38.540 Sentences" at bounding box center [268, 42] width 370 height 12
click at [94, 38] on button at bounding box center [90, 42] width 14 height 12
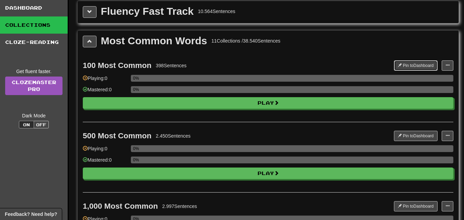
click at [399, 64] on span at bounding box center [399, 65] width 4 height 4
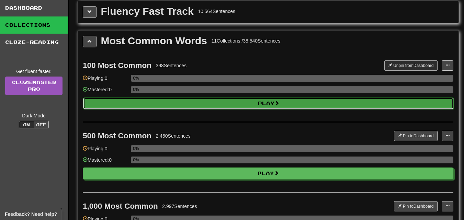
click at [264, 107] on button "Play" at bounding box center [268, 103] width 370 height 12
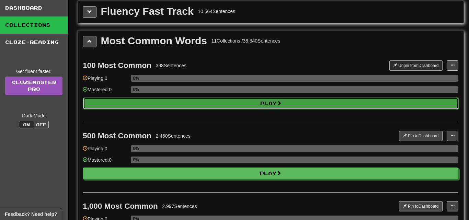
select select "**"
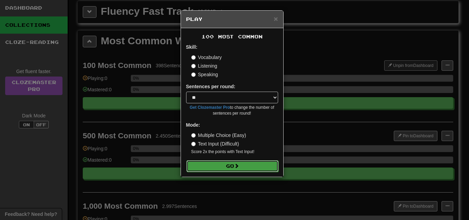
click at [239, 168] on span at bounding box center [236, 165] width 5 height 5
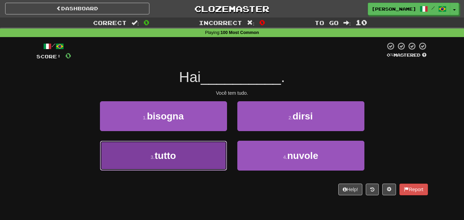
click at [188, 156] on button "3 . tutto" at bounding box center [163, 156] width 127 height 30
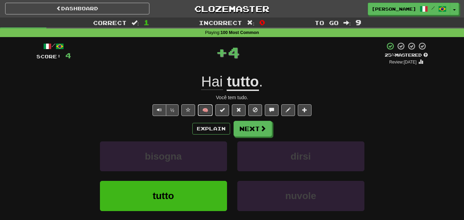
click at [200, 108] on button "🧠" at bounding box center [205, 110] width 15 height 12
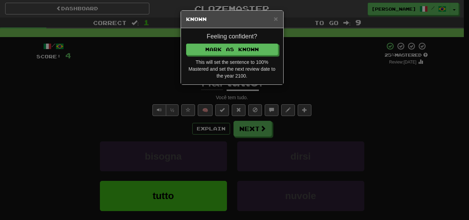
click at [213, 42] on div "Feeling confident? [PERSON_NAME] as Known This will set the sentence to 100% Ma…" at bounding box center [232, 56] width 102 height 56
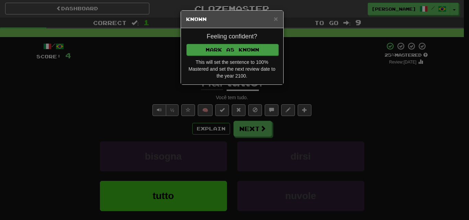
drag, startPoint x: 221, startPoint y: 59, endPoint x: 218, endPoint y: 55, distance: 5.4
click at [221, 58] on div "Feeling confident? [PERSON_NAME] as Known This will set the sentence to 100% Ma…" at bounding box center [232, 56] width 102 height 56
click at [215, 51] on button "Mark as Known" at bounding box center [232, 50] width 92 height 12
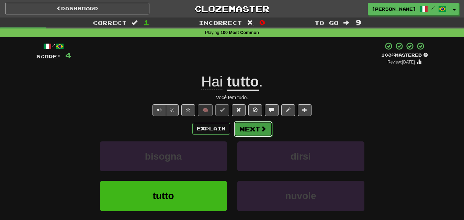
click at [251, 130] on button "Next" at bounding box center [253, 129] width 38 height 16
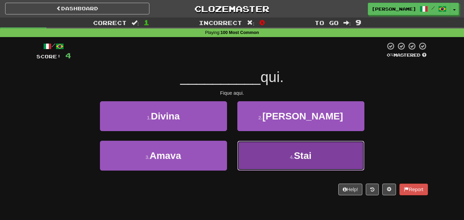
click at [257, 153] on button "4 . [GEOGRAPHIC_DATA]" at bounding box center [300, 156] width 127 height 30
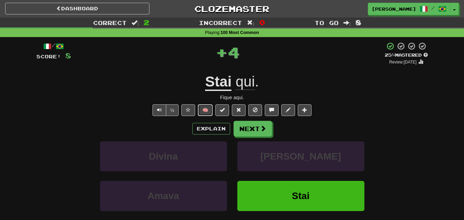
click at [206, 108] on button "🧠" at bounding box center [205, 110] width 15 height 12
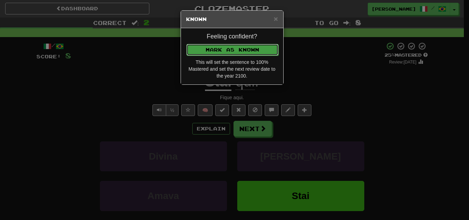
click at [229, 53] on button "Mark as Known" at bounding box center [232, 50] width 92 height 12
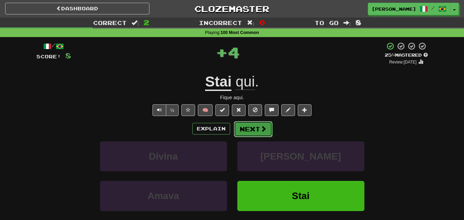
click at [250, 132] on button "Next" at bounding box center [253, 129] width 38 height 16
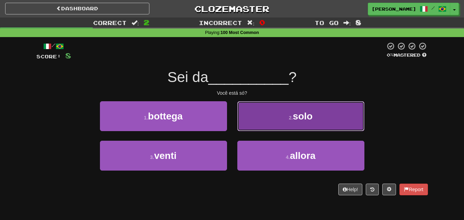
click at [269, 115] on button "2 . solo" at bounding box center [300, 116] width 127 height 30
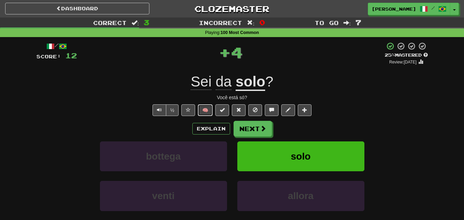
click at [205, 106] on button "🧠" at bounding box center [205, 110] width 15 height 12
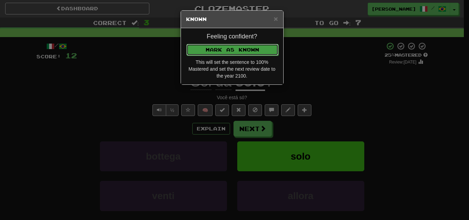
click at [226, 48] on button "Mark as Known" at bounding box center [232, 50] width 92 height 12
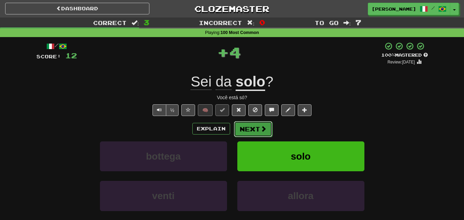
click at [248, 134] on button "Next" at bounding box center [253, 129] width 38 height 16
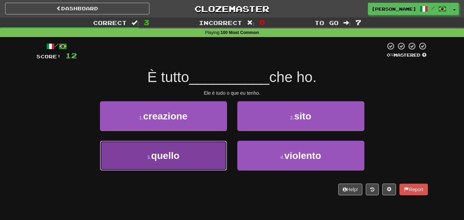
click at [210, 152] on button "3 . quello" at bounding box center [163, 156] width 127 height 30
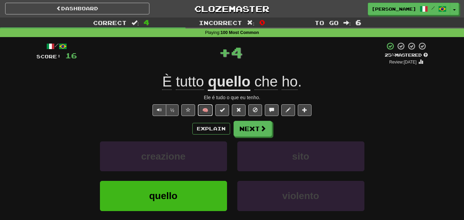
click at [210, 107] on button "🧠" at bounding box center [205, 110] width 15 height 12
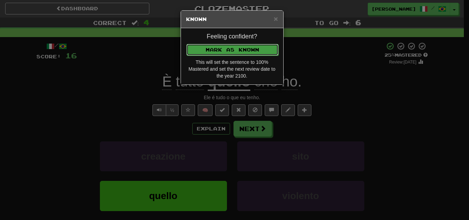
click at [236, 47] on button "Mark as Known" at bounding box center [232, 50] width 92 height 12
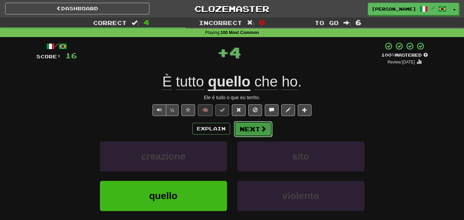
click at [253, 128] on button "Next" at bounding box center [253, 129] width 38 height 16
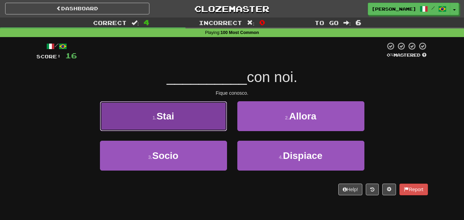
click at [208, 121] on button "1 . [GEOGRAPHIC_DATA]" at bounding box center [163, 116] width 127 height 30
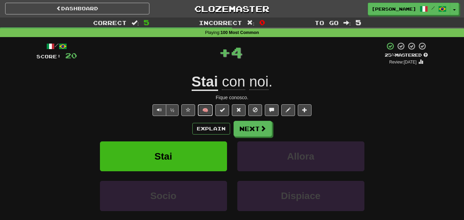
click at [210, 107] on button "🧠" at bounding box center [205, 110] width 15 height 12
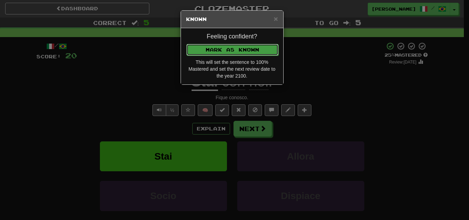
click at [233, 49] on button "Mark as Known" at bounding box center [232, 50] width 92 height 12
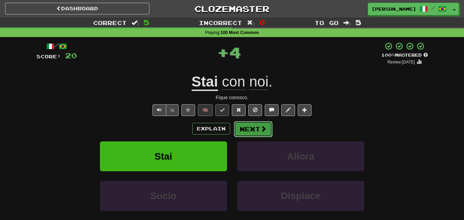
click at [252, 127] on button "Next" at bounding box center [253, 129] width 38 height 16
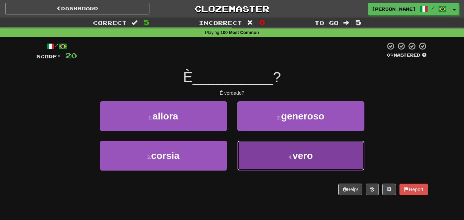
click at [246, 152] on button "4 . vero" at bounding box center [300, 156] width 127 height 30
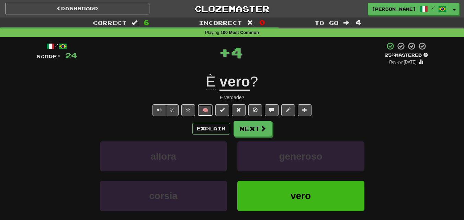
click at [205, 108] on button "🧠" at bounding box center [205, 110] width 15 height 12
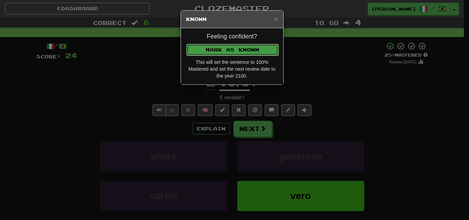
click at [233, 50] on button "Mark as Known" at bounding box center [232, 50] width 92 height 12
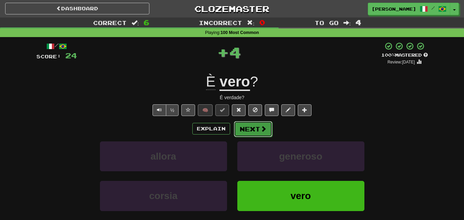
click at [250, 128] on button "Next" at bounding box center [253, 129] width 38 height 16
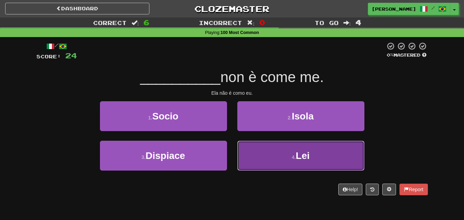
drag, startPoint x: 262, startPoint y: 158, endPoint x: 257, endPoint y: 150, distance: 8.3
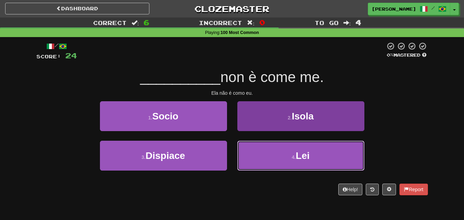
click at [262, 158] on button "4 . Lei" at bounding box center [300, 156] width 127 height 30
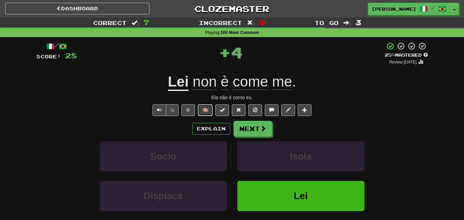
click at [205, 106] on button "🧠" at bounding box center [205, 110] width 15 height 12
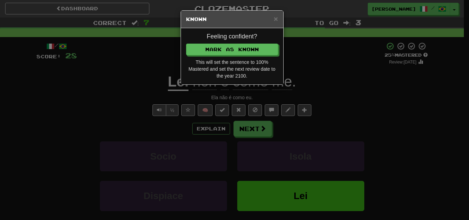
click at [220, 41] on div "Feeling confident? [PERSON_NAME] as Known This will set the sentence to 100% Ma…" at bounding box center [232, 56] width 102 height 56
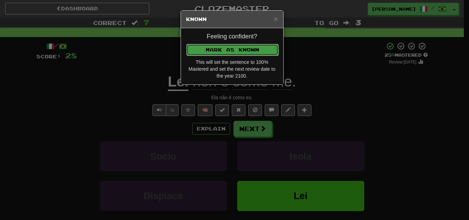
click at [222, 52] on button "Mark as Known" at bounding box center [232, 50] width 92 height 12
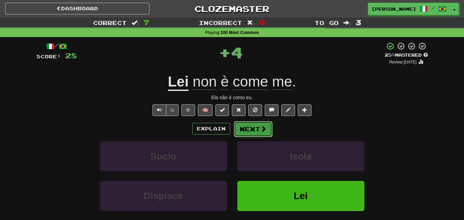
click at [248, 130] on button "Next" at bounding box center [253, 129] width 38 height 16
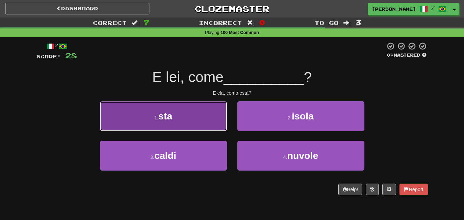
click at [201, 126] on button "1 . sta" at bounding box center [163, 116] width 127 height 30
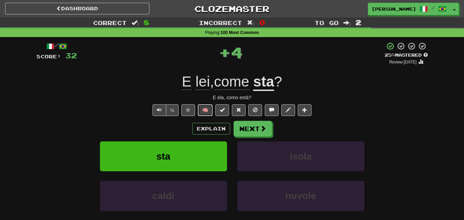
click at [209, 109] on button "🧠" at bounding box center [205, 110] width 15 height 12
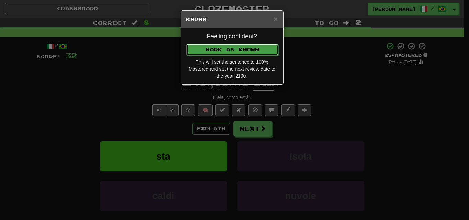
click at [223, 49] on button "Mark as Known" at bounding box center [232, 50] width 92 height 12
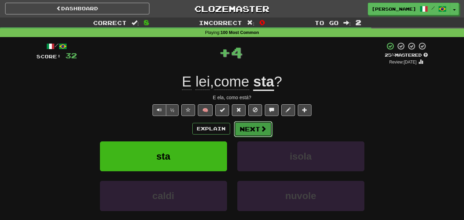
click at [245, 130] on button "Next" at bounding box center [253, 129] width 38 height 16
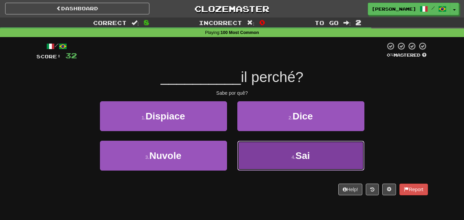
click at [254, 146] on button "4 . Sai" at bounding box center [300, 156] width 127 height 30
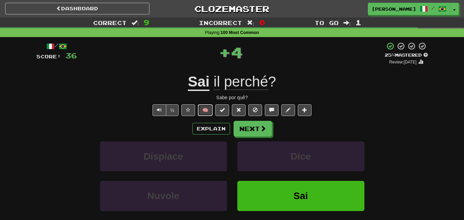
click at [205, 106] on button "🧠" at bounding box center [205, 110] width 15 height 12
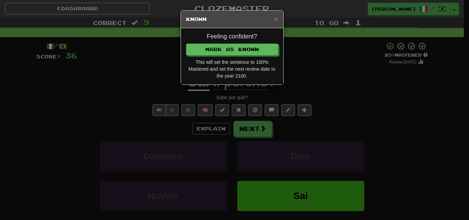
click at [216, 41] on div "Feeling confident? [PERSON_NAME] as Known This will set the sentence to 100% Ma…" at bounding box center [232, 56] width 102 height 56
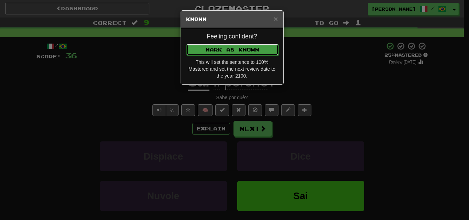
click at [218, 51] on button "Mark as Known" at bounding box center [232, 50] width 92 height 12
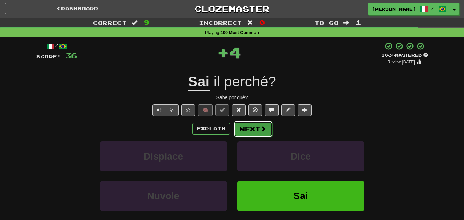
click at [247, 126] on button "Next" at bounding box center [253, 129] width 38 height 16
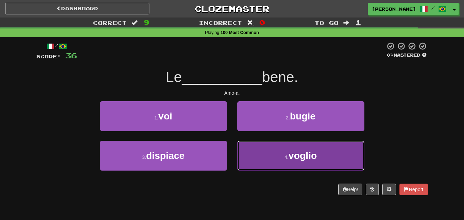
click at [263, 150] on button "4 . [GEOGRAPHIC_DATA]" at bounding box center [300, 156] width 127 height 30
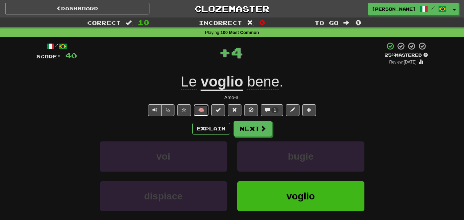
click at [200, 111] on button "🧠" at bounding box center [201, 110] width 15 height 12
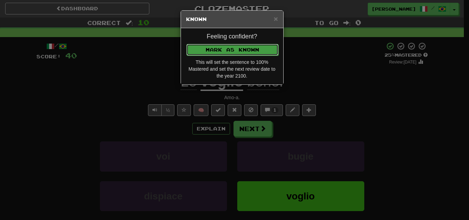
click at [224, 44] on button "Mark as Known" at bounding box center [232, 50] width 92 height 12
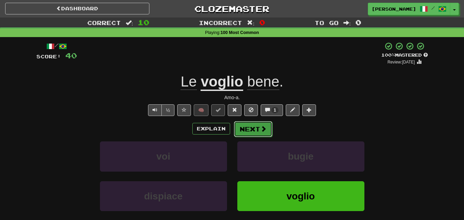
click at [254, 127] on button "Next" at bounding box center [253, 129] width 38 height 16
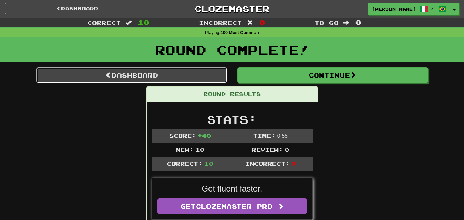
click at [176, 77] on link "Dashboard" at bounding box center [131, 75] width 190 height 16
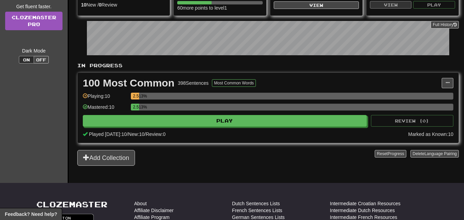
scroll to position [103, 0]
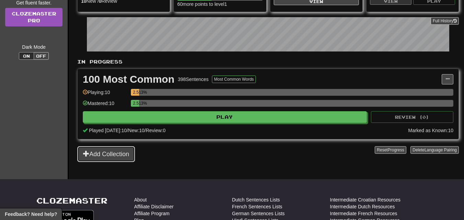
click at [105, 152] on button "Add Collection" at bounding box center [106, 154] width 58 height 16
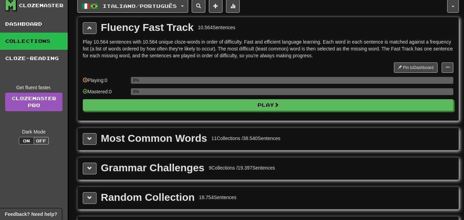
scroll to position [69, 0]
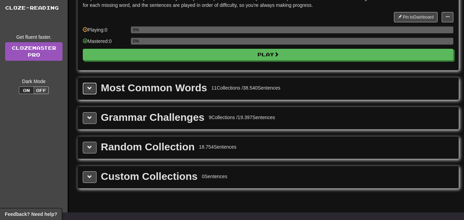
click at [91, 86] on span at bounding box center [89, 88] width 5 height 5
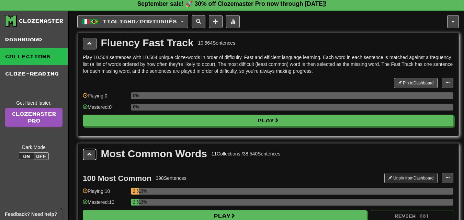
scroll to position [0, 0]
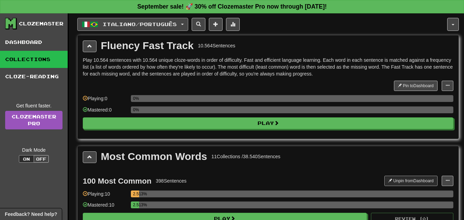
click at [186, 24] on button "Italiano / Português" at bounding box center [132, 24] width 111 height 13
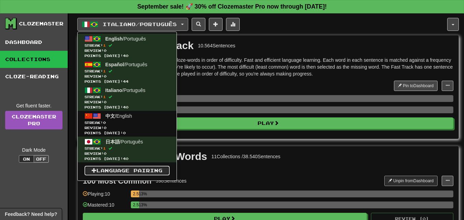
click at [128, 170] on link "Language Pairing" at bounding box center [126, 171] width 85 height 10
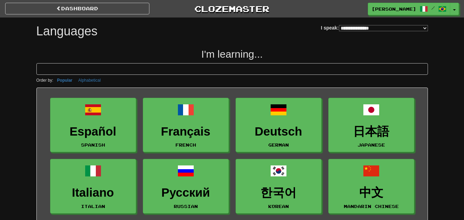
select select "*******"
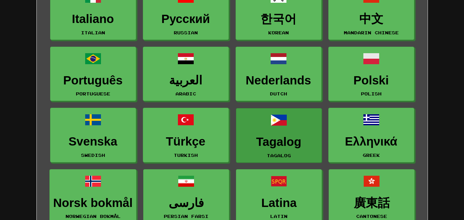
scroll to position [172, 0]
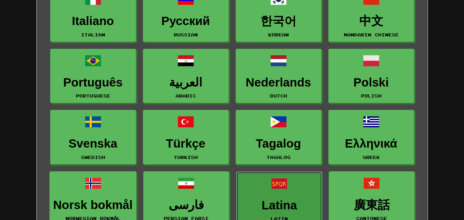
click at [269, 194] on link "Latina Latin" at bounding box center [279, 199] width 86 height 55
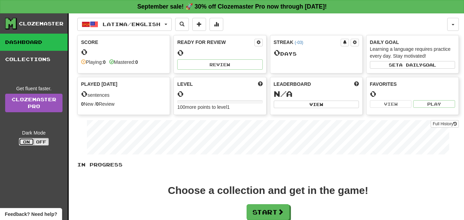
click at [30, 142] on button "On" at bounding box center [26, 142] width 15 height 8
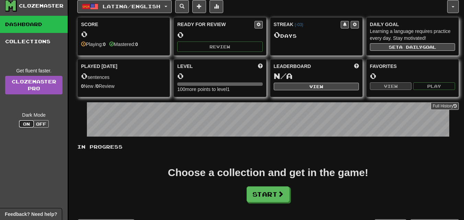
scroll to position [34, 0]
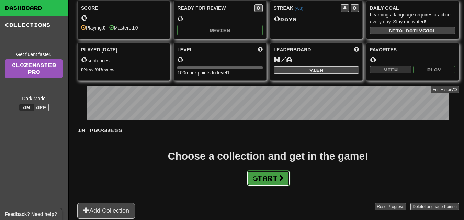
click at [264, 182] on button "Start" at bounding box center [268, 178] width 43 height 16
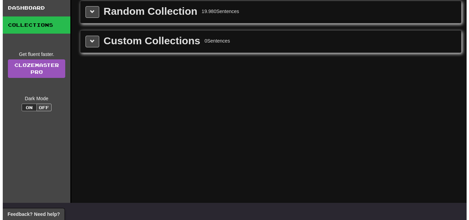
scroll to position [0, 0]
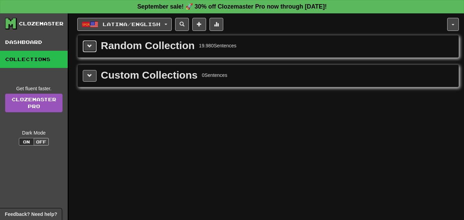
click at [92, 48] on button at bounding box center [90, 46] width 14 height 12
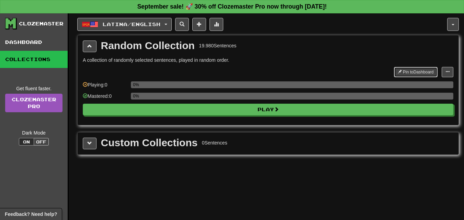
click at [397, 71] on span at bounding box center [399, 72] width 4 height 4
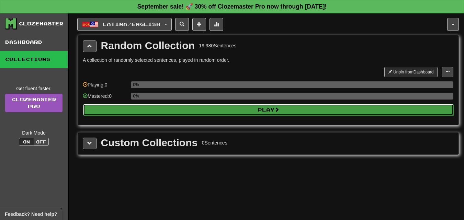
click at [254, 109] on button "Play" at bounding box center [268, 110] width 370 height 12
select select "**"
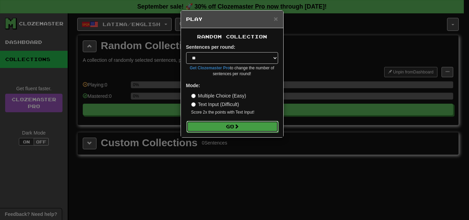
click at [217, 129] on button "Go" at bounding box center [232, 127] width 92 height 12
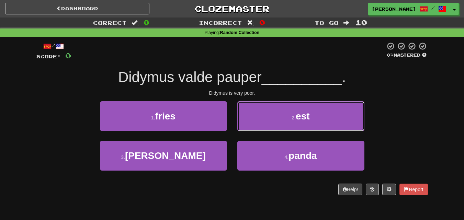
click at [285, 119] on button "2 . est" at bounding box center [300, 116] width 127 height 30
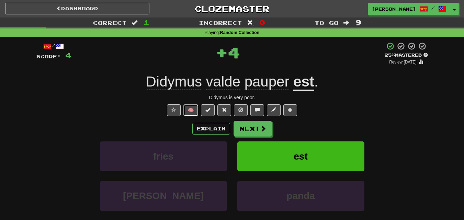
click at [191, 109] on button "🧠" at bounding box center [190, 110] width 15 height 12
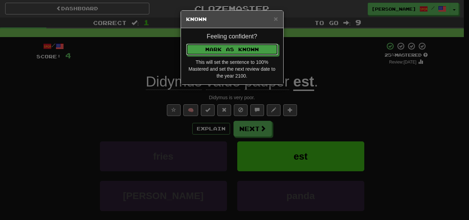
drag, startPoint x: 213, startPoint y: 49, endPoint x: 217, endPoint y: 51, distance: 3.8
click at [214, 49] on button "Mark as Known" at bounding box center [232, 50] width 92 height 12
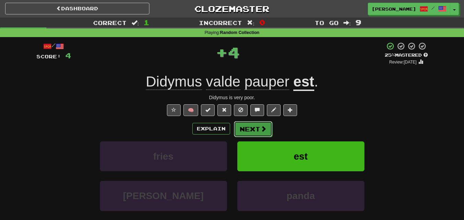
click at [250, 128] on button "Next" at bounding box center [253, 129] width 38 height 16
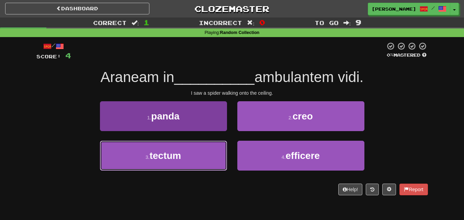
click at [206, 161] on button "3 . tectum" at bounding box center [163, 156] width 127 height 30
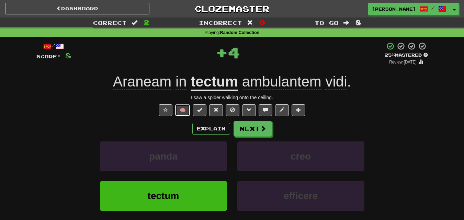
click at [184, 110] on button "🧠" at bounding box center [182, 110] width 15 height 12
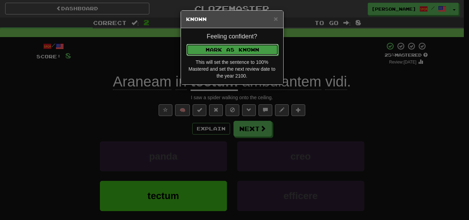
click at [207, 50] on button "Mark as Known" at bounding box center [232, 50] width 92 height 12
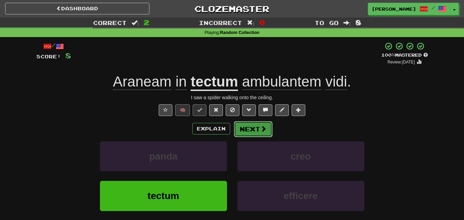
click at [245, 128] on button "Next" at bounding box center [253, 129] width 38 height 16
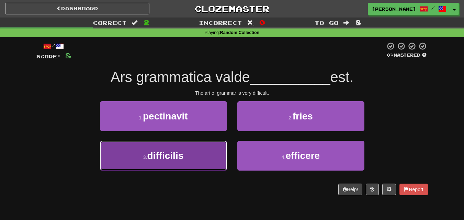
click at [202, 150] on button "3 . difficilis" at bounding box center [163, 156] width 127 height 30
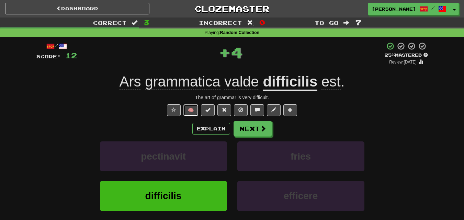
click at [191, 107] on button "🧠" at bounding box center [190, 110] width 15 height 12
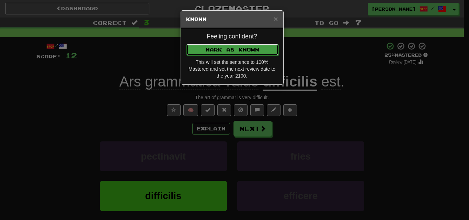
click at [215, 47] on button "Mark as Known" at bounding box center [232, 50] width 92 height 12
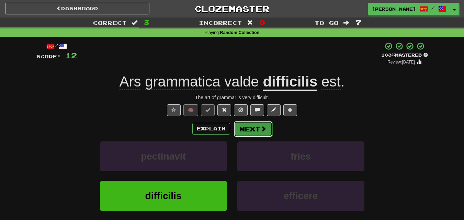
click at [254, 131] on button "Next" at bounding box center [253, 129] width 38 height 16
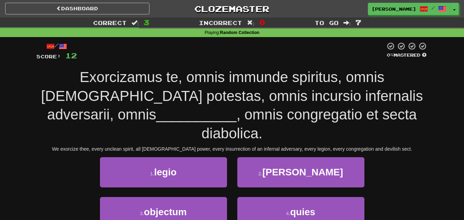
click at [107, 146] on div "We exorcize thee, every unclean spirit, all satanic power, every insurrection o…" at bounding box center [231, 149] width 391 height 7
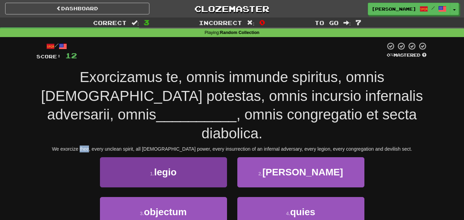
copy div "thee"
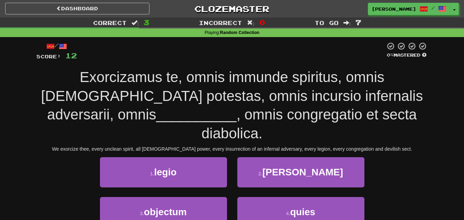
click at [197, 126] on div "/ Score: 12 0 % Mastered Exorcizamus te, omnis immunde spiritus, omnis satanica…" at bounding box center [231, 147] width 391 height 210
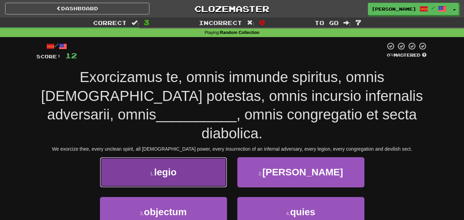
click at [195, 157] on button "1 . legio" at bounding box center [163, 172] width 127 height 30
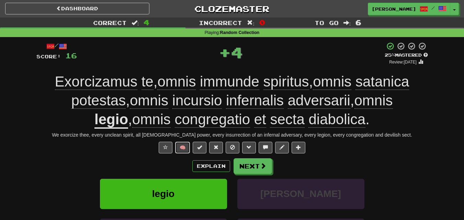
click at [181, 148] on button "🧠" at bounding box center [182, 148] width 15 height 12
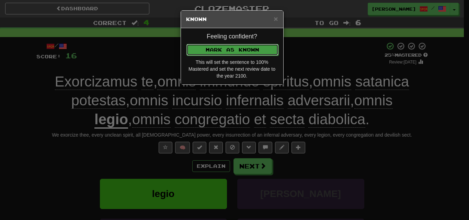
click at [224, 48] on button "Mark as Known" at bounding box center [232, 50] width 92 height 12
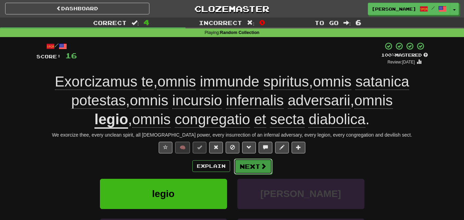
click at [257, 165] on button "Next" at bounding box center [253, 167] width 38 height 16
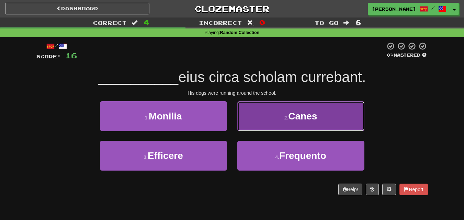
click at [260, 124] on button "2 . Canes" at bounding box center [300, 116] width 127 height 30
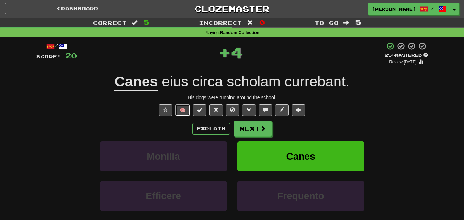
click at [186, 109] on button "🧠" at bounding box center [182, 110] width 15 height 12
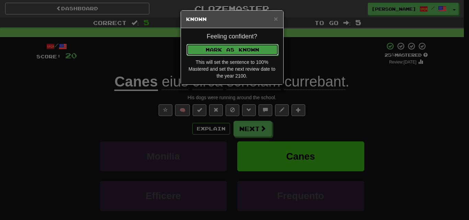
click at [224, 47] on button "Mark as Known" at bounding box center [232, 50] width 92 height 12
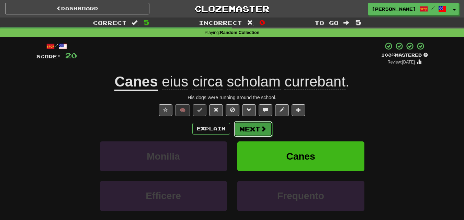
click at [255, 129] on button "Next" at bounding box center [253, 129] width 38 height 16
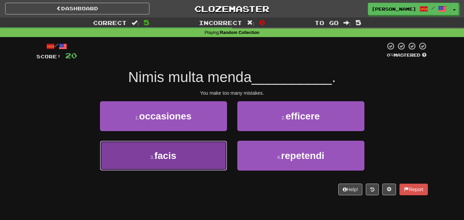
drag, startPoint x: 199, startPoint y: 154, endPoint x: 202, endPoint y: 148, distance: 6.6
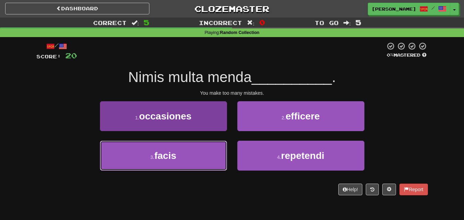
click at [199, 154] on button "3 . facis" at bounding box center [163, 156] width 127 height 30
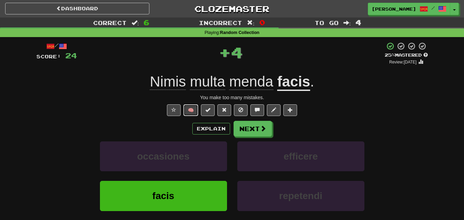
click at [195, 109] on button "🧠" at bounding box center [190, 110] width 15 height 12
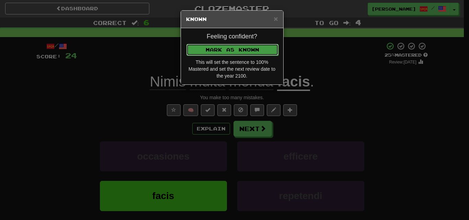
click at [198, 50] on button "Mark as Known" at bounding box center [232, 50] width 92 height 12
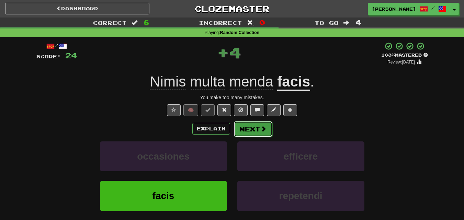
click at [250, 130] on button "Next" at bounding box center [253, 129] width 38 height 16
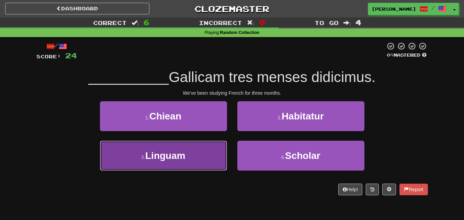
click at [208, 158] on button "3 . Linguam" at bounding box center [163, 156] width 127 height 30
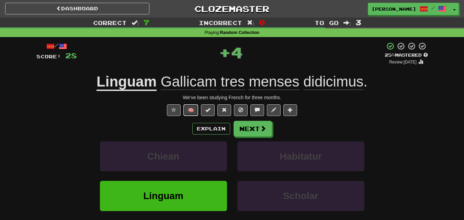
click at [193, 107] on button "🧠" at bounding box center [190, 110] width 15 height 12
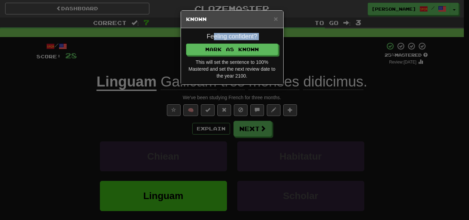
click at [214, 40] on div "Feeling confident? Mark as Known This will set the sentence to 100% Mastered an…" at bounding box center [232, 56] width 102 height 56
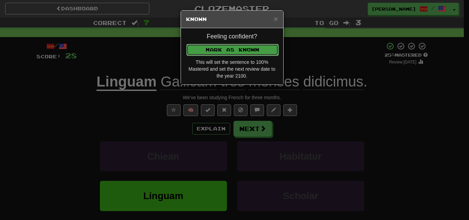
click at [215, 51] on button "Mark as Known" at bounding box center [232, 50] width 92 height 12
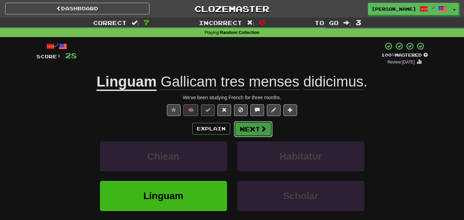
click at [250, 128] on button "Next" at bounding box center [253, 129] width 38 height 16
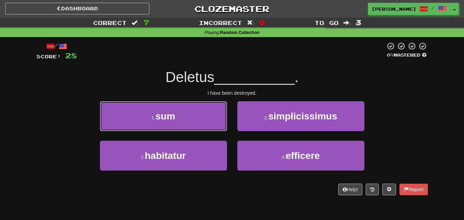
drag, startPoint x: 209, startPoint y: 119, endPoint x: 204, endPoint y: 118, distance: 5.2
click at [205, 118] on button "1 . sum" at bounding box center [163, 116] width 127 height 30
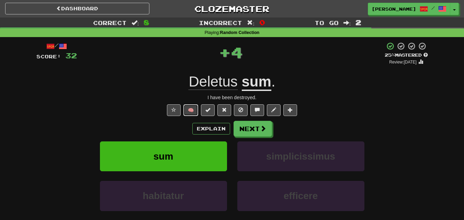
click at [194, 110] on button "🧠" at bounding box center [190, 110] width 15 height 12
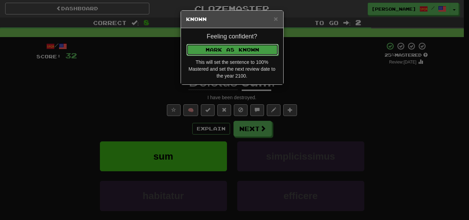
click at [235, 45] on button "Mark as Known" at bounding box center [232, 50] width 92 height 12
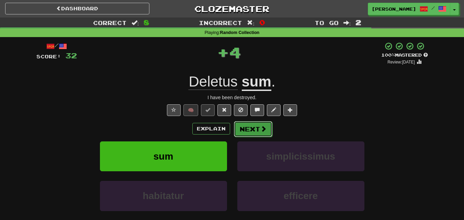
click at [253, 127] on button "Next" at bounding box center [253, 129] width 38 height 16
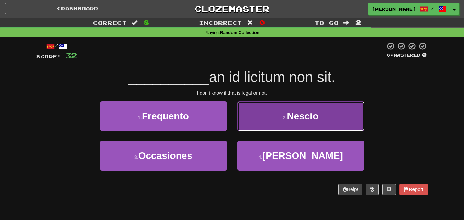
click at [264, 119] on button "2 . Nescio" at bounding box center [300, 116] width 127 height 30
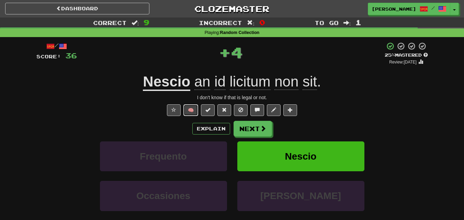
click at [193, 108] on button "🧠" at bounding box center [190, 110] width 15 height 12
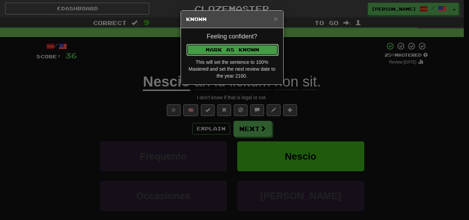
click at [222, 46] on button "Mark as Known" at bounding box center [232, 50] width 92 height 12
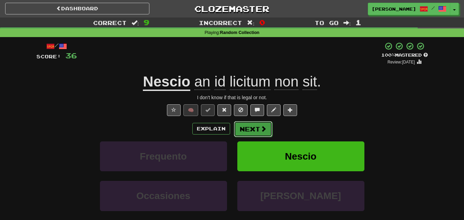
click at [244, 126] on button "Next" at bounding box center [253, 129] width 38 height 16
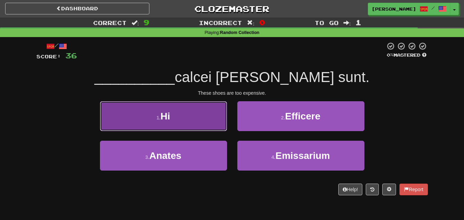
click at [221, 114] on button "1 . Hi" at bounding box center [163, 116] width 127 height 30
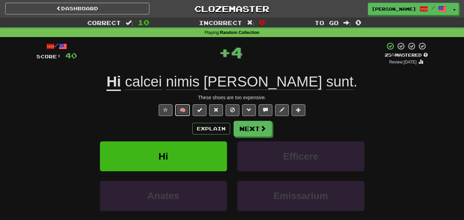
click at [186, 111] on button "🧠" at bounding box center [182, 110] width 15 height 12
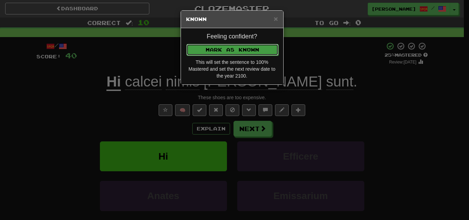
click at [222, 47] on button "Mark as Known" at bounding box center [232, 50] width 92 height 12
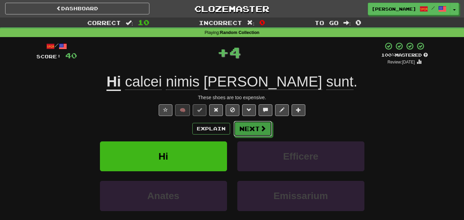
click at [248, 134] on button "Next" at bounding box center [252, 129] width 38 height 16
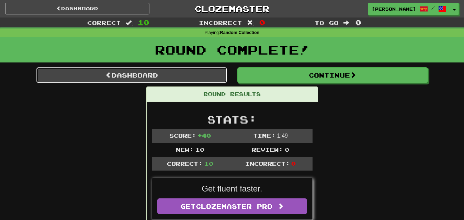
click at [150, 72] on link "Dashboard" at bounding box center [131, 75] width 190 height 16
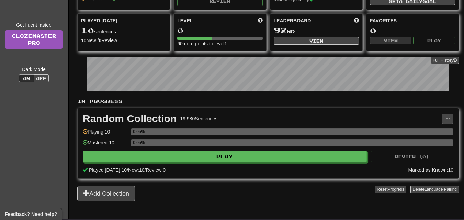
scroll to position [69, 0]
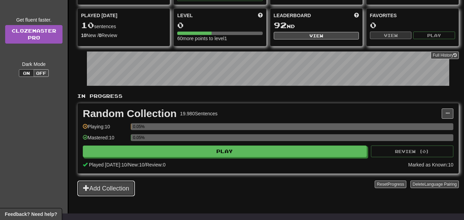
drag, startPoint x: 116, startPoint y: 187, endPoint x: 121, endPoint y: 184, distance: 6.4
click at [117, 186] on button "Add Collection" at bounding box center [106, 189] width 58 height 16
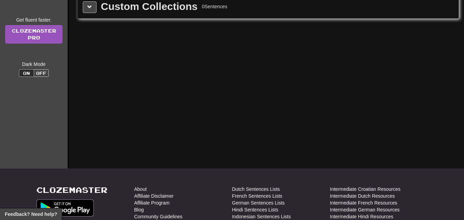
scroll to position [0, 0]
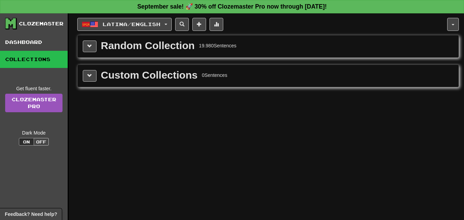
click at [104, 43] on div "Random Collection" at bounding box center [148, 45] width 94 height 10
click at [90, 47] on span at bounding box center [89, 46] width 5 height 5
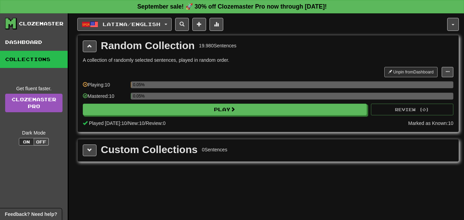
click at [170, 19] on button "Latina / English" at bounding box center [124, 24] width 94 height 13
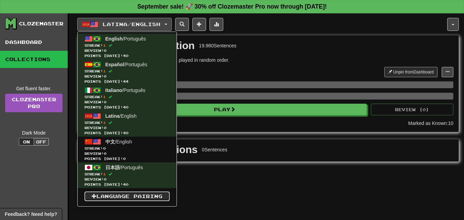
click at [150, 196] on link "Language Pairing" at bounding box center [126, 197] width 85 height 10
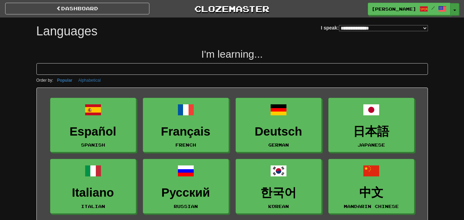
click at [452, 8] on button "Toggle Dropdown" at bounding box center [454, 9] width 9 height 12
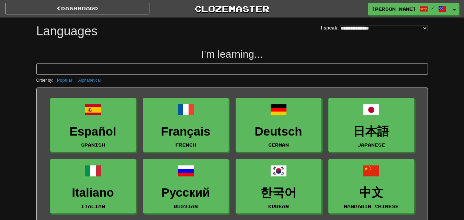
click at [385, 26] on select "**********" at bounding box center [383, 28] width 89 height 6
select select "*********"
click at [339, 25] on select "**********" at bounding box center [383, 28] width 89 height 6
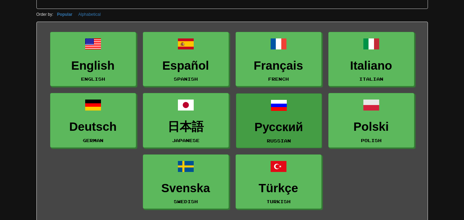
scroll to position [69, 0]
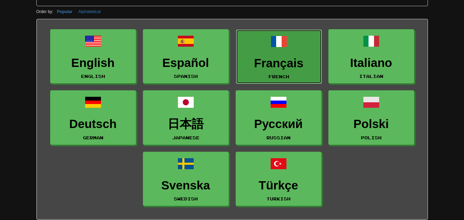
click at [269, 58] on h3 "Français" at bounding box center [279, 63] width 78 height 13
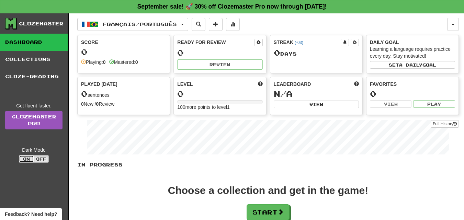
click at [23, 160] on button "On" at bounding box center [26, 159] width 15 height 8
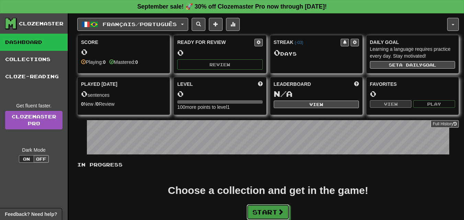
click at [261, 210] on button "Start" at bounding box center [267, 212] width 43 height 16
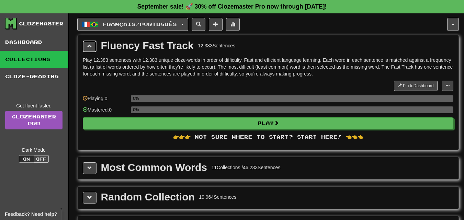
click at [90, 43] on button at bounding box center [90, 46] width 14 height 12
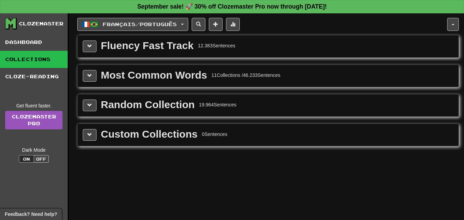
click at [131, 73] on div "Most Common Words" at bounding box center [154, 75] width 106 height 10
drag, startPoint x: 85, startPoint y: 76, endPoint x: 107, endPoint y: 78, distance: 21.4
click at [86, 76] on button at bounding box center [90, 76] width 14 height 12
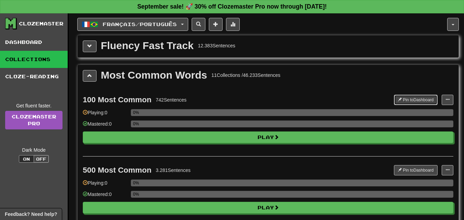
click at [399, 99] on span at bounding box center [399, 99] width 4 height 4
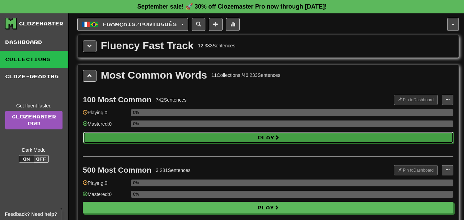
click at [262, 136] on button "Play" at bounding box center [268, 138] width 370 height 12
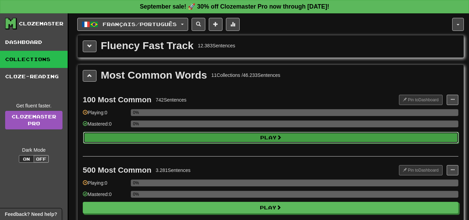
select select "**"
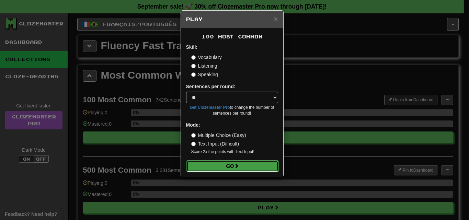
click at [226, 164] on button "Go" at bounding box center [232, 166] width 92 height 12
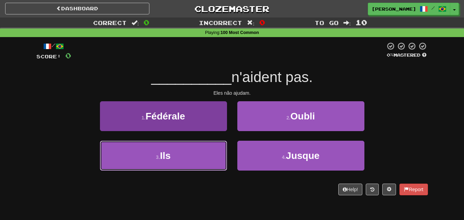
drag, startPoint x: 192, startPoint y: 166, endPoint x: 194, endPoint y: 157, distance: 9.1
click at [192, 164] on button "3 . Ils" at bounding box center [163, 156] width 127 height 30
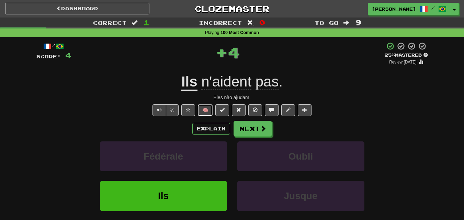
click at [204, 110] on button "🧠" at bounding box center [205, 110] width 15 height 12
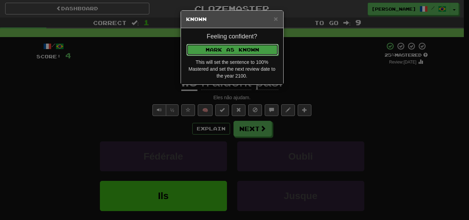
click at [231, 50] on button "Mark as Known" at bounding box center [232, 50] width 92 height 12
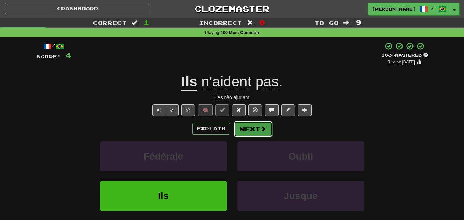
click at [245, 127] on button "Next" at bounding box center [253, 129] width 38 height 16
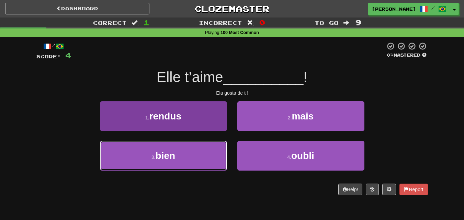
click at [204, 152] on button "3 . bien" at bounding box center [163, 156] width 127 height 30
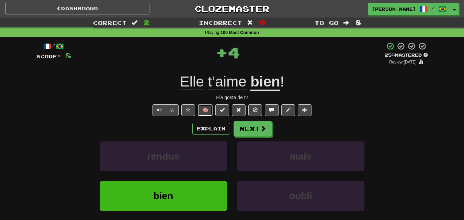
click at [207, 111] on button "🧠" at bounding box center [205, 110] width 15 height 12
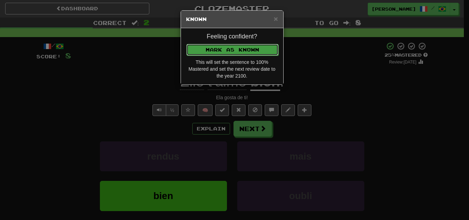
click at [236, 51] on button "Mark as Known" at bounding box center [232, 50] width 92 height 12
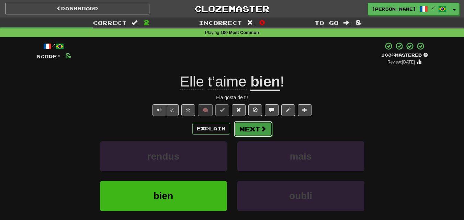
click at [251, 130] on button "Next" at bounding box center [253, 129] width 38 height 16
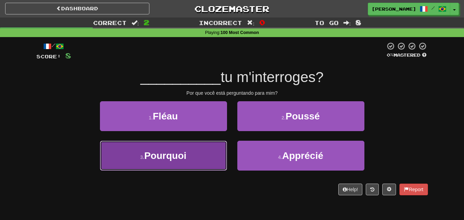
click at [206, 157] on button "3 . Pourquoi" at bounding box center [163, 156] width 127 height 30
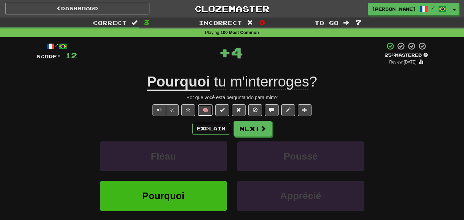
click at [202, 109] on button "🧠" at bounding box center [205, 110] width 15 height 12
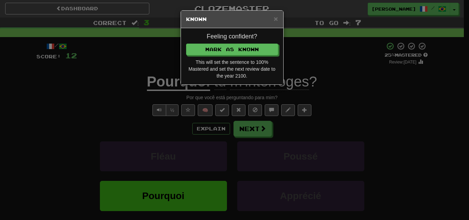
click at [221, 56] on div "Feeling confident? [PERSON_NAME] as Known This will set the sentence to 100% Ma…" at bounding box center [232, 56] width 102 height 56
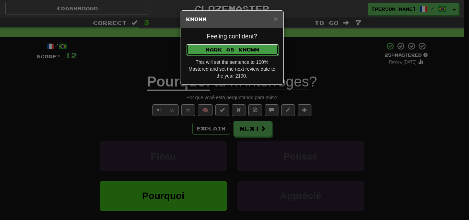
click at [223, 50] on button "Mark as Known" at bounding box center [232, 50] width 92 height 12
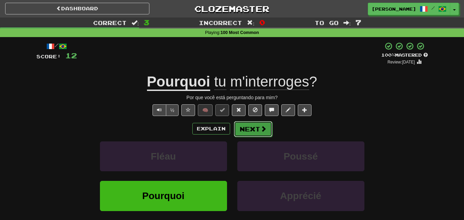
click at [248, 127] on button "Next" at bounding box center [253, 129] width 38 height 16
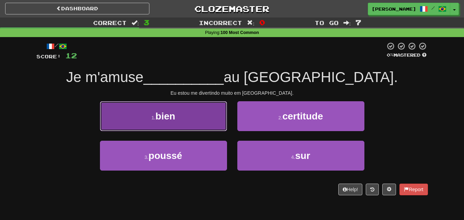
click at [202, 117] on button "1 . bien" at bounding box center [163, 116] width 127 height 30
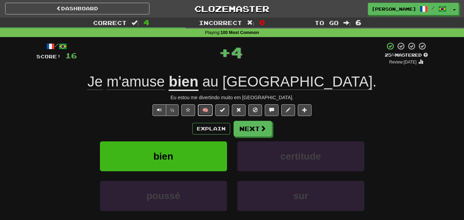
click at [211, 108] on button "🧠" at bounding box center [205, 110] width 15 height 12
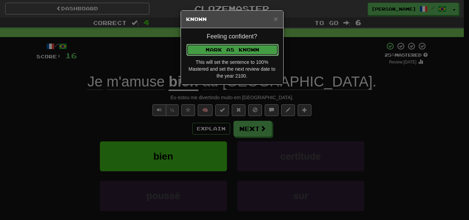
click at [239, 48] on button "Mark as Known" at bounding box center [232, 50] width 92 height 12
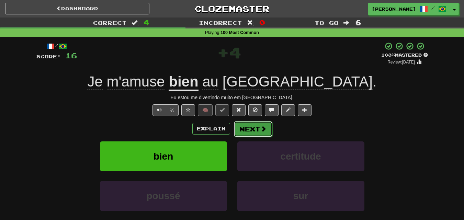
click at [258, 129] on button "Next" at bounding box center [253, 129] width 38 height 16
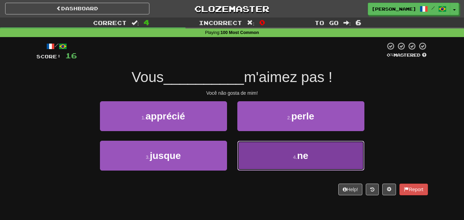
click at [273, 155] on button "4 . ne" at bounding box center [300, 156] width 127 height 30
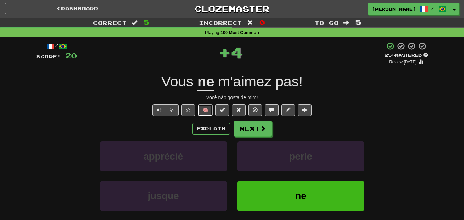
click at [204, 111] on button "🧠" at bounding box center [205, 110] width 15 height 12
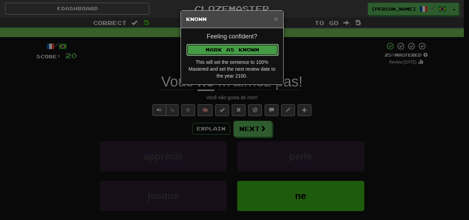
click at [234, 53] on button "Mark as Known" at bounding box center [232, 50] width 92 height 12
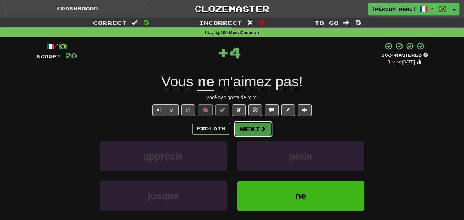
click at [250, 128] on button "Next" at bounding box center [253, 129] width 38 height 16
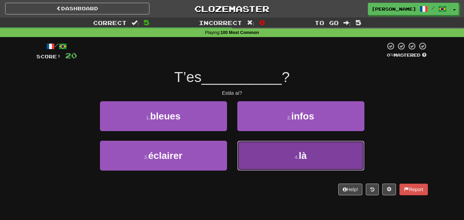
click at [262, 149] on button "4 . là" at bounding box center [300, 156] width 127 height 30
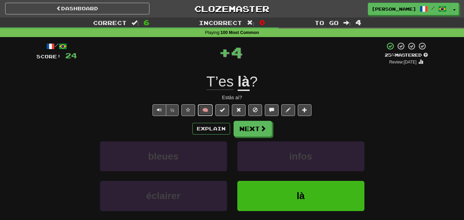
click at [208, 112] on button "🧠" at bounding box center [205, 110] width 15 height 12
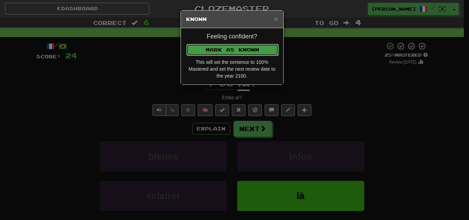
click at [235, 51] on button "Mark as Known" at bounding box center [232, 50] width 92 height 12
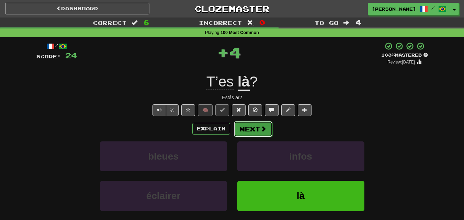
click at [253, 129] on button "Next" at bounding box center [253, 129] width 38 height 16
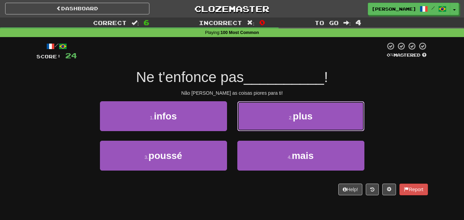
click at [264, 121] on button "2 . plus" at bounding box center [300, 116] width 127 height 30
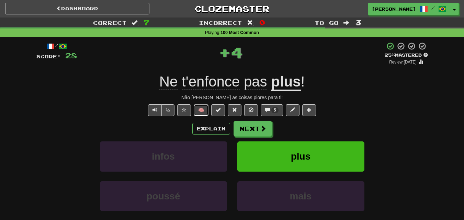
click at [204, 111] on button "🧠" at bounding box center [201, 110] width 15 height 12
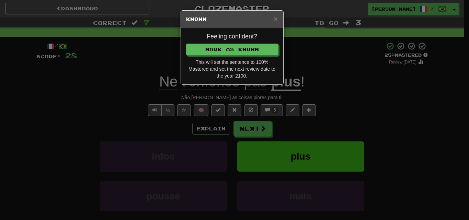
click at [237, 43] on div "Feeling confident? Mark as Known This will set the sentence to 100% Mastered an…" at bounding box center [232, 56] width 102 height 56
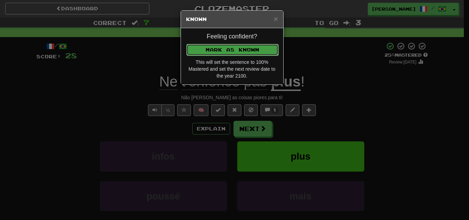
click at [239, 48] on button "Mark as Known" at bounding box center [232, 50] width 92 height 12
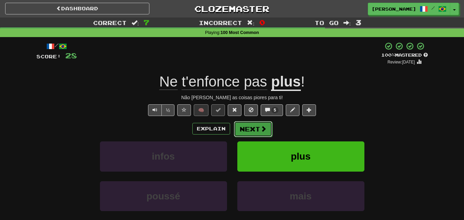
click at [245, 127] on button "Next" at bounding box center [253, 129] width 38 height 16
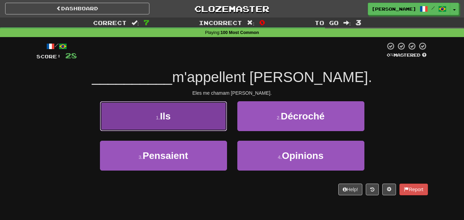
click at [216, 123] on button "1 . Ils" at bounding box center [163, 116] width 127 height 30
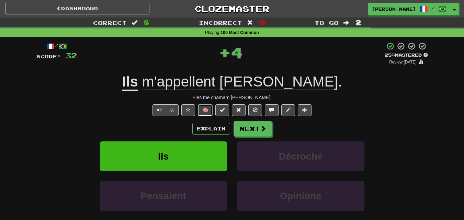
click at [206, 108] on button "🧠" at bounding box center [205, 110] width 15 height 12
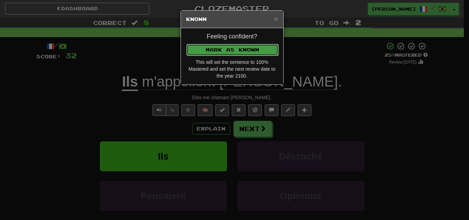
click at [231, 51] on button "Mark as Known" at bounding box center [232, 50] width 92 height 12
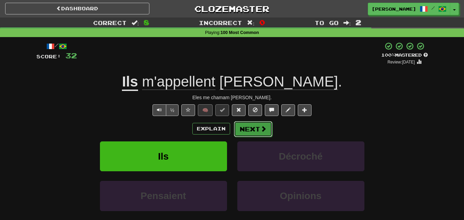
click at [254, 126] on button "Next" at bounding box center [253, 129] width 38 height 16
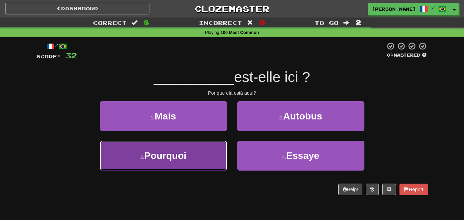
click at [206, 154] on button "3 . Pourquoi" at bounding box center [163, 156] width 127 height 30
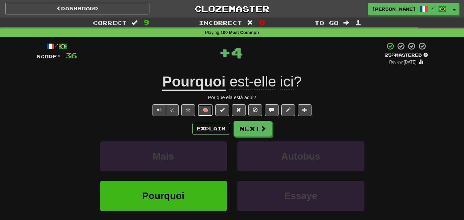
click at [211, 110] on button "🧠" at bounding box center [205, 110] width 15 height 12
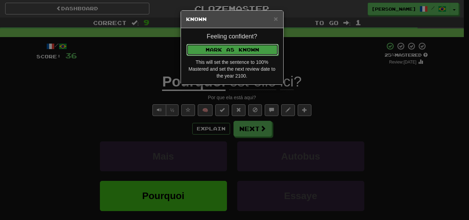
click at [231, 46] on button "Mark as Known" at bounding box center [232, 50] width 92 height 12
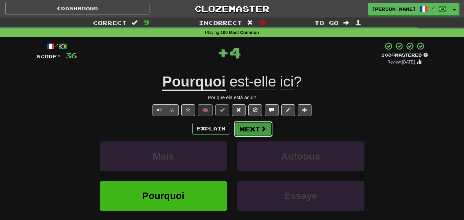
click at [246, 127] on button "Next" at bounding box center [253, 129] width 38 height 16
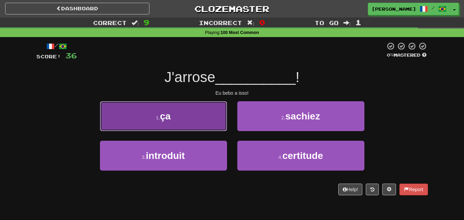
click at [190, 120] on button "1 . ça" at bounding box center [163, 116] width 127 height 30
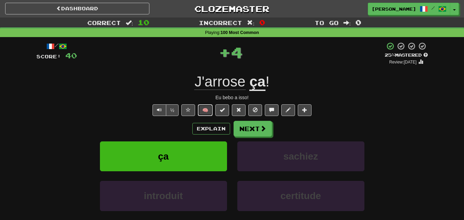
click at [206, 108] on button "🧠" at bounding box center [205, 110] width 15 height 12
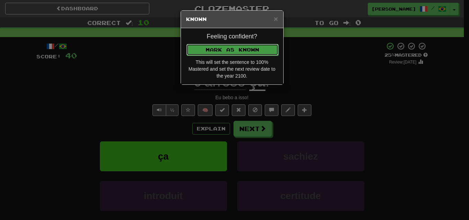
click at [229, 49] on button "Mark as Known" at bounding box center [232, 50] width 92 height 12
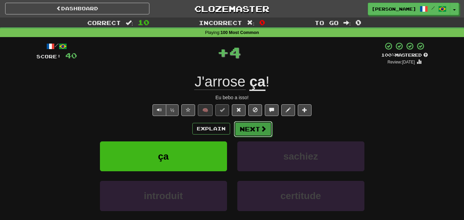
click at [253, 127] on button "Next" at bounding box center [253, 129] width 38 height 16
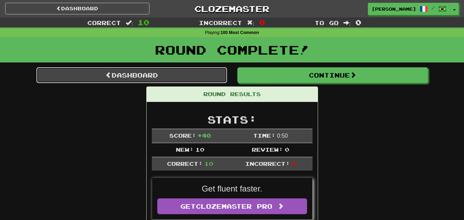
click at [191, 69] on link "Dashboard" at bounding box center [131, 75] width 190 height 16
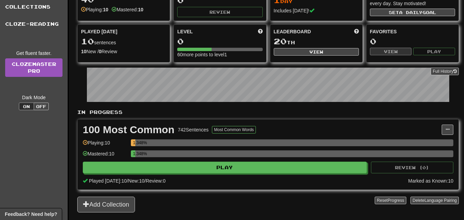
scroll to position [69, 0]
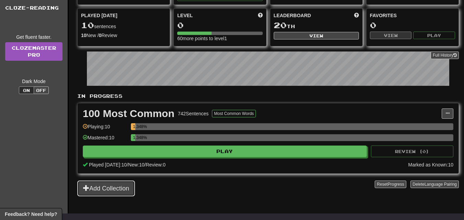
click at [116, 189] on button "Add Collection" at bounding box center [106, 189] width 58 height 16
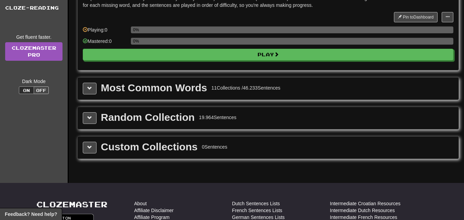
click at [148, 91] on div "Most Common Words" at bounding box center [154, 88] width 106 height 10
click at [93, 89] on button at bounding box center [90, 89] width 14 height 12
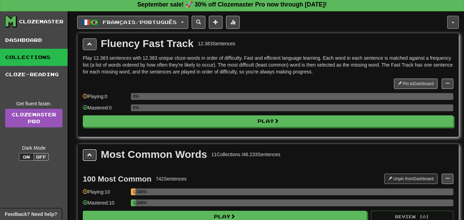
scroll to position [0, 0]
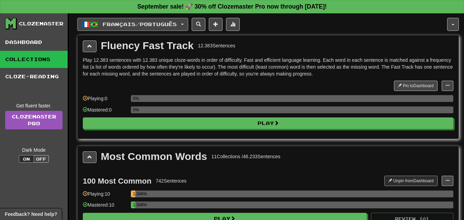
drag, startPoint x: 196, startPoint y: 22, endPoint x: 190, endPoint y: 24, distance: 6.3
click at [195, 22] on div "Français / Português English / Português Streak: 1 Review: 0 Points today: 40 E…" at bounding box center [262, 24] width 370 height 13
click at [188, 25] on button "Français / Português" at bounding box center [132, 24] width 111 height 13
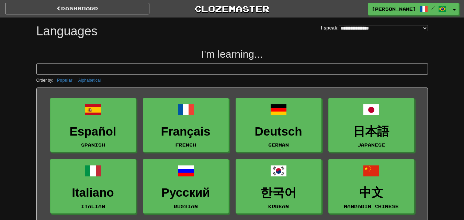
click at [415, 25] on div "**********" at bounding box center [374, 25] width 107 height 15
click at [416, 26] on select "**********" at bounding box center [383, 28] width 89 height 6
select select "*********"
click at [339, 25] on select "**********" at bounding box center [383, 28] width 89 height 6
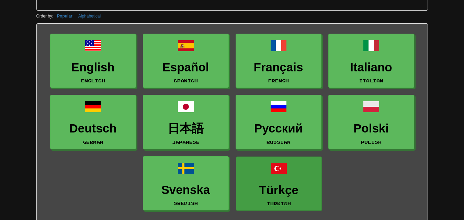
scroll to position [103, 0]
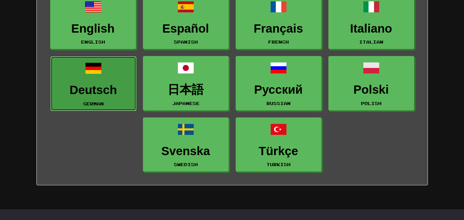
click at [112, 77] on link "Deutsch German" at bounding box center [93, 83] width 86 height 55
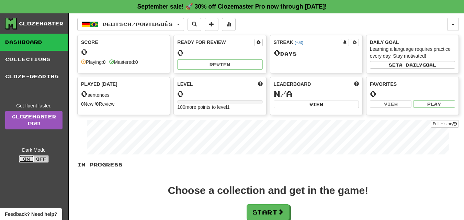
drag, startPoint x: 27, startPoint y: 158, endPoint x: 35, endPoint y: 155, distance: 7.8
click at [28, 158] on button "On" at bounding box center [26, 159] width 15 height 8
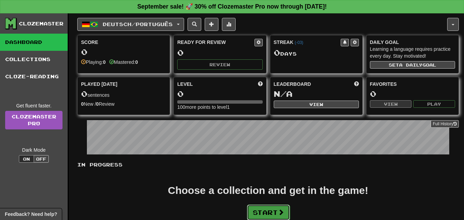
click at [269, 211] on button "Start" at bounding box center [268, 213] width 43 height 16
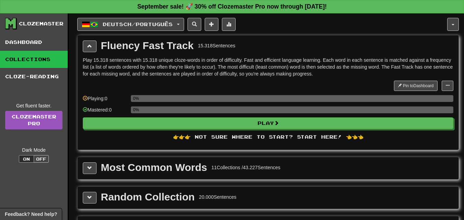
scroll to position [69, 0]
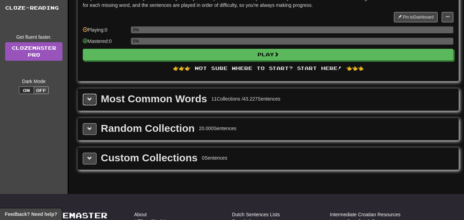
click at [88, 99] on span at bounding box center [89, 99] width 5 height 5
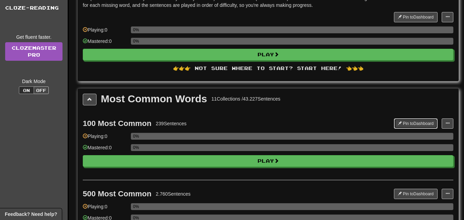
click at [408, 123] on button "Pin to Dashboard" at bounding box center [416, 123] width 44 height 10
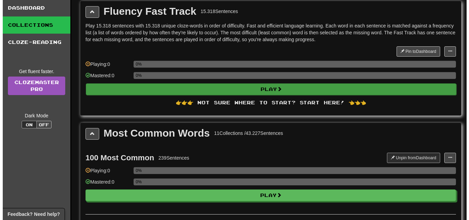
scroll to position [0, 0]
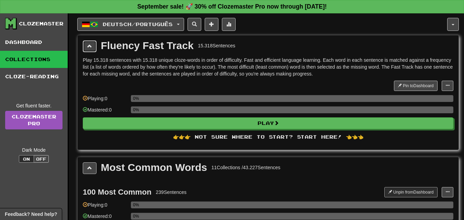
click at [90, 46] on span at bounding box center [89, 46] width 5 height 5
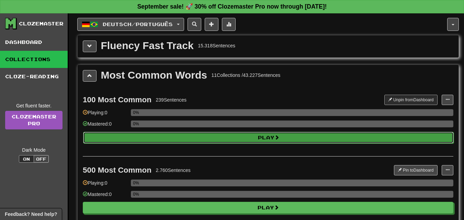
click at [277, 137] on span at bounding box center [276, 137] width 5 height 5
select select "**"
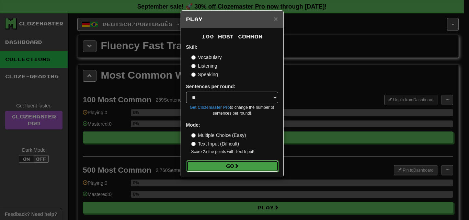
click at [219, 169] on button "Go" at bounding box center [232, 166] width 92 height 12
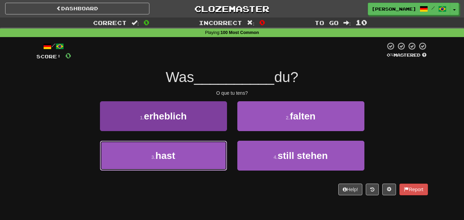
click at [185, 162] on button "3 . hast" at bounding box center [163, 156] width 127 height 30
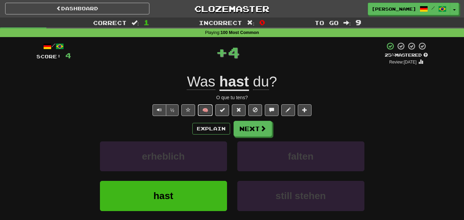
click at [208, 108] on button "🧠" at bounding box center [205, 110] width 15 height 12
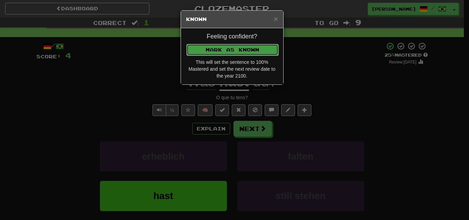
click at [227, 51] on button "Mark as Known" at bounding box center [232, 50] width 92 height 12
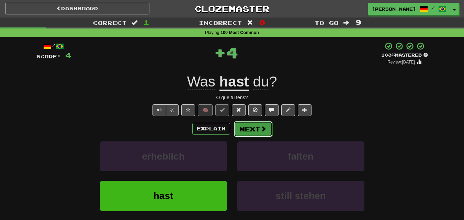
click at [242, 129] on button "Next" at bounding box center [253, 129] width 38 height 16
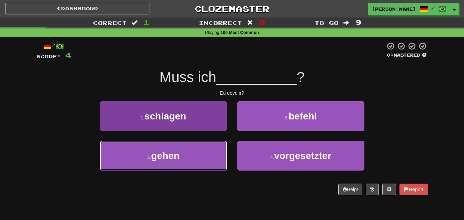
drag, startPoint x: 191, startPoint y: 164, endPoint x: 191, endPoint y: 156, distance: 8.2
click at [191, 162] on button "3 . gehen" at bounding box center [163, 156] width 127 height 30
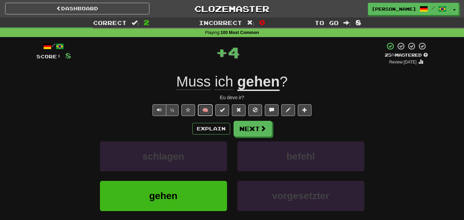
click at [208, 110] on button "🧠" at bounding box center [205, 110] width 15 height 12
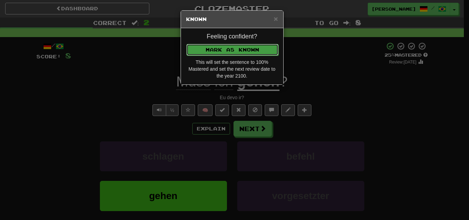
click at [233, 45] on button "Mark as Known" at bounding box center [232, 50] width 92 height 12
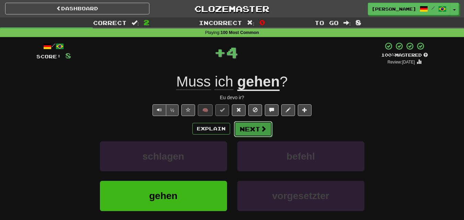
click at [246, 131] on button "Next" at bounding box center [253, 129] width 38 height 16
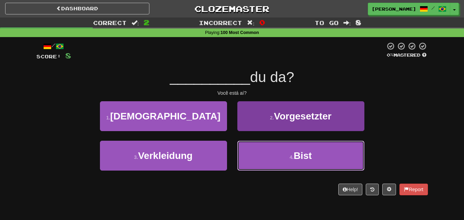
click at [265, 155] on button "4 . Bist" at bounding box center [300, 156] width 127 height 30
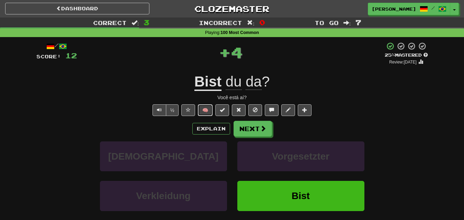
click at [202, 108] on button "🧠" at bounding box center [205, 110] width 15 height 12
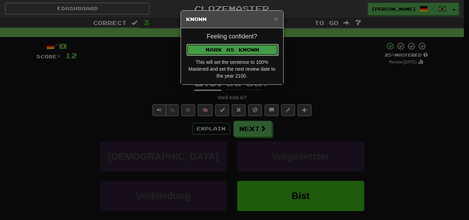
click at [226, 45] on button "Mark as Known" at bounding box center [232, 50] width 92 height 12
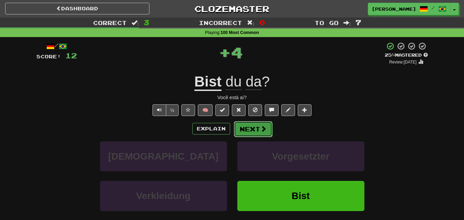
click at [249, 133] on button "Next" at bounding box center [253, 129] width 38 height 16
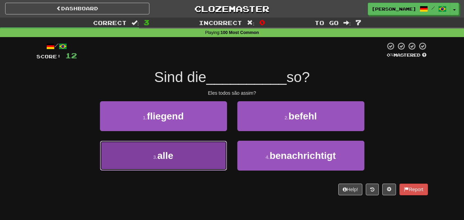
click at [205, 154] on button "3 . alle" at bounding box center [163, 156] width 127 height 30
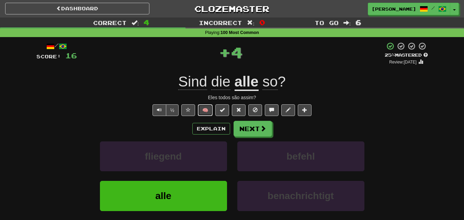
click at [206, 107] on button "🧠" at bounding box center [205, 110] width 15 height 12
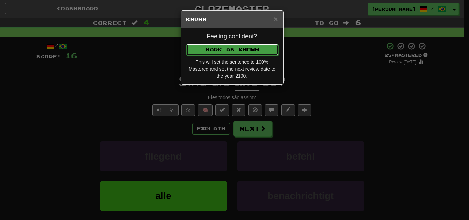
click at [230, 47] on button "Mark as Known" at bounding box center [232, 50] width 92 height 12
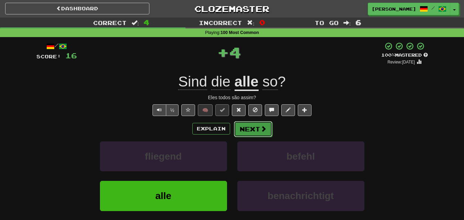
click at [257, 123] on button "Next" at bounding box center [253, 129] width 38 height 16
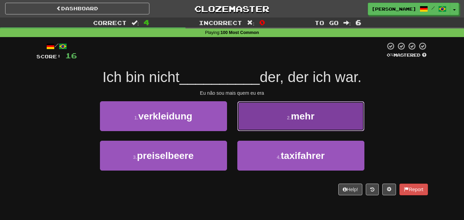
click at [263, 115] on button "2 . mehr" at bounding box center [300, 116] width 127 height 30
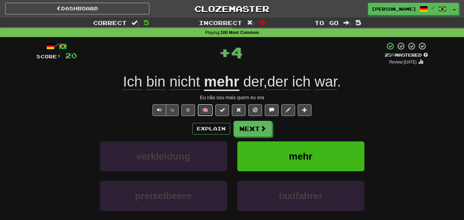
click at [203, 112] on button "🧠" at bounding box center [205, 110] width 15 height 12
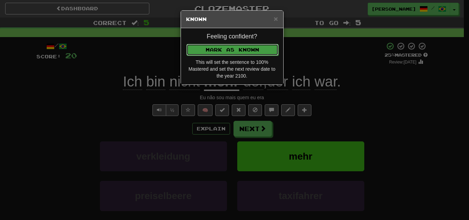
click at [223, 46] on button "Mark as Known" at bounding box center [232, 50] width 92 height 12
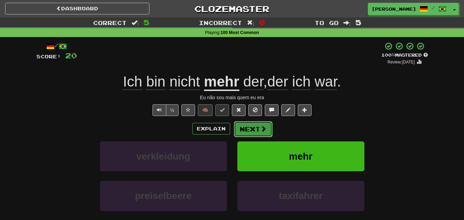
click at [250, 127] on button "Next" at bounding box center [253, 129] width 38 height 16
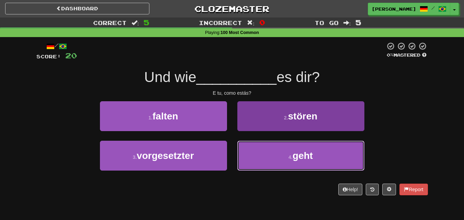
click at [259, 151] on button "4 . geht" at bounding box center [300, 156] width 127 height 30
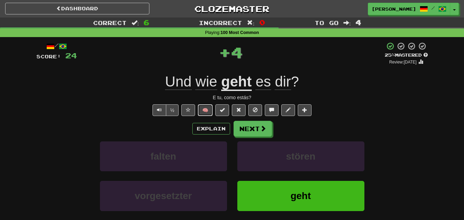
click at [206, 111] on button "🧠" at bounding box center [205, 110] width 15 height 12
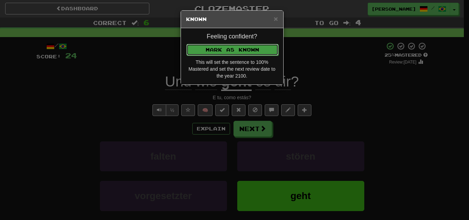
click at [232, 47] on button "Mark as Known" at bounding box center [232, 50] width 92 height 12
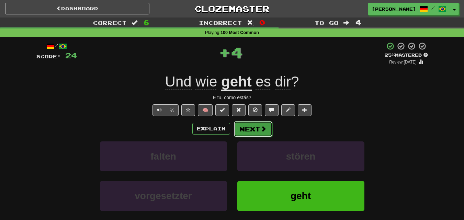
click at [254, 125] on button "Next" at bounding box center [253, 129] width 38 height 16
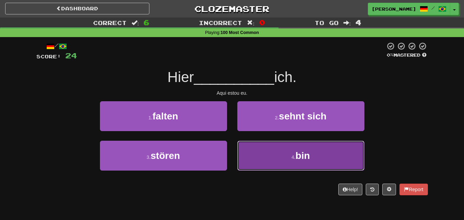
click at [249, 147] on button "4 . bin" at bounding box center [300, 156] width 127 height 30
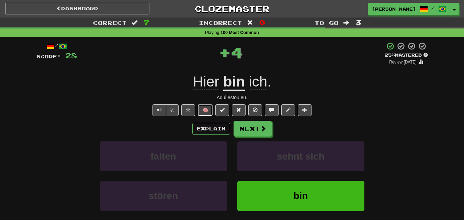
click at [206, 107] on button "🧠" at bounding box center [205, 110] width 15 height 12
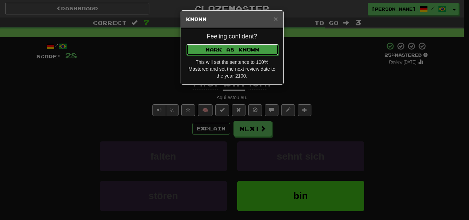
click at [233, 49] on button "Mark as Known" at bounding box center [232, 50] width 92 height 12
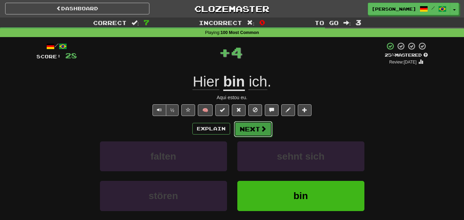
click at [248, 127] on button "Next" at bounding box center [253, 129] width 38 height 16
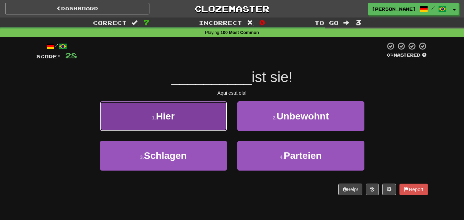
click at [204, 109] on button "1 . Hier" at bounding box center [163, 116] width 127 height 30
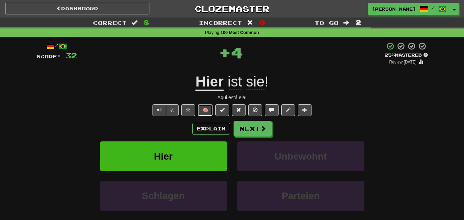
click at [208, 107] on button "🧠" at bounding box center [205, 110] width 15 height 12
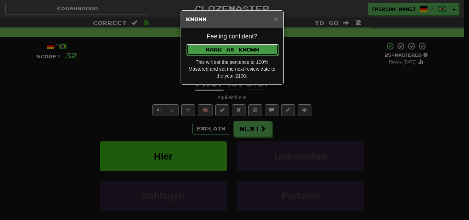
click at [236, 55] on button "Mark as Known" at bounding box center [232, 50] width 92 height 12
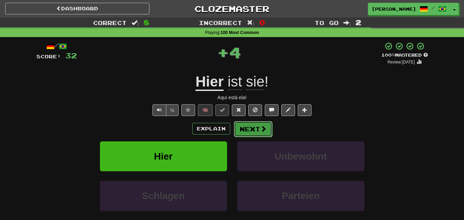
click at [250, 130] on button "Next" at bounding box center [253, 129] width 38 height 16
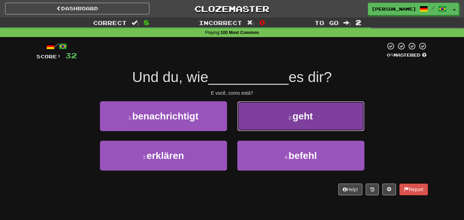
click at [271, 124] on button "2 . geht" at bounding box center [300, 116] width 127 height 30
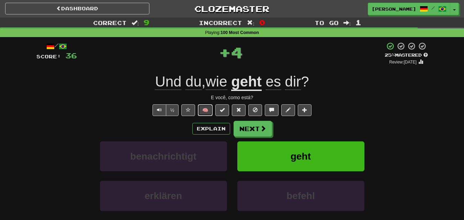
click at [209, 109] on button "🧠" at bounding box center [205, 110] width 15 height 12
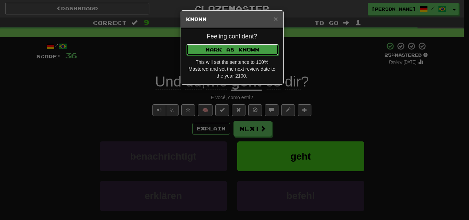
click at [222, 46] on button "Mark as Known" at bounding box center [232, 50] width 92 height 12
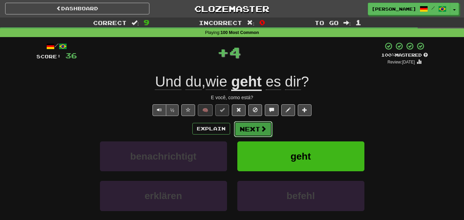
click at [247, 134] on button "Next" at bounding box center [253, 129] width 38 height 16
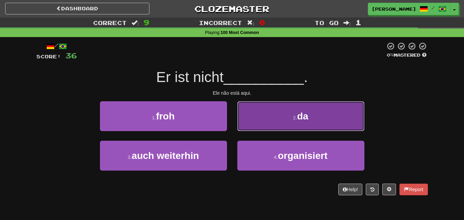
click at [246, 122] on button "2 . da" at bounding box center [300, 116] width 127 height 30
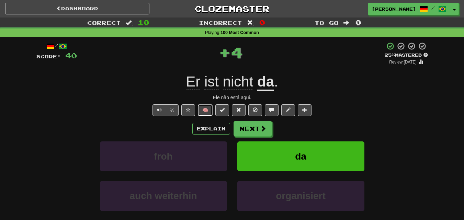
click at [204, 108] on button "🧠" at bounding box center [205, 110] width 15 height 12
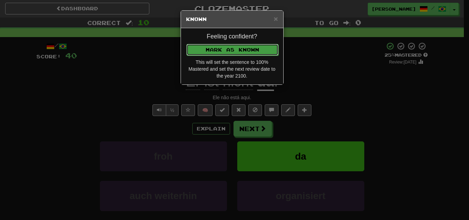
click at [225, 51] on button "Mark as Known" at bounding box center [232, 50] width 92 height 12
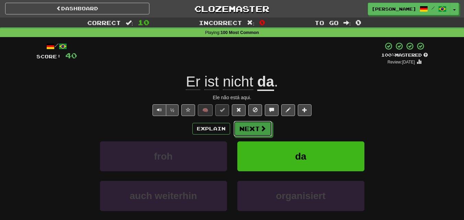
click at [251, 127] on button "Next" at bounding box center [252, 129] width 38 height 16
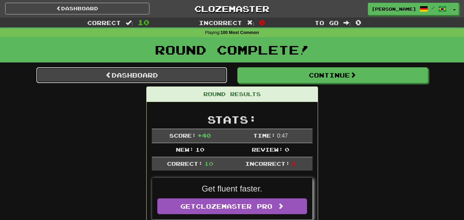
click at [186, 74] on link "Dashboard" at bounding box center [131, 75] width 190 height 16
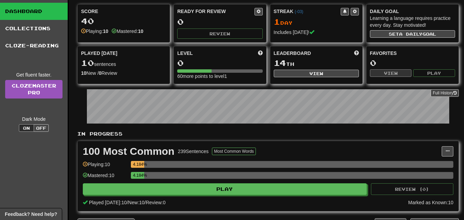
scroll to position [69, 0]
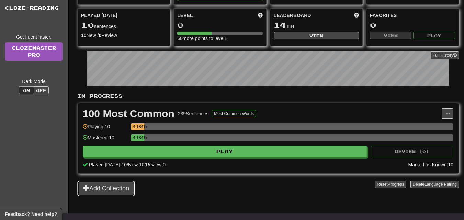
click at [127, 187] on button "Add Collection" at bounding box center [106, 189] width 58 height 16
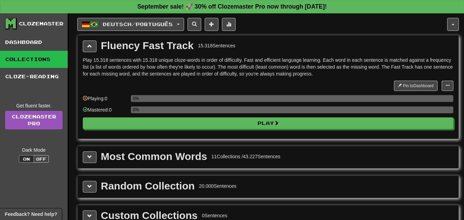
click at [178, 160] on div "Most Common Words" at bounding box center [154, 156] width 106 height 10
click at [96, 159] on div "Most Common Words 11 Collections / 43.227 Sentences" at bounding box center [268, 157] width 370 height 12
click at [92, 151] on button at bounding box center [90, 157] width 14 height 12
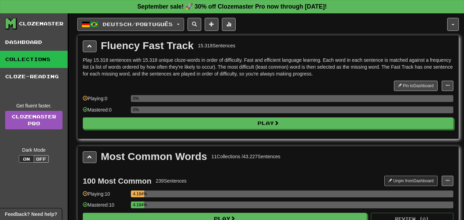
click at [184, 22] on button "Deutsch / Português" at bounding box center [130, 24] width 107 height 13
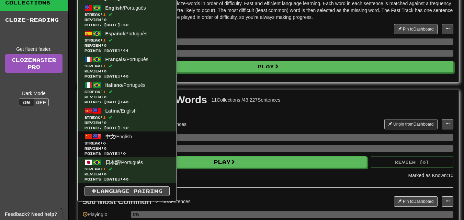
scroll to position [103, 0]
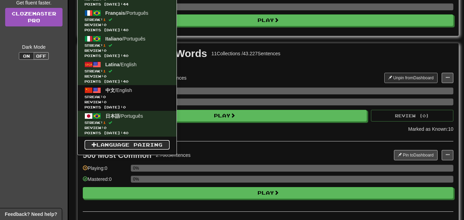
click at [136, 147] on link "Language Pairing" at bounding box center [126, 145] width 85 height 10
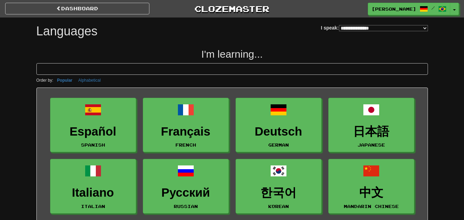
click at [419, 25] on select "**********" at bounding box center [383, 28] width 89 height 6
select select "*********"
click at [339, 25] on select "**********" at bounding box center [383, 28] width 89 height 6
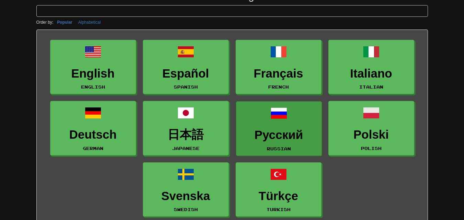
scroll to position [69, 0]
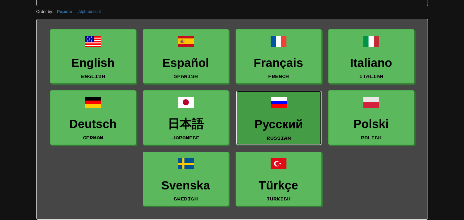
click at [290, 104] on link "Русский Russian" at bounding box center [279, 118] width 86 height 55
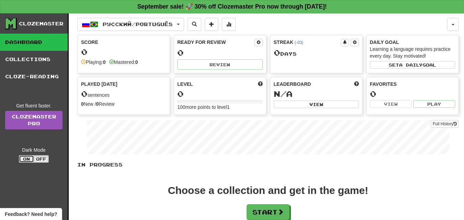
click at [28, 158] on button "On" at bounding box center [26, 159] width 15 height 8
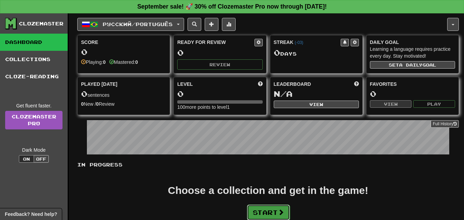
click at [264, 210] on button "Start" at bounding box center [268, 213] width 43 height 16
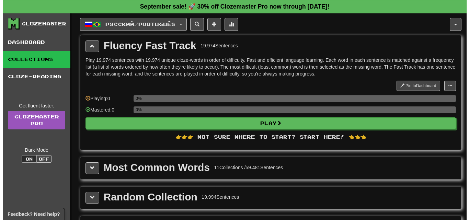
scroll to position [34, 0]
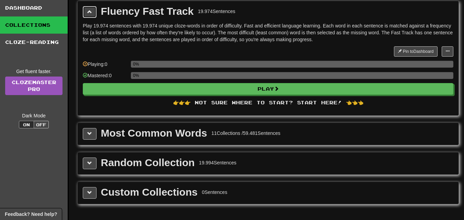
click at [94, 11] on button at bounding box center [90, 12] width 14 height 12
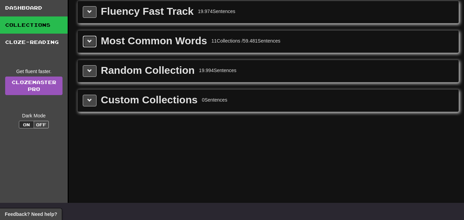
click at [89, 45] on button at bounding box center [90, 42] width 14 height 12
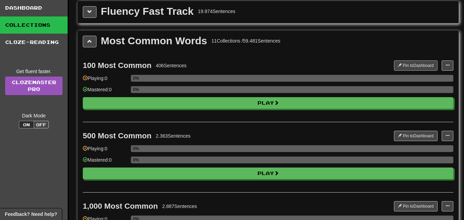
click at [418, 61] on div "100 Most Common 406 Sentences Pin to Dashboard Pin to Dashboard Manage Sentence…" at bounding box center [268, 87] width 370 height 70
click at [418, 62] on button "Pin to Dashboard" at bounding box center [416, 65] width 44 height 10
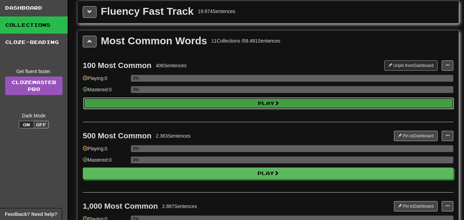
click at [283, 104] on button "Play" at bounding box center [268, 103] width 370 height 12
select select "**"
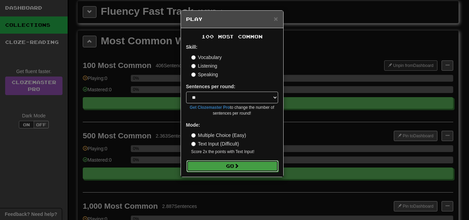
click at [232, 162] on button "Go" at bounding box center [232, 166] width 92 height 12
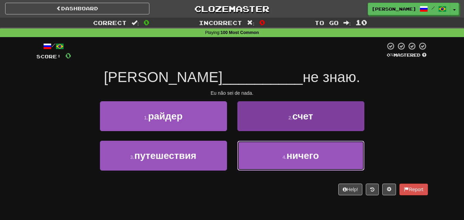
click at [262, 153] on button "4 . ничего" at bounding box center [300, 156] width 127 height 30
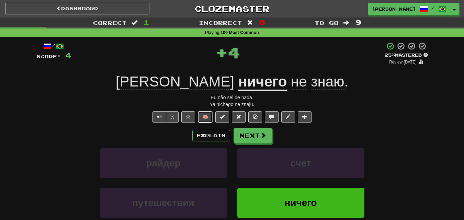
click at [204, 113] on button "🧠" at bounding box center [205, 117] width 15 height 12
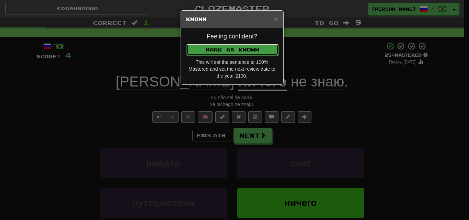
click at [225, 52] on button "Mark as Known" at bounding box center [232, 50] width 92 height 12
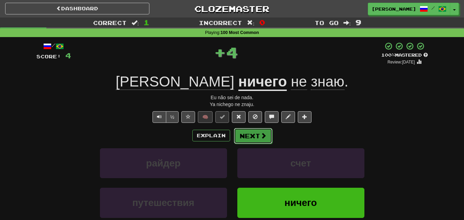
click at [244, 138] on button "Next" at bounding box center [253, 136] width 38 height 16
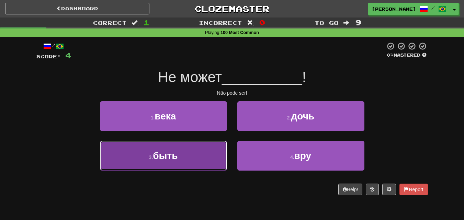
click at [214, 154] on button "3 . быть" at bounding box center [163, 156] width 127 height 30
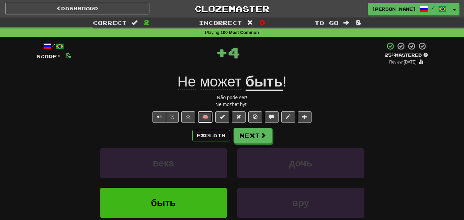
click at [206, 117] on button "🧠" at bounding box center [205, 117] width 15 height 12
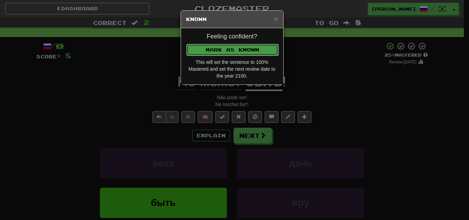
click at [231, 55] on button "Mark as Known" at bounding box center [232, 50] width 92 height 12
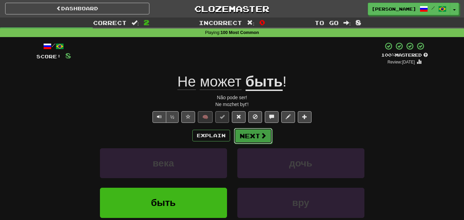
click at [248, 136] on button "Next" at bounding box center [253, 136] width 38 height 16
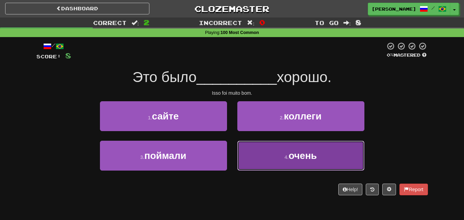
click at [255, 149] on button "4 . очень" at bounding box center [300, 156] width 127 height 30
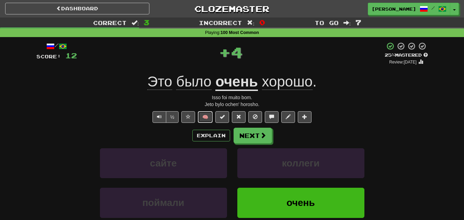
click at [204, 117] on button "🧠" at bounding box center [205, 117] width 15 height 12
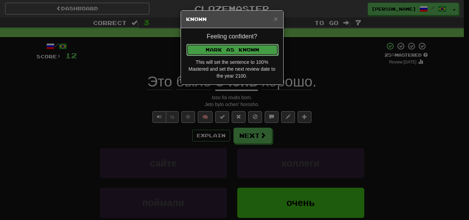
click at [236, 51] on button "Mark as Known" at bounding box center [232, 50] width 92 height 12
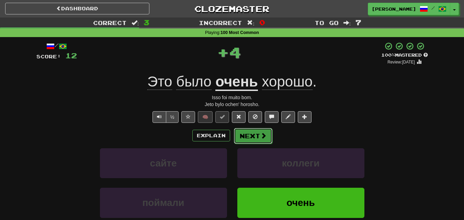
click at [255, 128] on button "Next" at bounding box center [253, 136] width 38 height 16
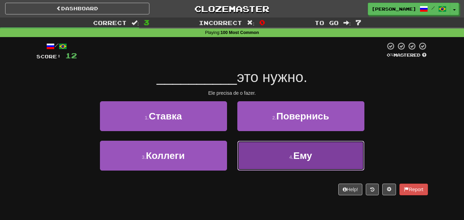
click at [258, 145] on button "4 . Ему" at bounding box center [300, 156] width 127 height 30
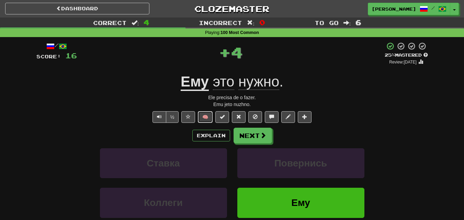
click at [206, 117] on button "🧠" at bounding box center [205, 117] width 15 height 12
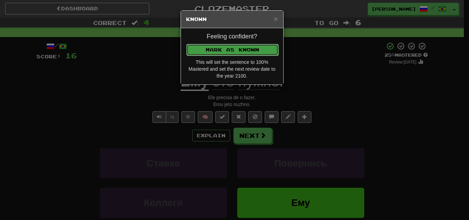
click at [220, 51] on button "Mark as Known" at bounding box center [232, 50] width 92 height 12
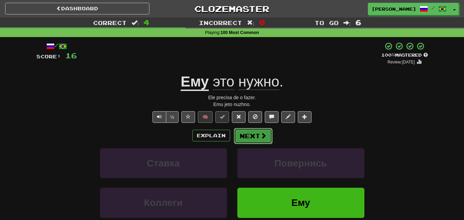
click at [249, 136] on button "Next" at bounding box center [253, 136] width 38 height 16
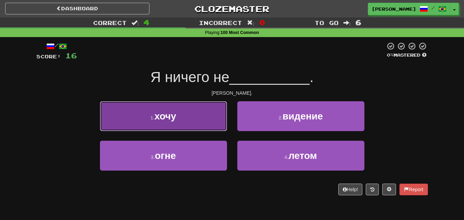
click at [197, 115] on button "1 . хочу" at bounding box center [163, 116] width 127 height 30
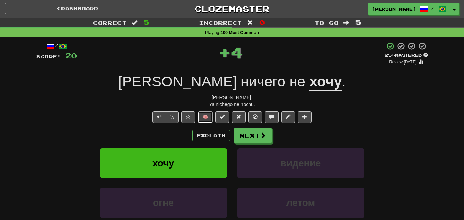
click at [211, 118] on button "🧠" at bounding box center [205, 117] width 15 height 12
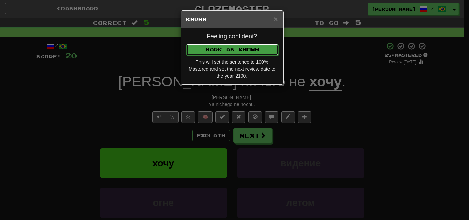
click at [227, 49] on button "Mark as Known" at bounding box center [232, 50] width 92 height 12
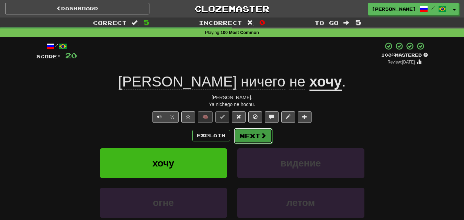
click at [247, 134] on button "Next" at bounding box center [253, 136] width 38 height 16
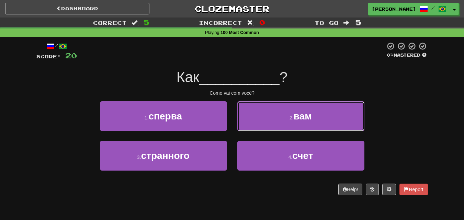
click at [247, 121] on button "2 . вам" at bounding box center [300, 116] width 127 height 30
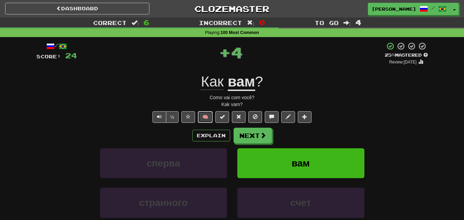
click at [206, 116] on button "🧠" at bounding box center [205, 117] width 15 height 12
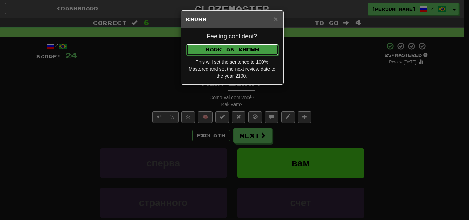
click at [222, 49] on button "Mark as Known" at bounding box center [232, 50] width 92 height 12
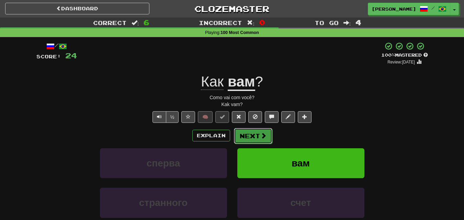
click at [250, 139] on button "Next" at bounding box center [253, 136] width 38 height 16
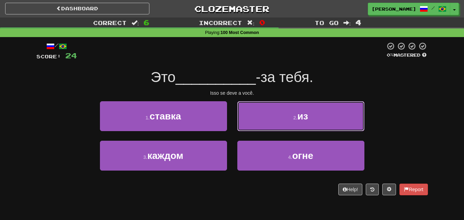
drag, startPoint x: 279, startPoint y: 127, endPoint x: 271, endPoint y: 124, distance: 8.2
click at [279, 127] on button "2 . из" at bounding box center [300, 116] width 127 height 30
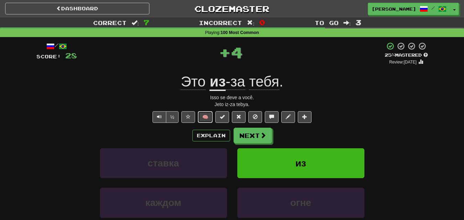
click at [209, 117] on button "🧠" at bounding box center [205, 117] width 15 height 12
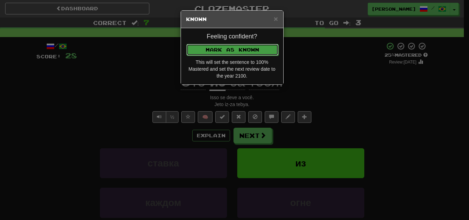
click at [232, 44] on button "Mark as Known" at bounding box center [232, 50] width 92 height 12
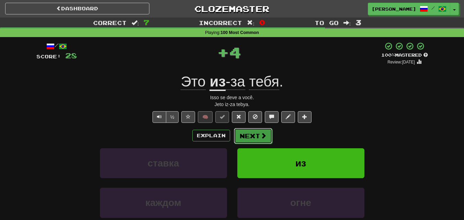
click at [252, 132] on button "Next" at bounding box center [253, 136] width 38 height 16
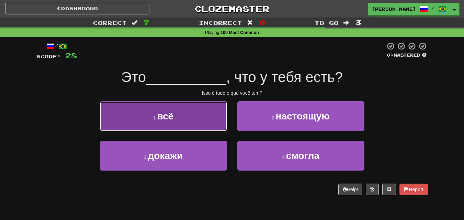
click at [208, 118] on button "1 . всё" at bounding box center [163, 116] width 127 height 30
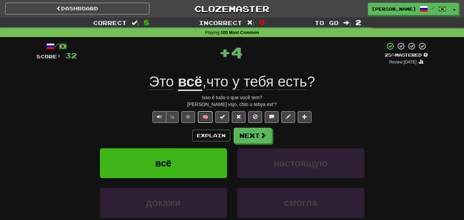
click at [204, 114] on button "🧠" at bounding box center [205, 117] width 15 height 12
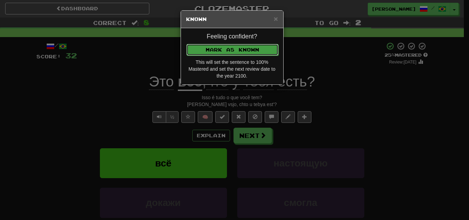
click at [229, 49] on button "Mark as Known" at bounding box center [232, 50] width 92 height 12
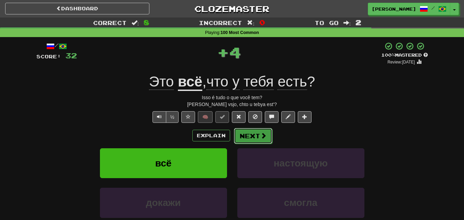
click at [257, 133] on button "Next" at bounding box center [253, 136] width 38 height 16
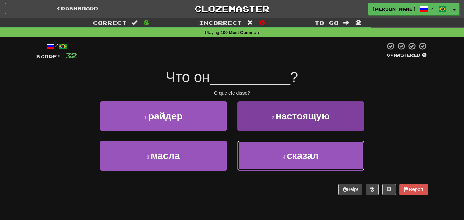
click at [289, 150] on button "4 . сказал" at bounding box center [300, 156] width 127 height 30
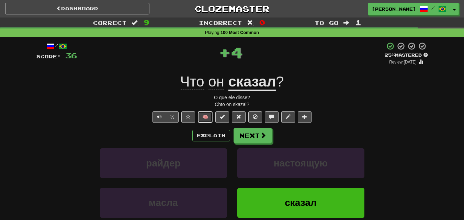
click at [208, 115] on button "🧠" at bounding box center [205, 117] width 15 height 12
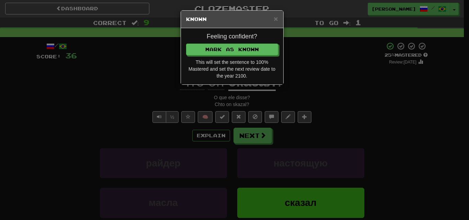
click at [226, 43] on div "Feeling confident? Mark as Known This will set the sentence to 100% Mastered an…" at bounding box center [232, 56] width 102 height 56
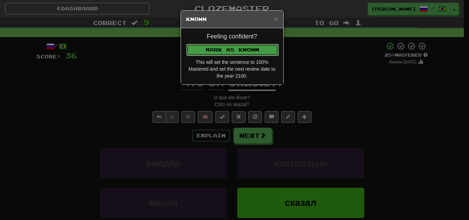
click at [220, 50] on button "Mark as Known" at bounding box center [232, 50] width 92 height 12
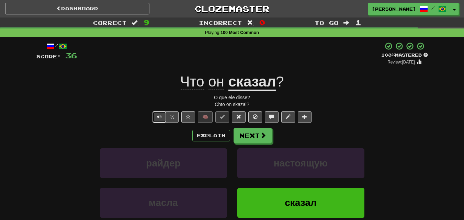
click at [160, 114] on button "Text-to-speech controls" at bounding box center [159, 117] width 14 height 12
click at [253, 133] on button "Next" at bounding box center [253, 136] width 38 height 16
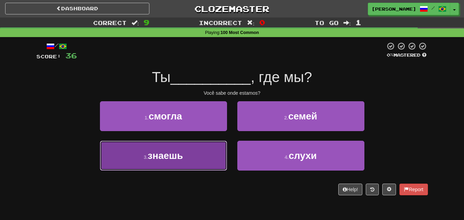
click at [211, 149] on button "3 . знаешь" at bounding box center [163, 156] width 127 height 30
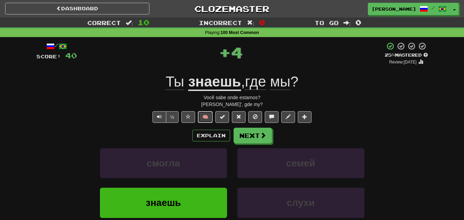
click at [205, 116] on button "🧠" at bounding box center [205, 117] width 15 height 12
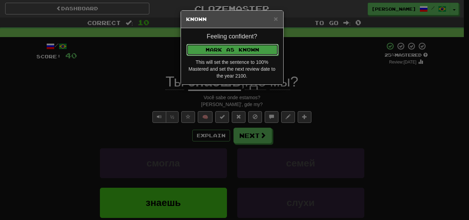
click at [242, 48] on button "Mark as Known" at bounding box center [232, 50] width 92 height 12
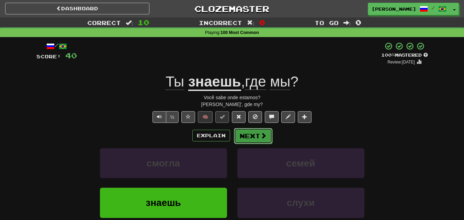
click at [253, 134] on button "Next" at bounding box center [253, 136] width 38 height 16
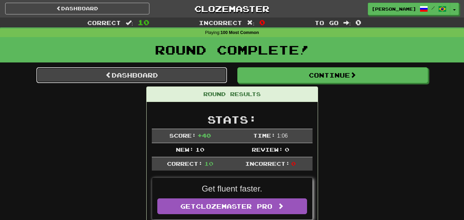
click at [159, 74] on link "Dashboard" at bounding box center [131, 75] width 190 height 16
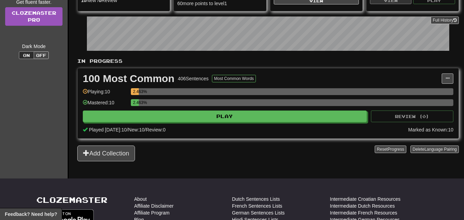
scroll to position [103, 0]
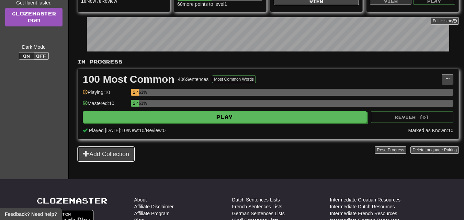
click at [118, 151] on button "Add Collection" at bounding box center [106, 154] width 58 height 16
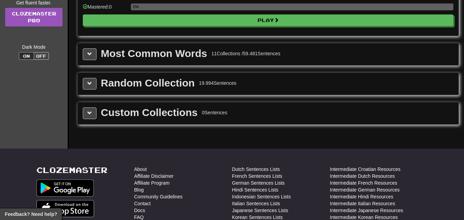
scroll to position [0, 0]
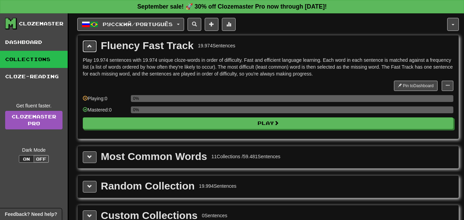
click at [87, 50] on button at bounding box center [90, 46] width 14 height 12
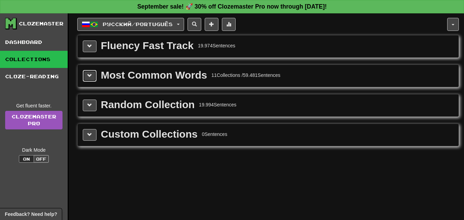
click at [92, 74] on span at bounding box center [89, 75] width 5 height 5
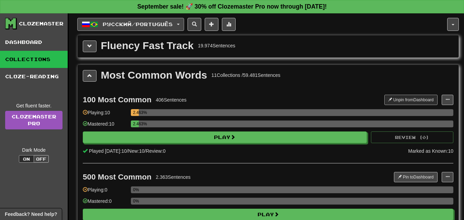
click at [184, 25] on button "Русский / Português" at bounding box center [130, 24] width 107 height 13
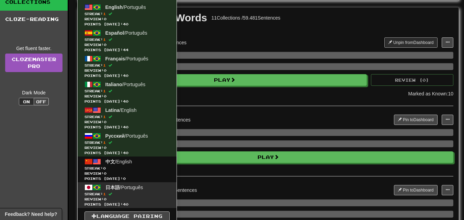
scroll to position [103, 0]
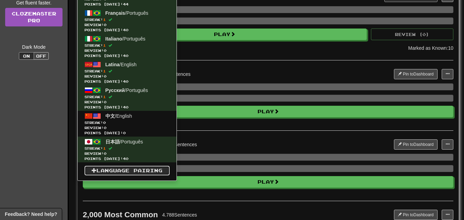
click at [134, 169] on link "Language Pairing" at bounding box center [126, 171] width 85 height 10
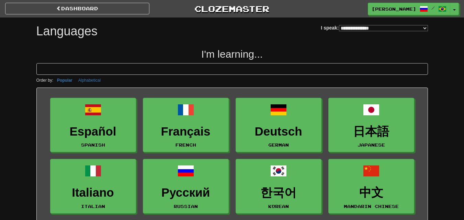
click at [380, 25] on select "**********" at bounding box center [383, 28] width 89 height 6
click at [339, 25] on select "**********" at bounding box center [383, 28] width 89 height 6
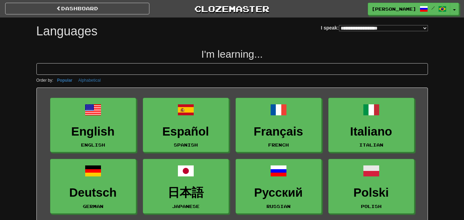
click at [424, 25] on select "**********" at bounding box center [383, 28] width 89 height 6
select select "*******"
click at [339, 25] on select "**********" at bounding box center [383, 28] width 89 height 6
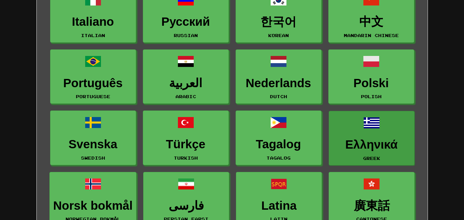
scroll to position [172, 0]
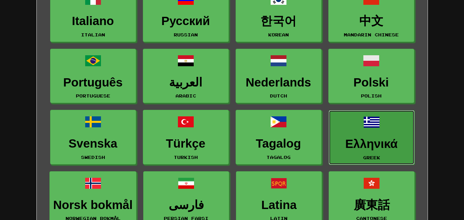
click at [375, 129] on span at bounding box center [371, 122] width 16 height 16
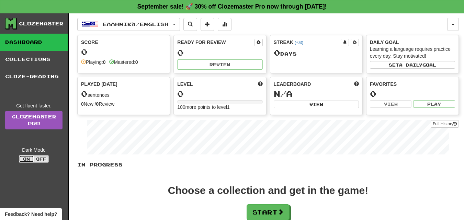
click at [30, 158] on button "On" at bounding box center [26, 159] width 15 height 8
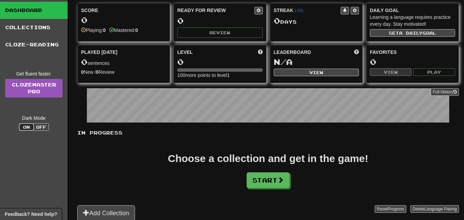
scroll to position [69, 0]
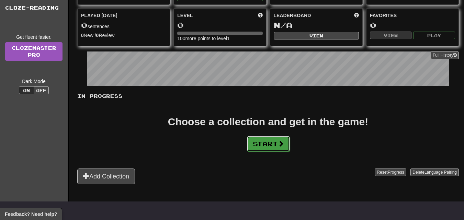
click at [270, 148] on button "Start" at bounding box center [268, 144] width 43 height 16
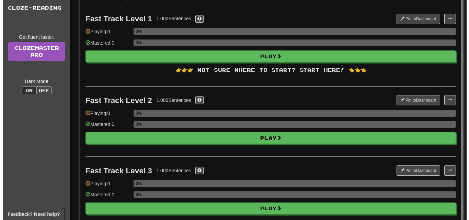
scroll to position [0, 0]
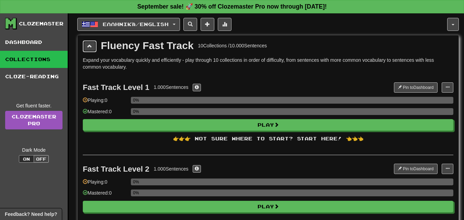
click at [92, 46] on button at bounding box center [90, 46] width 14 height 12
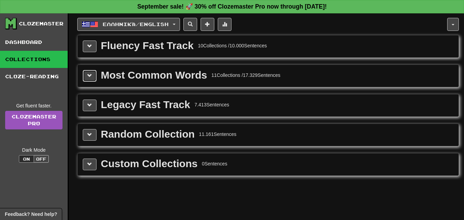
click at [92, 80] on button at bounding box center [90, 76] width 14 height 12
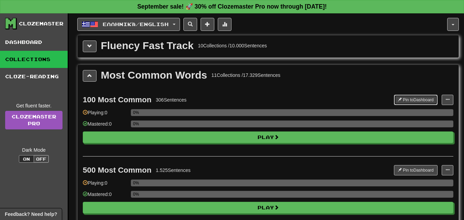
click at [407, 97] on button "Pin to Dashboard" at bounding box center [416, 100] width 44 height 10
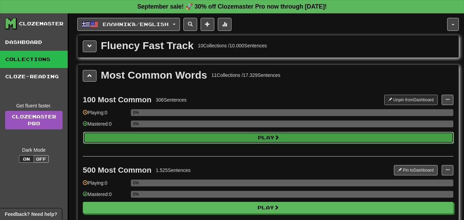
click at [278, 133] on button "Play" at bounding box center [268, 138] width 370 height 12
select select "**"
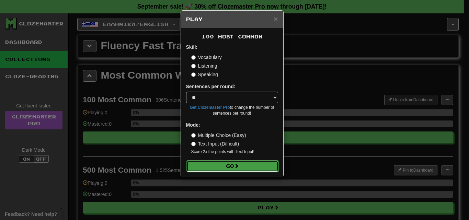
click at [234, 164] on button "Go" at bounding box center [232, 166] width 92 height 12
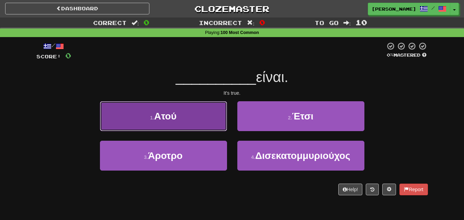
click at [205, 123] on button "1 . Ατού" at bounding box center [163, 116] width 127 height 30
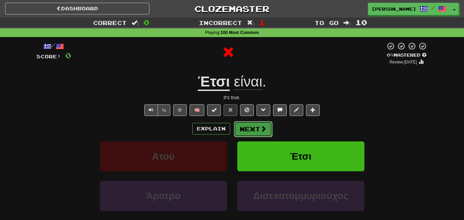
click at [247, 126] on button "Next" at bounding box center [253, 129] width 38 height 16
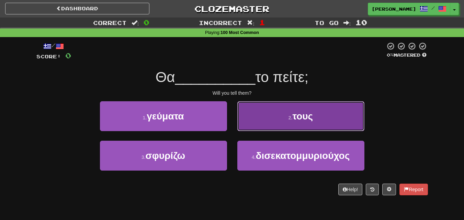
click at [286, 123] on button "2 . τους" at bounding box center [300, 116] width 127 height 30
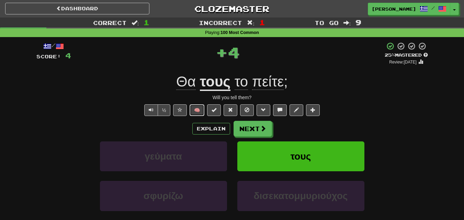
click at [199, 107] on button "🧠" at bounding box center [196, 110] width 15 height 12
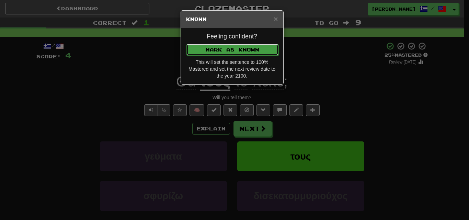
click at [214, 45] on button "Mark as Known" at bounding box center [232, 50] width 92 height 12
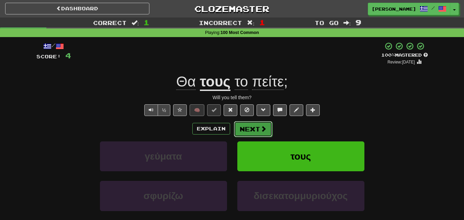
click at [253, 127] on button "Next" at bounding box center [253, 129] width 38 height 16
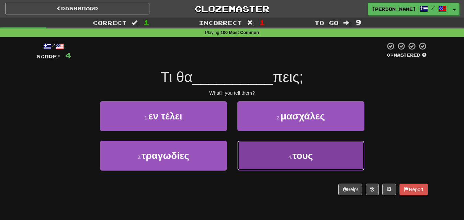
click at [264, 153] on button "4 . τους" at bounding box center [300, 156] width 127 height 30
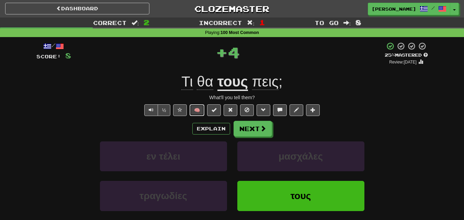
click at [198, 106] on button "🧠" at bounding box center [196, 110] width 15 height 12
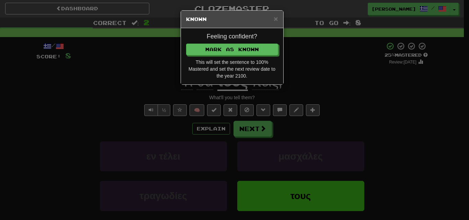
click at [241, 44] on p "Mark as Known" at bounding box center [232, 50] width 92 height 12
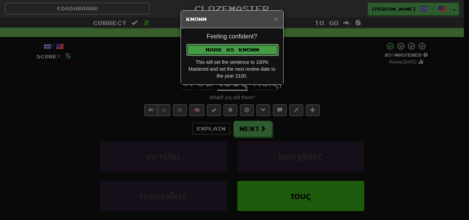
click at [241, 46] on button "Mark as Known" at bounding box center [232, 50] width 92 height 12
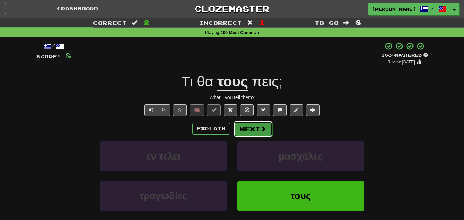
click at [248, 127] on button "Next" at bounding box center [253, 129] width 38 height 16
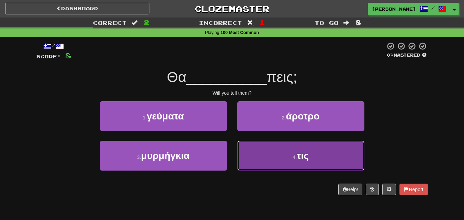
click at [262, 148] on button "4 . τις" at bounding box center [300, 156] width 127 height 30
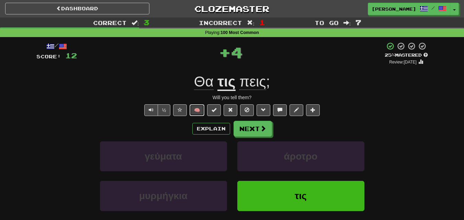
click at [198, 112] on button "🧠" at bounding box center [196, 110] width 15 height 12
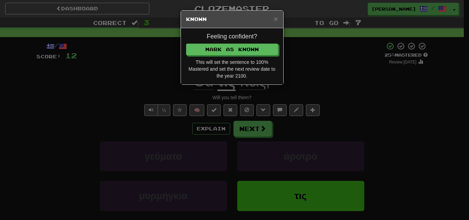
click at [221, 44] on p "Mark as Known" at bounding box center [232, 50] width 92 height 12
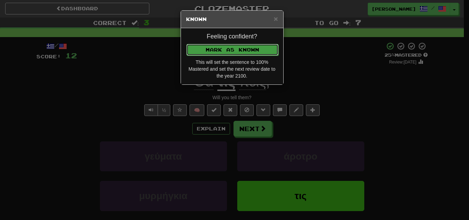
click at [225, 47] on button "Mark as Known" at bounding box center [232, 50] width 92 height 12
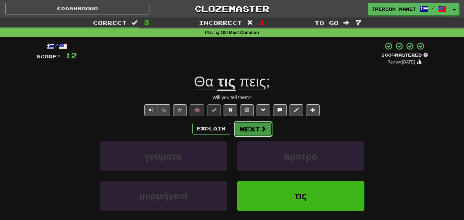
click at [254, 129] on button "Next" at bounding box center [253, 129] width 38 height 16
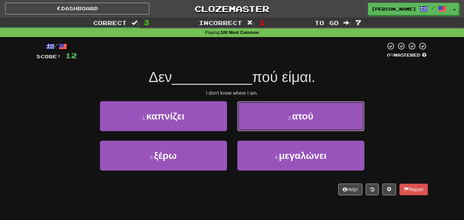
click at [296, 116] on span "ατού" at bounding box center [302, 116] width 21 height 11
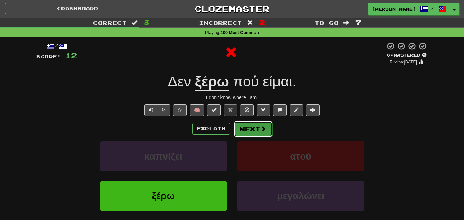
click at [255, 127] on button "Next" at bounding box center [253, 129] width 38 height 16
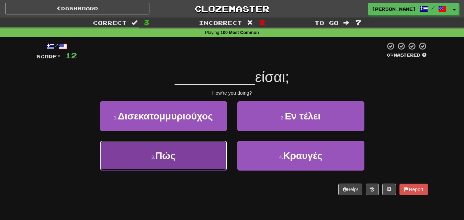
click at [196, 165] on button "3 . Πώς" at bounding box center [163, 156] width 127 height 30
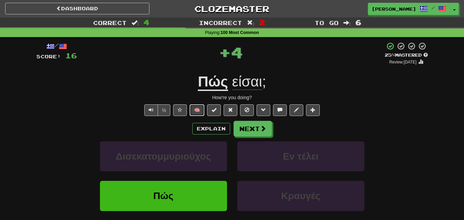
click at [200, 107] on button "🧠" at bounding box center [196, 110] width 15 height 12
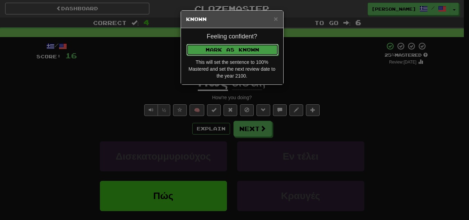
click at [217, 45] on button "Mark as Known" at bounding box center [232, 50] width 92 height 12
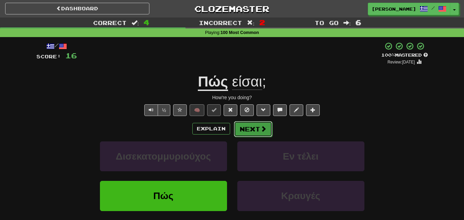
click at [249, 126] on button "Next" at bounding box center [253, 129] width 38 height 16
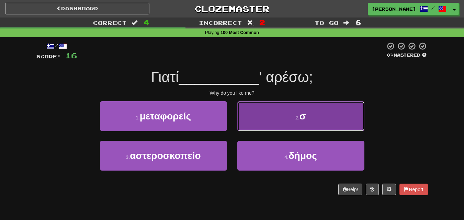
click at [290, 125] on button "2 . σ" at bounding box center [300, 116] width 127 height 30
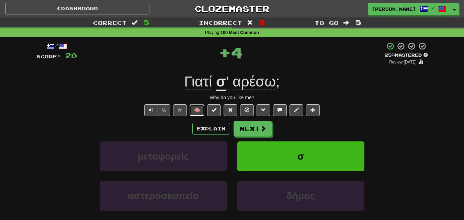
click at [198, 105] on button "🧠" at bounding box center [196, 110] width 15 height 12
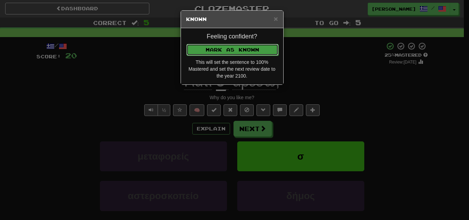
click at [232, 50] on button "Mark as Known" at bounding box center [232, 50] width 92 height 12
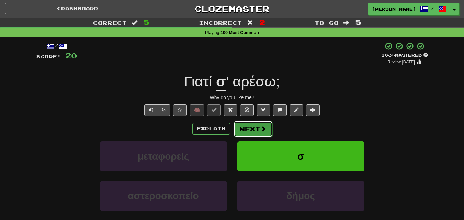
click at [247, 126] on button "Next" at bounding box center [253, 129] width 38 height 16
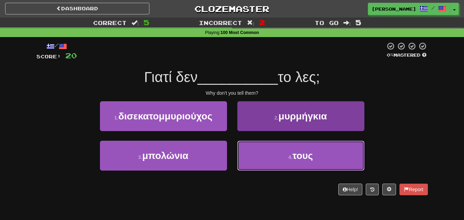
click at [266, 157] on button "4 . τους" at bounding box center [300, 156] width 127 height 30
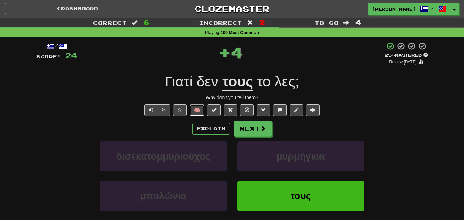
click at [202, 107] on button "🧠" at bounding box center [196, 110] width 15 height 12
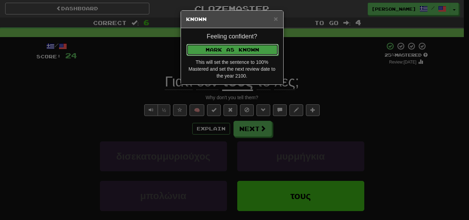
click at [227, 49] on button "Mark as Known" at bounding box center [232, 50] width 92 height 12
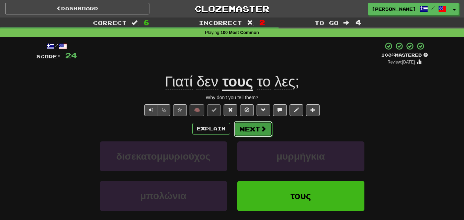
click at [247, 127] on button "Next" at bounding box center [253, 129] width 38 height 16
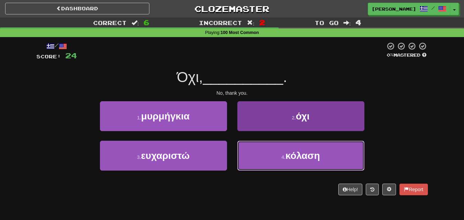
click at [258, 152] on button "4 . κόλαση" at bounding box center [300, 156] width 127 height 30
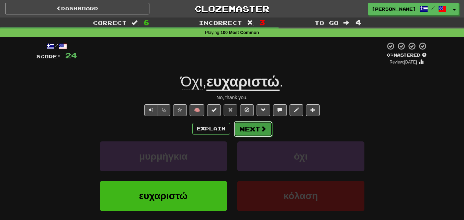
click at [245, 130] on button "Next" at bounding box center [253, 129] width 38 height 16
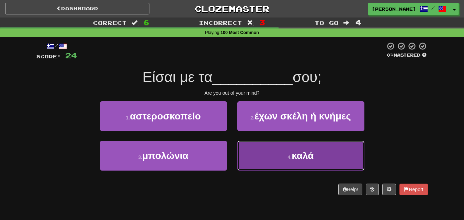
click at [250, 153] on button "4 . καλά" at bounding box center [300, 156] width 127 height 30
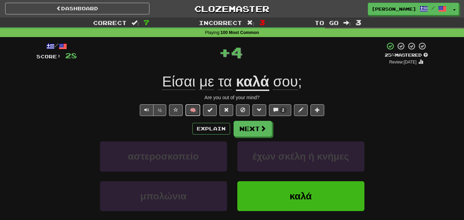
click at [191, 107] on button "🧠" at bounding box center [192, 110] width 15 height 12
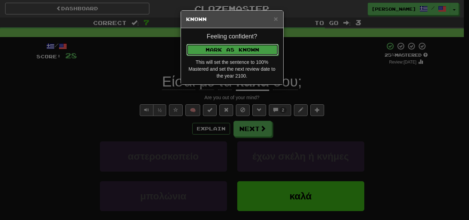
click at [222, 48] on button "Mark as Known" at bounding box center [232, 50] width 92 height 12
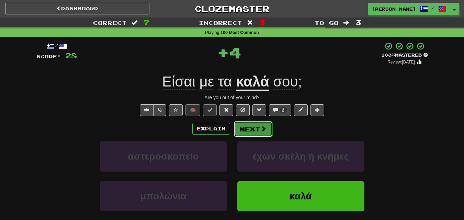
click at [255, 126] on button "Next" at bounding box center [253, 129] width 38 height 16
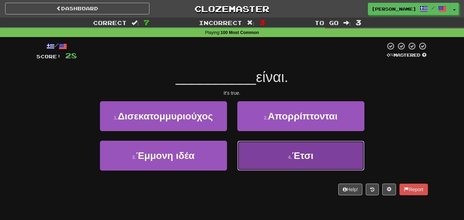
click at [253, 149] on button "4 . Έτσι" at bounding box center [300, 156] width 127 height 30
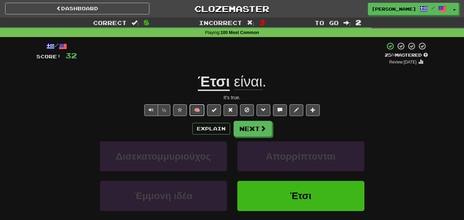
click at [201, 110] on button "🧠" at bounding box center [196, 110] width 15 height 12
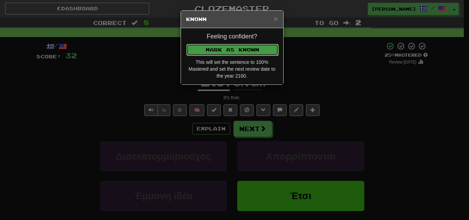
click at [228, 47] on button "Mark as Known" at bounding box center [232, 50] width 92 height 12
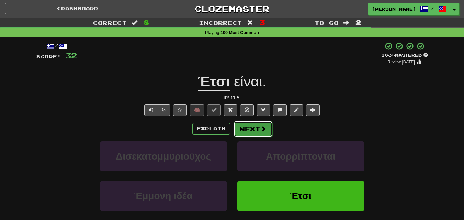
click at [253, 132] on button "Next" at bounding box center [253, 129] width 38 height 16
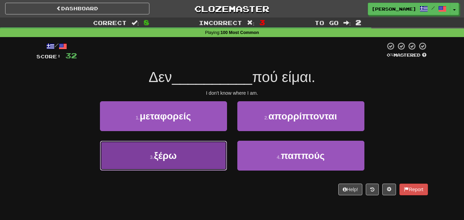
click at [197, 153] on button "3 . ξέρω" at bounding box center [163, 156] width 127 height 30
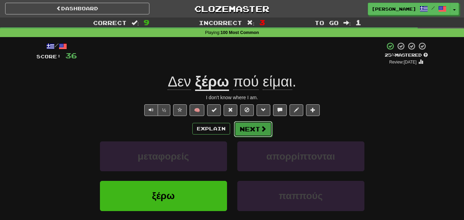
click at [245, 127] on button "Next" at bounding box center [253, 129] width 38 height 16
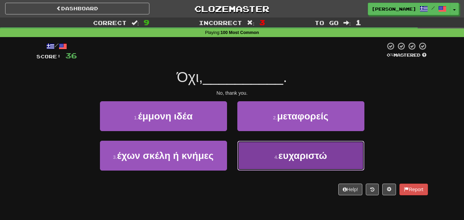
click at [254, 155] on button "4 . ευχαριστώ" at bounding box center [300, 156] width 127 height 30
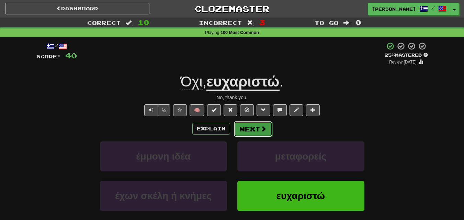
click at [242, 125] on button "Next" at bounding box center [253, 129] width 38 height 16
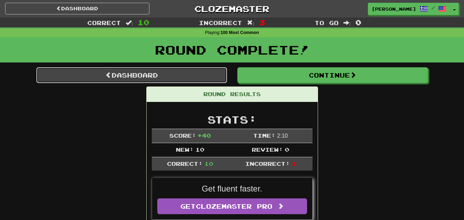
click at [158, 76] on link "Dashboard" at bounding box center [131, 75] width 190 height 16
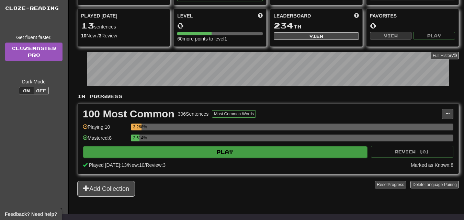
scroll to position [69, 0]
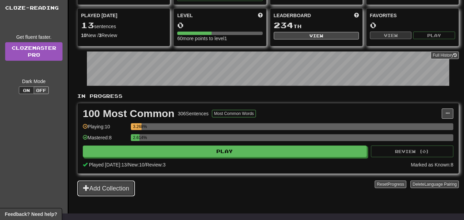
click at [114, 183] on button "Add Collection" at bounding box center [106, 189] width 58 height 16
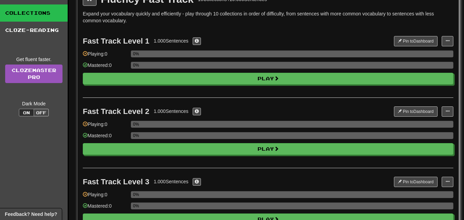
scroll to position [34, 0]
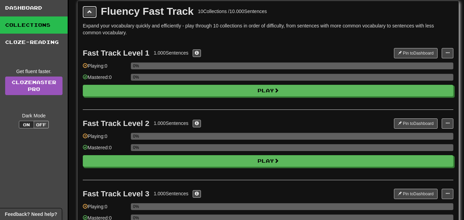
click at [89, 11] on span at bounding box center [89, 11] width 5 height 5
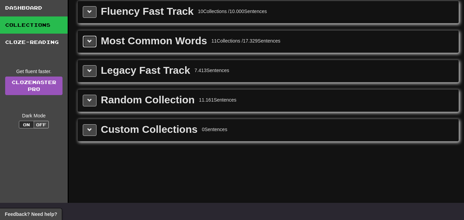
click at [85, 45] on button at bounding box center [90, 42] width 14 height 12
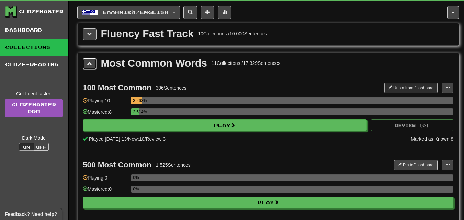
scroll to position [0, 0]
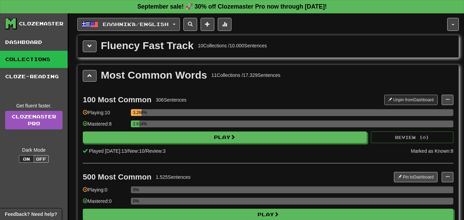
click at [179, 20] on button "Ελληνικά / English" at bounding box center [128, 24] width 103 height 13
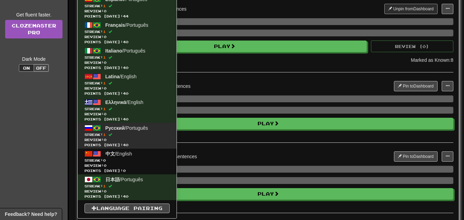
scroll to position [103, 0]
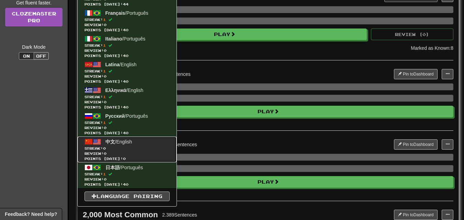
click at [127, 148] on span "Streak: 0" at bounding box center [126, 148] width 85 height 5
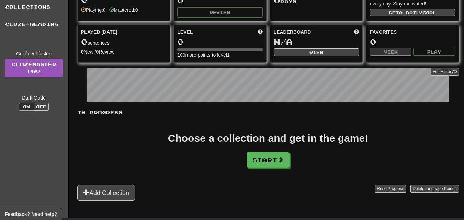
scroll to position [69, 0]
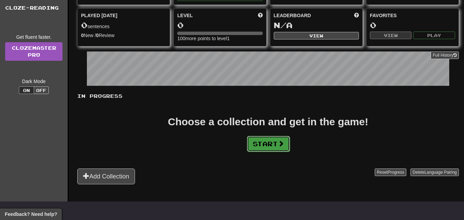
click at [262, 140] on button "Start" at bounding box center [268, 144] width 43 height 16
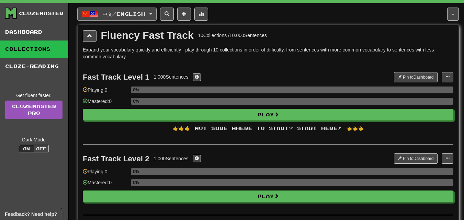
scroll to position [0, 0]
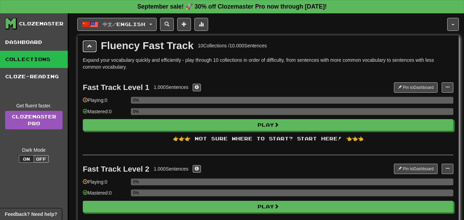
click at [91, 49] on button at bounding box center [90, 46] width 14 height 12
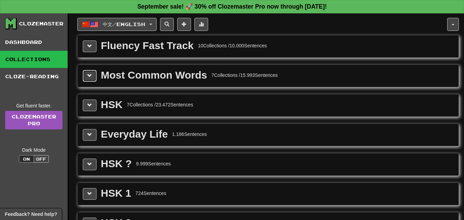
click at [90, 73] on span at bounding box center [89, 75] width 5 height 5
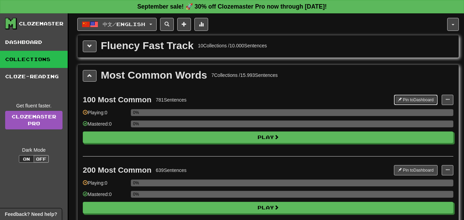
click at [413, 95] on button "Pin to Dashboard" at bounding box center [416, 100] width 44 height 10
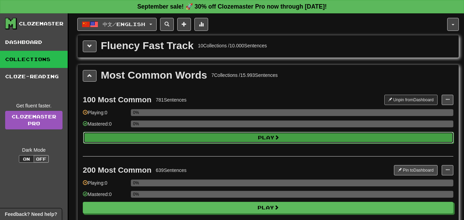
click at [267, 137] on button "Play" at bounding box center [268, 138] width 370 height 12
select select "**"
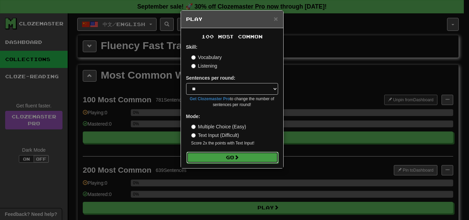
click at [234, 156] on button "Go" at bounding box center [232, 158] width 92 height 12
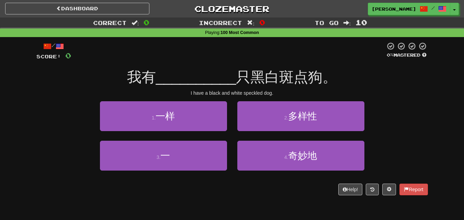
click at [251, 90] on div "I have a black and white speckled dog." at bounding box center [231, 93] width 391 height 7
click at [223, 94] on div "I have a black and white speckled dog." at bounding box center [231, 93] width 391 height 7
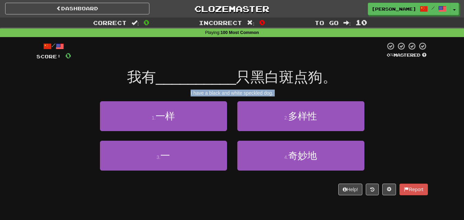
copy body "I have a black and white speckled dog. 1 . 一样 2 . 多样性 3 . 一 4 . 奇妙地 Help! Report"
click at [364, 75] on div "我有 __________ 只黑白斑点狗。" at bounding box center [231, 77] width 391 height 19
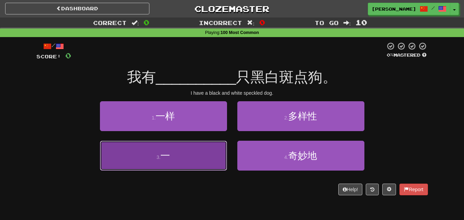
click at [188, 147] on button "3 . 一" at bounding box center [163, 156] width 127 height 30
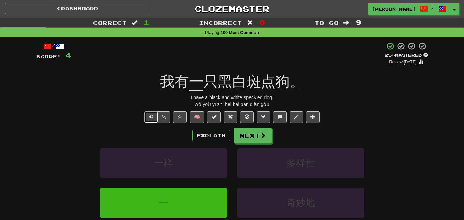
click at [151, 117] on span "Text-to-speech controls" at bounding box center [151, 116] width 5 height 5
click at [152, 118] on span "Text-to-speech controls" at bounding box center [151, 116] width 5 height 5
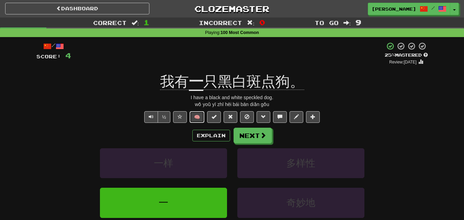
click at [203, 117] on button "🧠" at bounding box center [196, 117] width 15 height 12
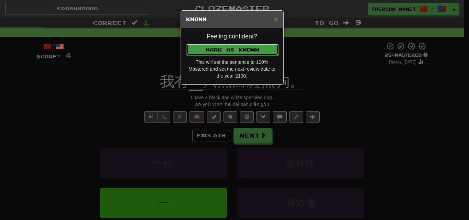
click at [236, 47] on button "Mark as Known" at bounding box center [232, 50] width 92 height 12
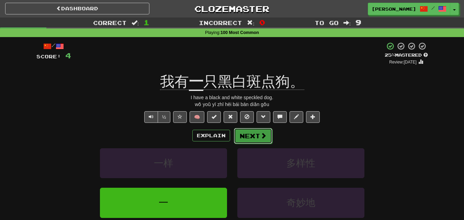
click at [257, 132] on button "Next" at bounding box center [253, 136] width 38 height 16
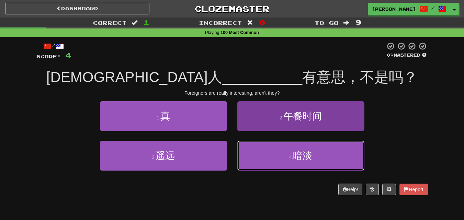
click at [251, 152] on button "4 . 暗淡" at bounding box center [300, 156] width 127 height 30
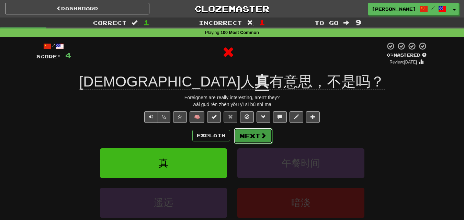
click at [263, 136] on span at bounding box center [263, 135] width 6 height 6
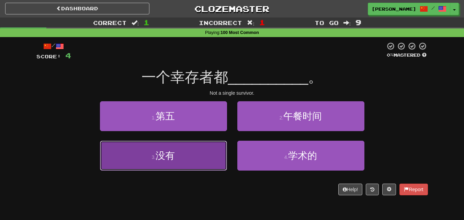
click at [205, 146] on button "3 . 没有" at bounding box center [163, 156] width 127 height 30
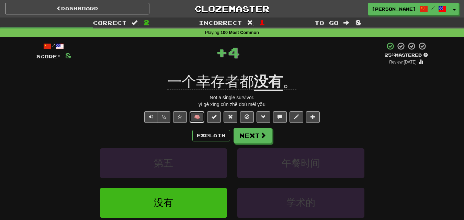
click at [197, 115] on button "🧠" at bounding box center [196, 117] width 15 height 12
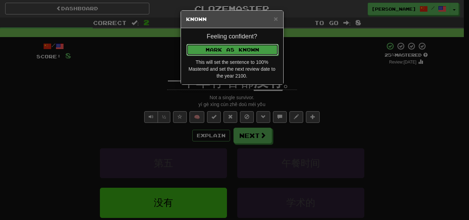
click at [227, 51] on button "Mark as Known" at bounding box center [232, 50] width 92 height 12
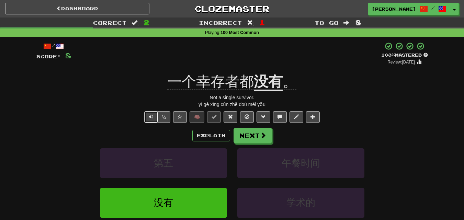
click at [149, 116] on span "Text-to-speech controls" at bounding box center [151, 116] width 5 height 5
click at [247, 131] on button "Next" at bounding box center [253, 136] width 38 height 16
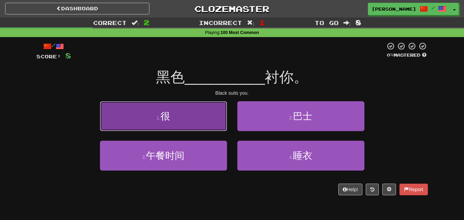
click at [202, 113] on button "1 . 很" at bounding box center [163, 116] width 127 height 30
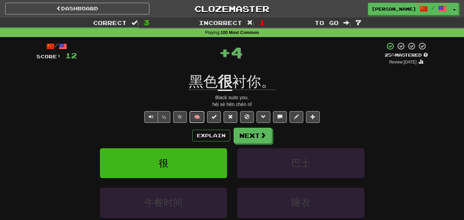
click at [200, 113] on button "🧠" at bounding box center [196, 117] width 15 height 12
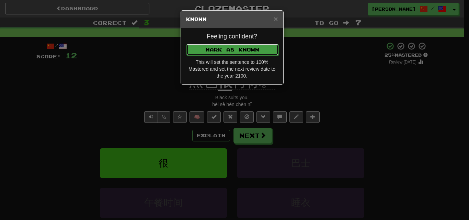
click at [248, 52] on button "Mark as Known" at bounding box center [232, 50] width 92 height 12
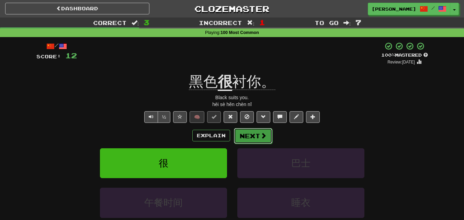
click at [250, 130] on button "Next" at bounding box center [253, 136] width 38 height 16
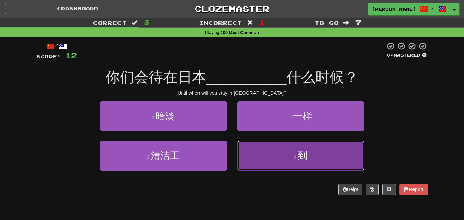
click at [248, 159] on button "4 . 到" at bounding box center [300, 156] width 127 height 30
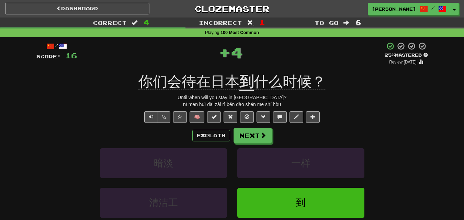
click at [198, 108] on div "/ Score: 16 + 4 25 % Mastered Review: [DATE] 你们会待在日本 到 什么时候？ Until when will yo…" at bounding box center [231, 153] width 391 height 222
click at [198, 119] on button "🧠" at bounding box center [196, 117] width 15 height 12
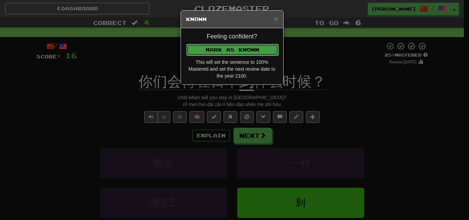
click at [237, 48] on button "Mark as Known" at bounding box center [232, 50] width 92 height 12
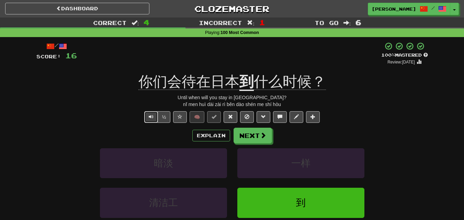
click at [149, 115] on span "Text-to-speech controls" at bounding box center [151, 116] width 5 height 5
click at [151, 115] on span "Text-to-speech controls" at bounding box center [151, 116] width 5 height 5
click at [149, 117] on span "Text-to-speech controls" at bounding box center [151, 116] width 5 height 5
click at [151, 115] on span "Text-to-speech controls" at bounding box center [151, 116] width 5 height 5
click at [257, 134] on button "Next" at bounding box center [253, 136] width 38 height 16
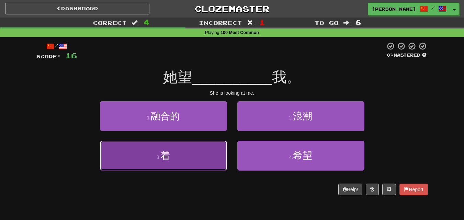
click at [203, 154] on button "3 . 着" at bounding box center [163, 156] width 127 height 30
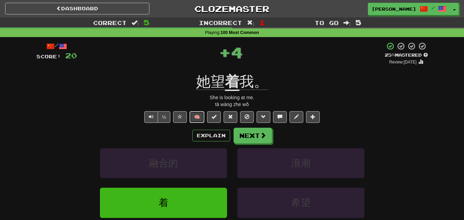
click at [194, 115] on button "🧠" at bounding box center [196, 117] width 15 height 12
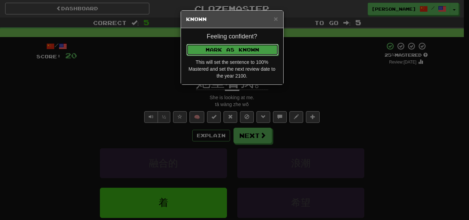
click at [227, 46] on button "Mark as Known" at bounding box center [232, 50] width 92 height 12
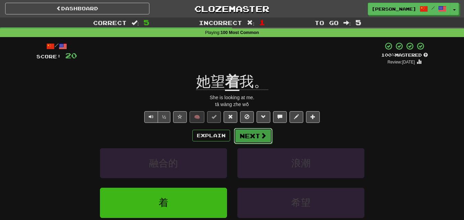
click at [249, 139] on button "Next" at bounding box center [253, 136] width 38 height 16
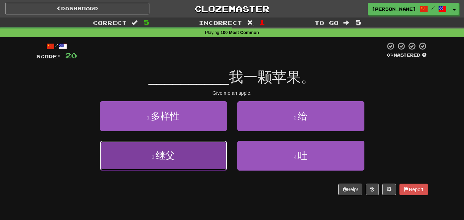
click at [201, 160] on button "3 . 继父" at bounding box center [163, 156] width 127 height 30
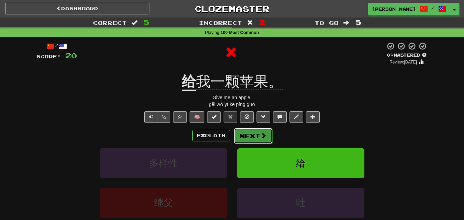
click at [250, 133] on button "Next" at bounding box center [253, 136] width 38 height 16
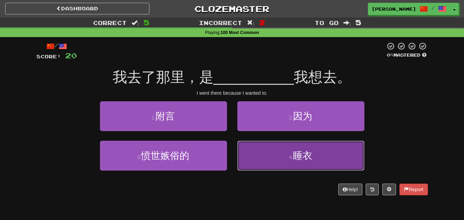
click at [266, 142] on button "4 . 睡衣" at bounding box center [300, 156] width 127 height 30
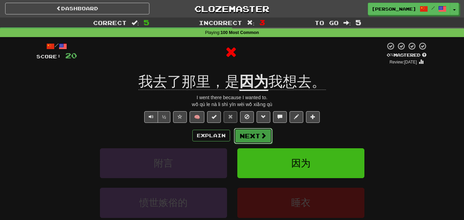
click at [243, 135] on button "Next" at bounding box center [253, 136] width 38 height 16
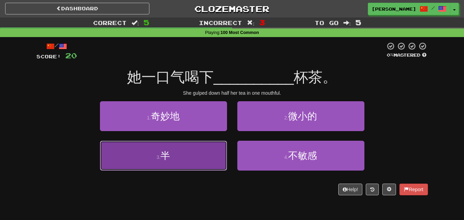
click at [200, 143] on button "3 . 半" at bounding box center [163, 156] width 127 height 30
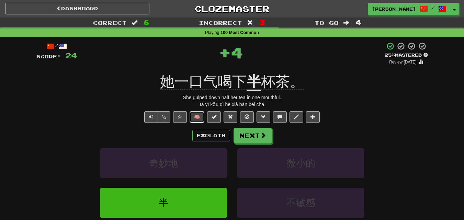
click at [200, 116] on button "🧠" at bounding box center [196, 117] width 15 height 12
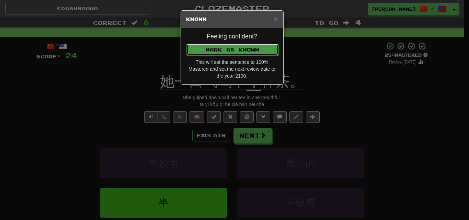
click at [233, 45] on button "Mark as Known" at bounding box center [232, 50] width 92 height 12
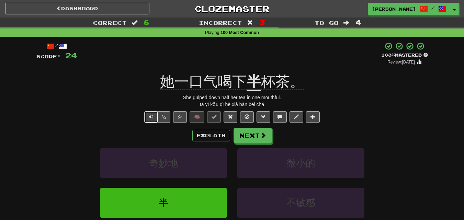
click at [150, 116] on span "Text-to-speech controls" at bounding box center [151, 116] width 5 height 5
click at [148, 116] on button "Text-to-speech controls" at bounding box center [151, 117] width 14 height 12
click at [253, 136] on button "Next" at bounding box center [253, 136] width 38 height 16
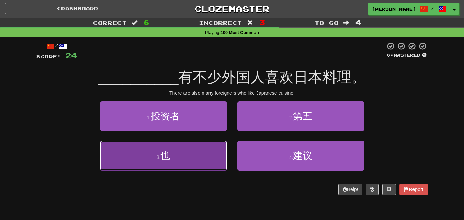
click at [203, 157] on button "3 . 也" at bounding box center [163, 156] width 127 height 30
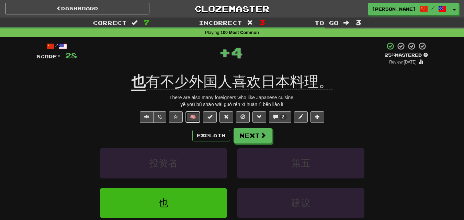
click at [198, 117] on button "🧠" at bounding box center [192, 117] width 15 height 12
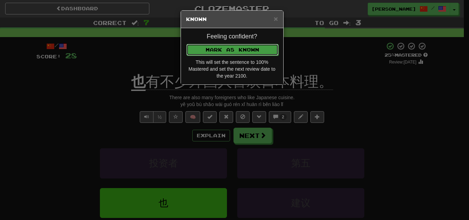
click at [239, 46] on button "Mark as Known" at bounding box center [232, 50] width 92 height 12
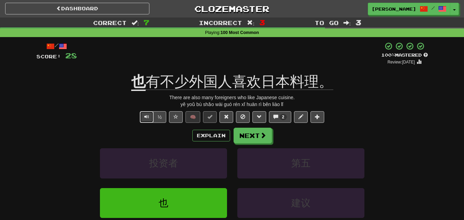
click at [145, 118] on span "Text-to-speech controls" at bounding box center [146, 116] width 5 height 5
click at [147, 118] on span "Text-to-speech controls" at bounding box center [146, 116] width 5 height 5
click at [255, 135] on button "Next" at bounding box center [253, 136] width 38 height 16
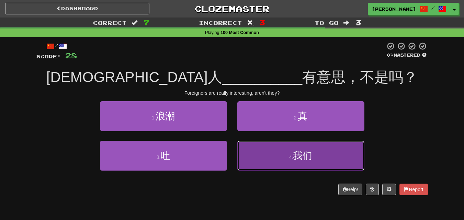
click at [263, 155] on button "4 . 我们" at bounding box center [300, 156] width 127 height 30
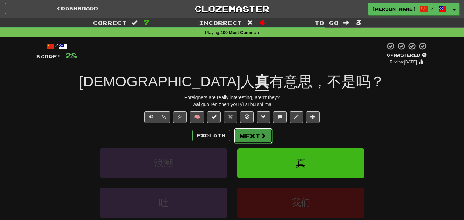
click at [240, 136] on button "Next" at bounding box center [253, 136] width 38 height 16
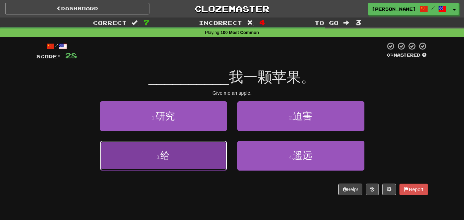
click at [201, 161] on button "3 . 给" at bounding box center [163, 156] width 127 height 30
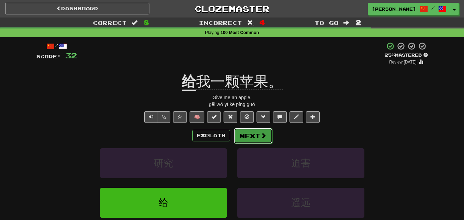
click at [245, 131] on button "Next" at bounding box center [253, 136] width 38 height 16
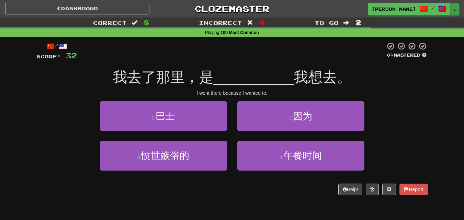
click at [455, 8] on button "Toggle Dropdown" at bounding box center [454, 9] width 9 height 12
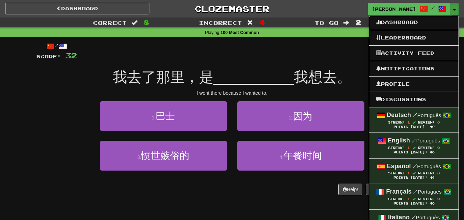
click at [16, 104] on div "Correct : 8 Incorrect : 4 To go : 2 Playing : 100 Most Common / Score: 32 0 % M…" at bounding box center [232, 111] width 464 height 187
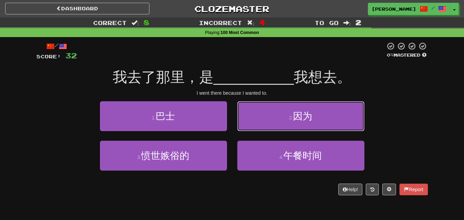
drag, startPoint x: 276, startPoint y: 123, endPoint x: 272, endPoint y: 124, distance: 4.5
click at [276, 122] on button "2 . 因为" at bounding box center [300, 116] width 127 height 30
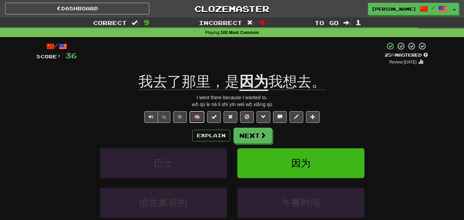
click at [199, 116] on button "🧠" at bounding box center [196, 117] width 15 height 12
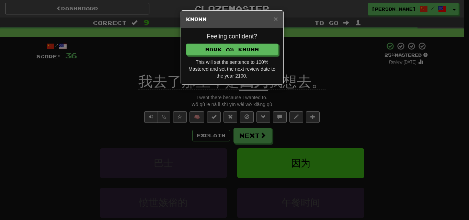
click at [274, 98] on div "× Known Feeling confident? Mark as Known This will set the sentence to 100% Mas…" at bounding box center [234, 110] width 469 height 220
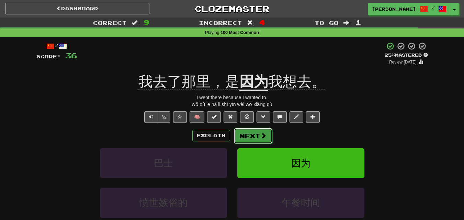
click at [260, 136] on span at bounding box center [263, 135] width 6 height 6
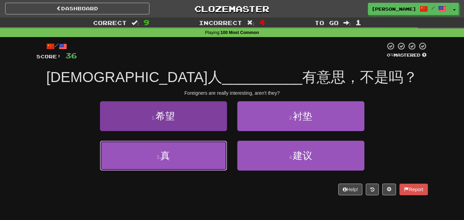
click at [192, 153] on button "3 . 真" at bounding box center [163, 156] width 127 height 30
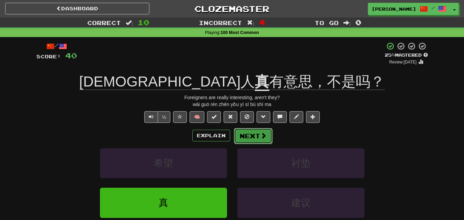
click at [252, 138] on button "Next" at bounding box center [253, 136] width 38 height 16
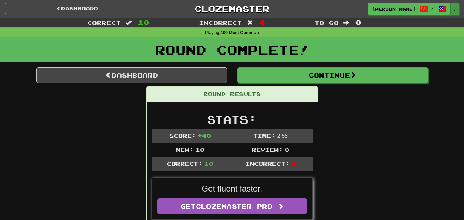
click at [455, 11] on span "button" at bounding box center [454, 10] width 3 height 1
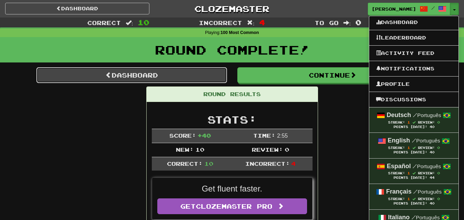
click at [148, 72] on link "Dashboard" at bounding box center [131, 75] width 190 height 16
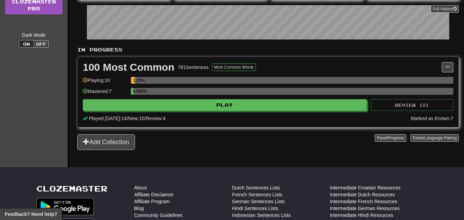
scroll to position [103, 0]
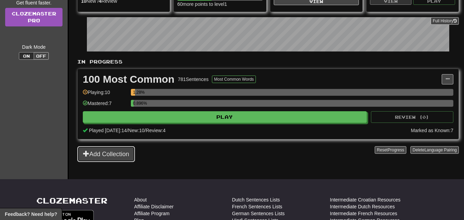
click at [123, 157] on button "Add Collection" at bounding box center [106, 154] width 58 height 16
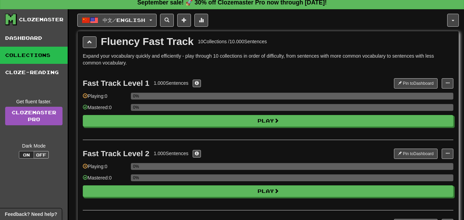
scroll to position [0, 0]
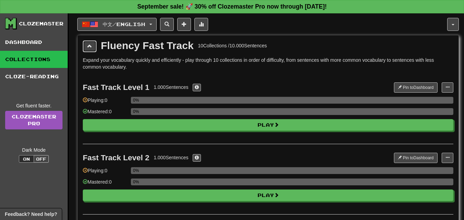
click at [92, 45] on button at bounding box center [90, 46] width 14 height 12
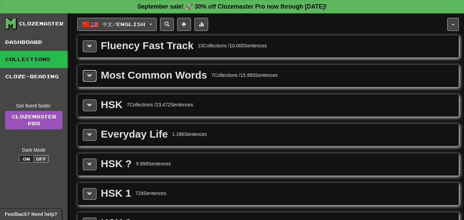
click at [96, 79] on button at bounding box center [90, 76] width 14 height 12
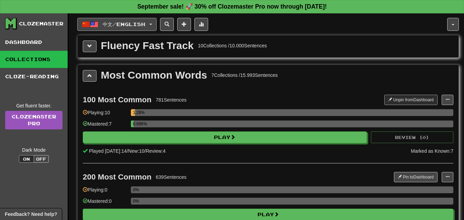
click at [152, 25] on span "button" at bounding box center [150, 24] width 3 height 1
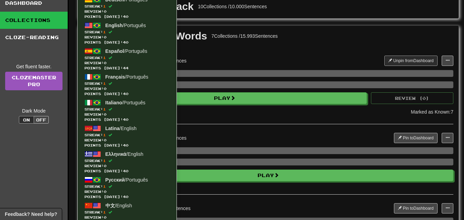
scroll to position [137, 0]
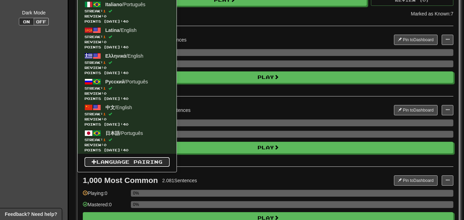
click at [118, 162] on link "Language Pairing" at bounding box center [126, 162] width 85 height 10
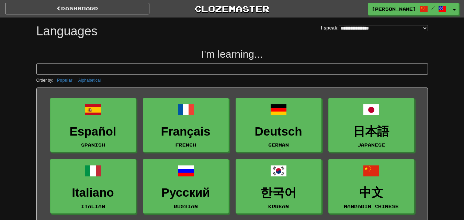
select select "*******"
click at [454, 10] on span "button" at bounding box center [454, 10] width 3 height 1
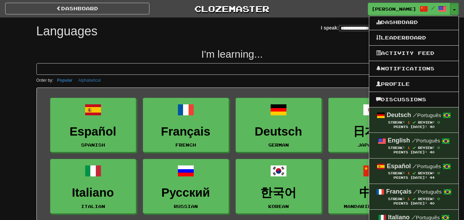
click at [305, 5] on div "Clozemaster" at bounding box center [231, 9] width 154 height 12
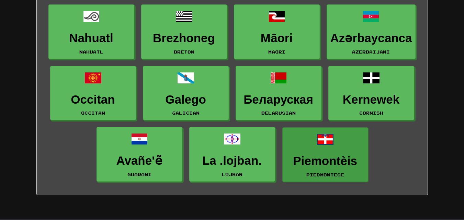
scroll to position [995, 0]
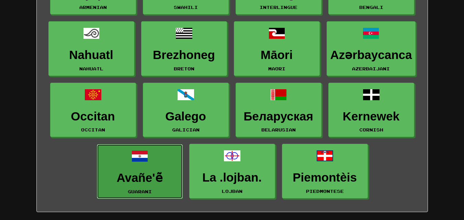
click at [148, 174] on h3 "Avañe'ẽ" at bounding box center [140, 177] width 78 height 13
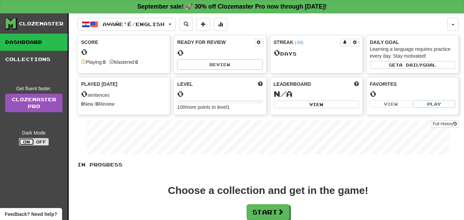
click at [31, 141] on button "On" at bounding box center [26, 142] width 15 height 8
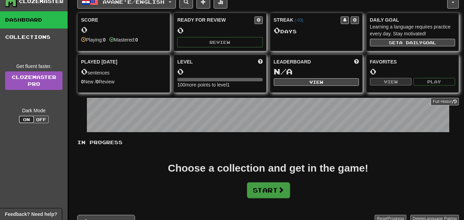
scroll to position [34, 0]
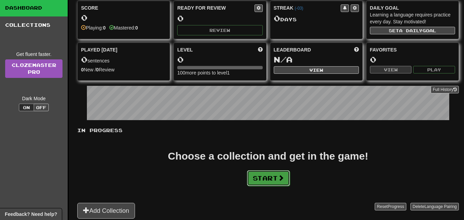
click at [273, 176] on button "Start" at bounding box center [268, 178] width 43 height 16
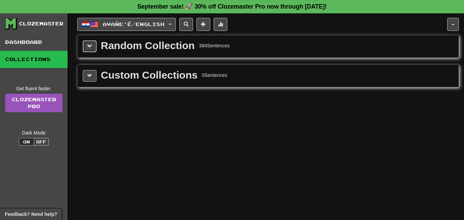
click at [89, 46] on span at bounding box center [89, 46] width 5 height 5
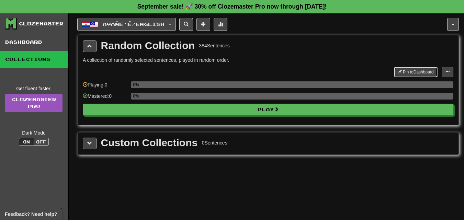
click at [401, 70] on button "Pin to Dashboard" at bounding box center [416, 72] width 44 height 10
click at [173, 23] on button "Avañe'ẽ / English" at bounding box center [126, 24] width 98 height 13
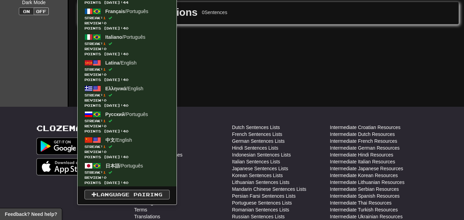
scroll to position [172, 0]
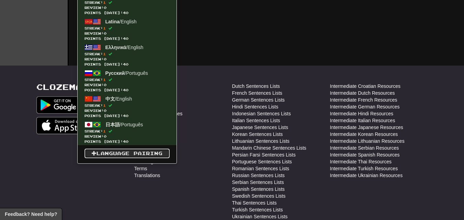
click at [133, 152] on link "Language Pairing" at bounding box center [126, 154] width 85 height 10
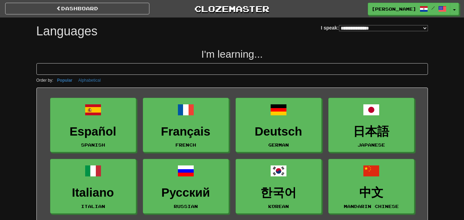
select select "*******"
click at [454, 5] on button "Toggle Dropdown" at bounding box center [454, 9] width 9 height 12
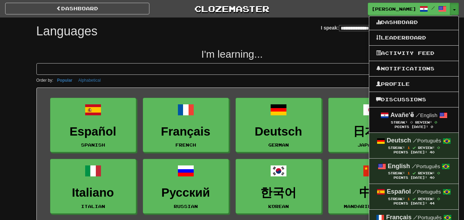
click at [166, 41] on div "**********" at bounding box center [231, 30] width 391 height 24
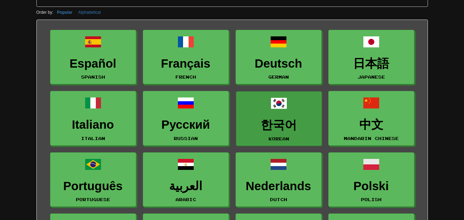
scroll to position [69, 0]
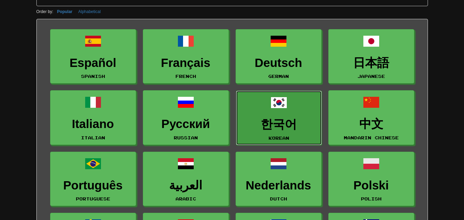
click at [271, 109] on span at bounding box center [278, 102] width 16 height 16
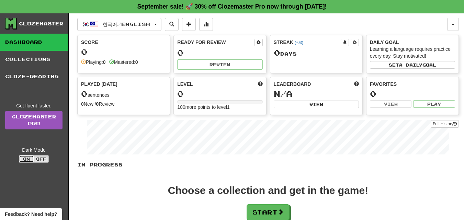
click at [26, 161] on button "On" at bounding box center [26, 159] width 15 height 8
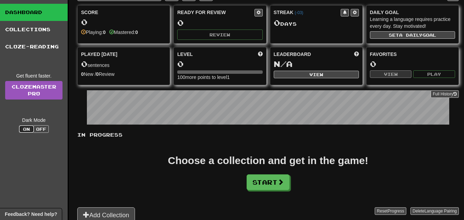
scroll to position [69, 0]
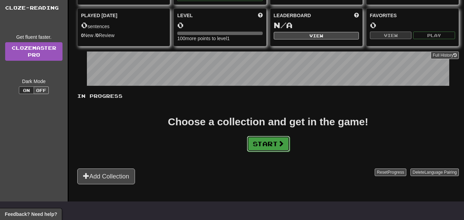
click at [274, 141] on button "Start" at bounding box center [268, 144] width 43 height 16
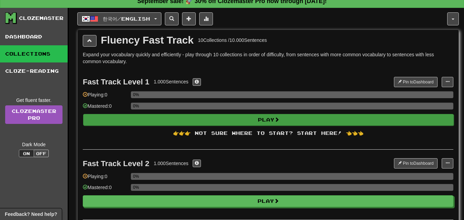
scroll to position [0, 0]
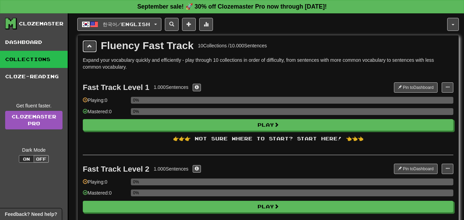
click at [90, 50] on button at bounding box center [90, 46] width 14 height 12
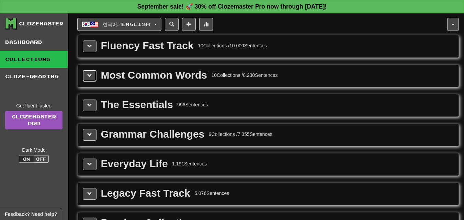
click at [91, 76] on span at bounding box center [89, 75] width 5 height 5
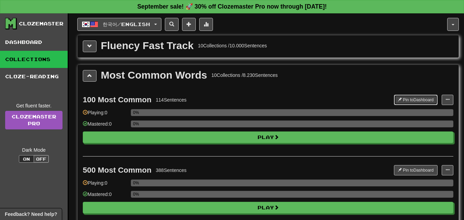
click at [404, 97] on button "Pin to Dashboard" at bounding box center [416, 100] width 44 height 10
click at [161, 21] on button "한국어 / English" at bounding box center [119, 24] width 84 height 13
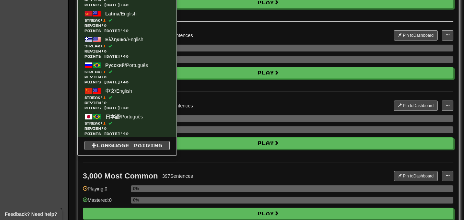
scroll to position [206, 0]
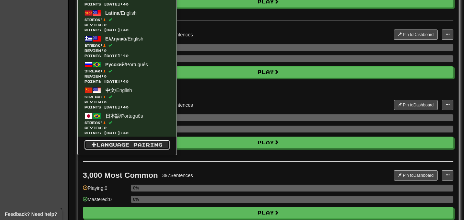
click at [131, 143] on link "Language Pairing" at bounding box center [126, 145] width 85 height 10
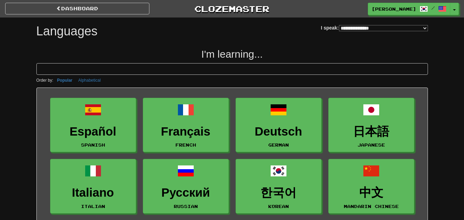
select select "*******"
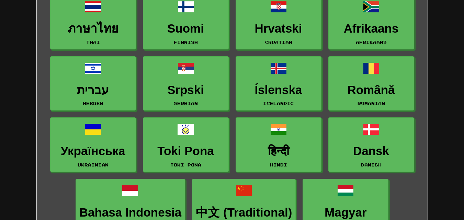
scroll to position [412, 0]
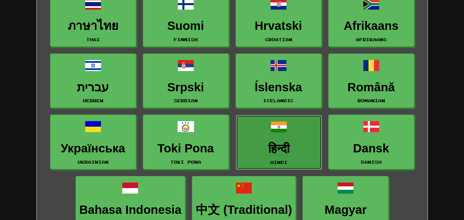
click at [285, 151] on h3 "हिन्दी" at bounding box center [279, 148] width 78 height 13
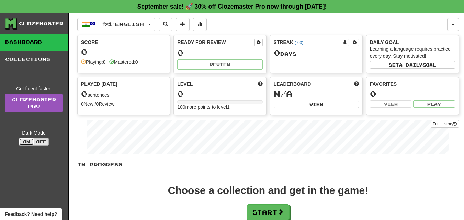
click at [27, 142] on button "On" at bounding box center [26, 142] width 15 height 8
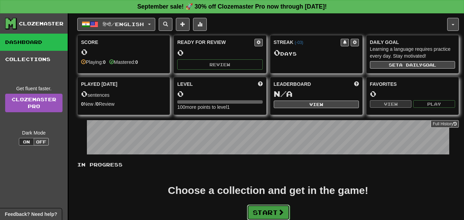
click at [258, 208] on button "Start" at bounding box center [268, 213] width 43 height 16
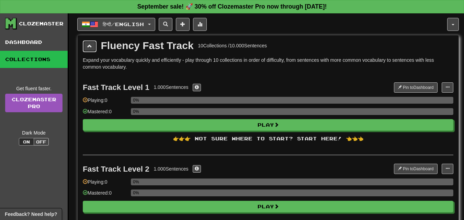
click at [89, 46] on span at bounding box center [89, 46] width 5 height 5
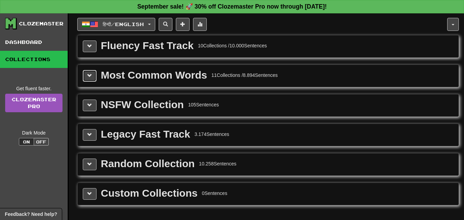
click at [90, 76] on span at bounding box center [89, 75] width 5 height 5
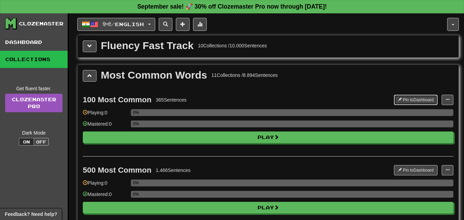
click at [416, 99] on button "Pin to Dashboard" at bounding box center [416, 100] width 44 height 10
click at [89, 74] on span at bounding box center [89, 75] width 5 height 5
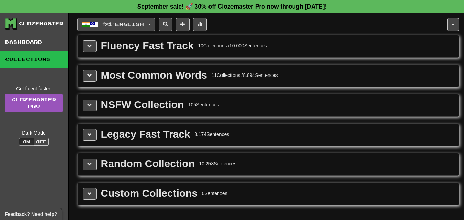
click at [155, 23] on button "हिन्दी / English" at bounding box center [116, 24] width 78 height 13
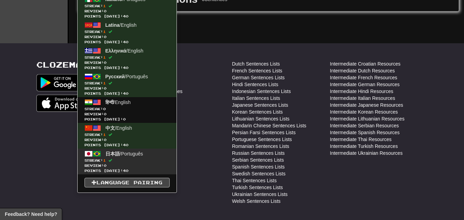
scroll to position [206, 0]
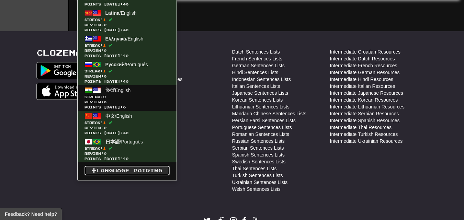
click at [136, 168] on link "Language Pairing" at bounding box center [126, 171] width 85 height 10
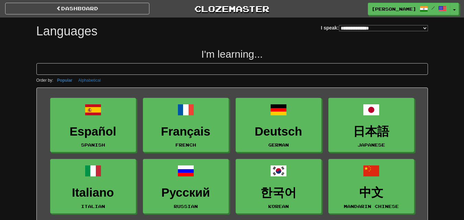
select select "*******"
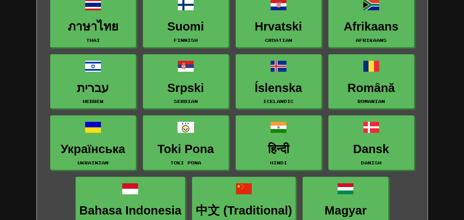
scroll to position [412, 0]
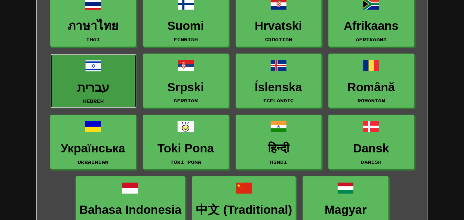
click at [108, 73] on link "עברית Hebrew" at bounding box center [93, 81] width 86 height 55
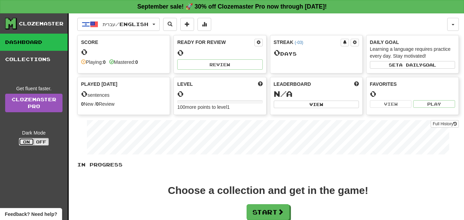
click at [26, 138] on button "On" at bounding box center [26, 142] width 15 height 8
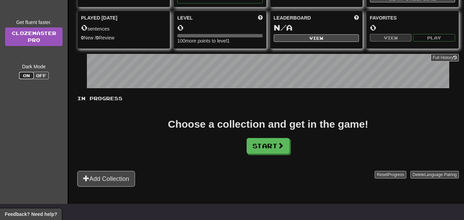
scroll to position [69, 0]
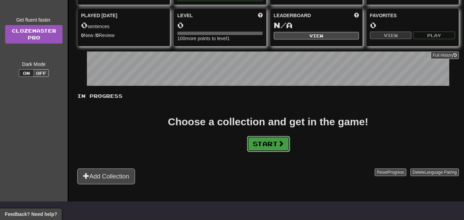
click at [265, 147] on button "Start" at bounding box center [268, 144] width 43 height 16
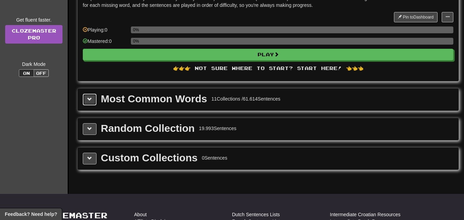
click at [94, 98] on button at bounding box center [90, 100] width 14 height 12
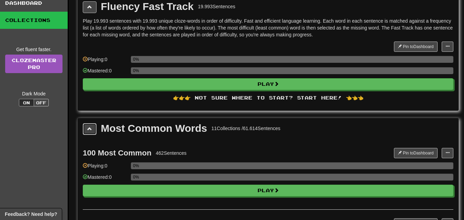
scroll to position [0, 0]
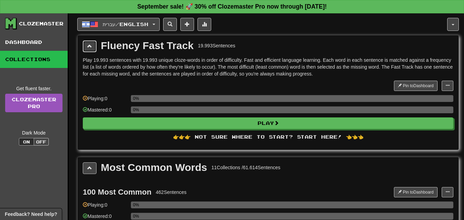
click at [90, 46] on span at bounding box center [89, 46] width 5 height 5
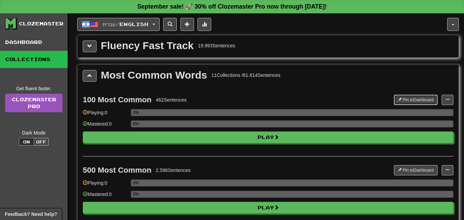
click at [406, 98] on button "Pin to Dashboard" at bounding box center [416, 100] width 44 height 10
click at [155, 24] on span "button" at bounding box center [153, 24] width 3 height 1
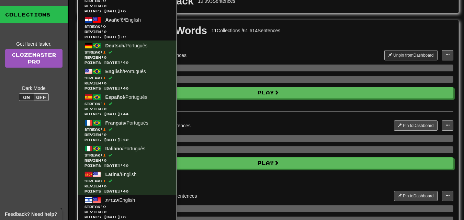
scroll to position [34, 0]
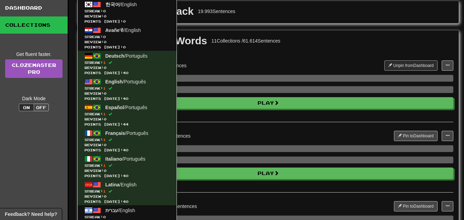
click at [274, 10] on div "Fluency Fast Track 19.993 Sentences" at bounding box center [268, 12] width 370 height 12
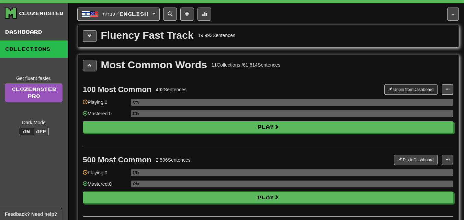
scroll to position [0, 0]
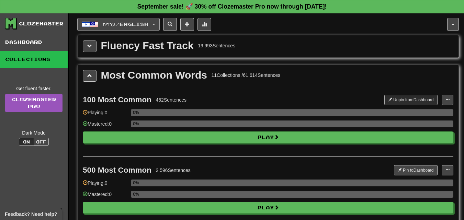
click at [158, 27] on button "עברית / English" at bounding box center [118, 24] width 82 height 13
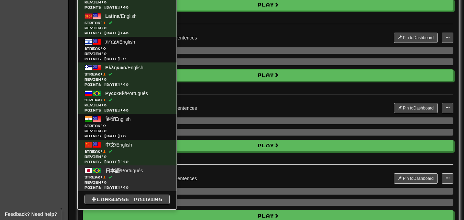
scroll to position [240, 0]
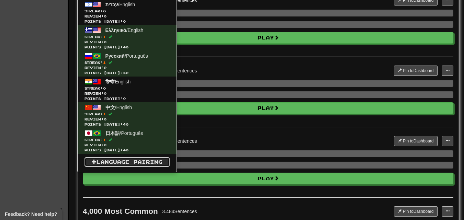
click at [133, 161] on link "Language Pairing" at bounding box center [126, 162] width 85 height 10
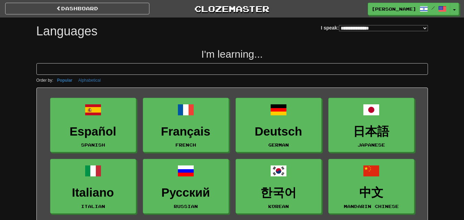
select select "*******"
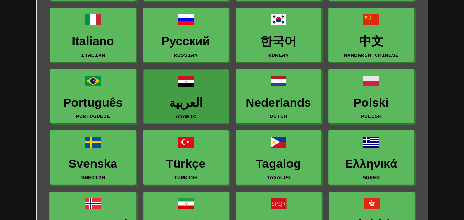
scroll to position [117, 0]
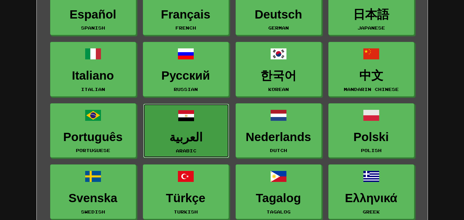
click at [194, 131] on h3 "العربية" at bounding box center [186, 137] width 78 height 13
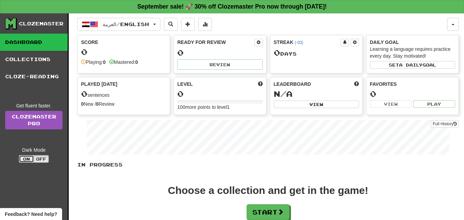
click at [30, 155] on button "On" at bounding box center [26, 159] width 15 height 8
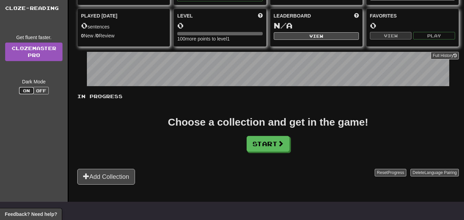
scroll to position [69, 0]
click at [257, 145] on button "Start" at bounding box center [268, 144] width 43 height 16
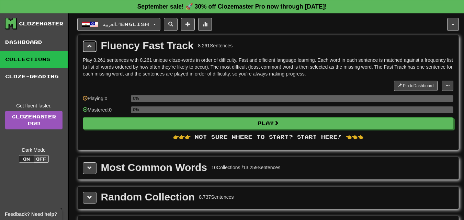
click at [87, 42] on button at bounding box center [90, 46] width 14 height 12
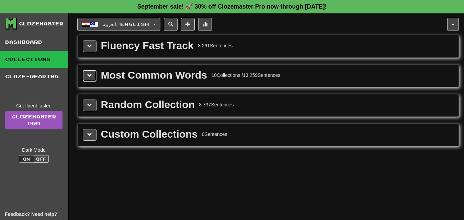
click at [88, 71] on button at bounding box center [90, 76] width 14 height 12
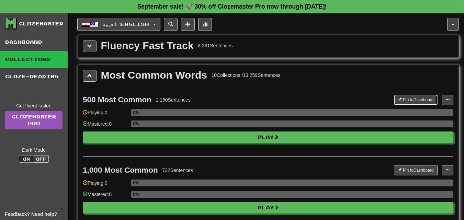
click at [415, 98] on button "Pin to Dashboard" at bounding box center [416, 100] width 44 height 10
click at [156, 25] on span "button" at bounding box center [154, 24] width 3 height 1
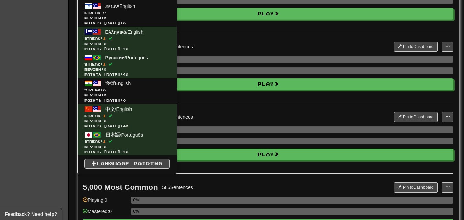
scroll to position [309, 0]
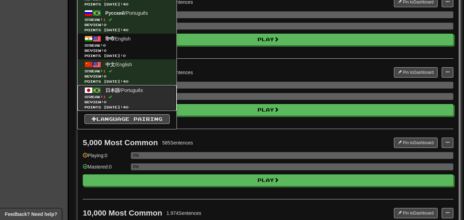
click at [105, 96] on span "Streak: 1" at bounding box center [126, 96] width 85 height 5
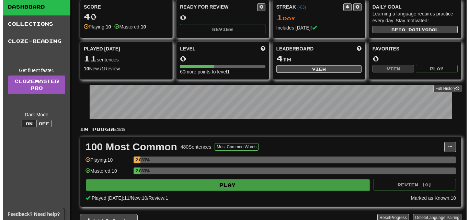
scroll to position [69, 0]
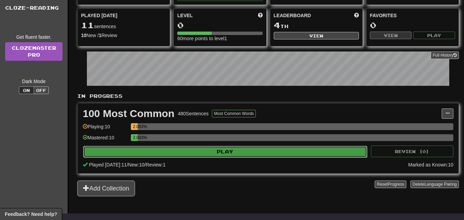
click at [208, 146] on button "Play" at bounding box center [225, 152] width 284 height 12
select select "**"
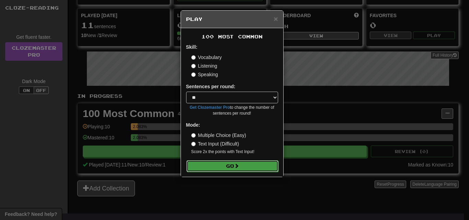
click at [220, 167] on button "Go" at bounding box center [232, 166] width 92 height 12
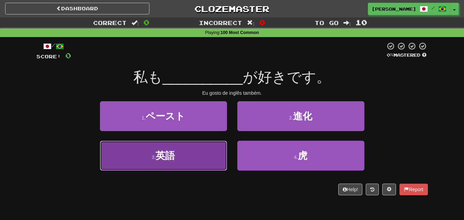
click at [161, 153] on span "英語" at bounding box center [164, 155] width 19 height 11
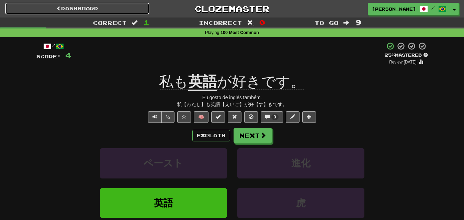
click at [92, 11] on link "Dashboard" at bounding box center [77, 9] width 144 height 12
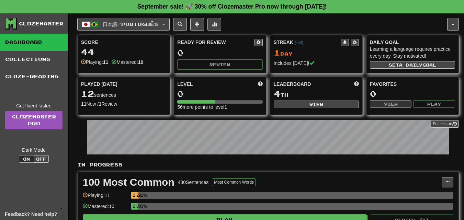
drag, startPoint x: 455, startPoint y: 0, endPoint x: 294, endPoint y: 23, distance: 162.6
click at [294, 23] on div "日本語 / Português 한국어 / English Streak: 0 Review: 0 Points [DATE]: 0 Avañe'ẽ / En…" at bounding box center [262, 24] width 370 height 13
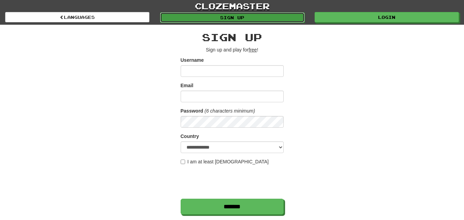
click at [249, 20] on link "Sign up" at bounding box center [232, 17] width 144 height 10
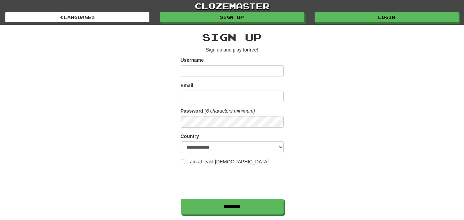
click at [195, 72] on input "Username" at bounding box center [232, 71] width 103 height 12
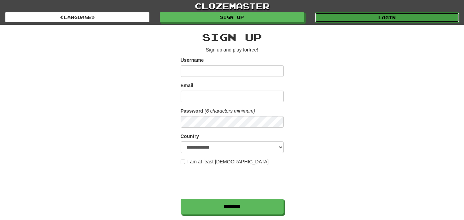
click at [391, 13] on link "Login" at bounding box center [387, 17] width 144 height 10
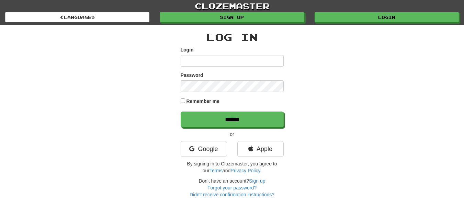
click at [210, 59] on input "Login" at bounding box center [232, 61] width 103 height 12
type input "**********"
drag, startPoint x: 313, startPoint y: 82, endPoint x: 299, endPoint y: 74, distance: 16.3
click at [311, 79] on div "**********" at bounding box center [232, 111] width 402 height 173
